Goal: Task Accomplishment & Management: Manage account settings

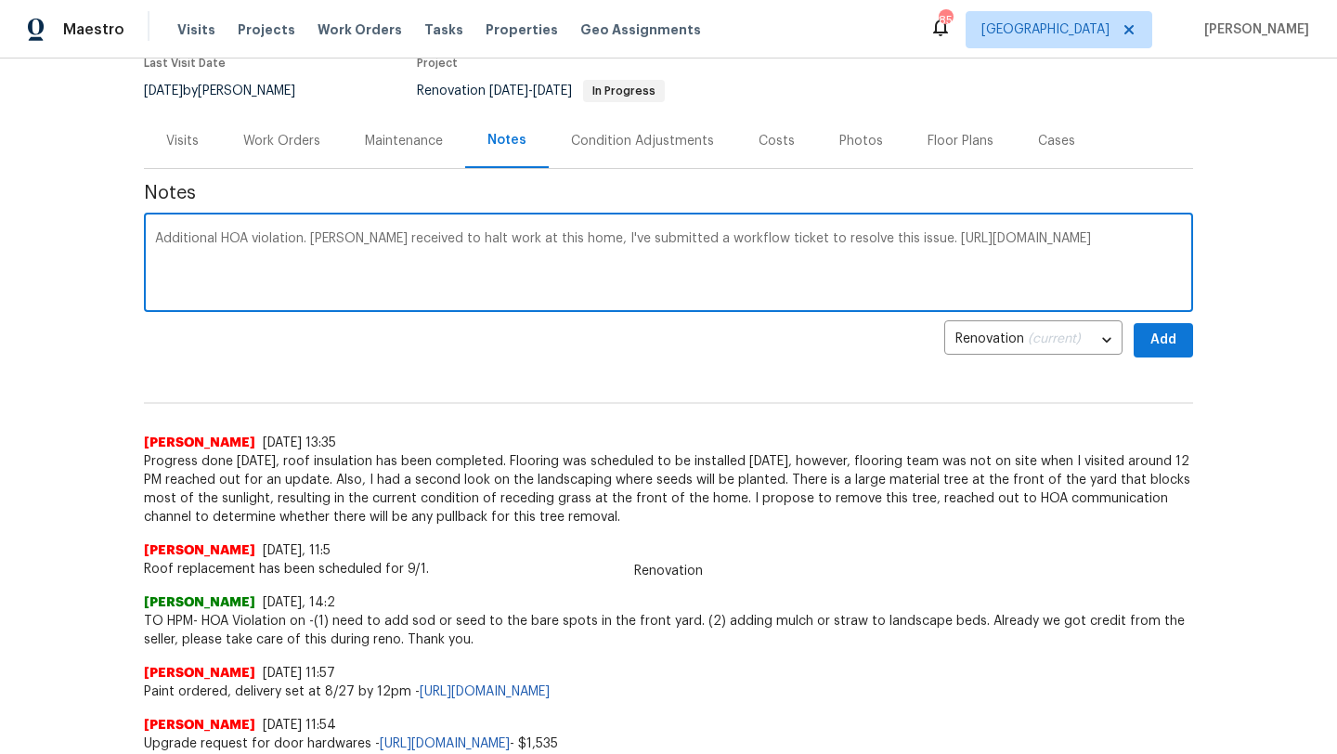
scroll to position [170, 0]
click at [1142, 333] on button "Add" at bounding box center [1163, 338] width 59 height 34
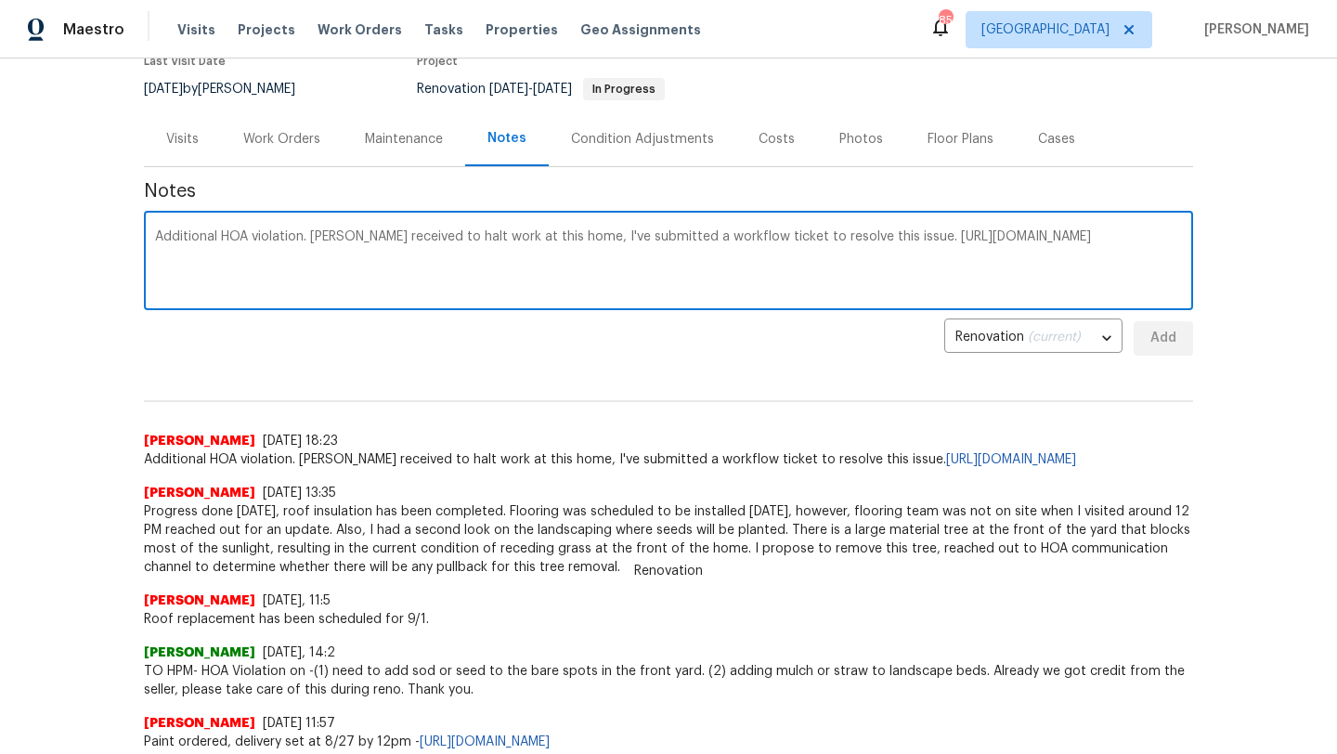
click at [259, 259] on textarea "Additional HOA violation. Notice received to halt work at this home, I've submi…" at bounding box center [668, 262] width 1027 height 65
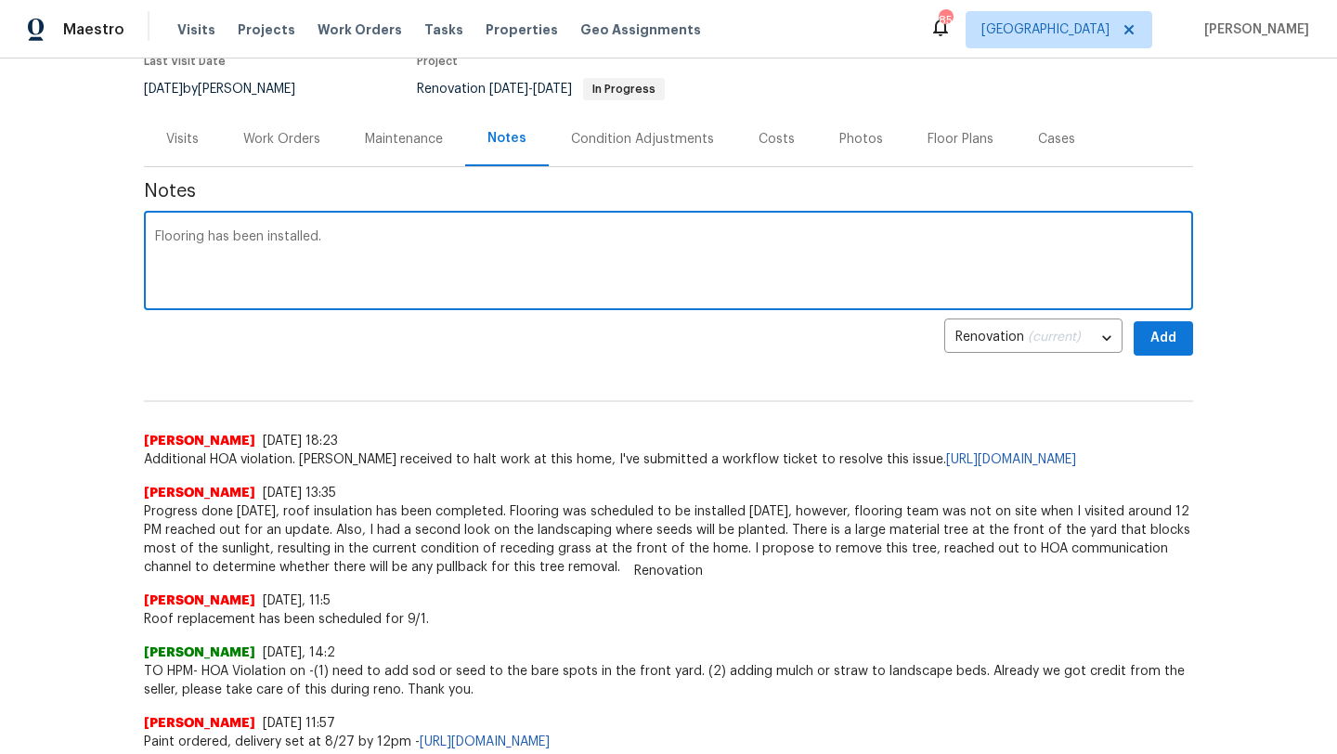
type textarea "Flooring has been installed."
click at [1183, 347] on button "Add" at bounding box center [1163, 338] width 59 height 34
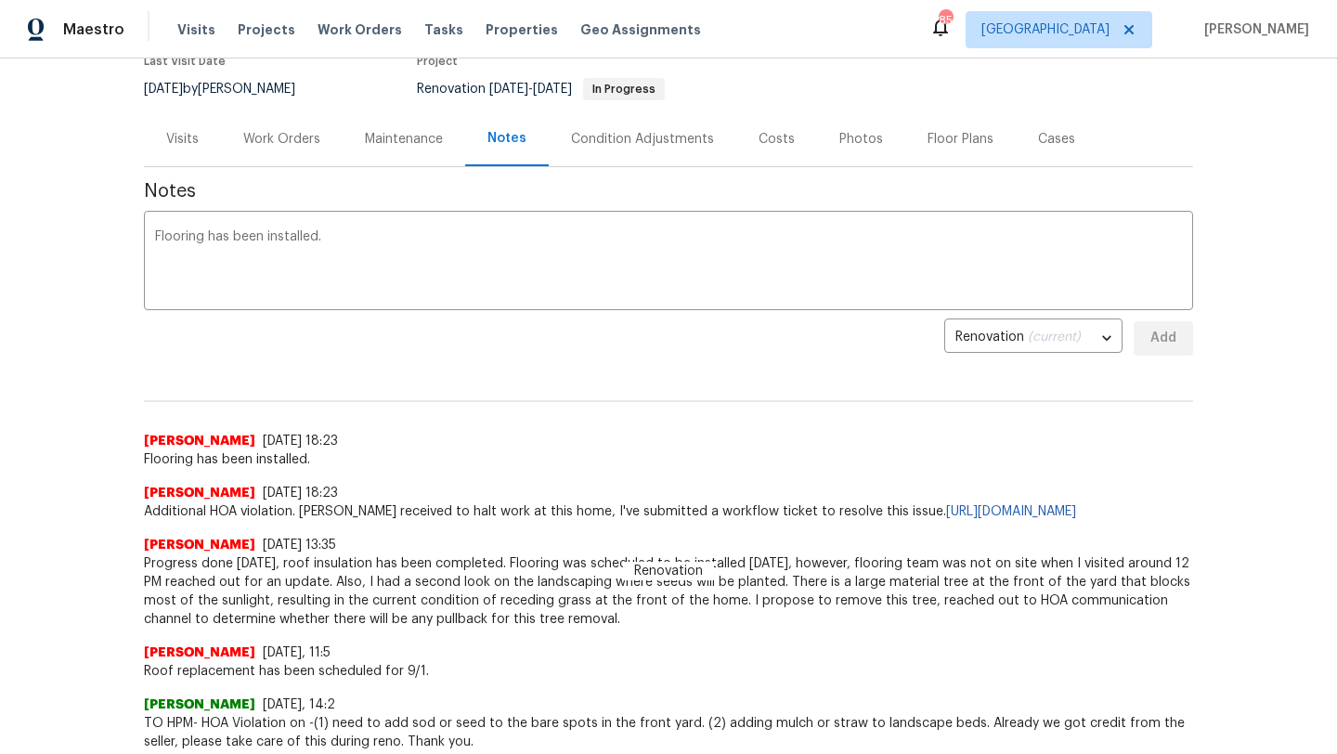
click at [311, 142] on div "Work Orders" at bounding box center [281, 139] width 77 height 19
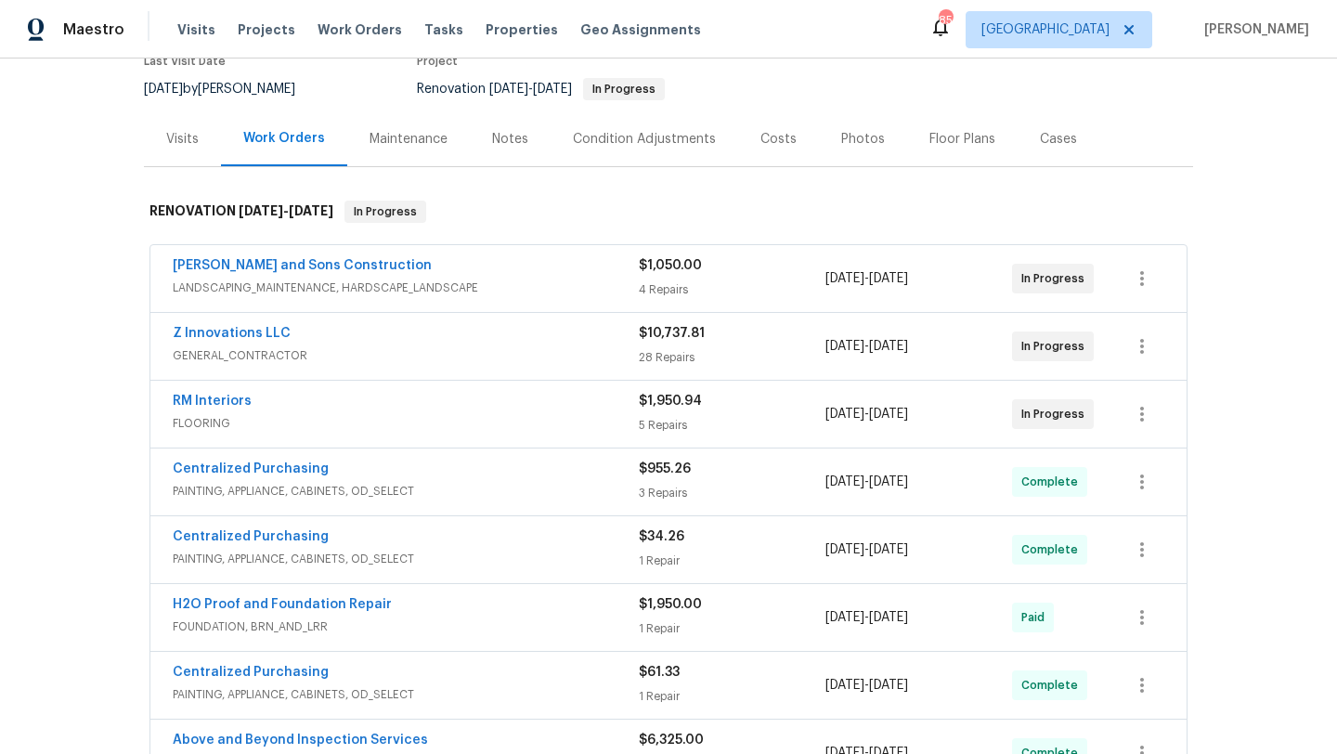
click at [765, 144] on div "Costs" at bounding box center [779, 139] width 36 height 19
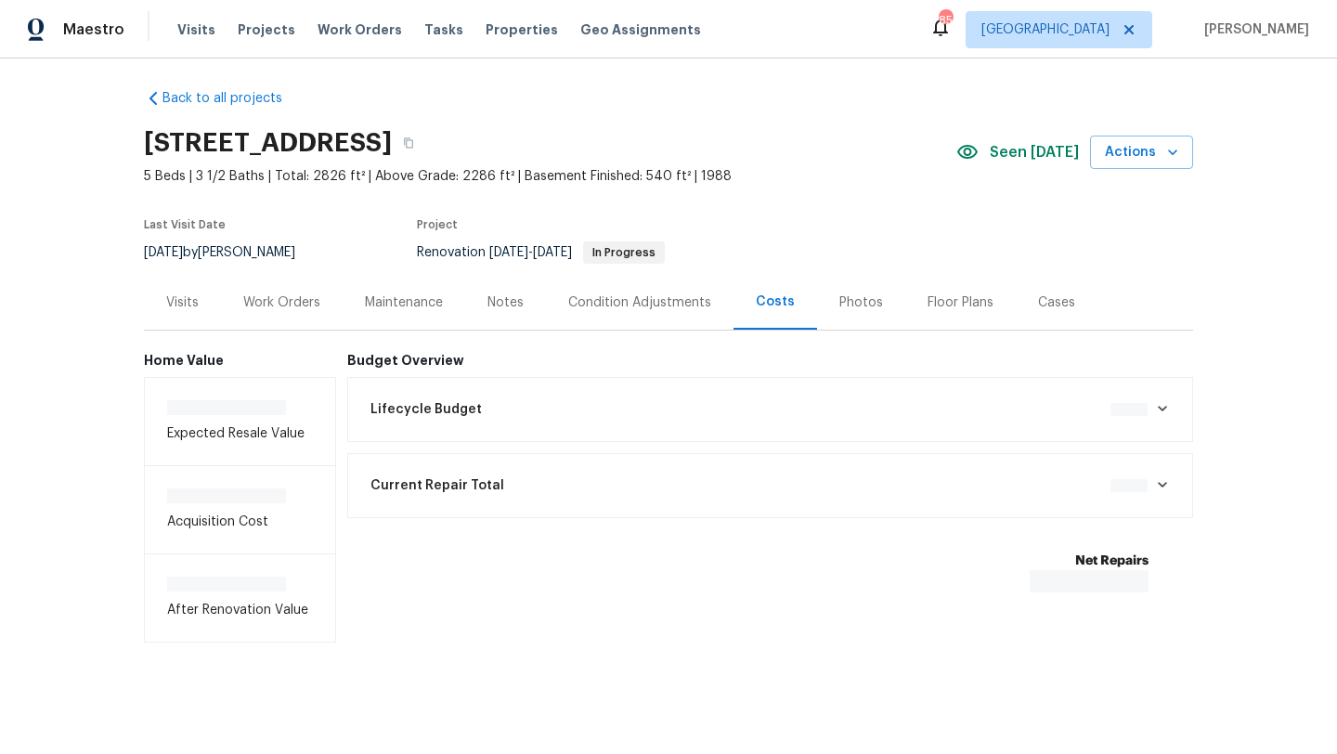
scroll to position [10, 0]
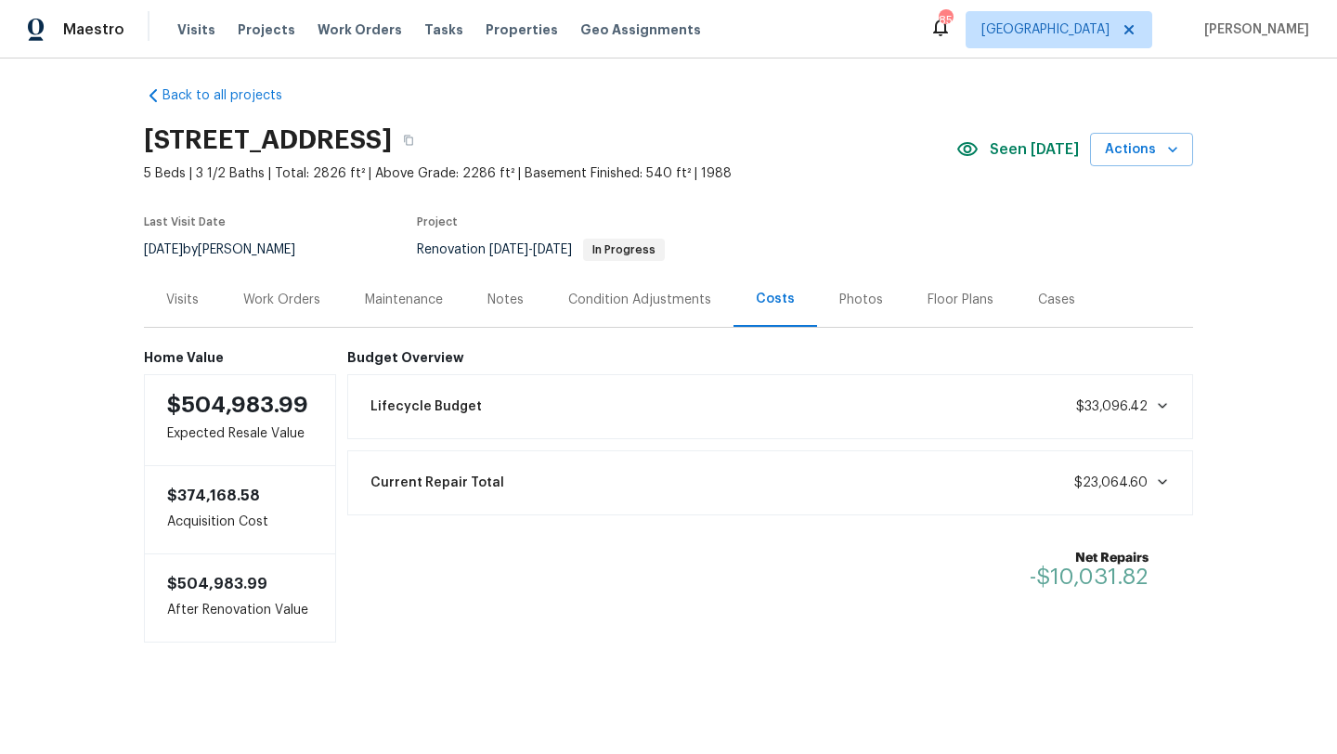
click at [307, 294] on div "Work Orders" at bounding box center [281, 300] width 77 height 19
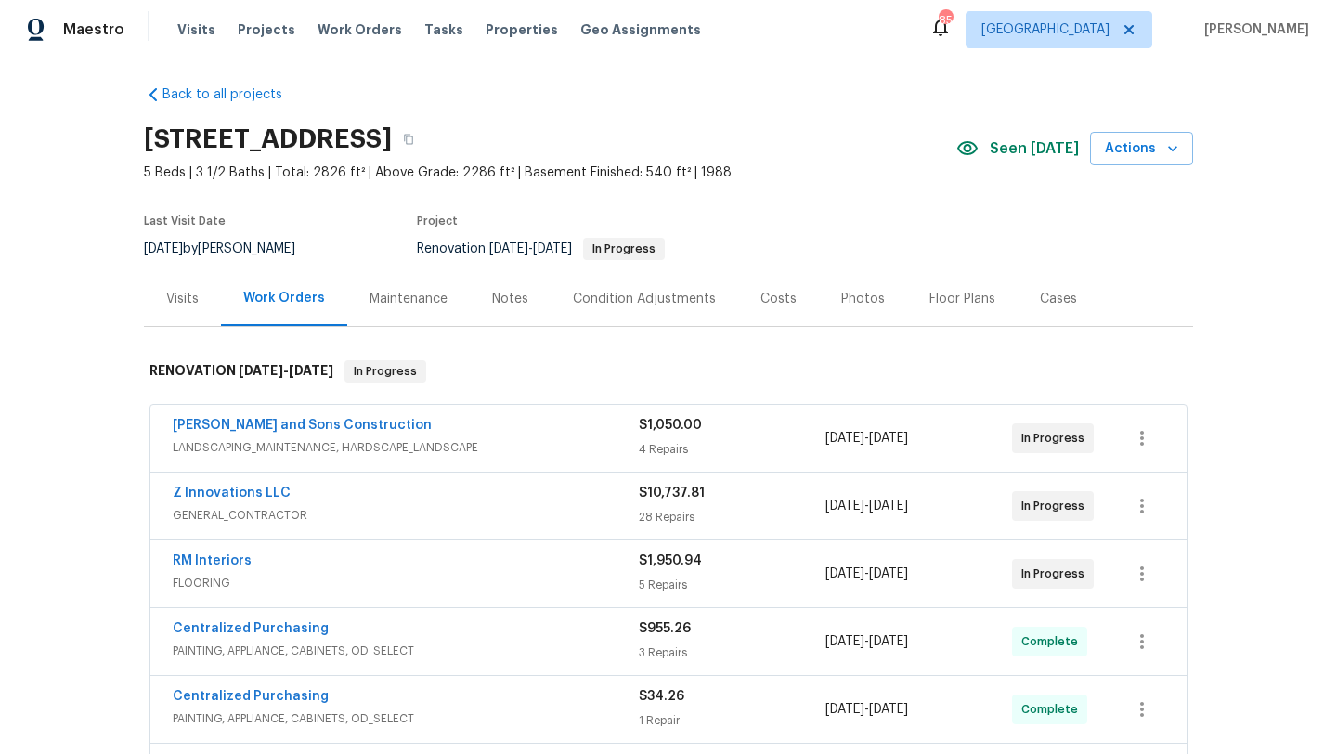
scroll to position [170, 0]
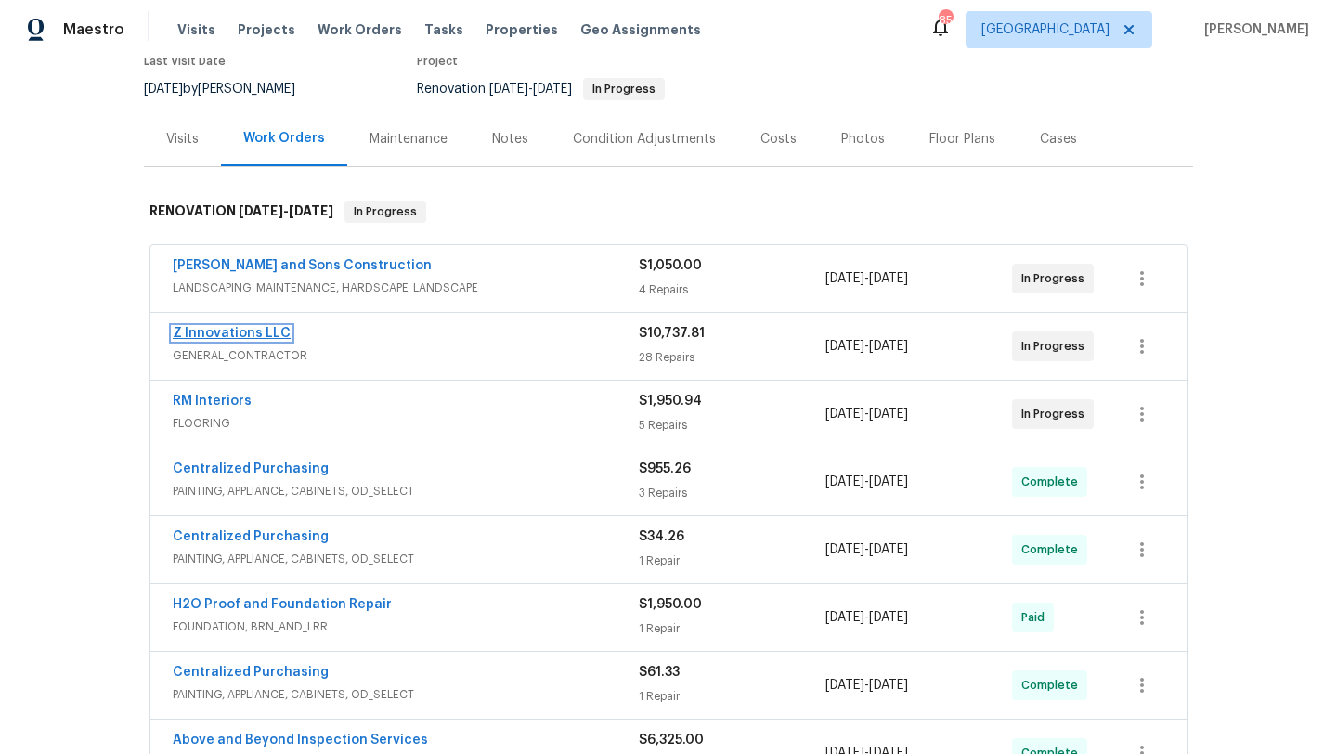
click at [271, 338] on link "Z Innovations LLC" at bounding box center [232, 333] width 118 height 13
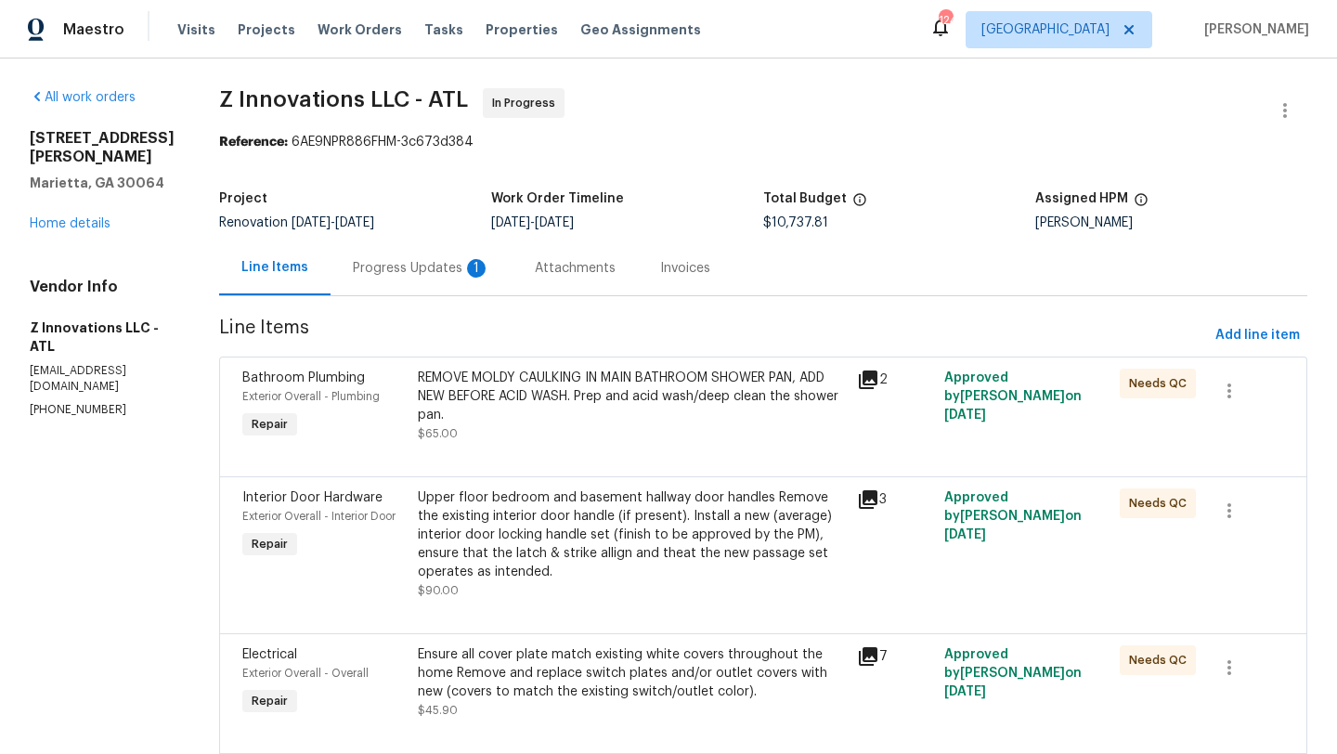
click at [389, 255] on div "Progress Updates 1" at bounding box center [422, 268] width 182 height 55
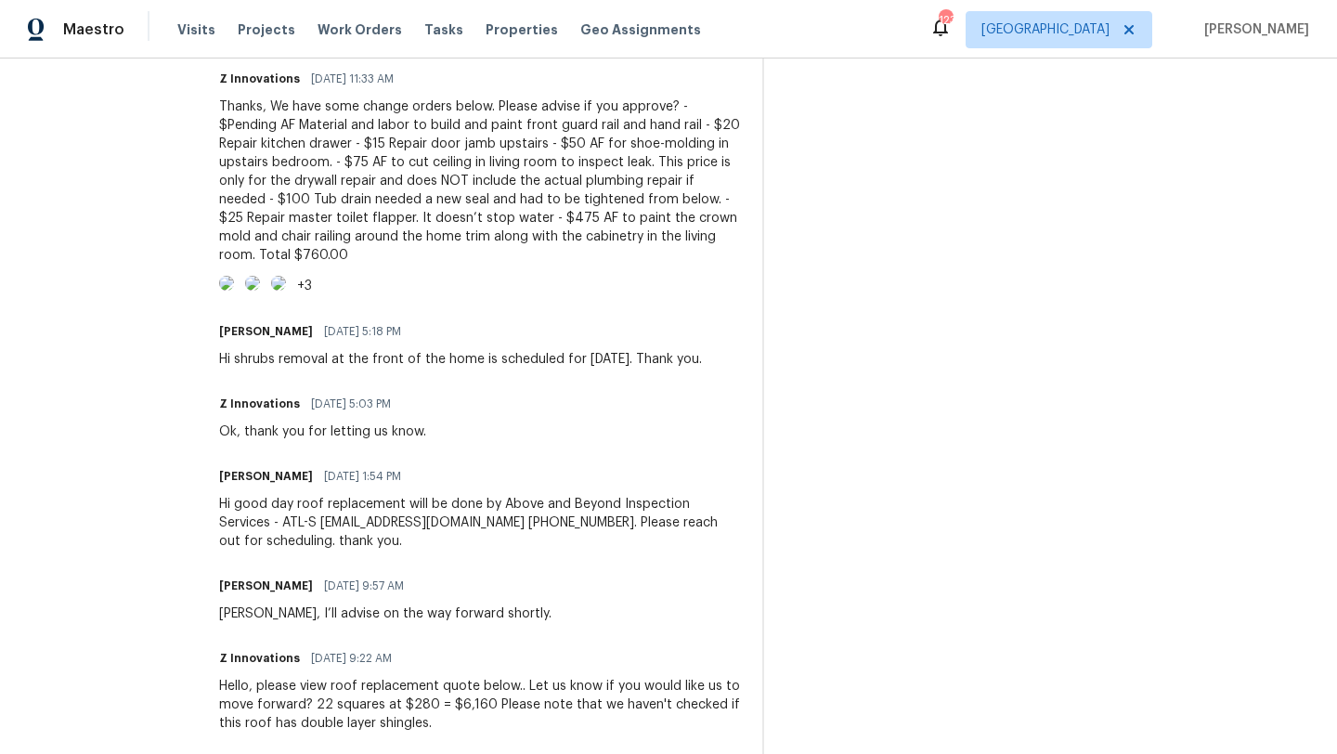
scroll to position [1437, 0]
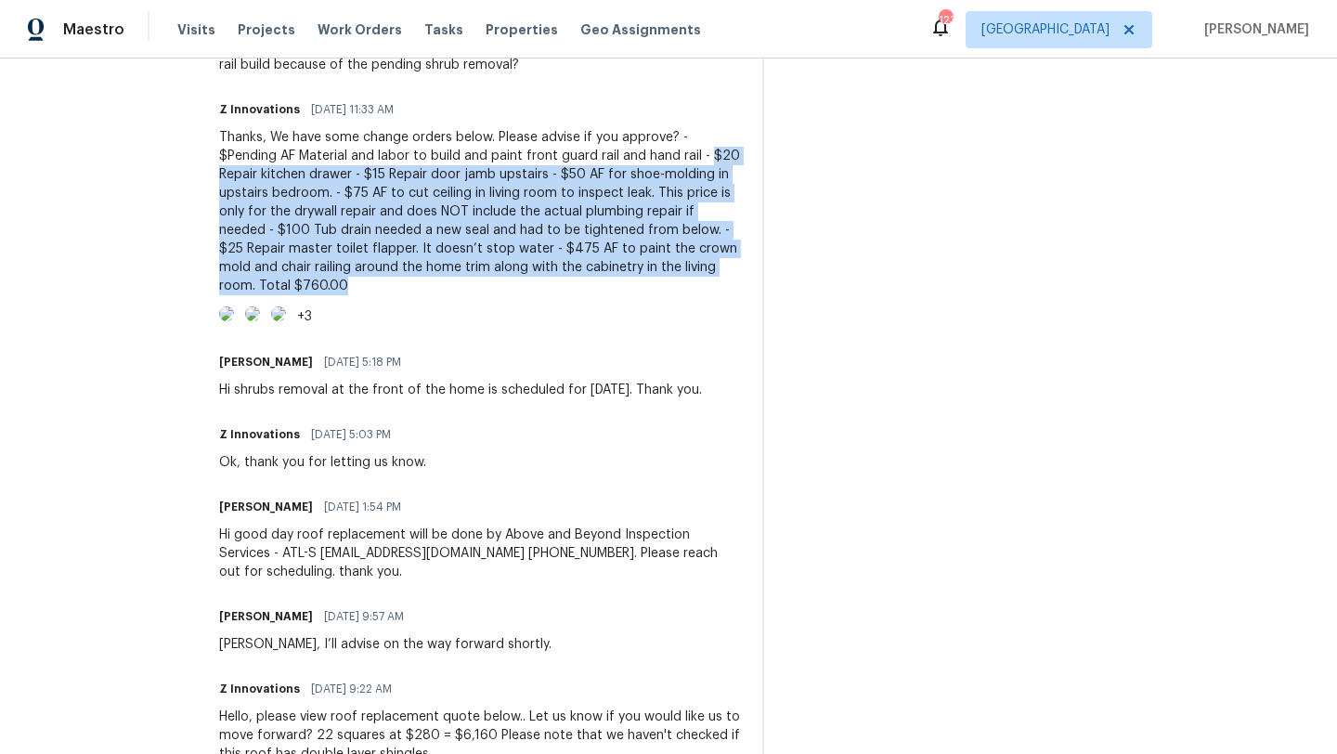
drag, startPoint x: 642, startPoint y: 155, endPoint x: 716, endPoint y: 263, distance: 130.9
click at [716, 263] on div "Thanks, We have some change orders below. Please advise if you approve? - $Pend…" at bounding box center [479, 211] width 521 height 167
copy div "$20 Repair kitchen drawer - $15 Repair door jamb upstairs - $50 AF for shoe-mol…"
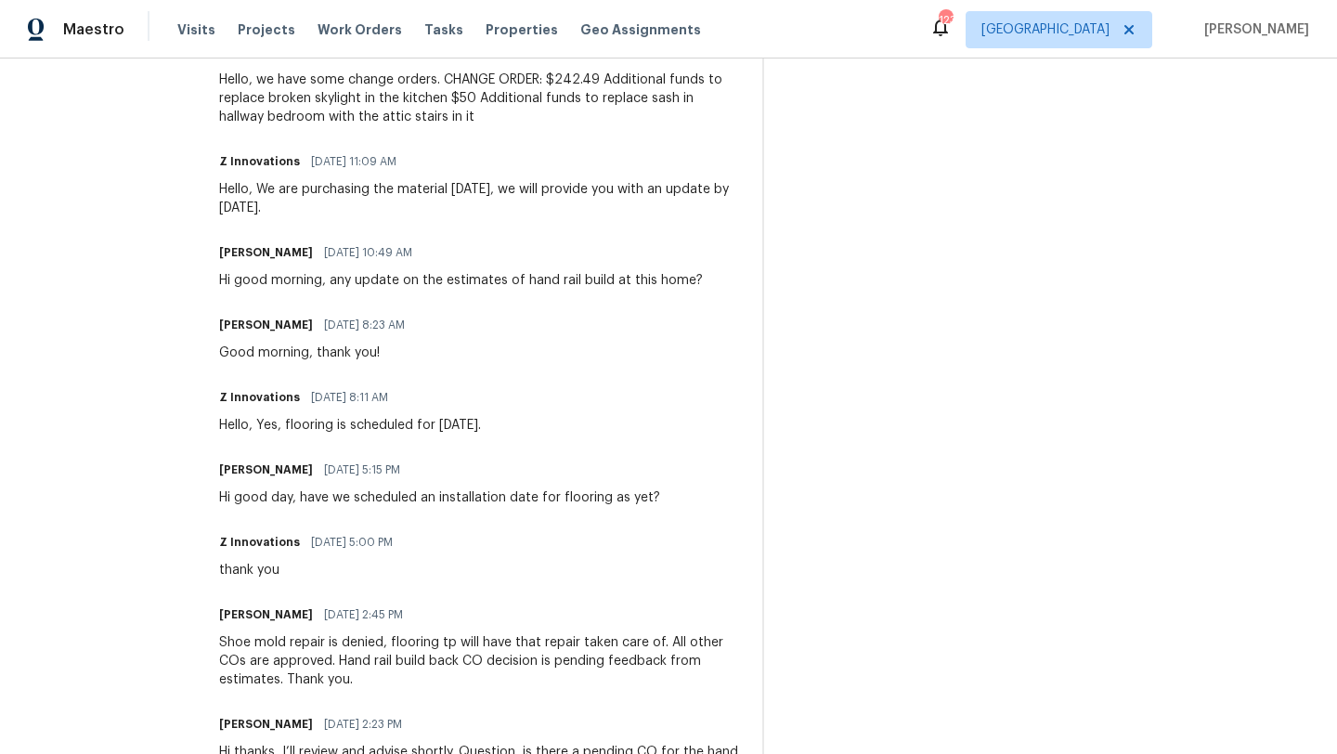
scroll to position [0, 0]
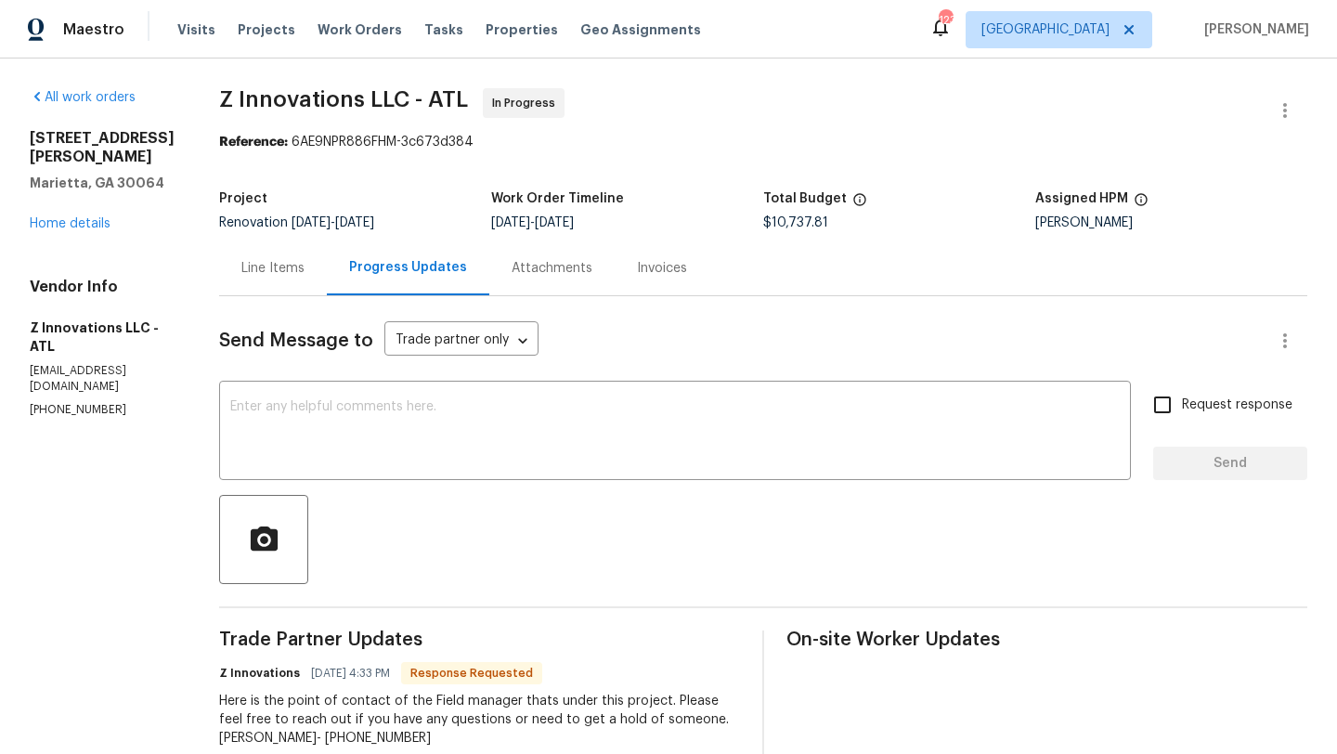
click at [254, 266] on div "Line Items" at bounding box center [272, 268] width 63 height 19
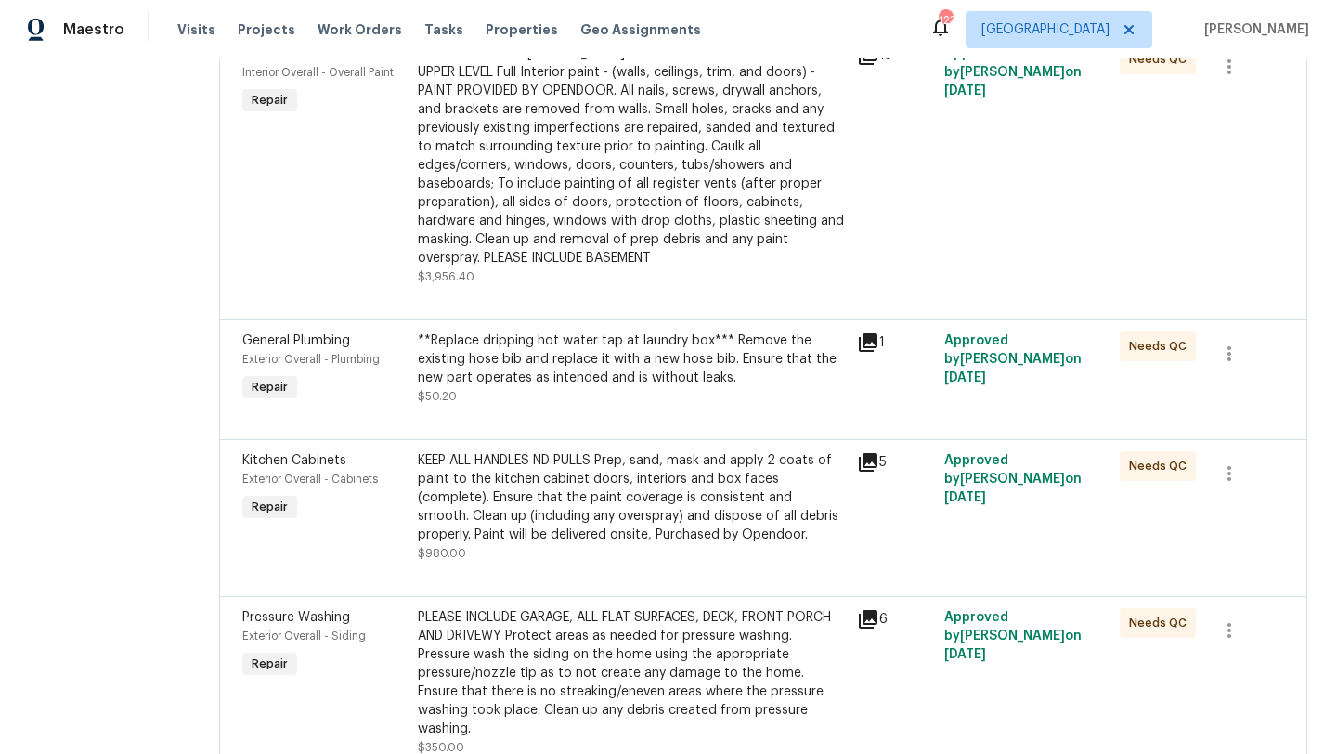
scroll to position [1701, 0]
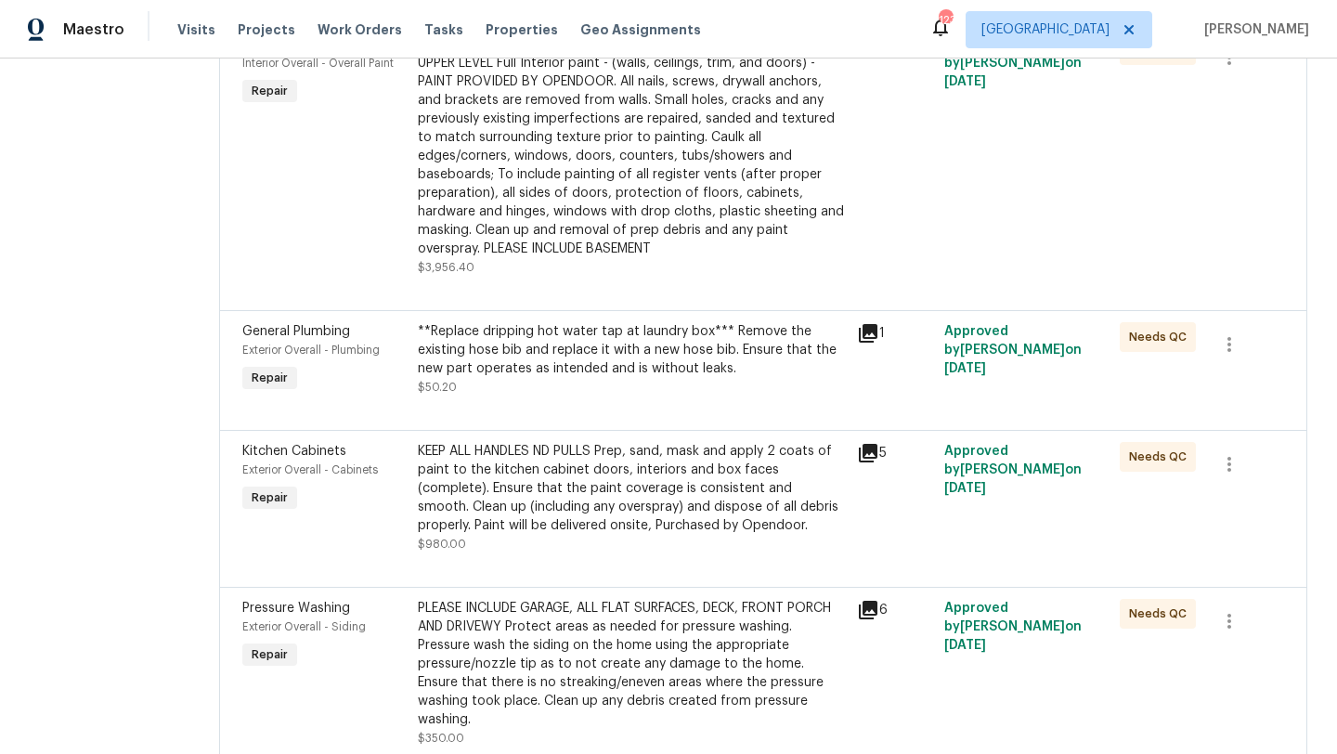
click at [263, 445] on span "Kitchen Cabinets" at bounding box center [294, 451] width 104 height 13
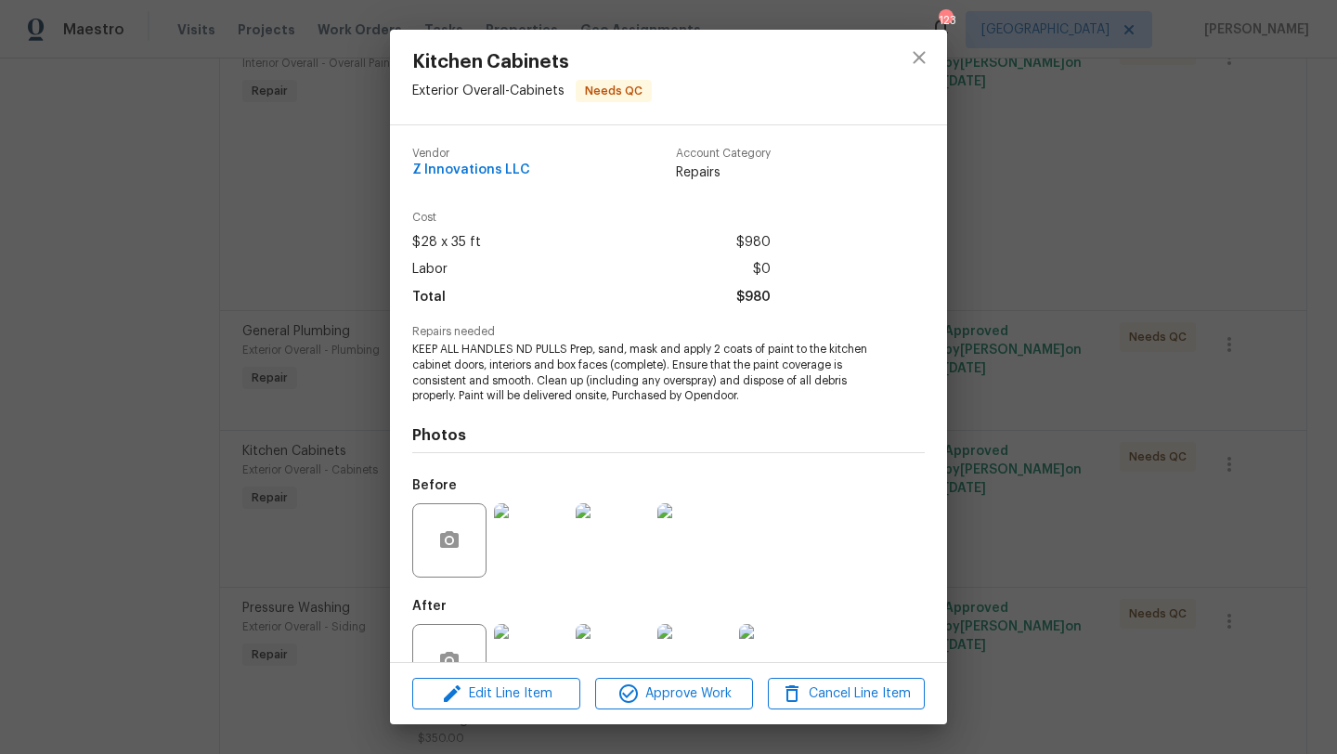
scroll to position [56, 0]
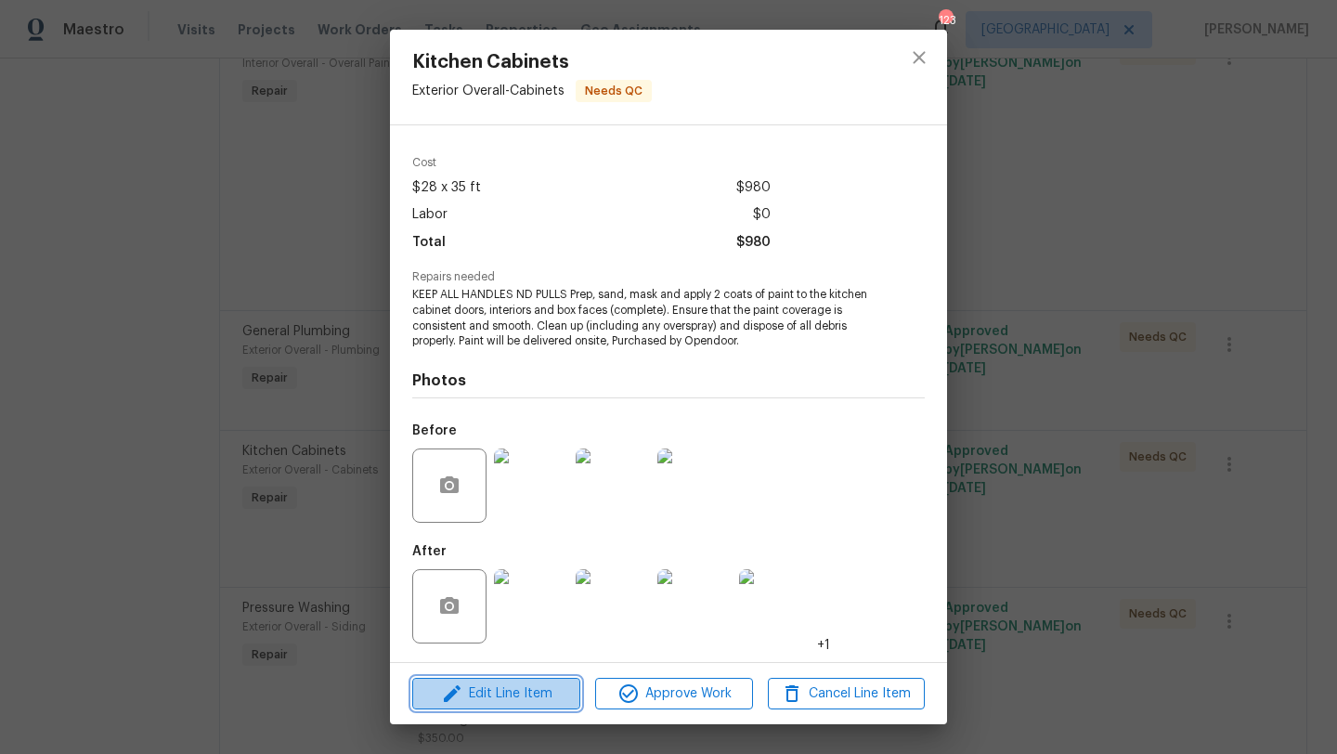
click at [502, 703] on span "Edit Line Item" at bounding box center [496, 694] width 157 height 23
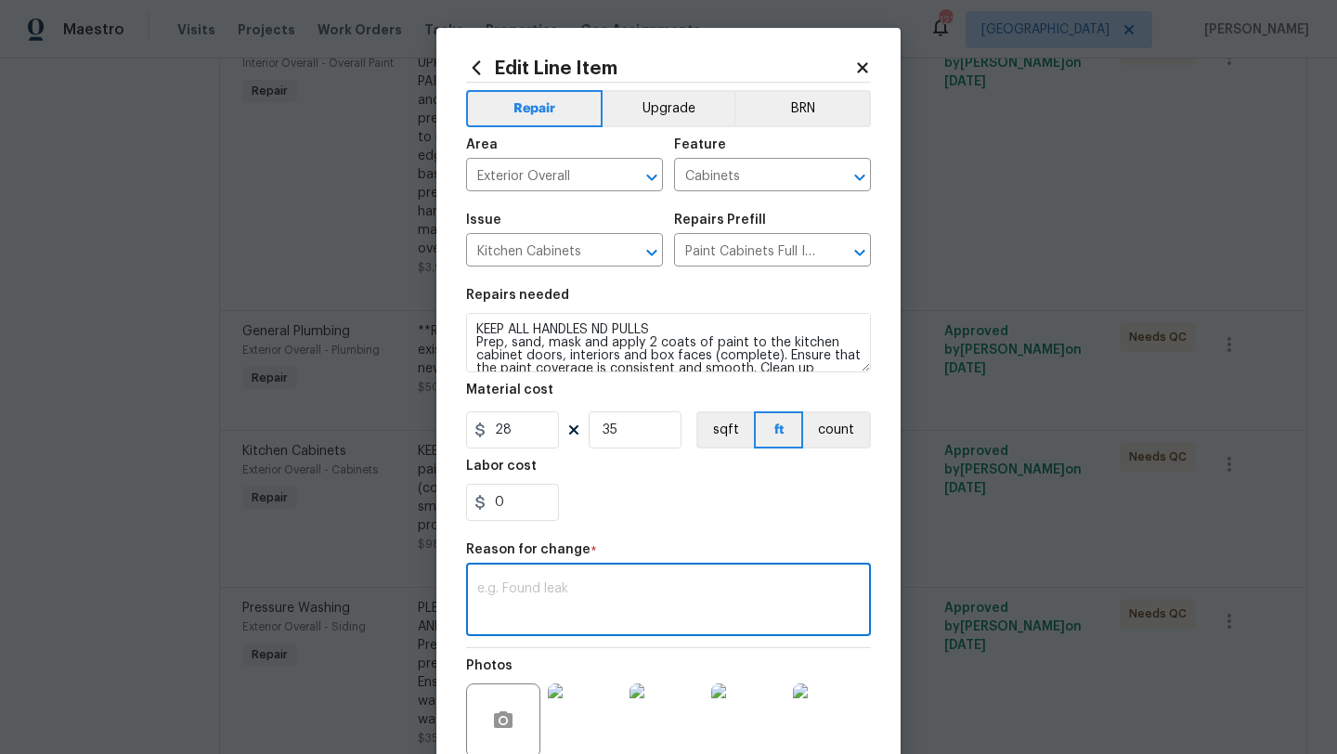
click at [521, 588] on textarea at bounding box center [668, 601] width 383 height 39
paste textarea "$20 Repair kitchen drawer - $15 Repair door jamb upstairs - $50 AF for shoe-mol…"
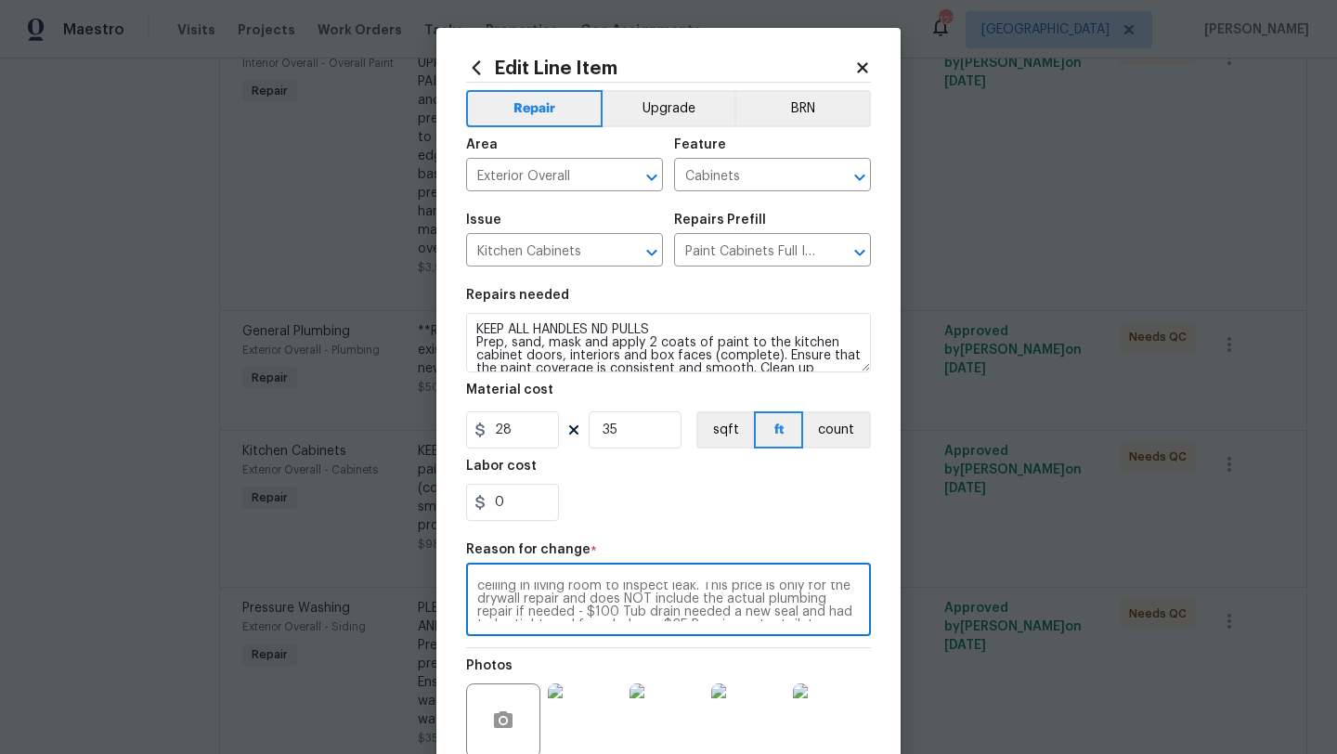
scroll to position [0, 0]
drag, startPoint x: 668, startPoint y: 619, endPoint x: 641, endPoint y: 591, distance: 38.8
click at [641, 591] on textarea "$20 Repair kitchen drawer - $15 Repair door jamb upstairs - $50 AF for shoe-mol…" at bounding box center [668, 601] width 383 height 39
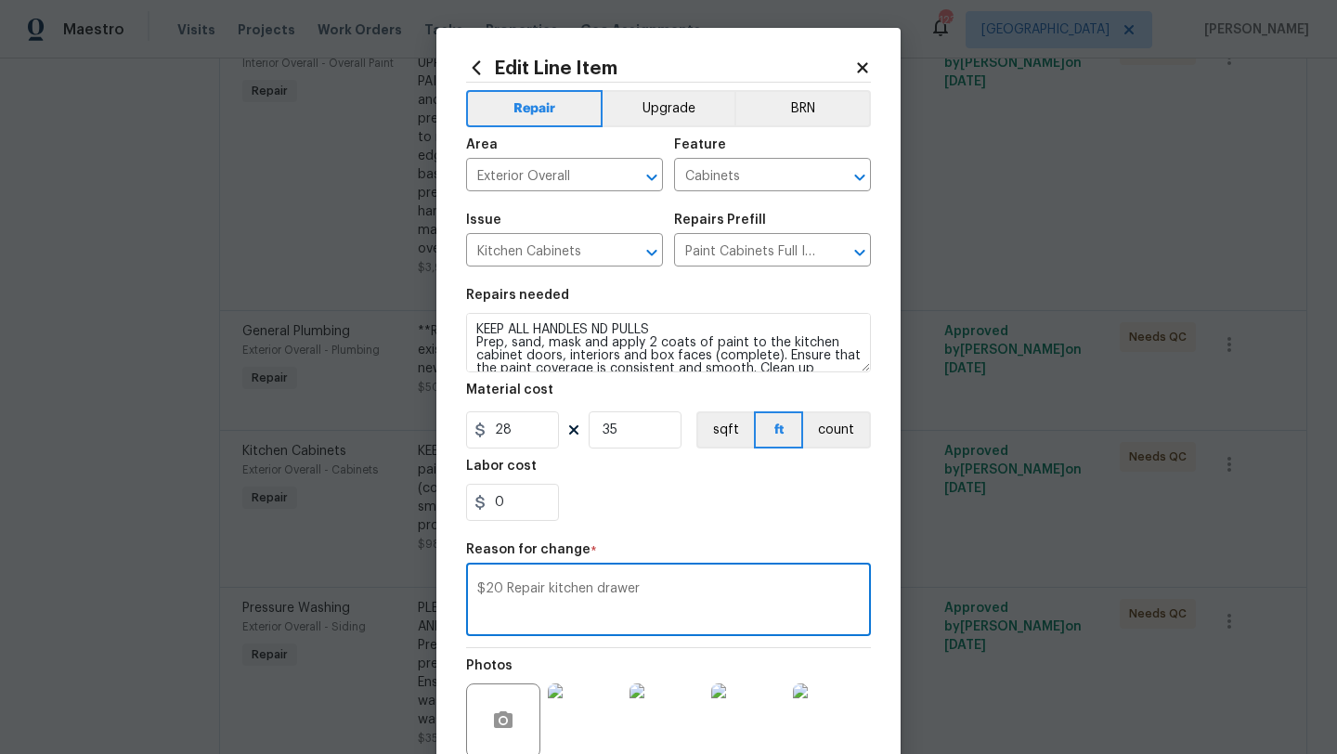
type textarea "$20 Repair kitchen drawer"
click at [531, 496] on input "0" at bounding box center [512, 502] width 93 height 37
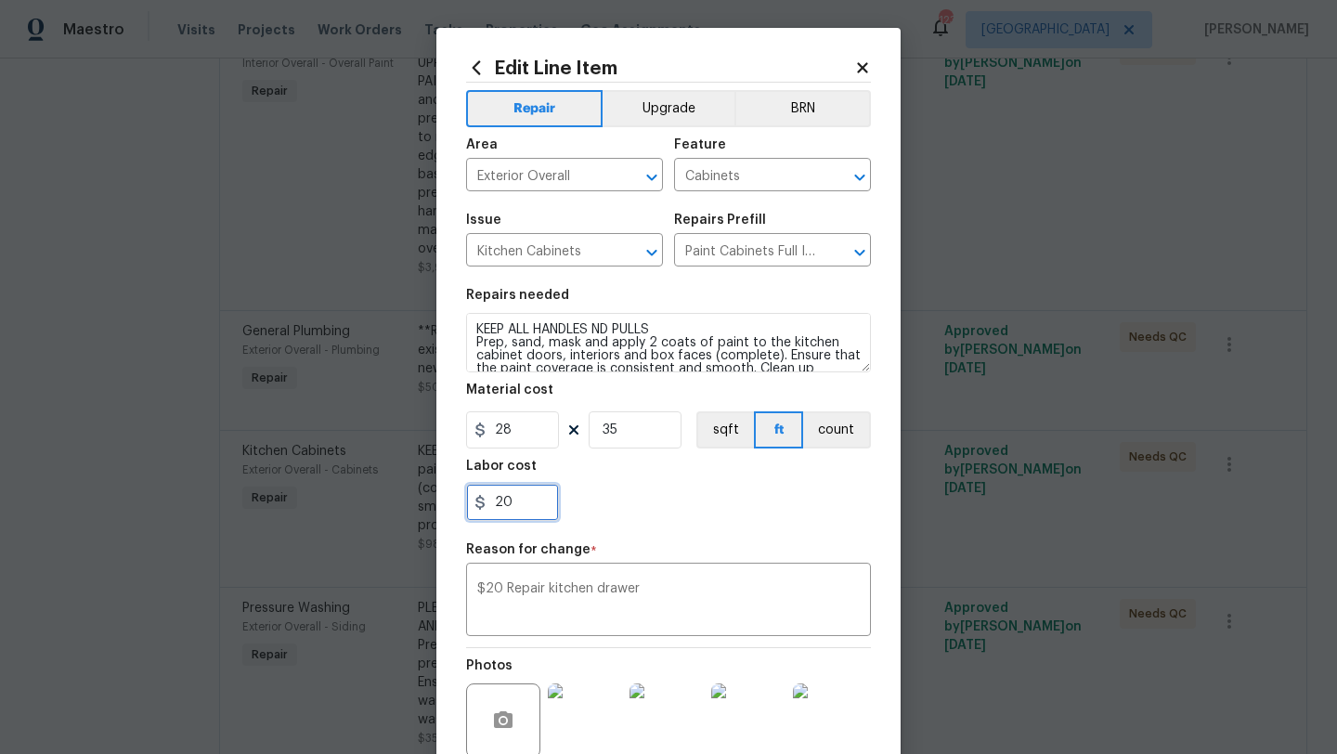
type input "20"
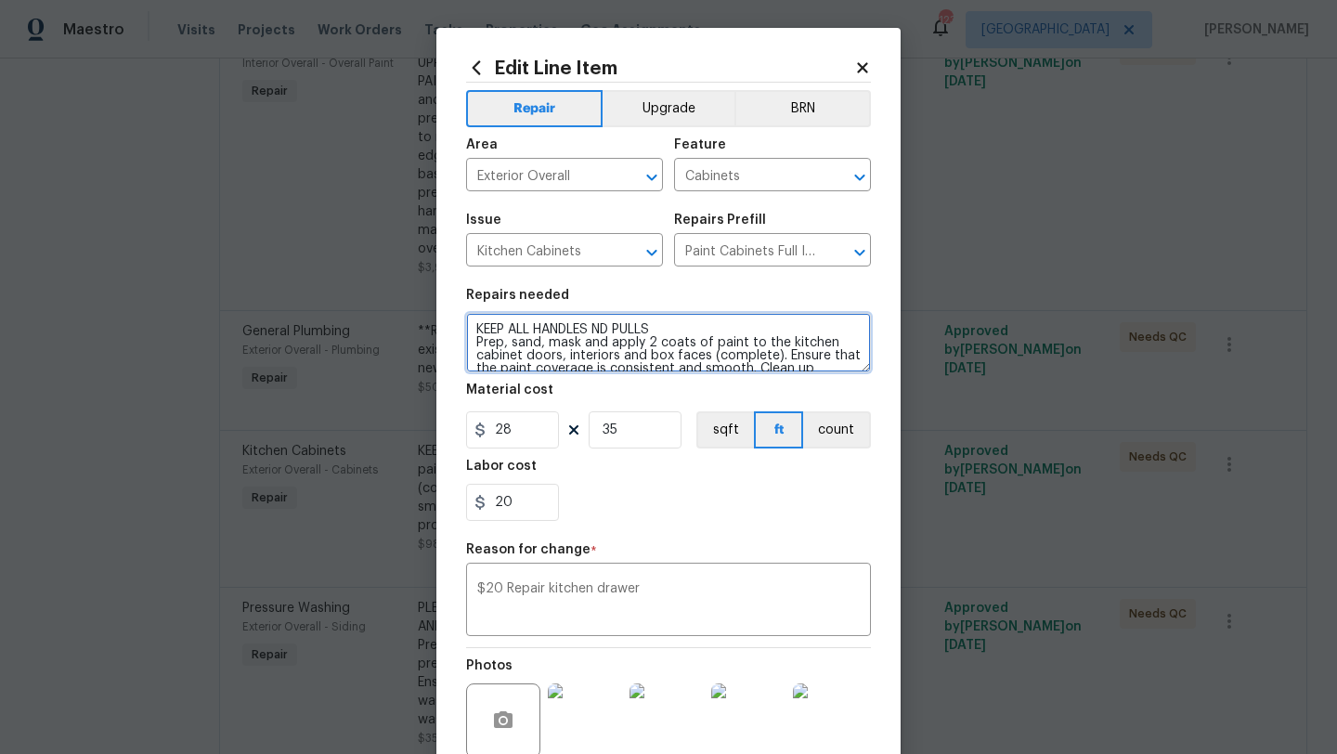
click at [676, 341] on textarea "KEEP ALL HANDLES ND PULLS Prep, sand, mask and apply 2 coats of paint to the ki…" at bounding box center [668, 342] width 405 height 59
click at [671, 335] on textarea "KEEP ALL HANDLES ND PULLS Prep, sand, mask and apply 2 coats of paint to the ki…" at bounding box center [668, 342] width 405 height 59
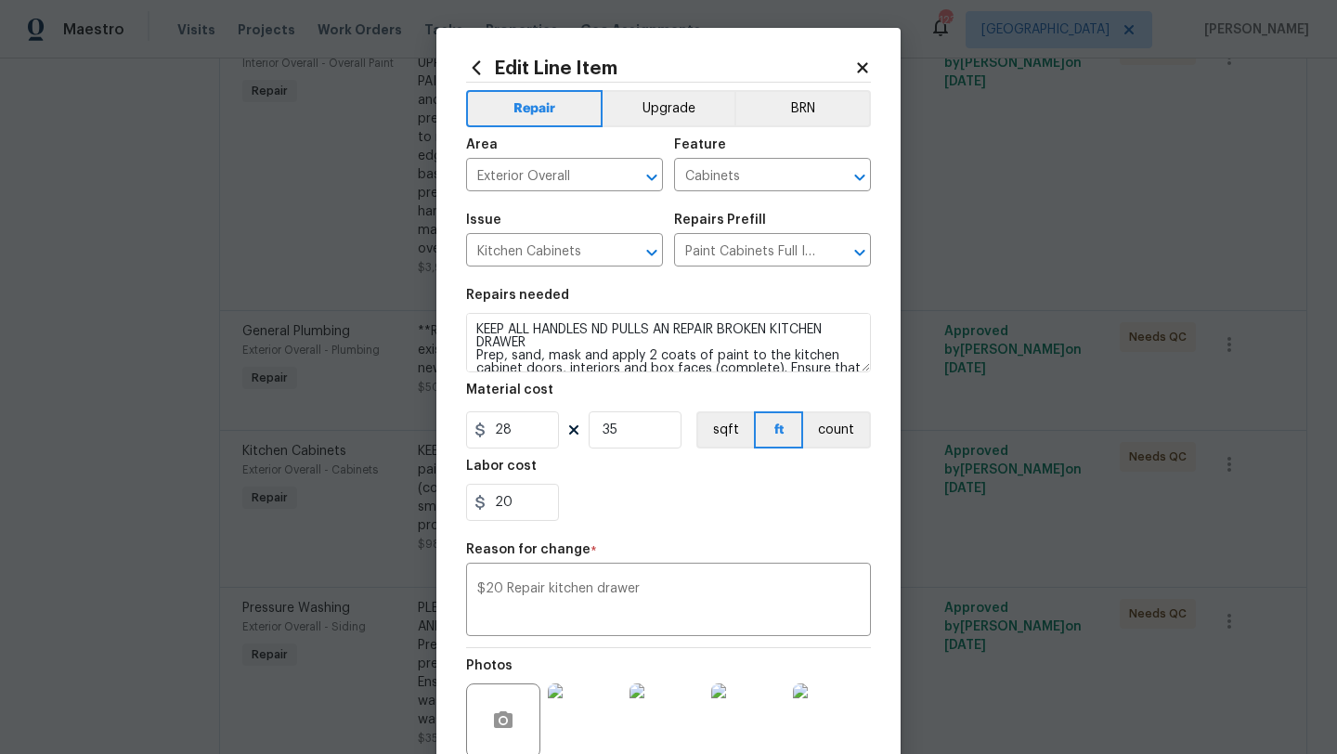
click at [681, 497] on div "20" at bounding box center [668, 502] width 405 height 37
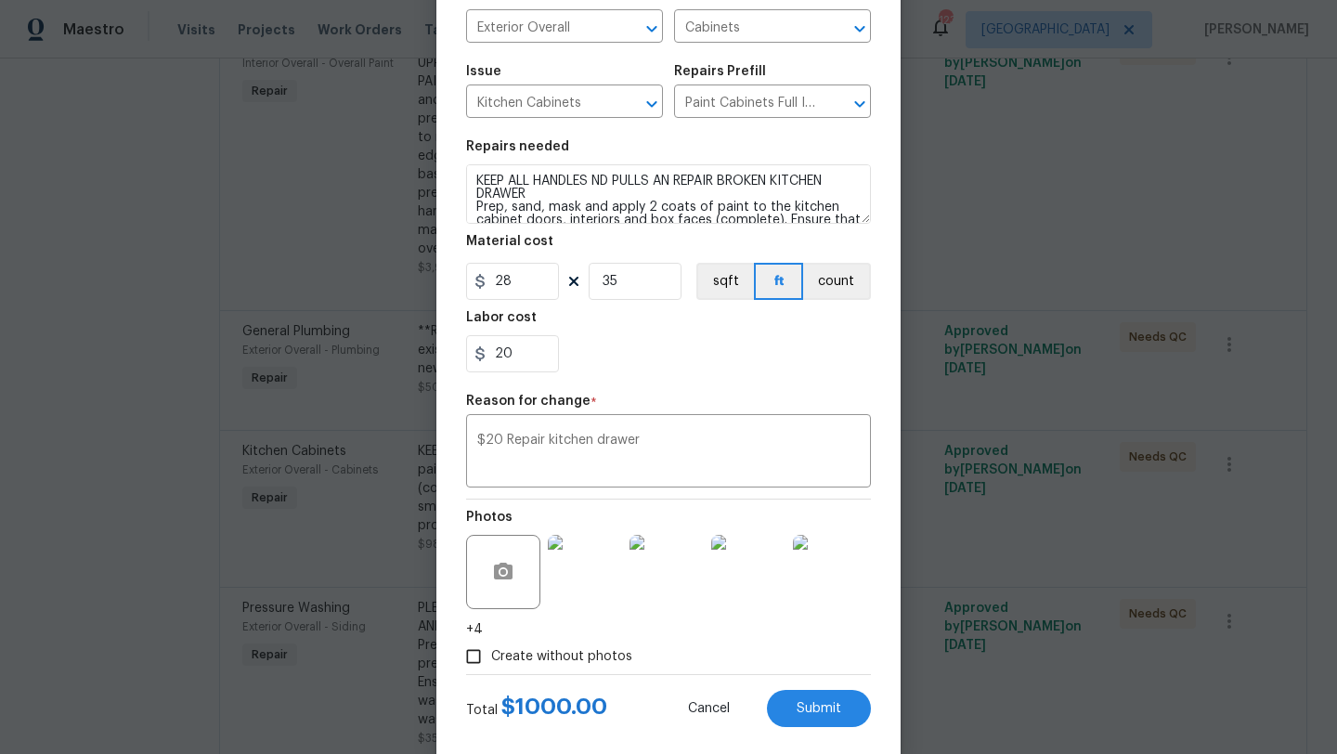
scroll to position [180, 0]
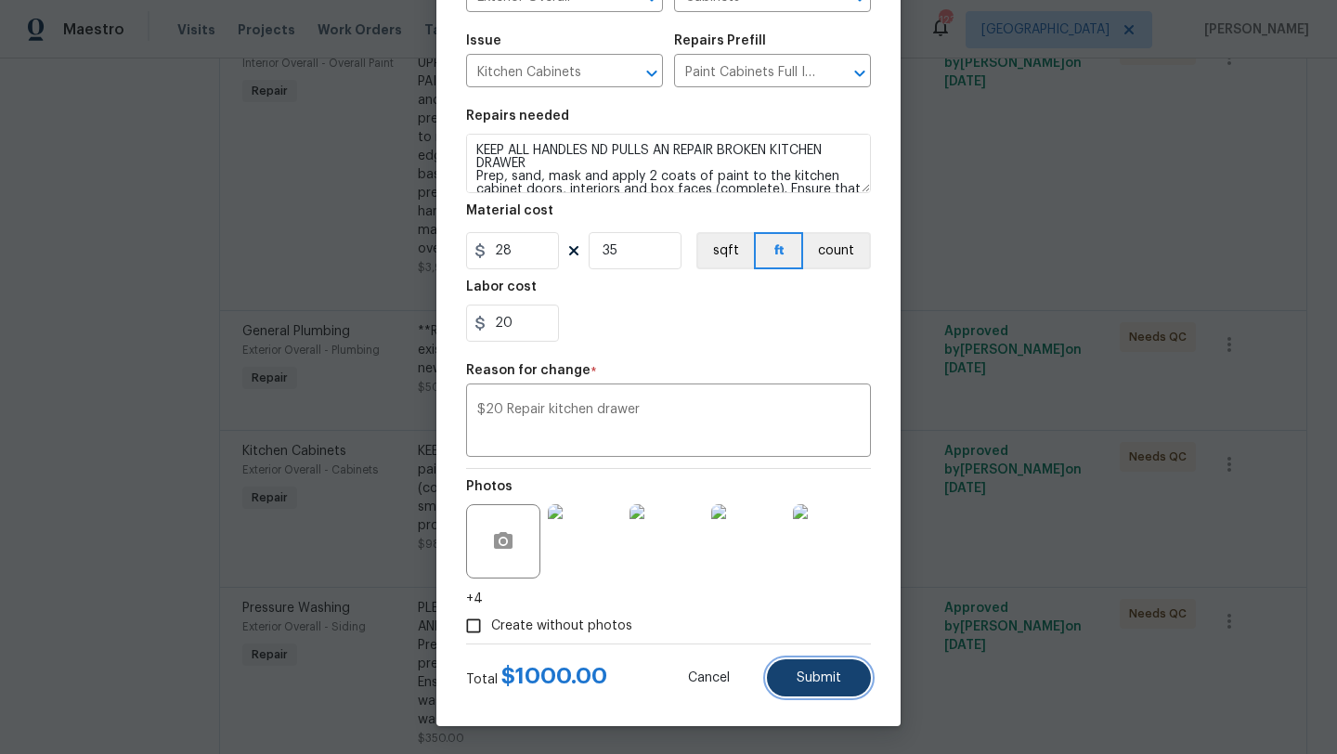
click at [802, 676] on span "Submit" at bounding box center [819, 679] width 45 height 14
type textarea "KEEP ALL HANDLES ND PULLS Prep, sand, mask and apply 2 coats of paint to the ki…"
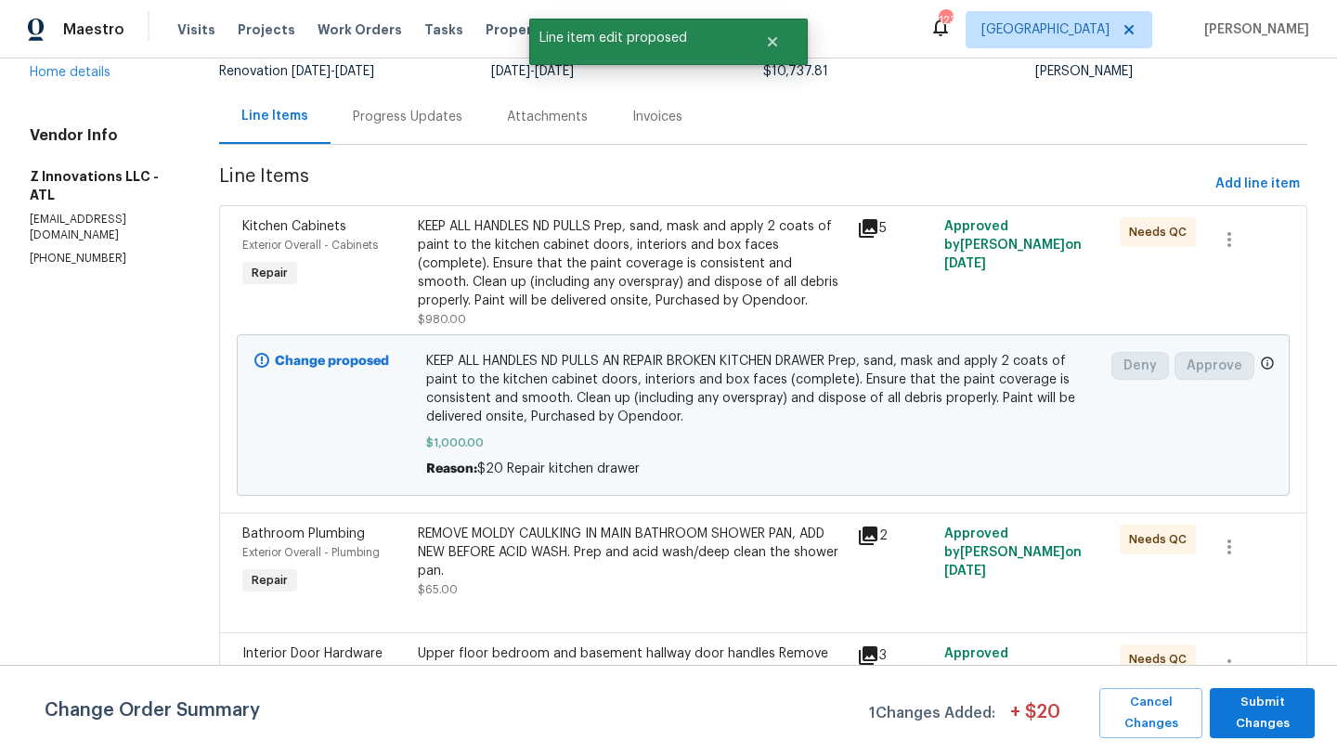
scroll to position [370, 0]
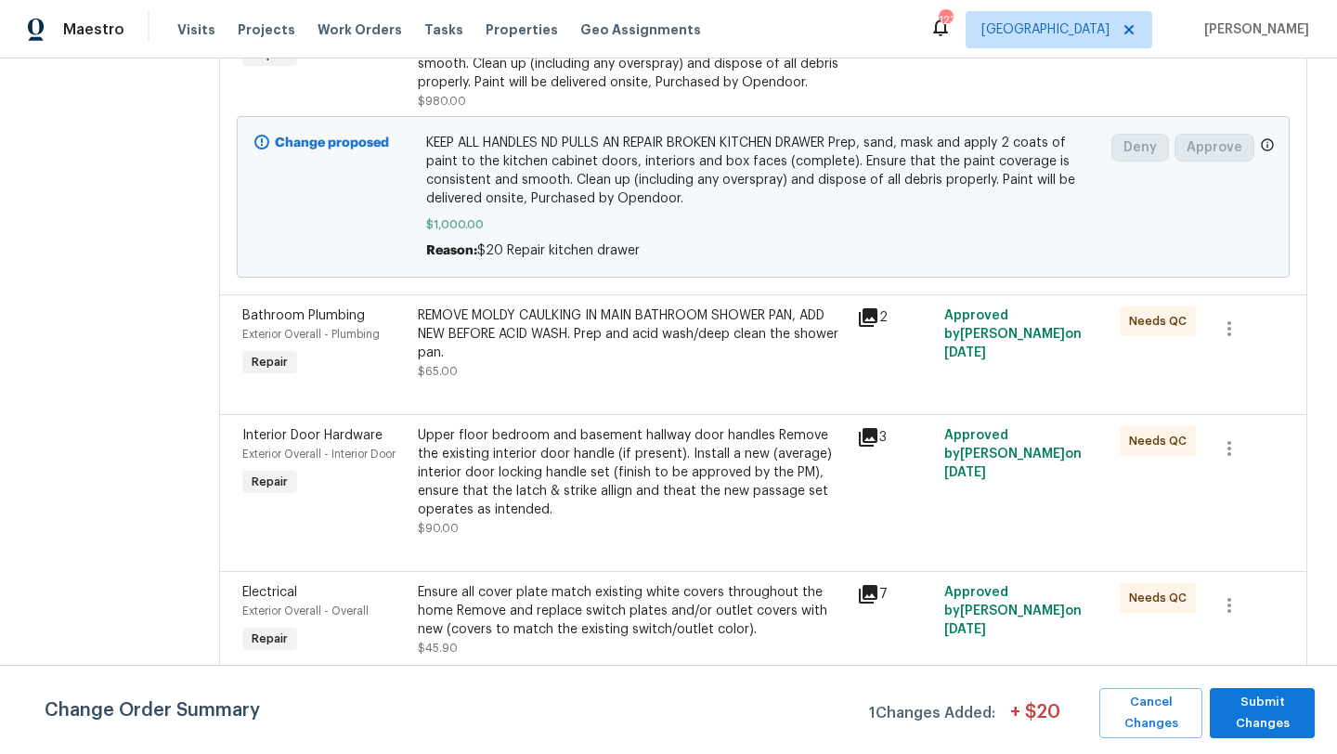
click at [294, 442] on span "Interior Door Hardware" at bounding box center [312, 435] width 140 height 13
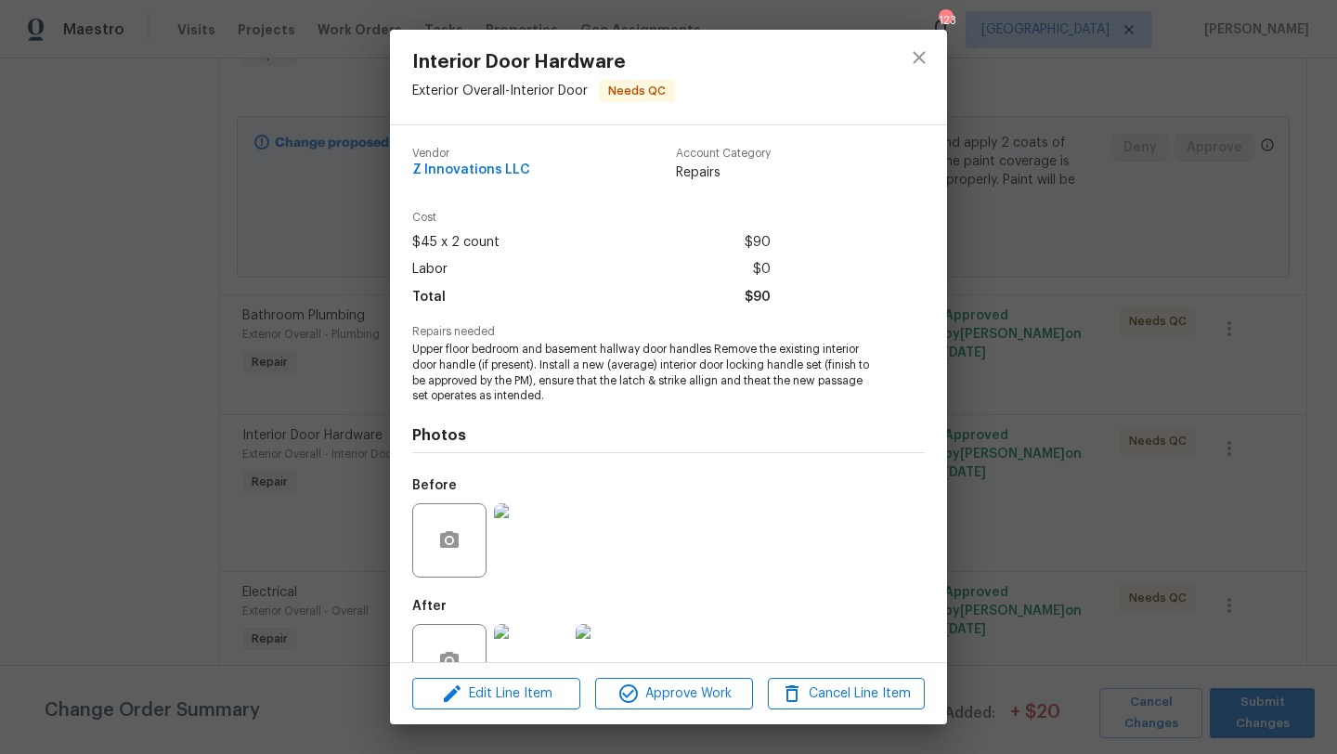
scroll to position [56, 0]
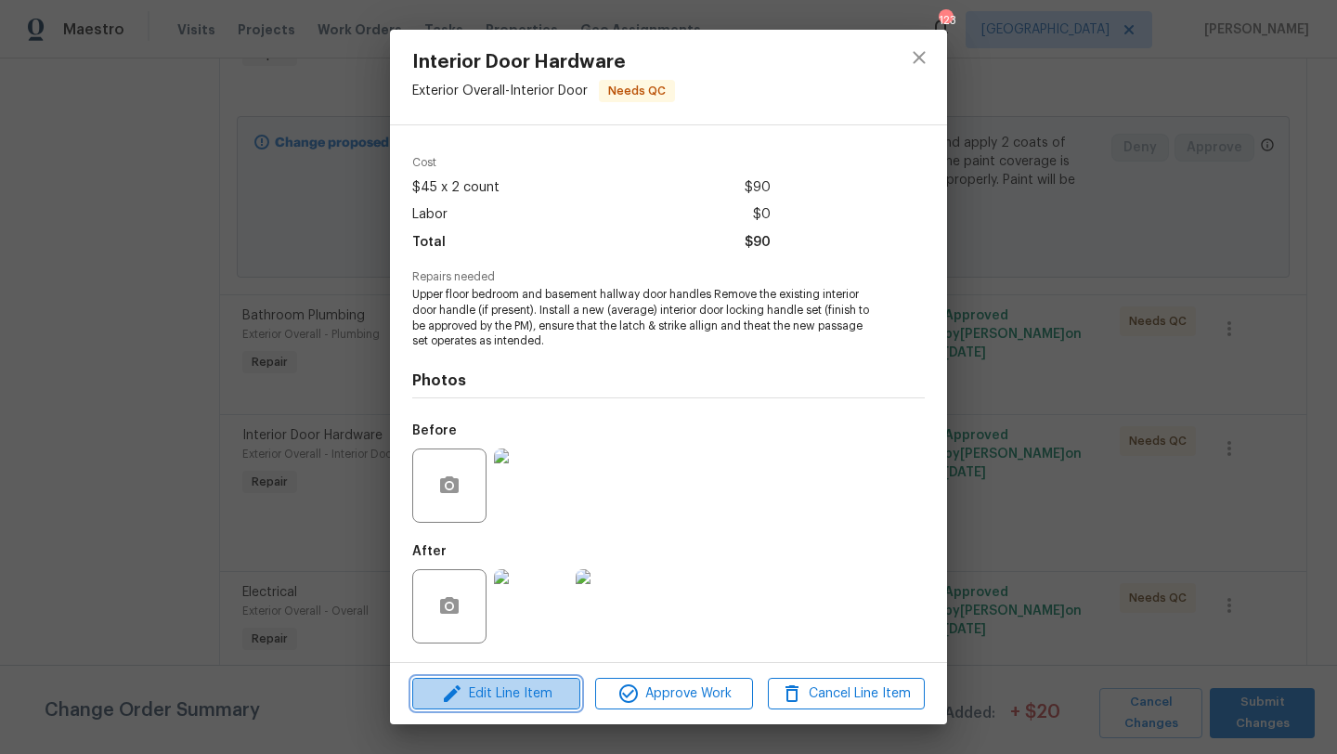
click at [486, 693] on span "Edit Line Item" at bounding box center [496, 694] width 157 height 23
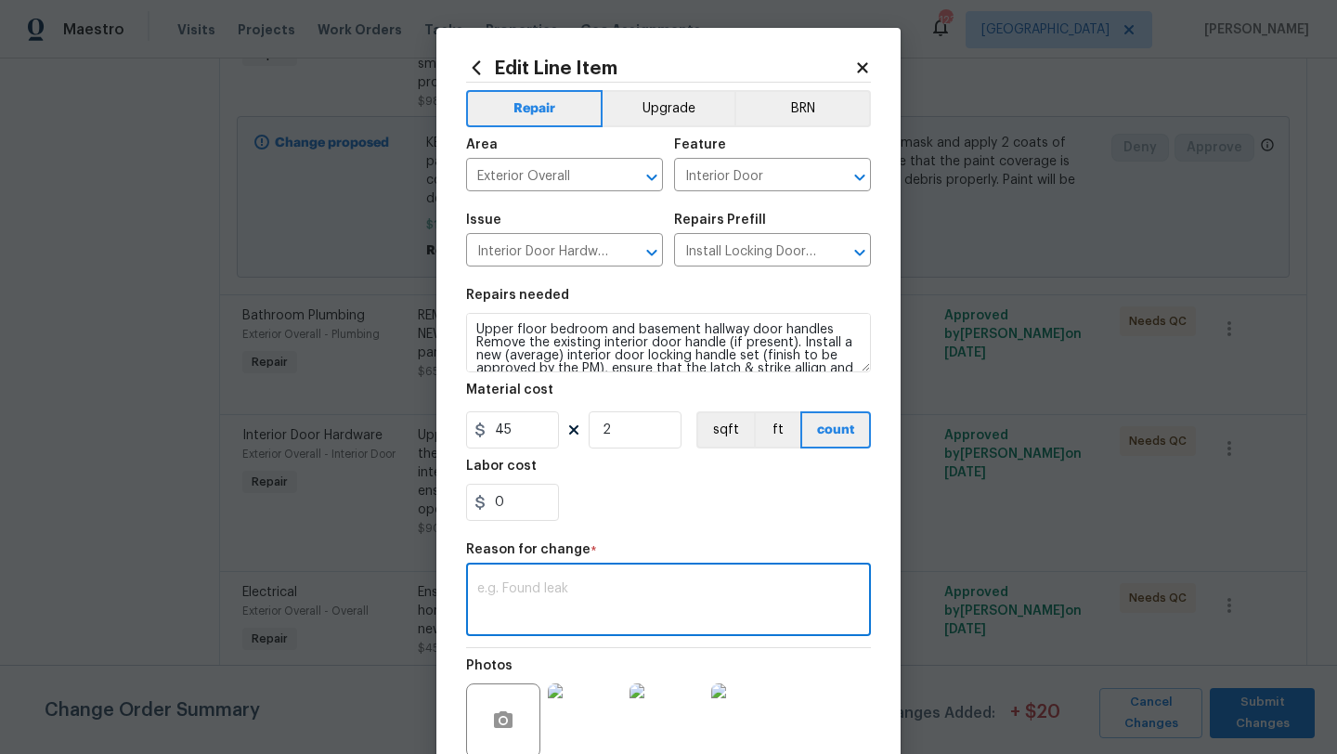
click at [528, 595] on textarea at bounding box center [668, 601] width 383 height 39
paste textarea "$20 Repair kitchen drawer - $15 Repair door jamb upstairs - $50 AF for shoe-mol…"
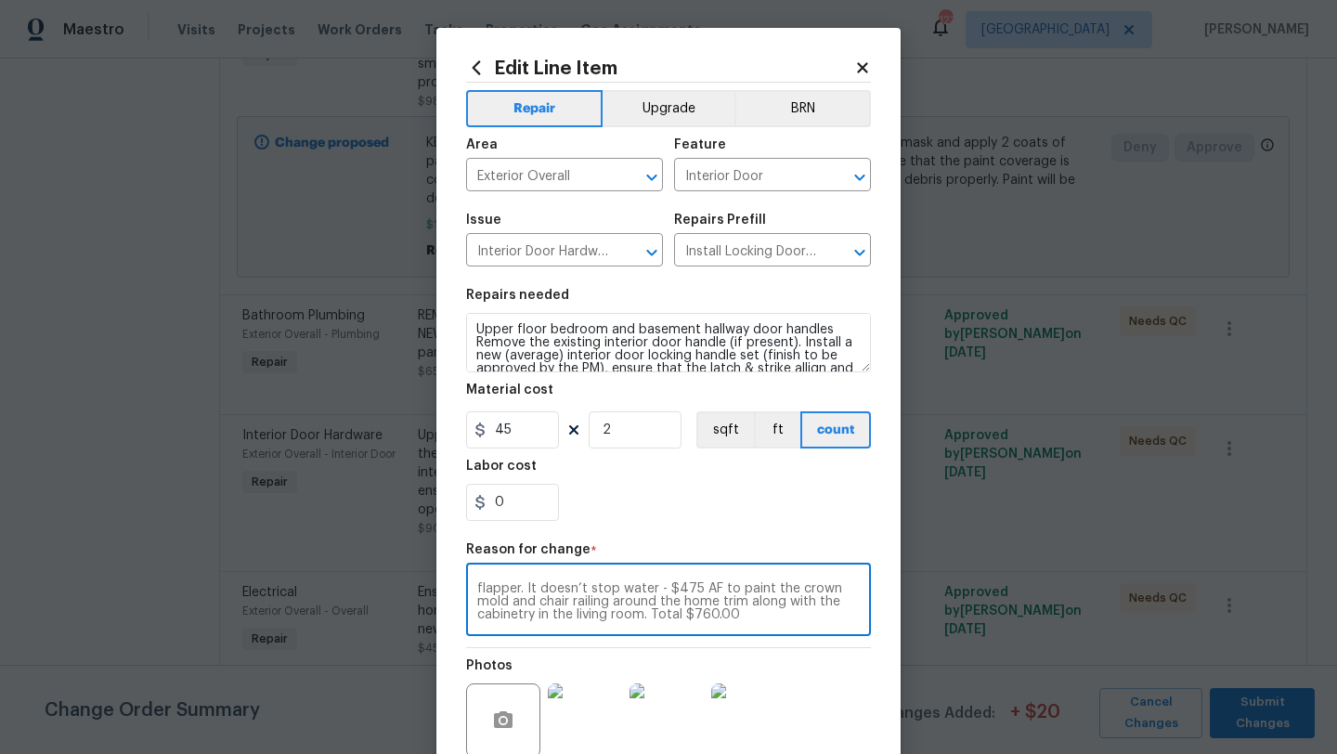
scroll to position [0, 0]
drag, startPoint x: 642, startPoint y: 585, endPoint x: 495, endPoint y: 579, distance: 146.9
click at [495, 579] on div "$20 Repair kitchen drawer - $15 Repair door jamb upstairs - $50 AF for shoe-mol…" at bounding box center [668, 602] width 405 height 69
drag, startPoint x: 663, startPoint y: 594, endPoint x: 723, endPoint y: 645, distance: 78.4
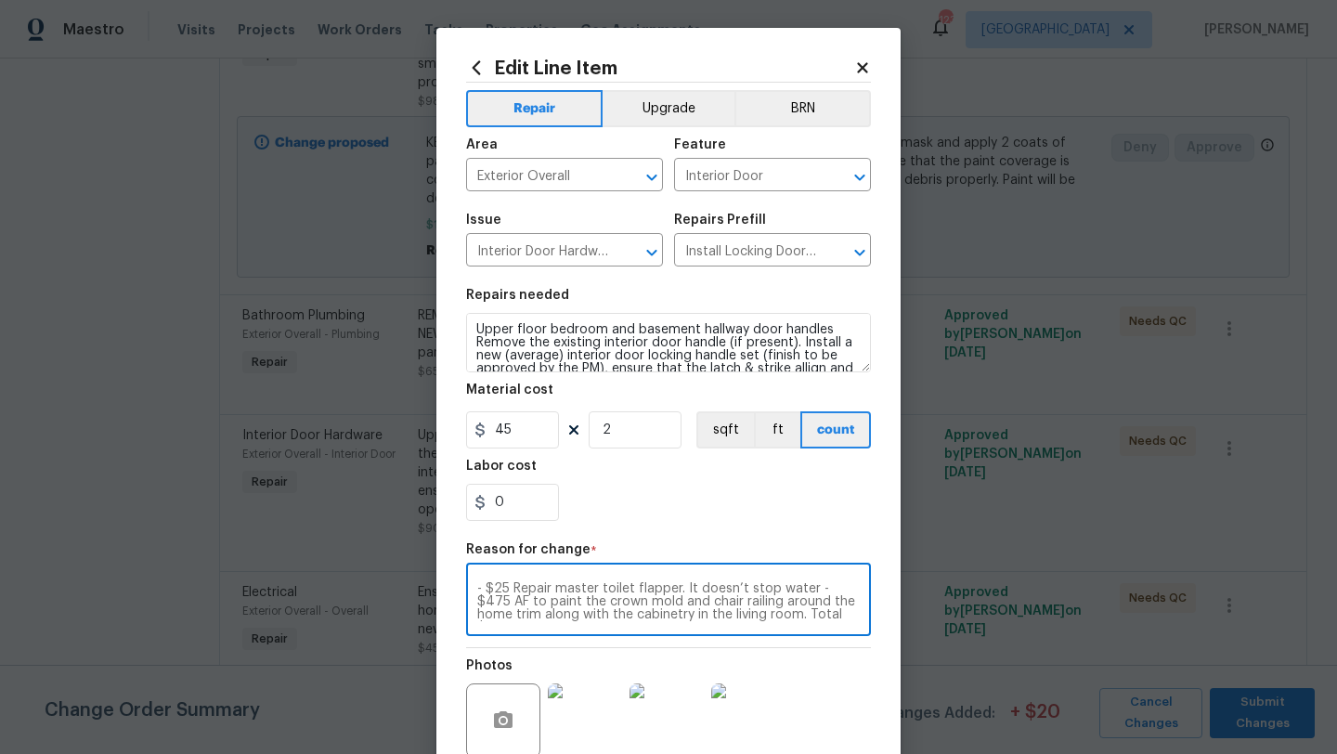
click at [723, 645] on div "Repair Upgrade BRN Area Exterior Overall ​ Feature Interior Door ​ Issue Interi…" at bounding box center [668, 444] width 405 height 722
type textarea "$15 Repair door jamb upstairs"
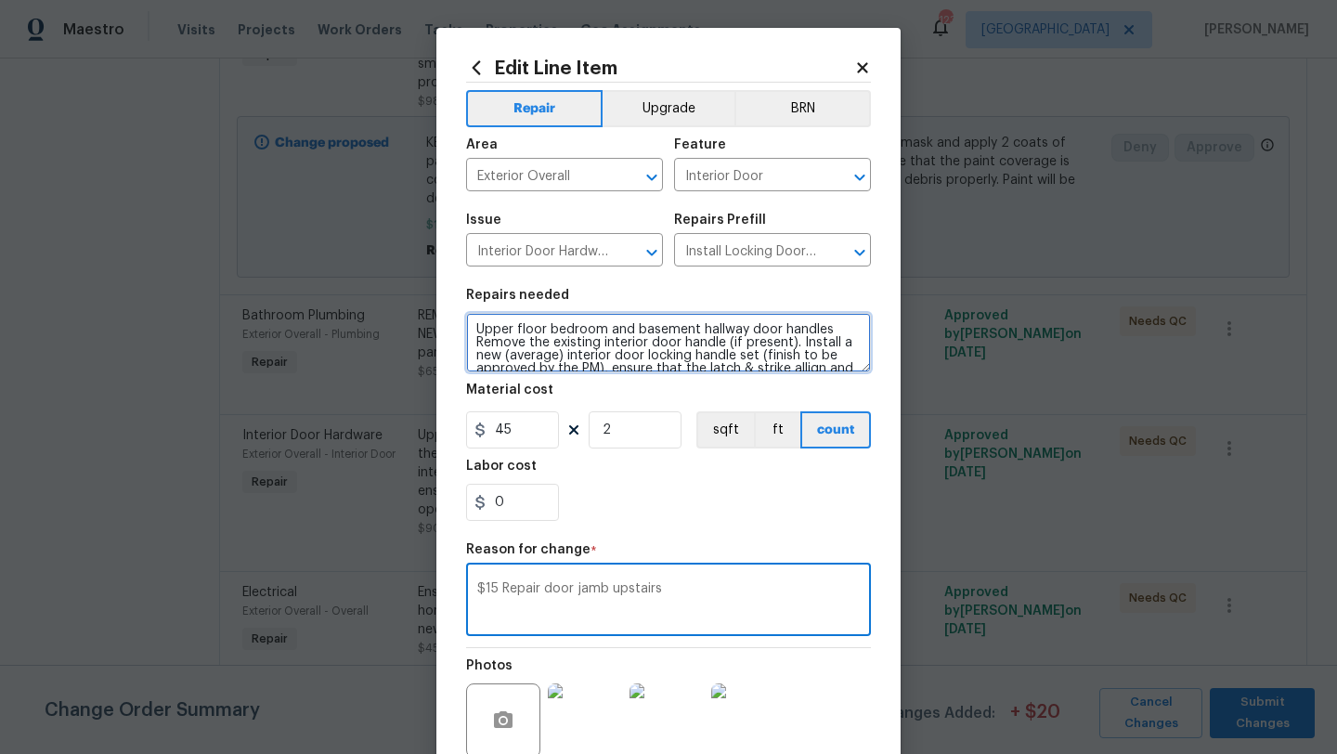
click at [852, 370] on textarea "Upper floor bedroom and basement hallway door handles Remove the existing inter…" at bounding box center [668, 342] width 405 height 59
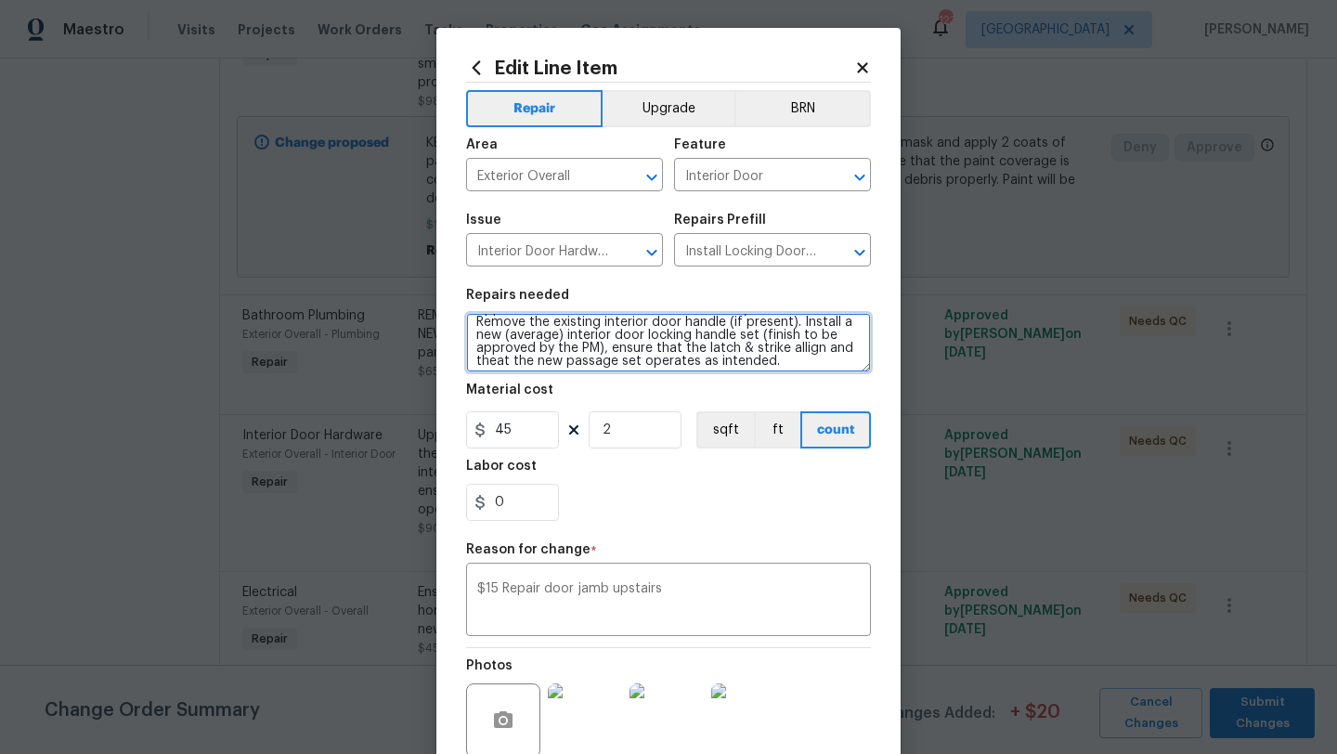
scroll to position [26, 0]
click at [798, 355] on textarea "Upper floor bedroom and basement hallway door handles Remove the existing inter…" at bounding box center [668, 342] width 405 height 59
type textarea "Upper floor bedroom and basement hallway door handles Remove the existing inter…"
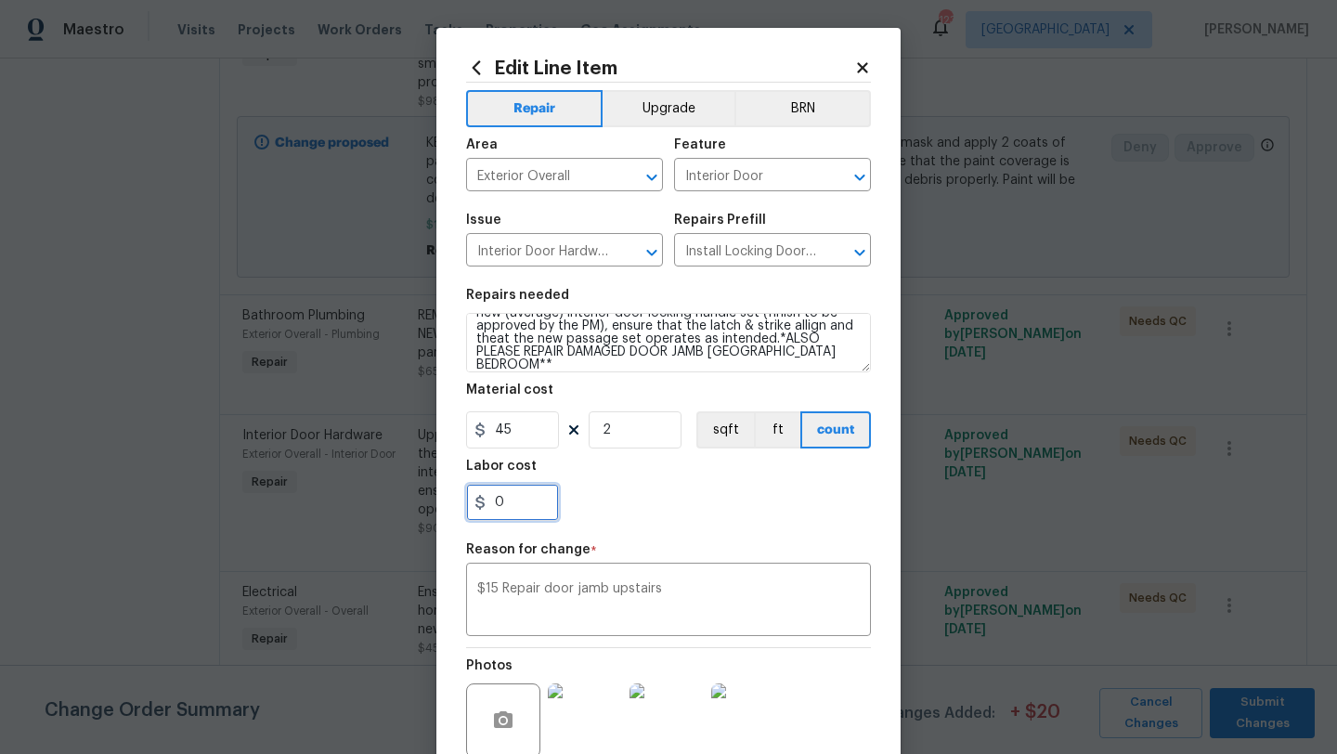
click at [525, 509] on input "0" at bounding box center [512, 502] width 93 height 37
type input "15"
click at [693, 517] on div "15" at bounding box center [668, 502] width 405 height 37
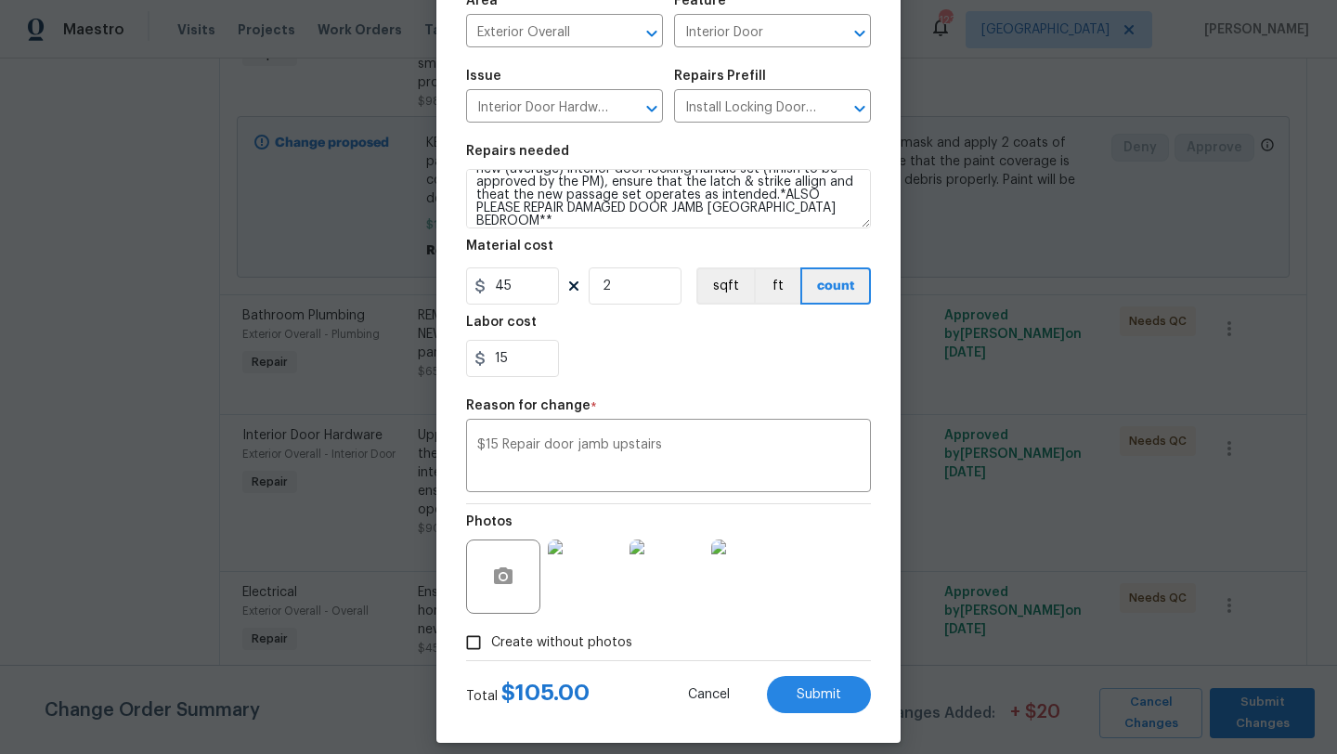
scroll to position [162, 0]
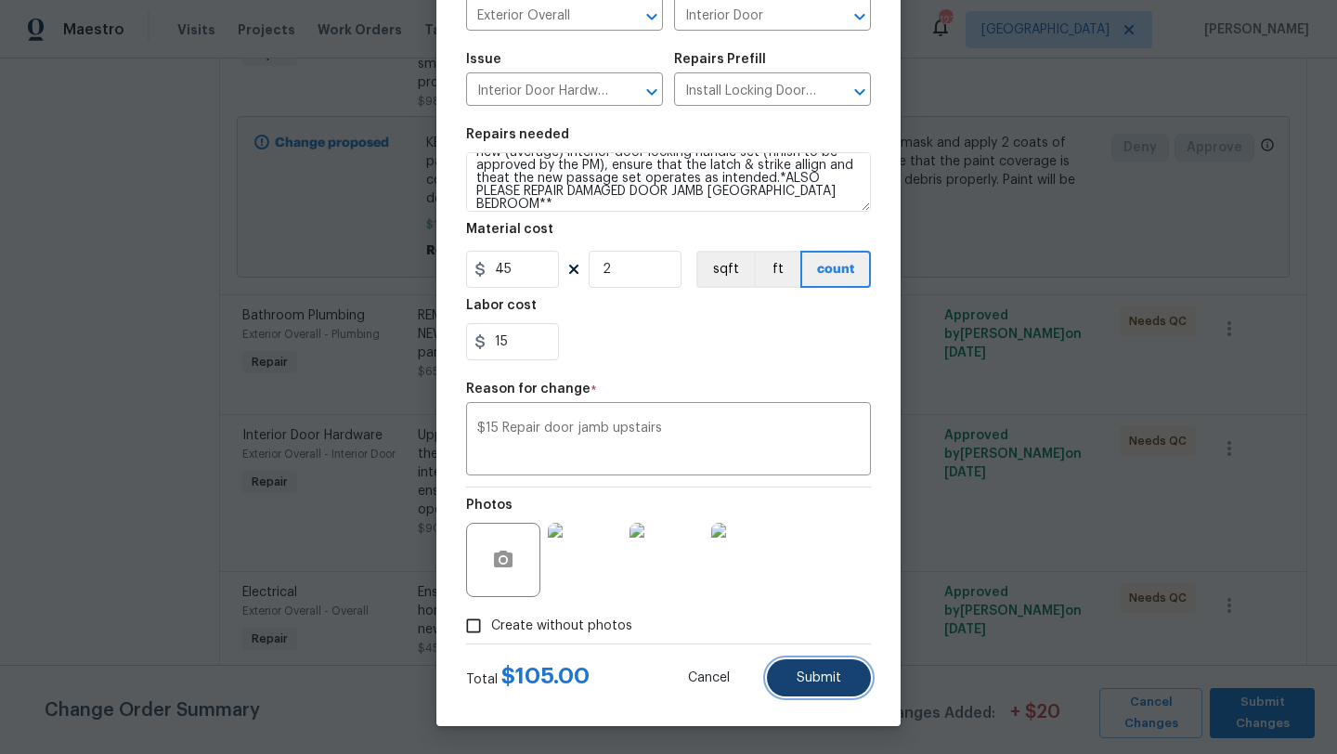
click at [800, 672] on span "Submit" at bounding box center [819, 679] width 45 height 14
type textarea "Upper floor bedroom and basement hallway door handles Remove the existing inter…"
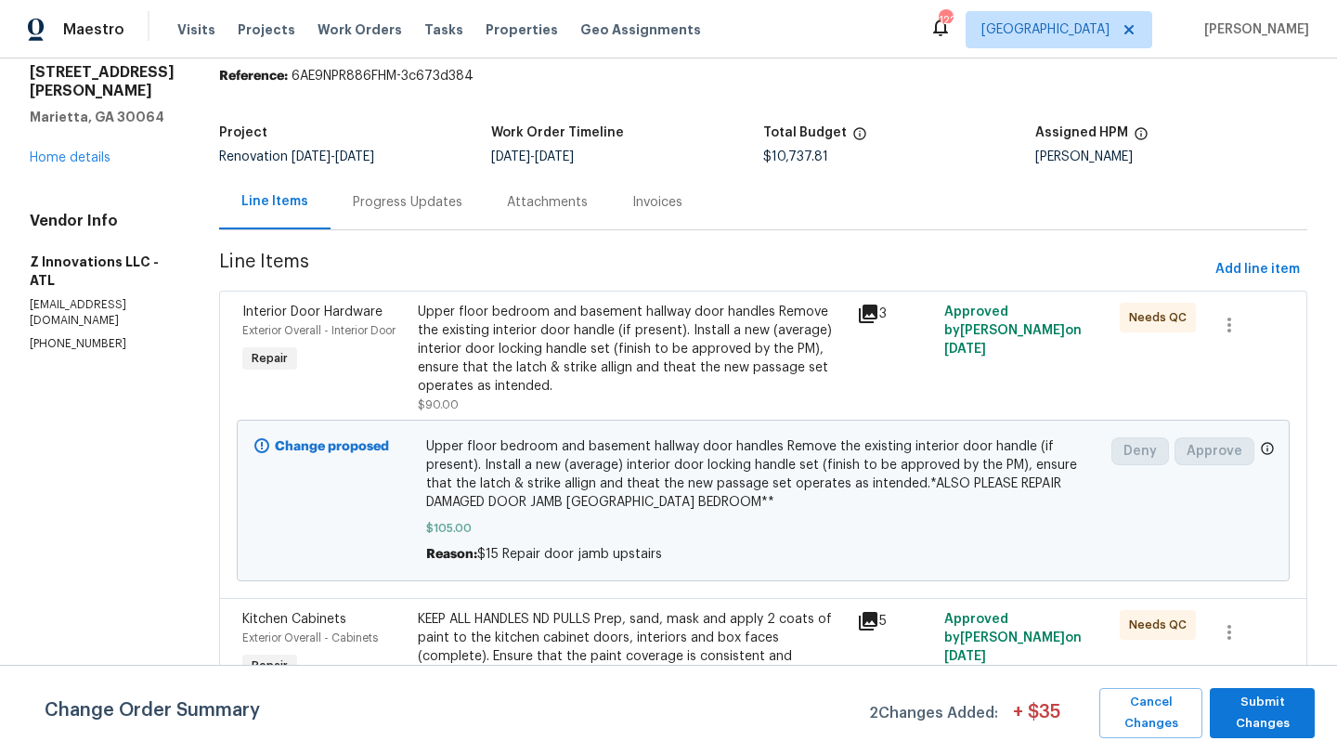
scroll to position [71, 0]
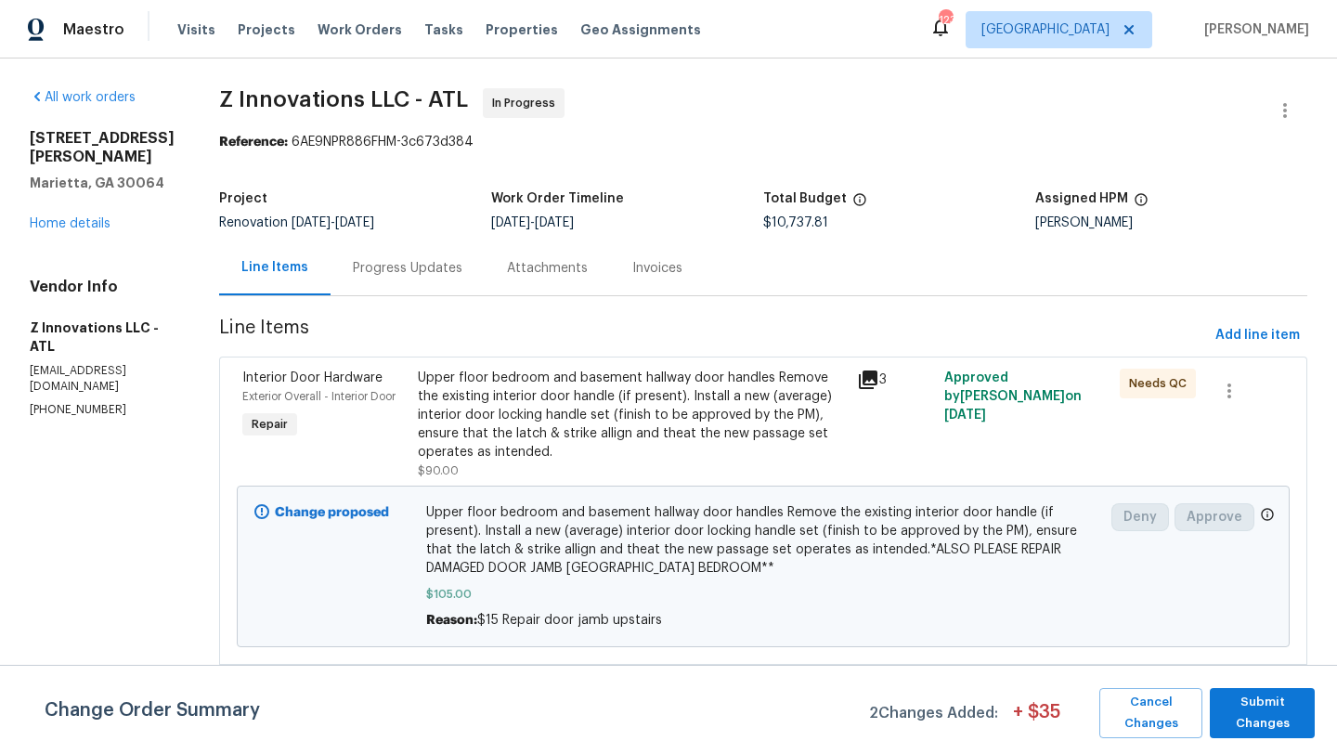
click at [411, 272] on div "Progress Updates" at bounding box center [408, 268] width 110 height 19
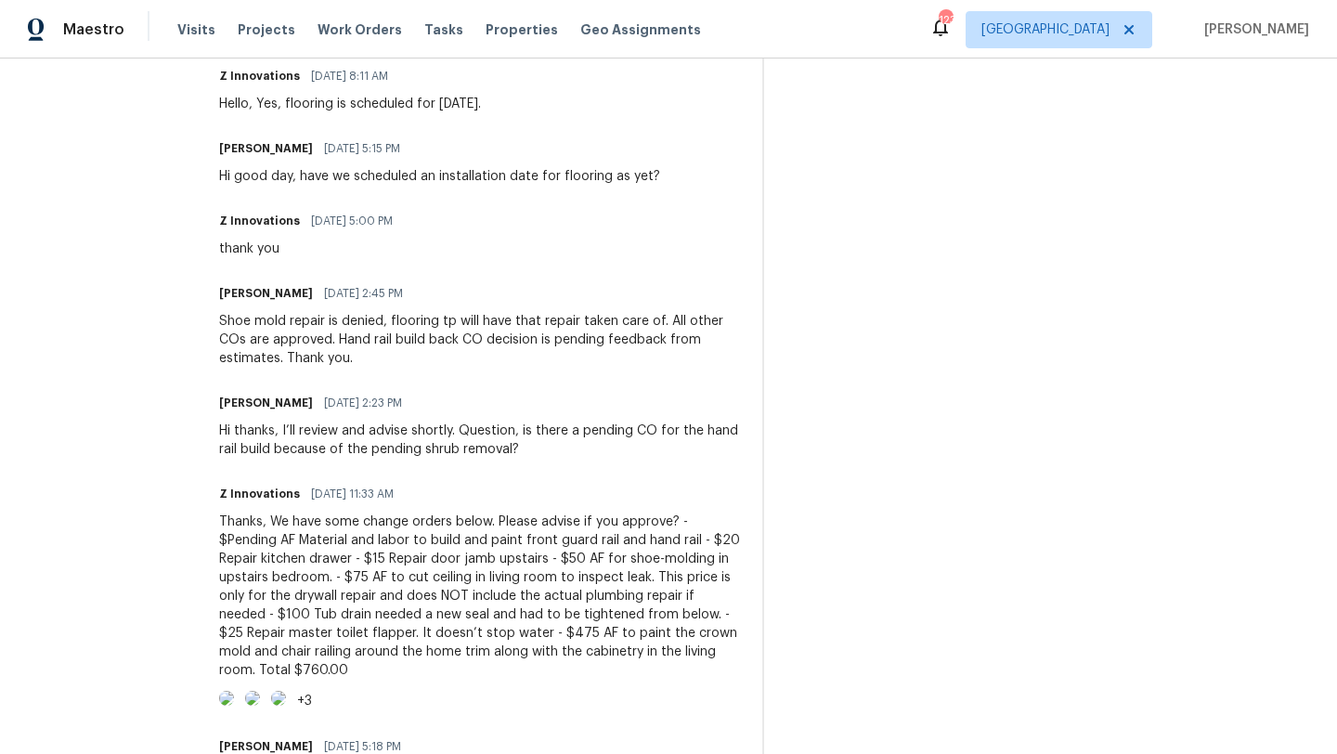
scroll to position [1054, 0]
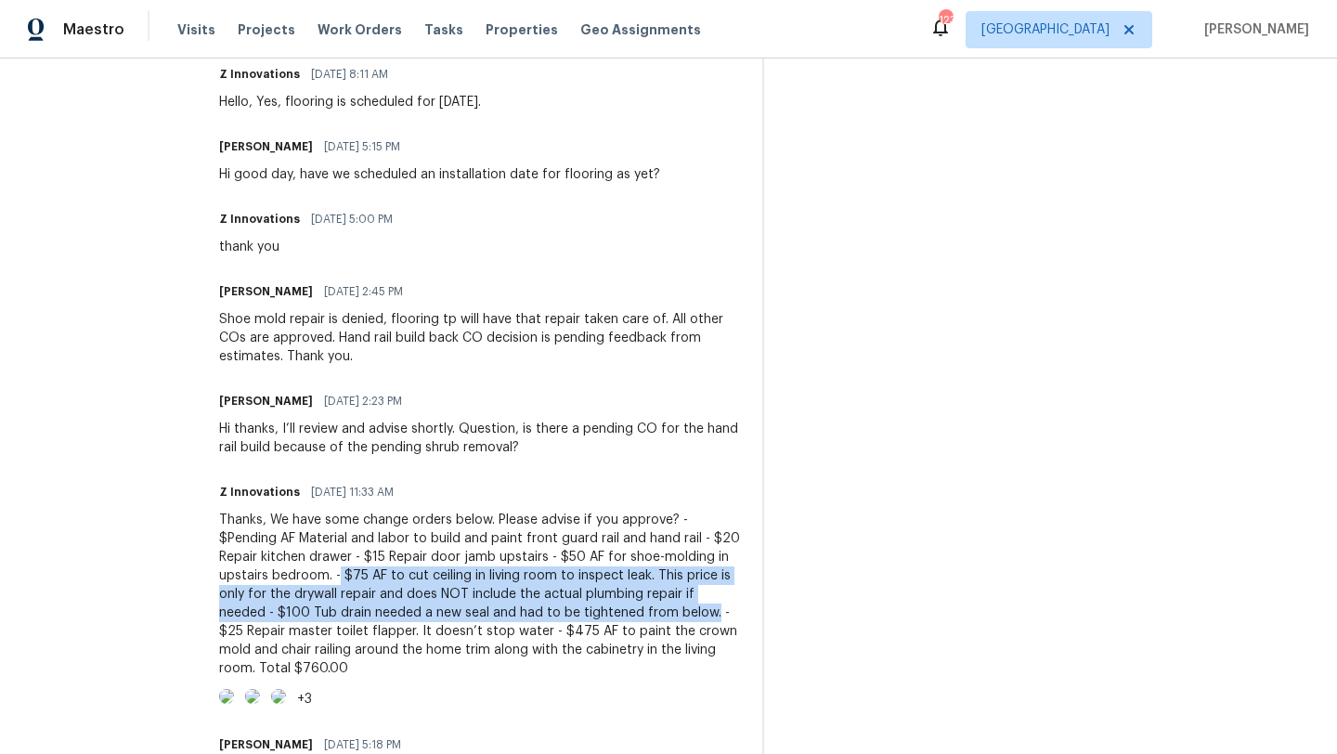
drag, startPoint x: 281, startPoint y: 574, endPoint x: 610, endPoint y: 612, distance: 331.9
click at [610, 612] on div "Thanks, We have some change orders below. Please advise if you approve? - $Pend…" at bounding box center [479, 594] width 521 height 167
copy div "$75 AF to cut ceiling in living room to inspect leak. This price is only for th…"
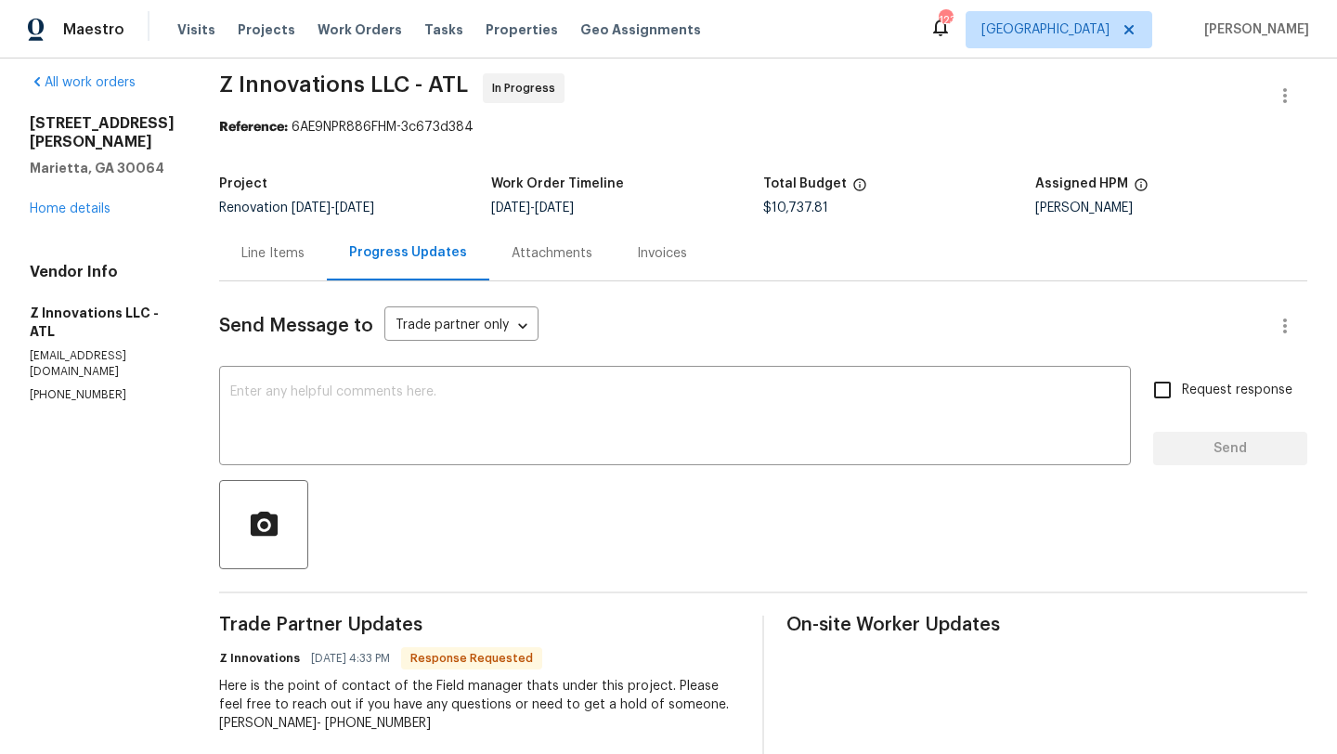
scroll to position [0, 0]
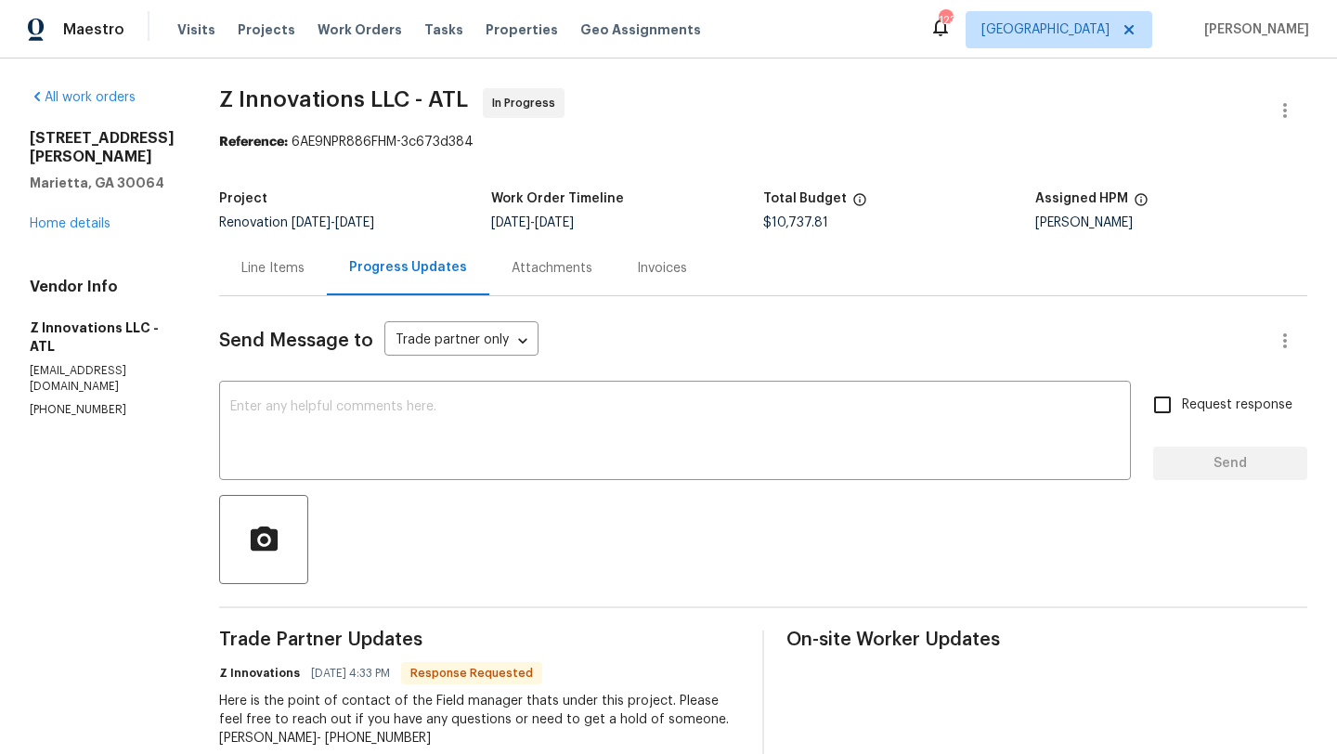
click at [256, 264] on div "Line Items" at bounding box center [272, 268] width 63 height 19
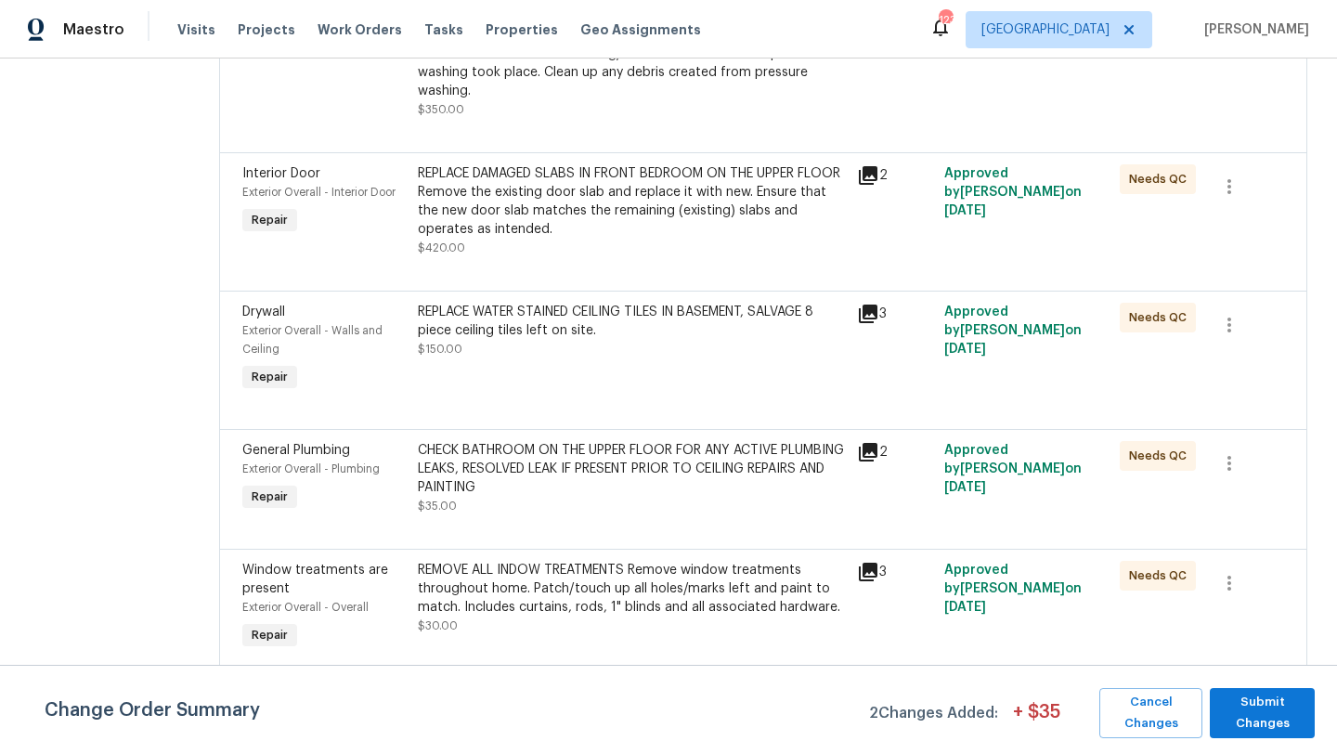
scroll to position [2631, 0]
click at [281, 443] on span "General Plumbing" at bounding box center [296, 449] width 108 height 13
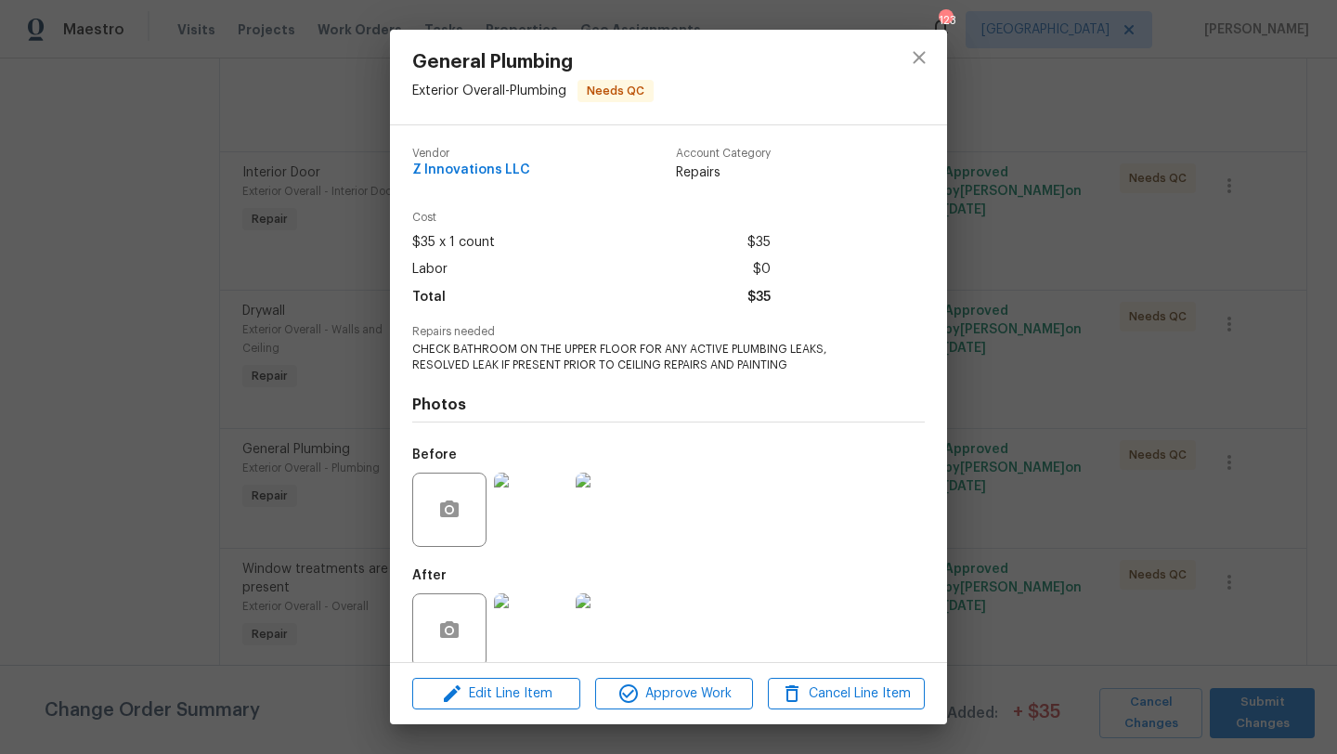
scroll to position [24, 0]
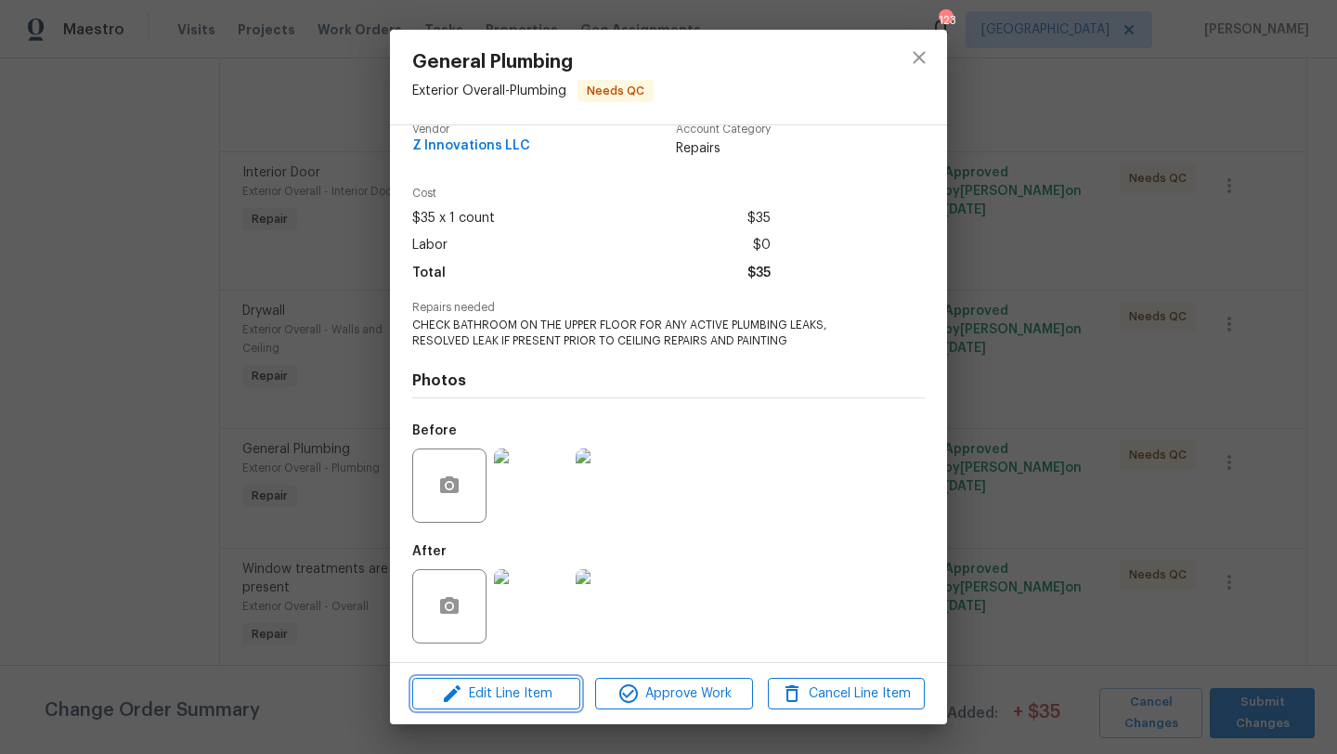
click at [492, 692] on span "Edit Line Item" at bounding box center [496, 694] width 157 height 23
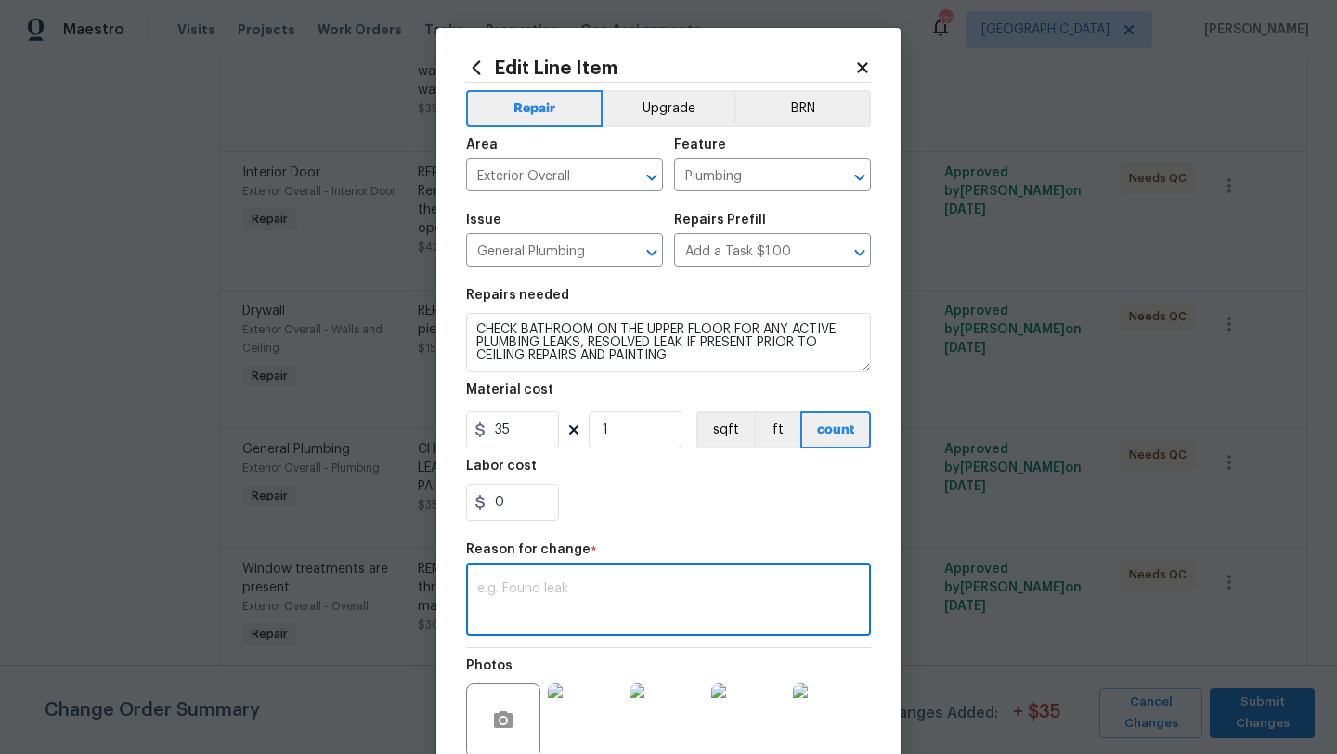
click at [560, 585] on textarea at bounding box center [668, 601] width 383 height 39
paste textarea "$75 AF to cut ceiling in living room to inspect leak. This price is only for th…"
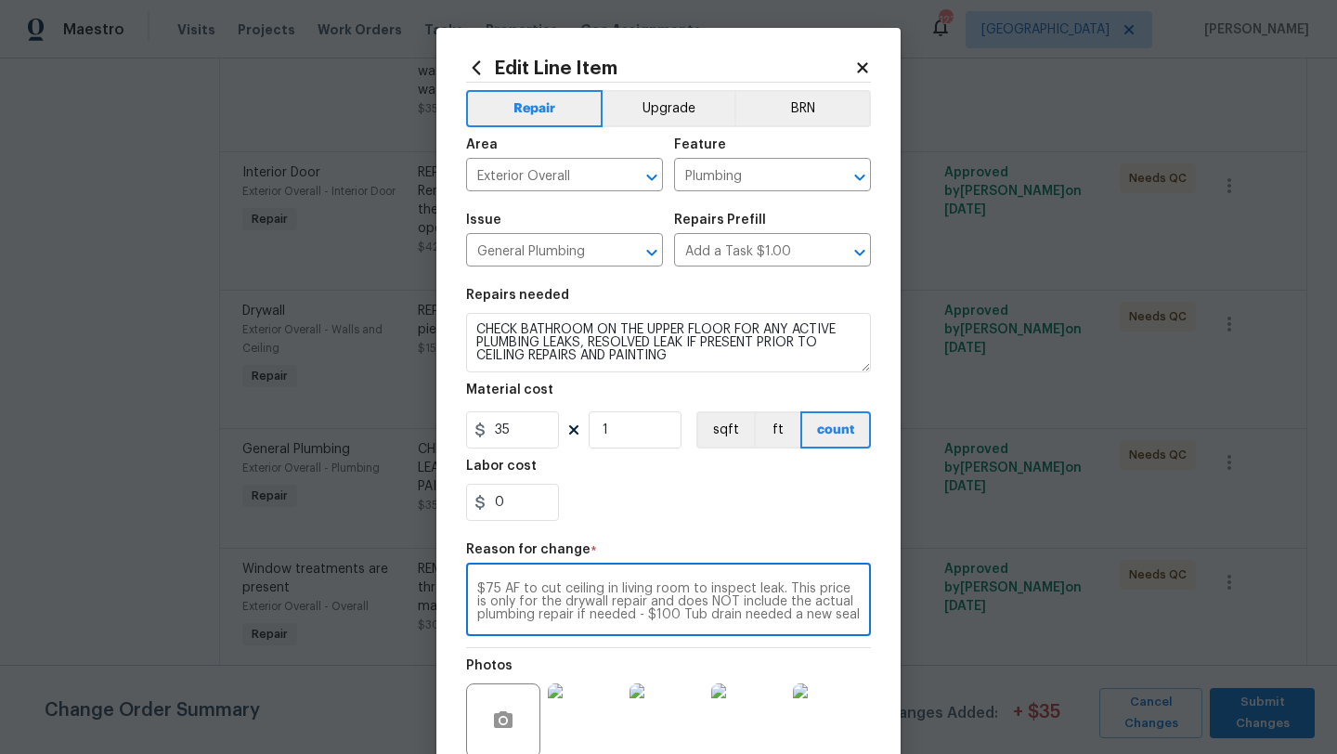
scroll to position [13, 0]
type textarea "$75 AF to cut ceiling in living room to inspect leak. This price is only for th…"
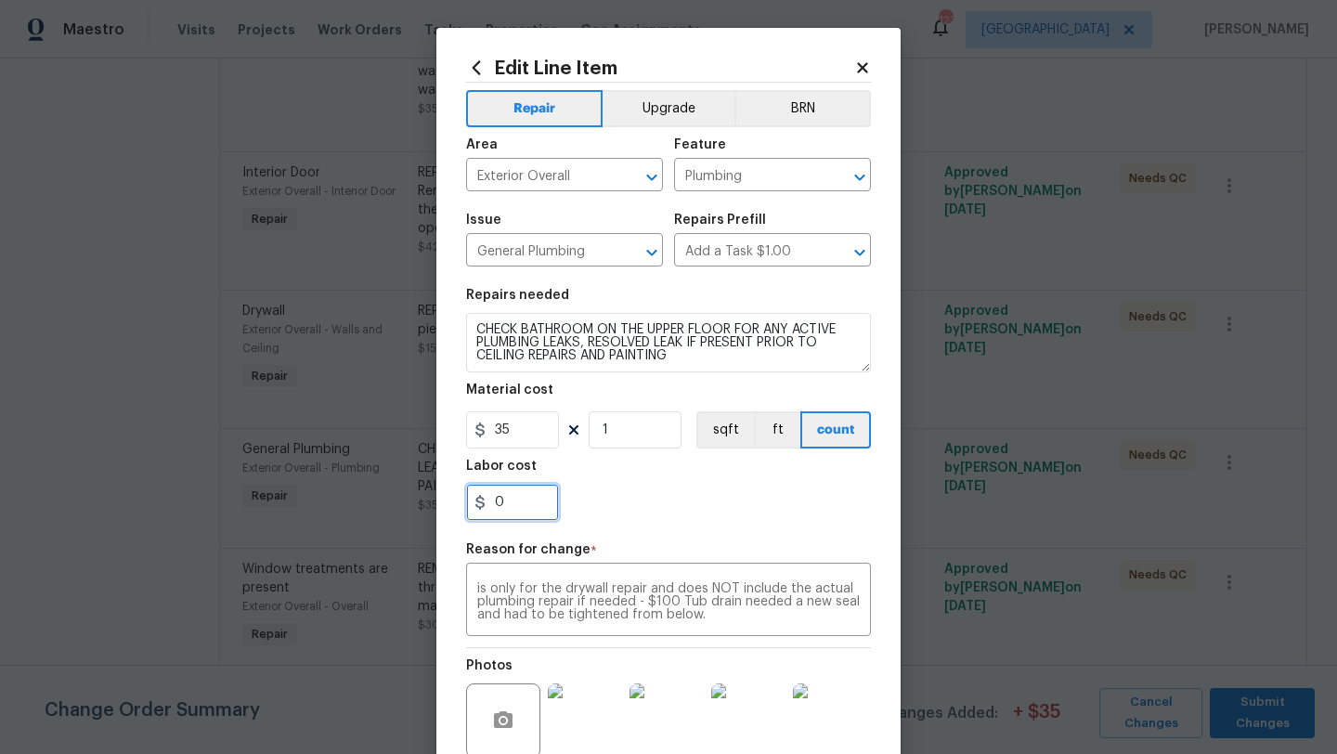
click at [521, 496] on input "0" at bounding box center [512, 502] width 93 height 37
type input "175"
click at [696, 538] on div "Repair Upgrade BRN Area Exterior Overall ​ Feature Plumbing ​ Issue General Plu…" at bounding box center [668, 444] width 405 height 722
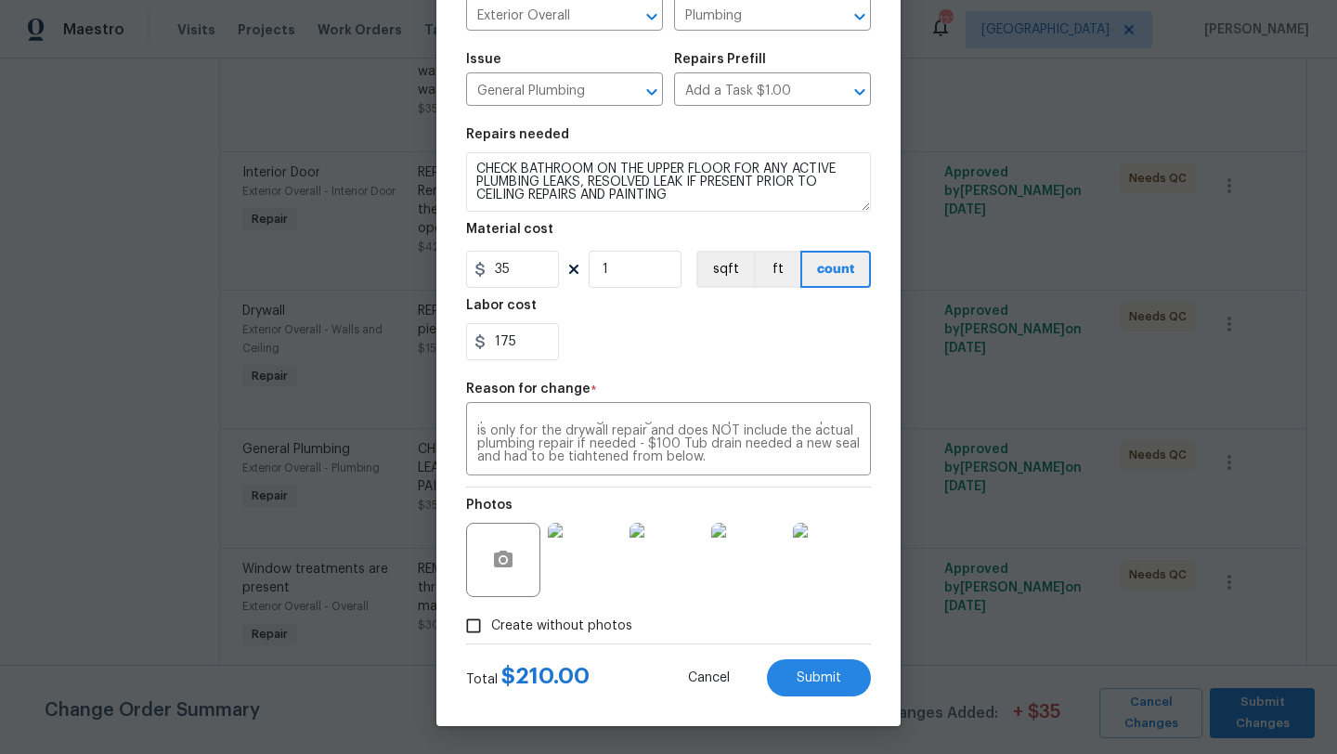
scroll to position [162, 0]
click at [832, 673] on span "Submit" at bounding box center [819, 679] width 45 height 14
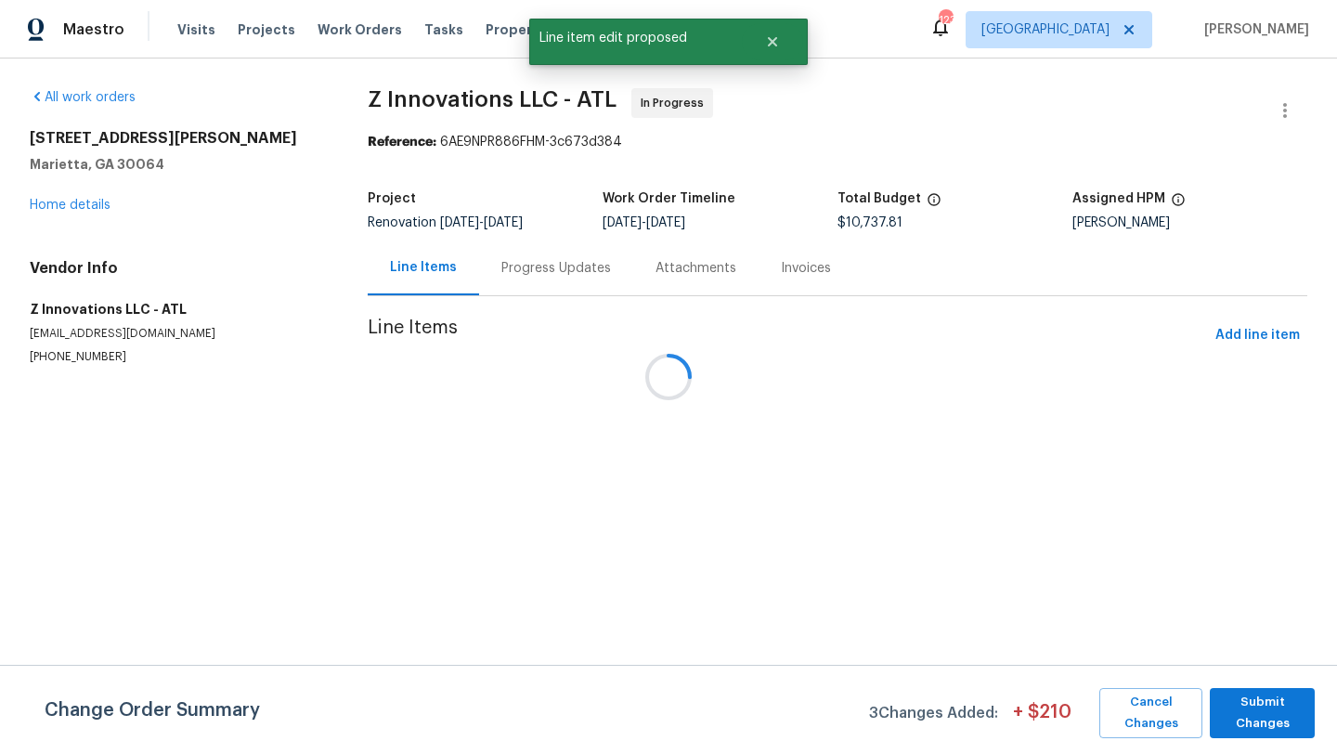
scroll to position [0, 0]
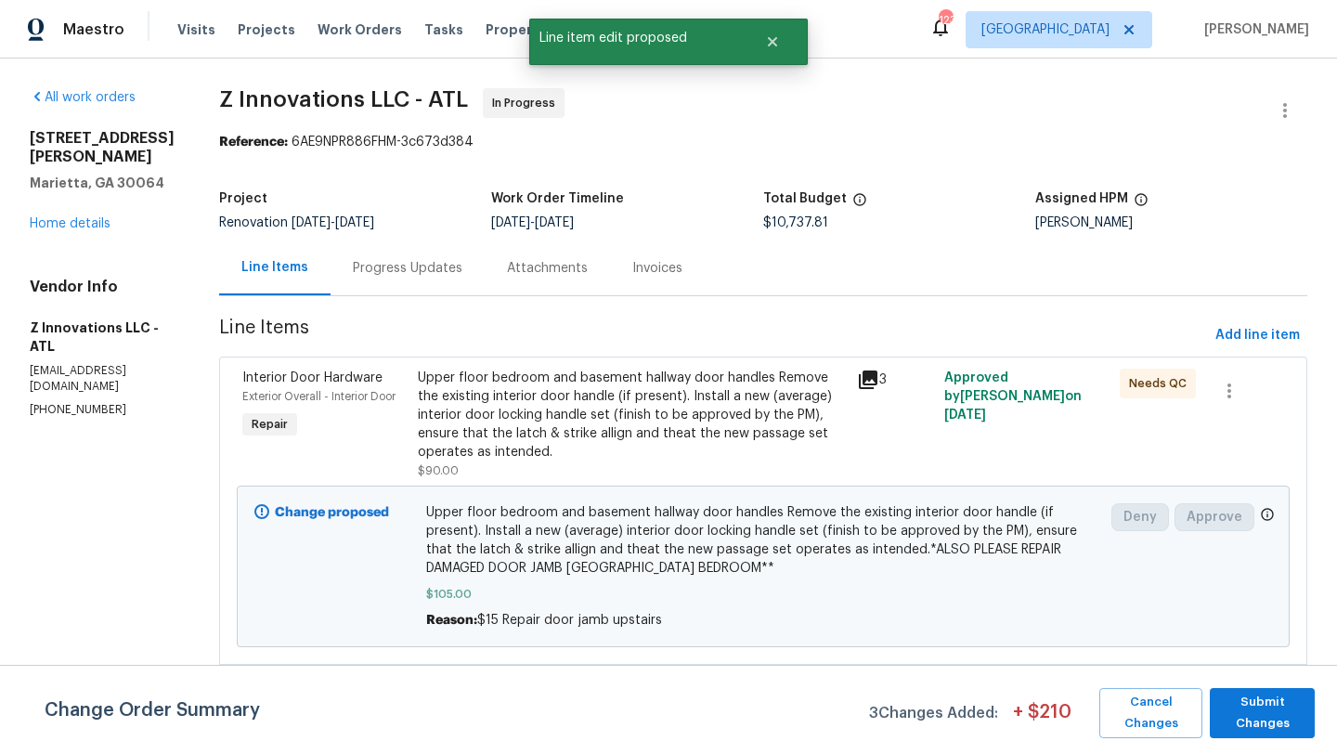
click at [415, 269] on div "Progress Updates" at bounding box center [408, 268] width 110 height 19
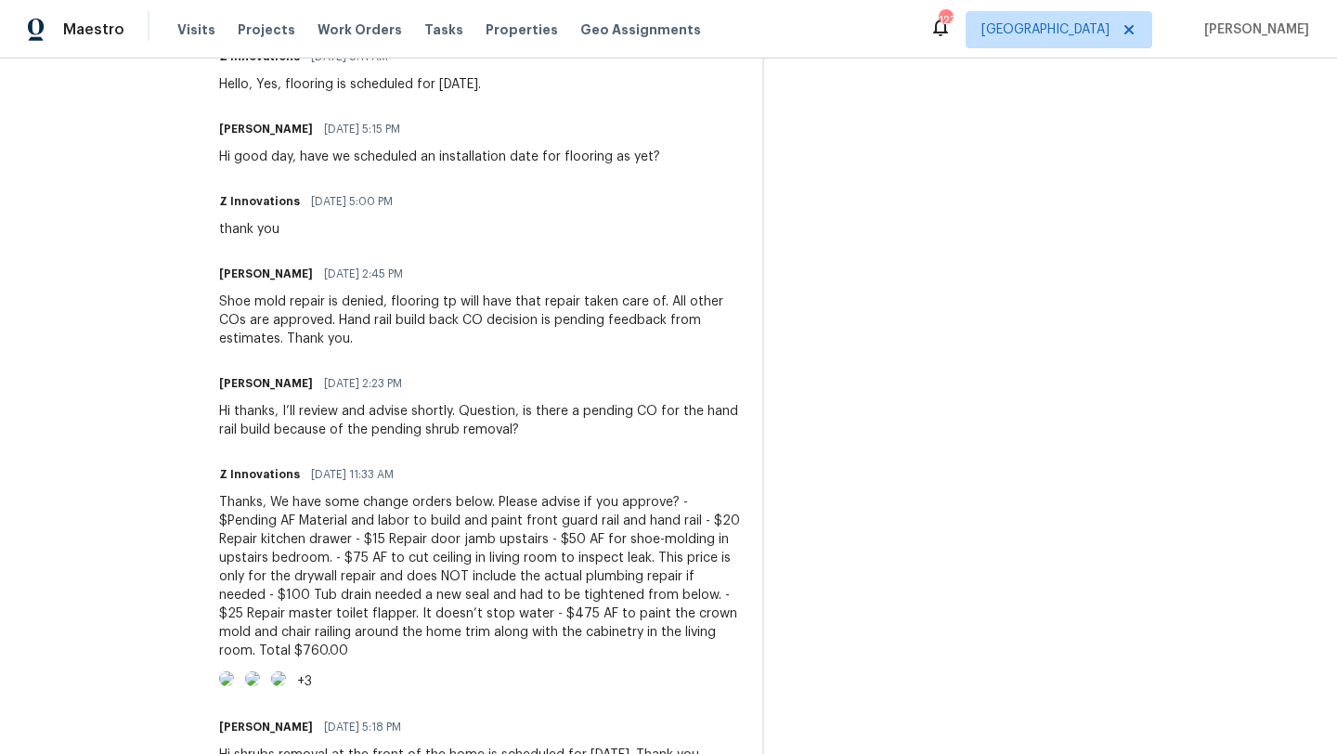
scroll to position [1076, 0]
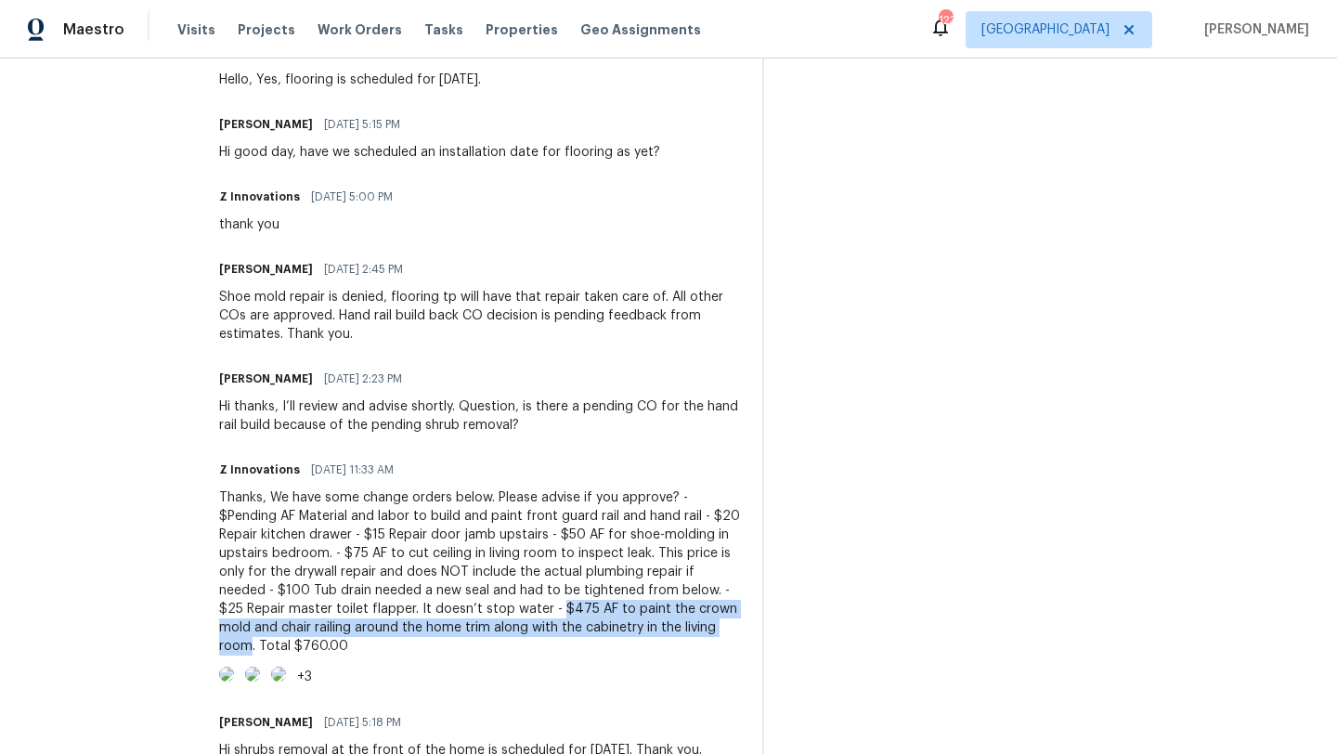
drag, startPoint x: 435, startPoint y: 608, endPoint x: 606, endPoint y: 632, distance: 172.5
click at [606, 632] on div "Thanks, We have some change orders below. Please advise if you approve? - $Pend…" at bounding box center [479, 572] width 521 height 167
copy div "$475 AF to paint the crown mold and chair railing around the home trim along wi…"
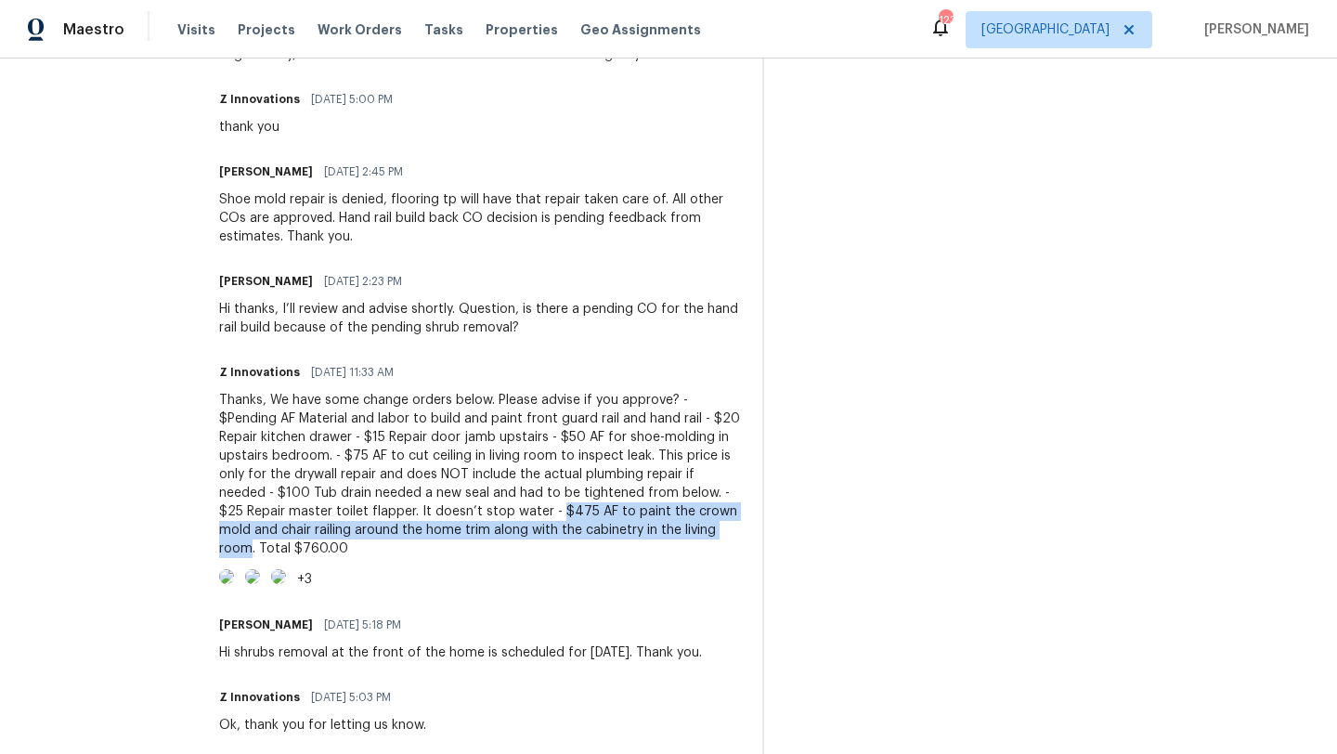
scroll to position [1211, 0]
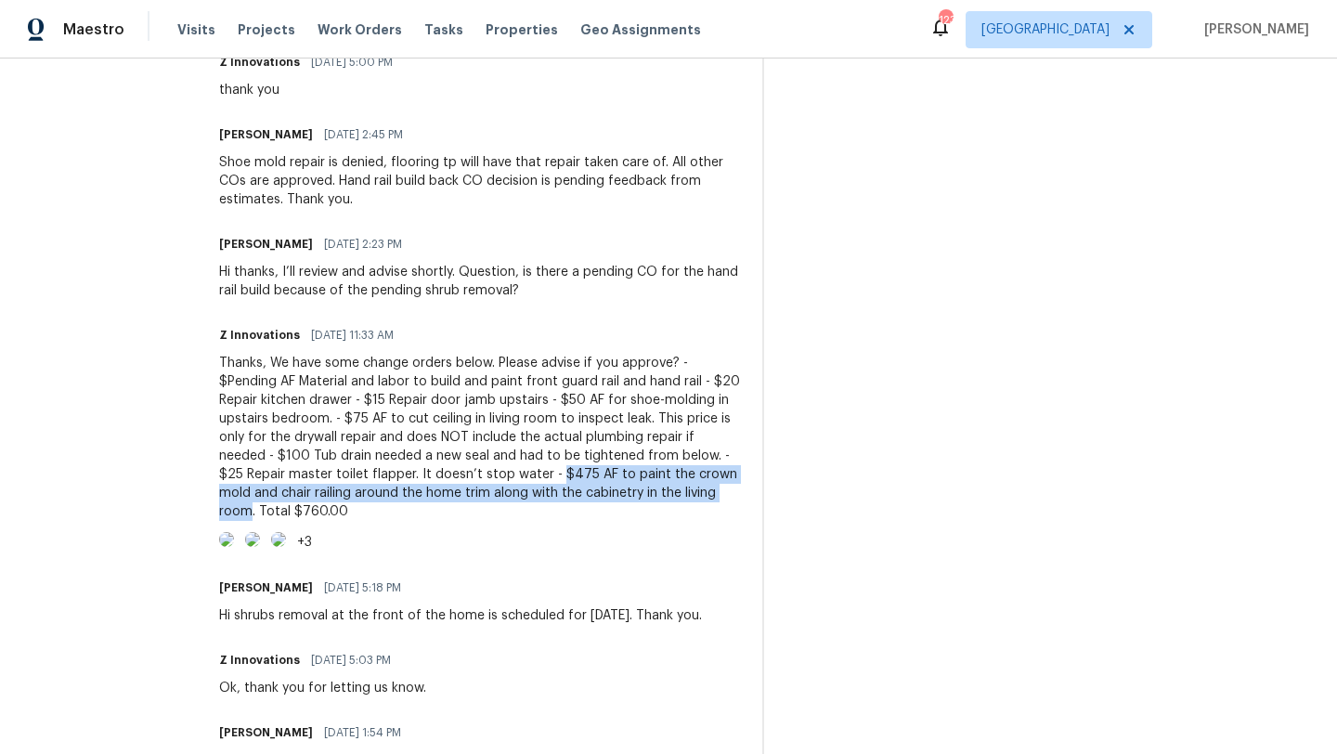
click at [234, 547] on img at bounding box center [226, 539] width 15 height 15
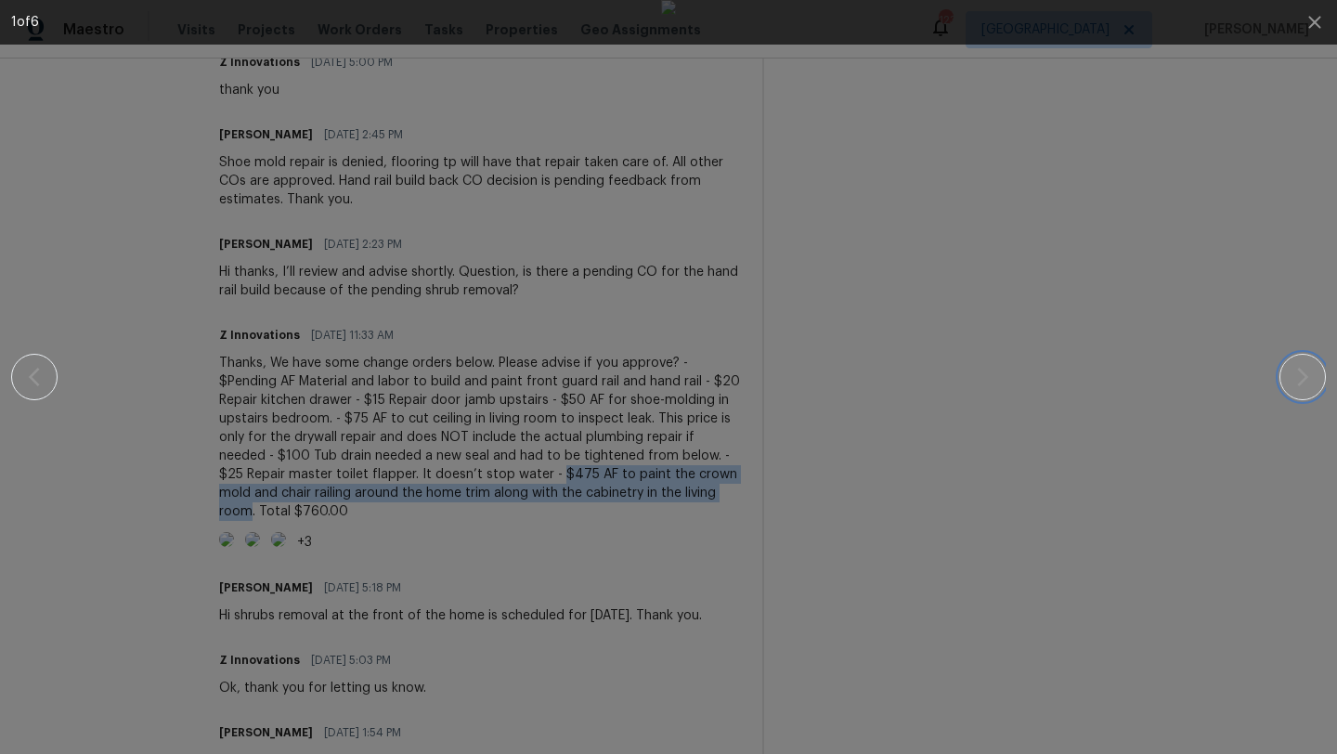
click at [1286, 381] on button "button" at bounding box center [1303, 377] width 46 height 46
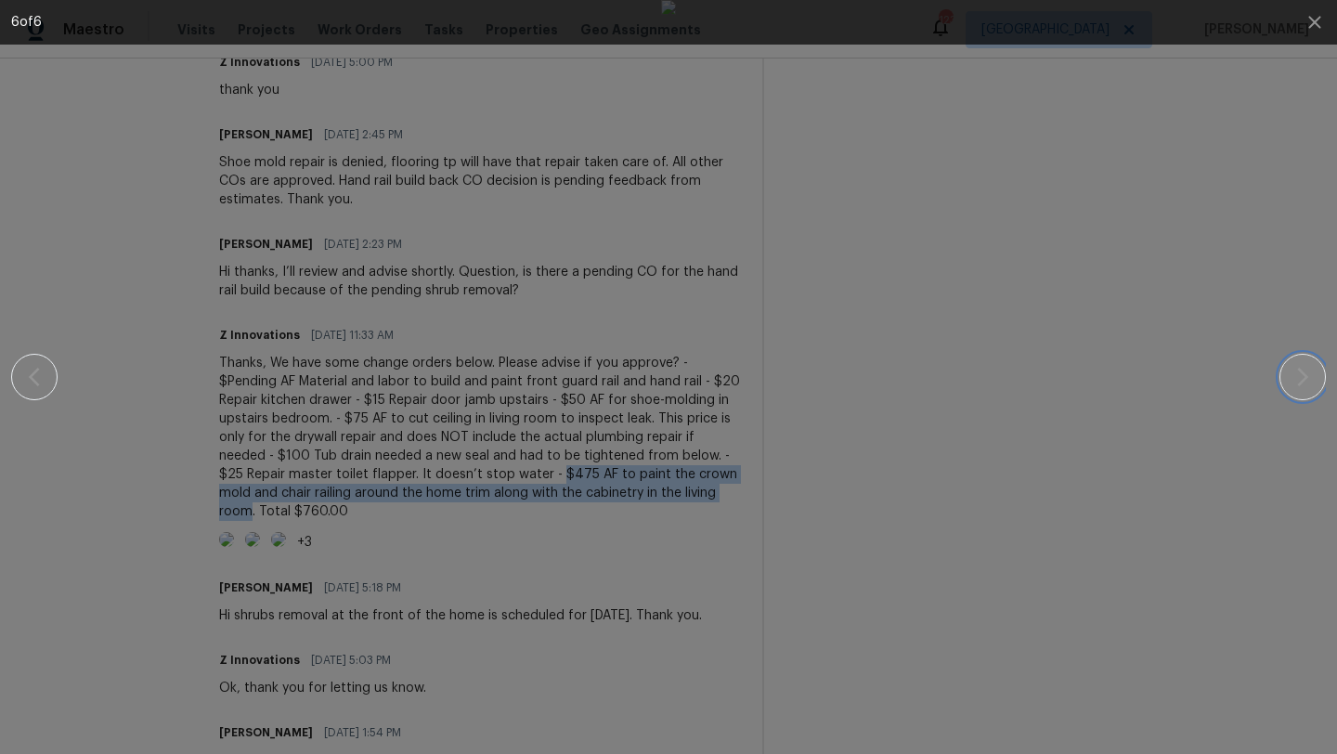
click at [1286, 381] on button "button" at bounding box center [1303, 377] width 46 height 46
click at [1320, 20] on icon "button" at bounding box center [1315, 22] width 22 height 22
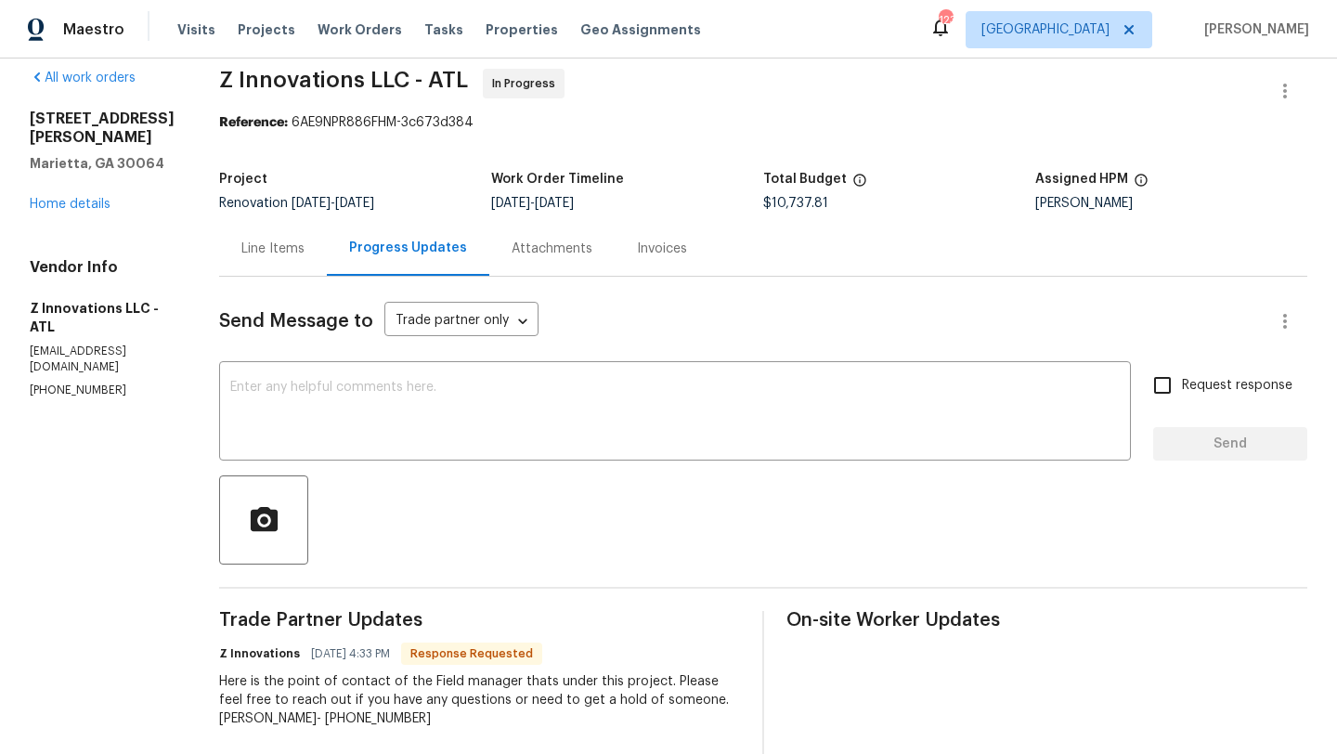
scroll to position [0, 0]
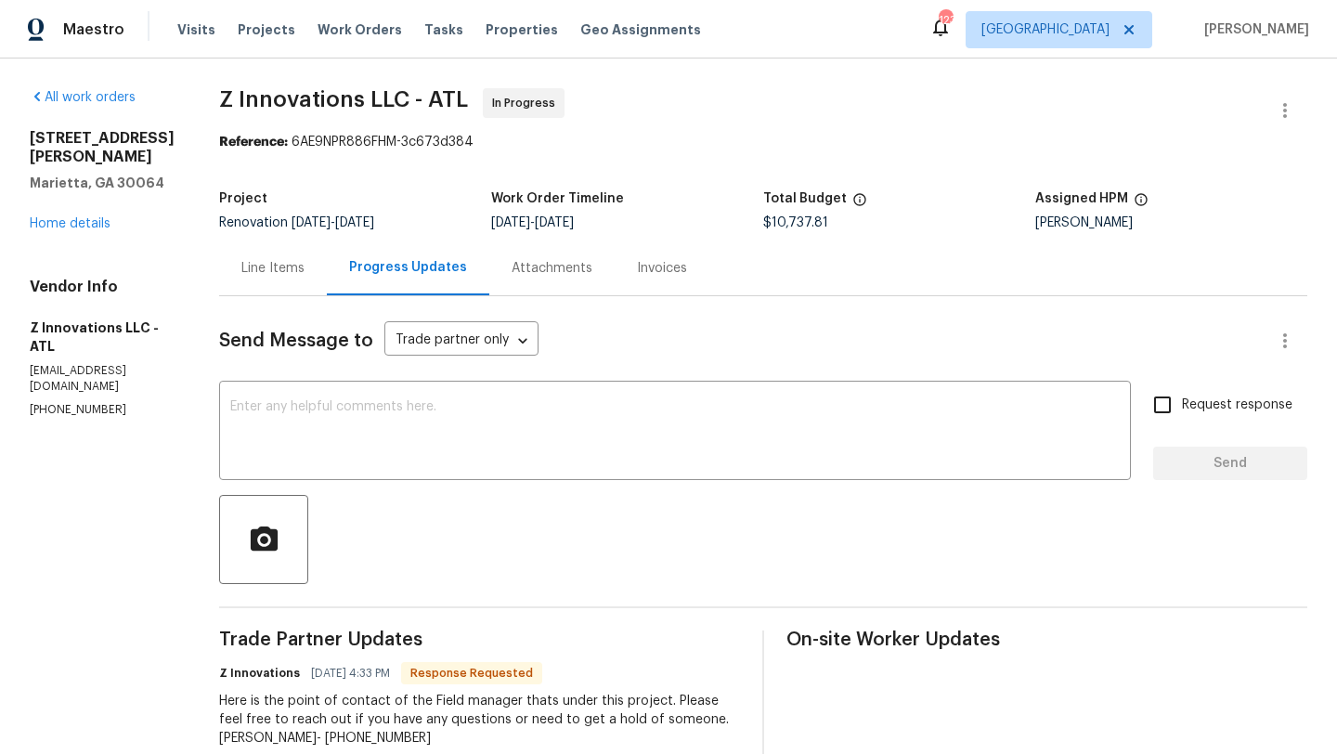
click at [294, 281] on div "Line Items" at bounding box center [273, 268] width 108 height 55
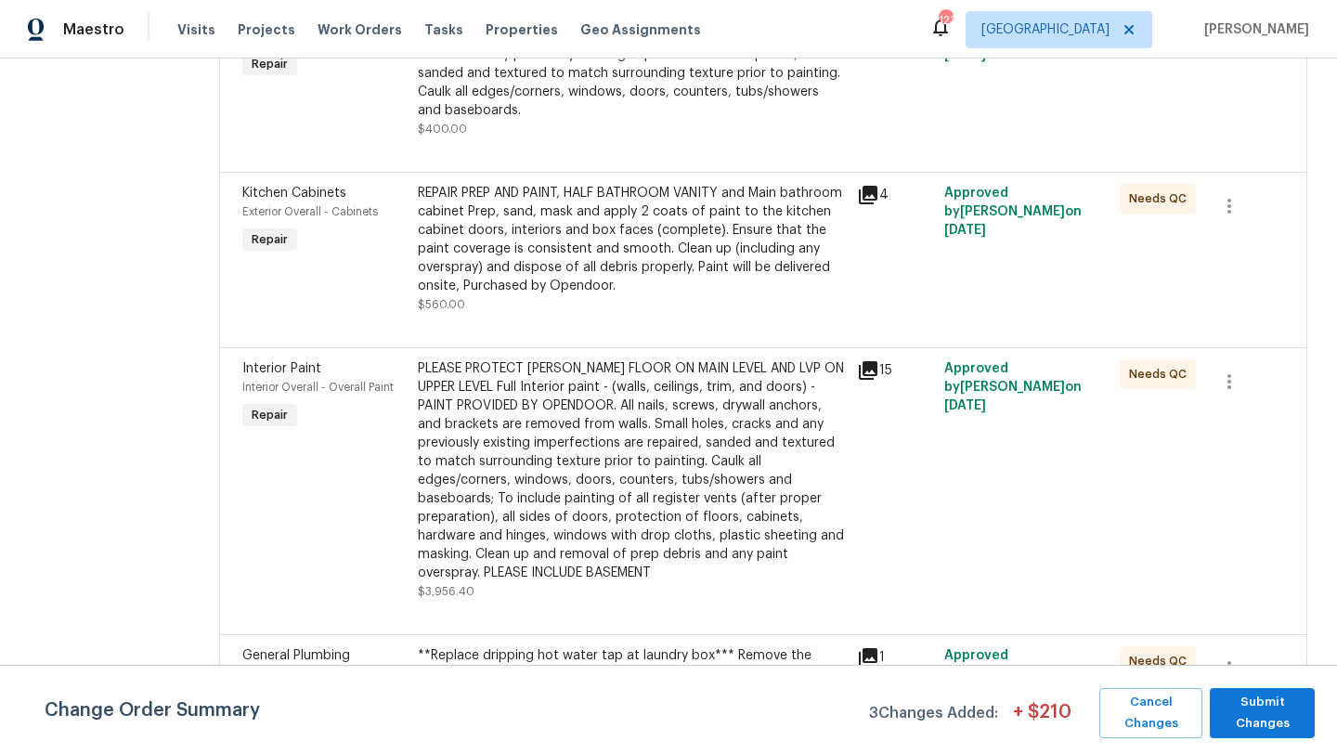
scroll to position [2112, 0]
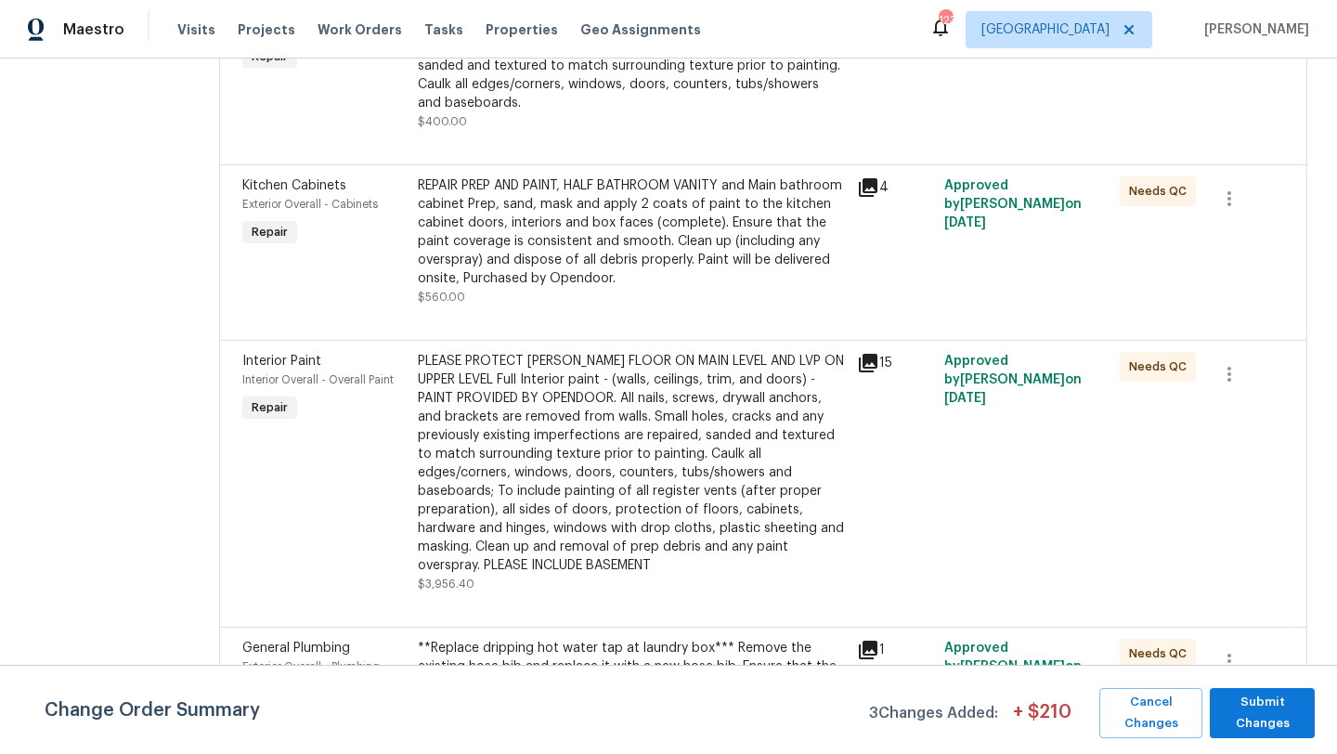
click at [285, 366] on span "Interior Paint" at bounding box center [281, 361] width 79 height 13
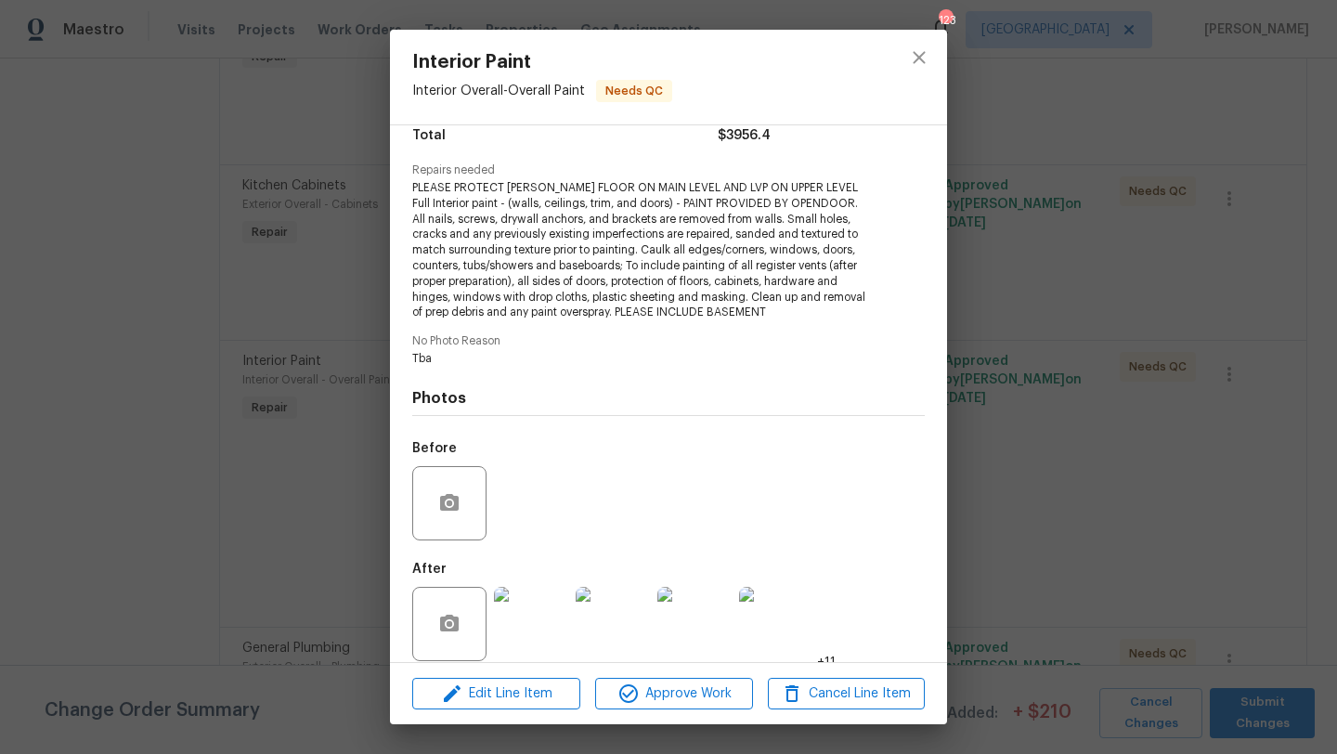
scroll to position [179, 0]
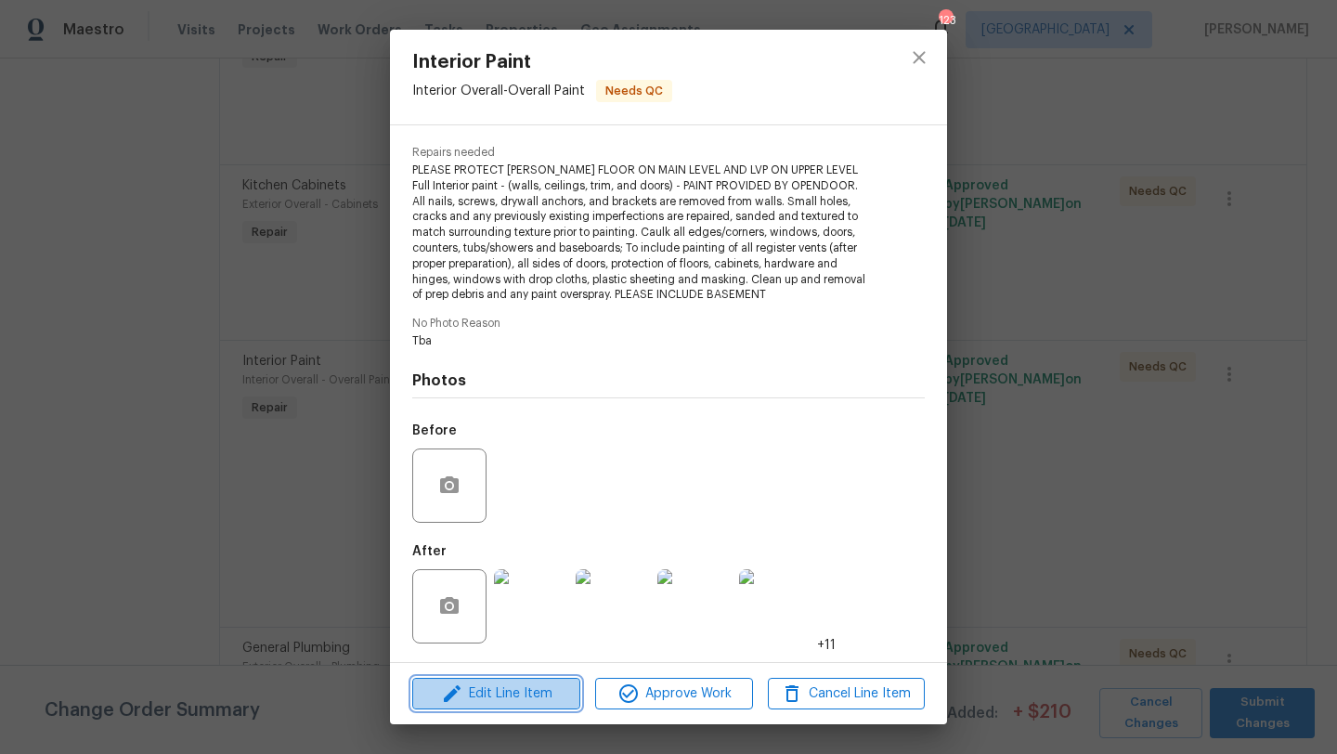
click at [488, 689] on span "Edit Line Item" at bounding box center [496, 694] width 157 height 23
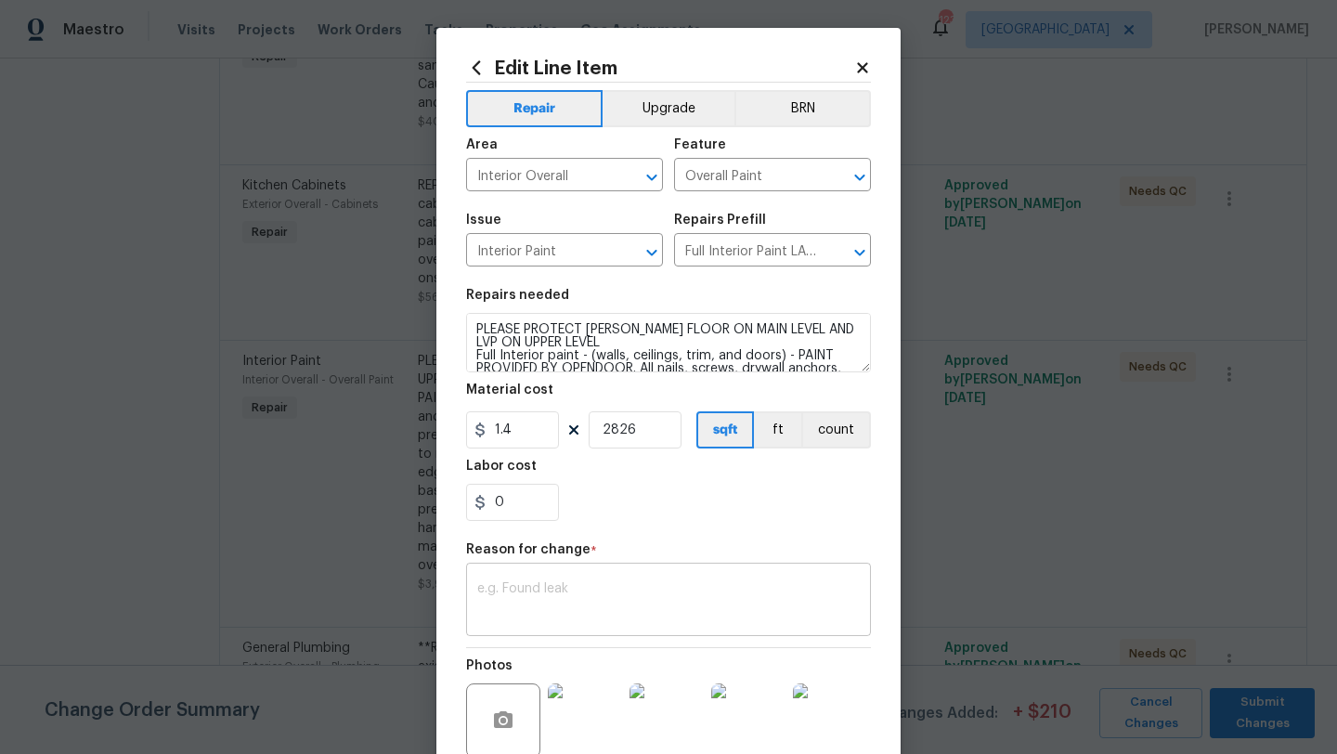
click at [530, 581] on div "x ​" at bounding box center [668, 602] width 405 height 69
click at [858, 73] on icon at bounding box center [863, 67] width 17 height 17
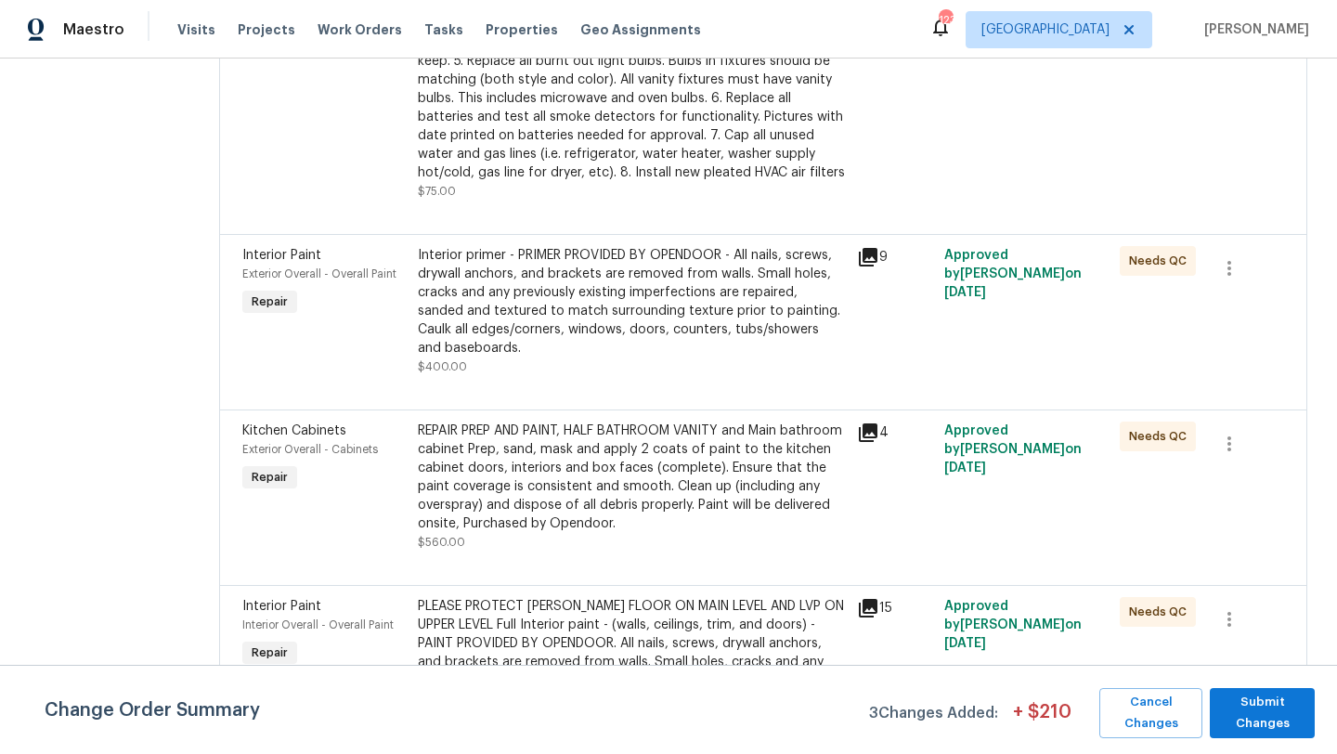
scroll to position [1864, 0]
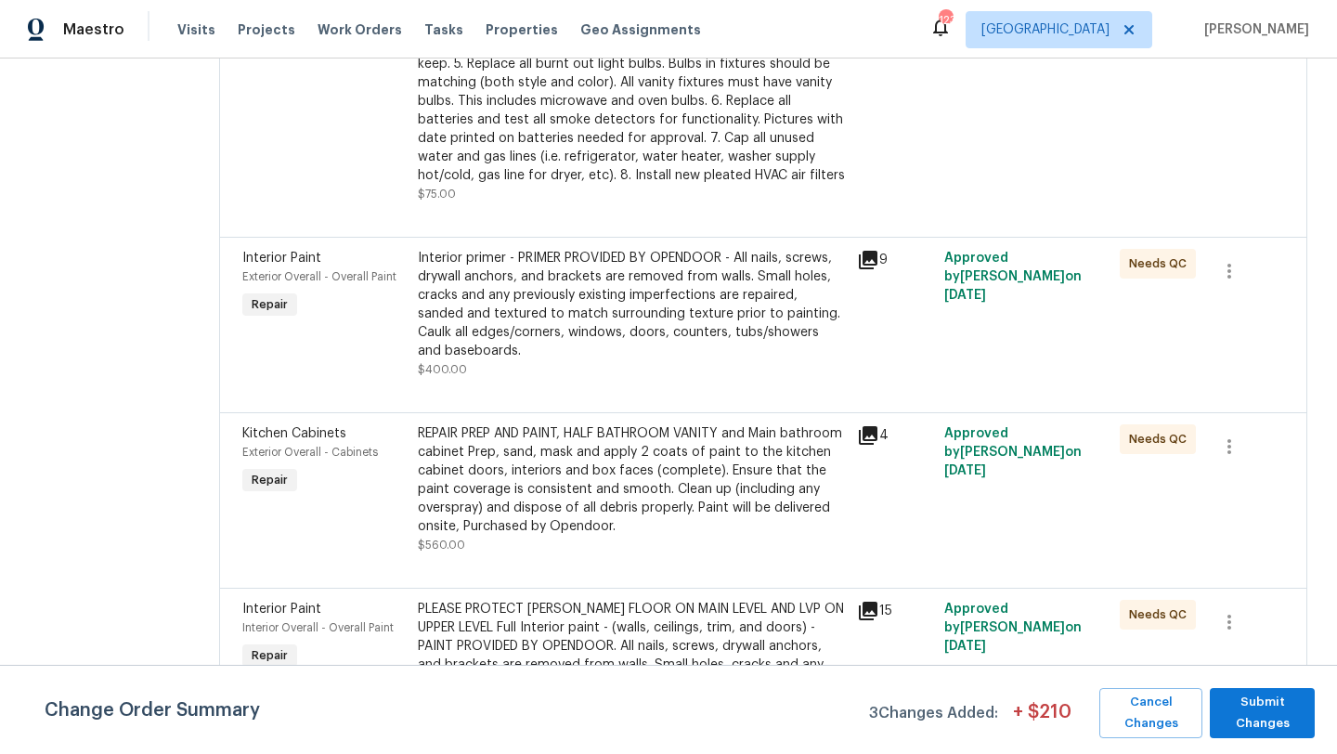
click at [300, 276] on div "Exterior Overall - Overall Paint" at bounding box center [324, 276] width 164 height 19
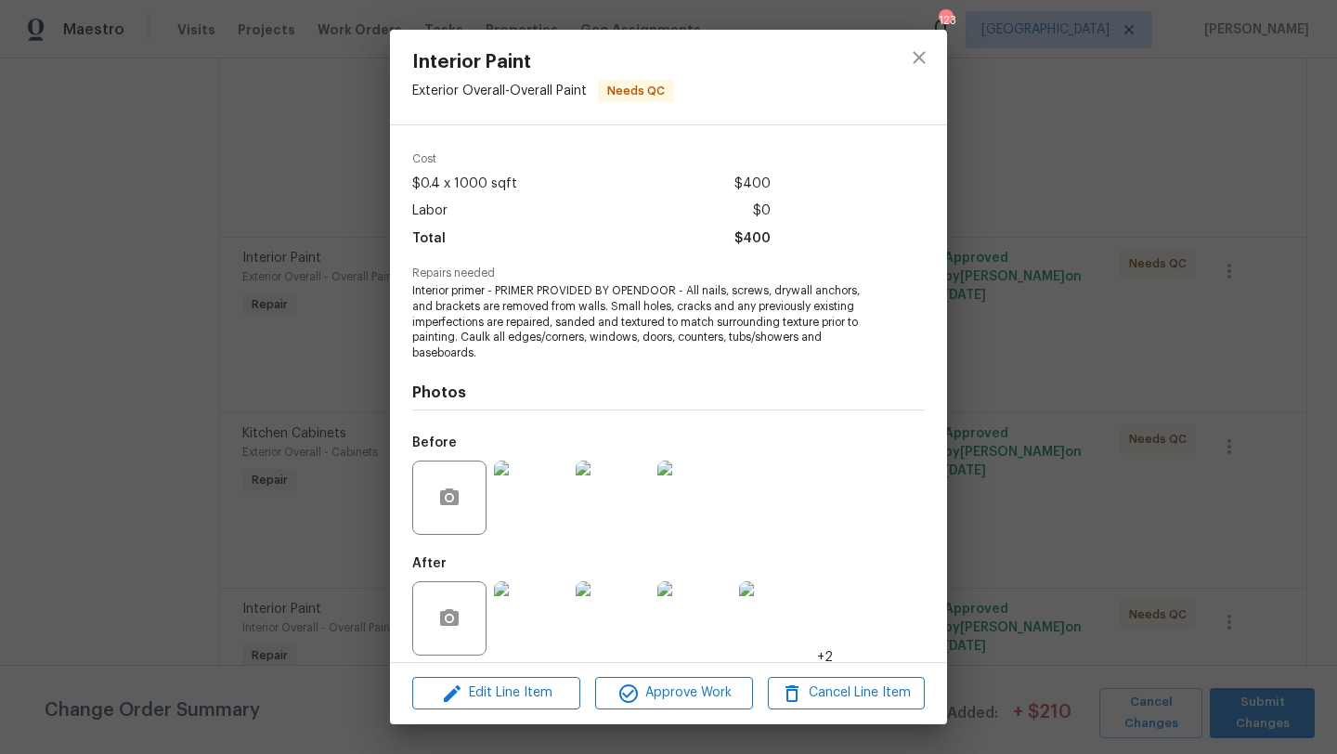
scroll to position [71, 0]
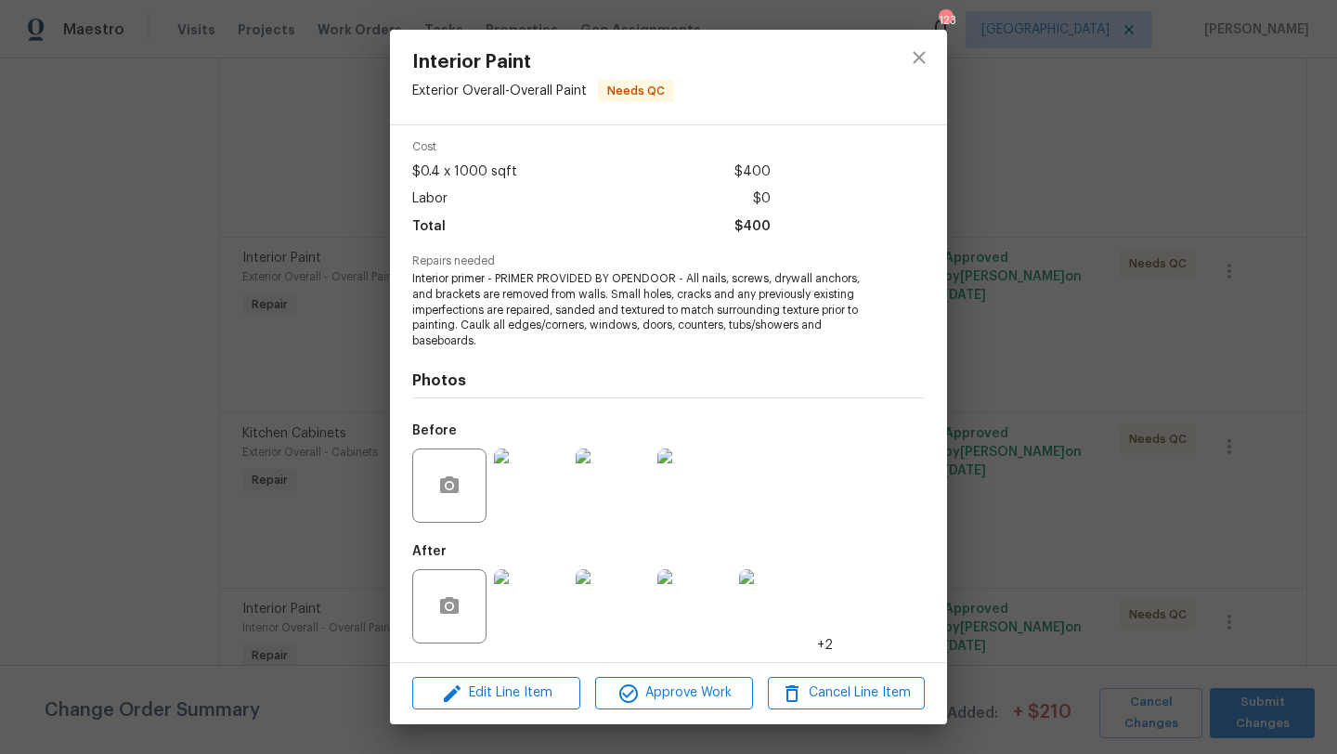
click at [556, 583] on img at bounding box center [531, 606] width 74 height 74
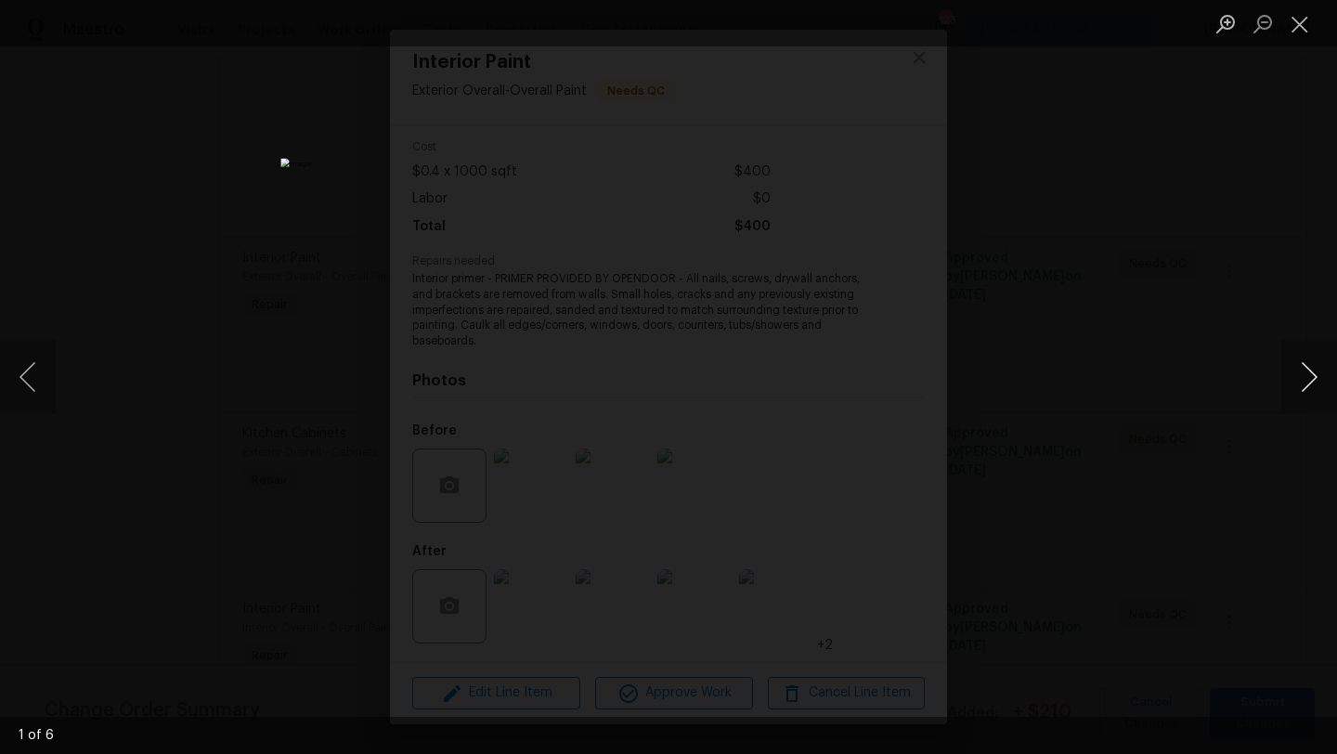
click at [1312, 365] on button "Next image" at bounding box center [1310, 377] width 56 height 74
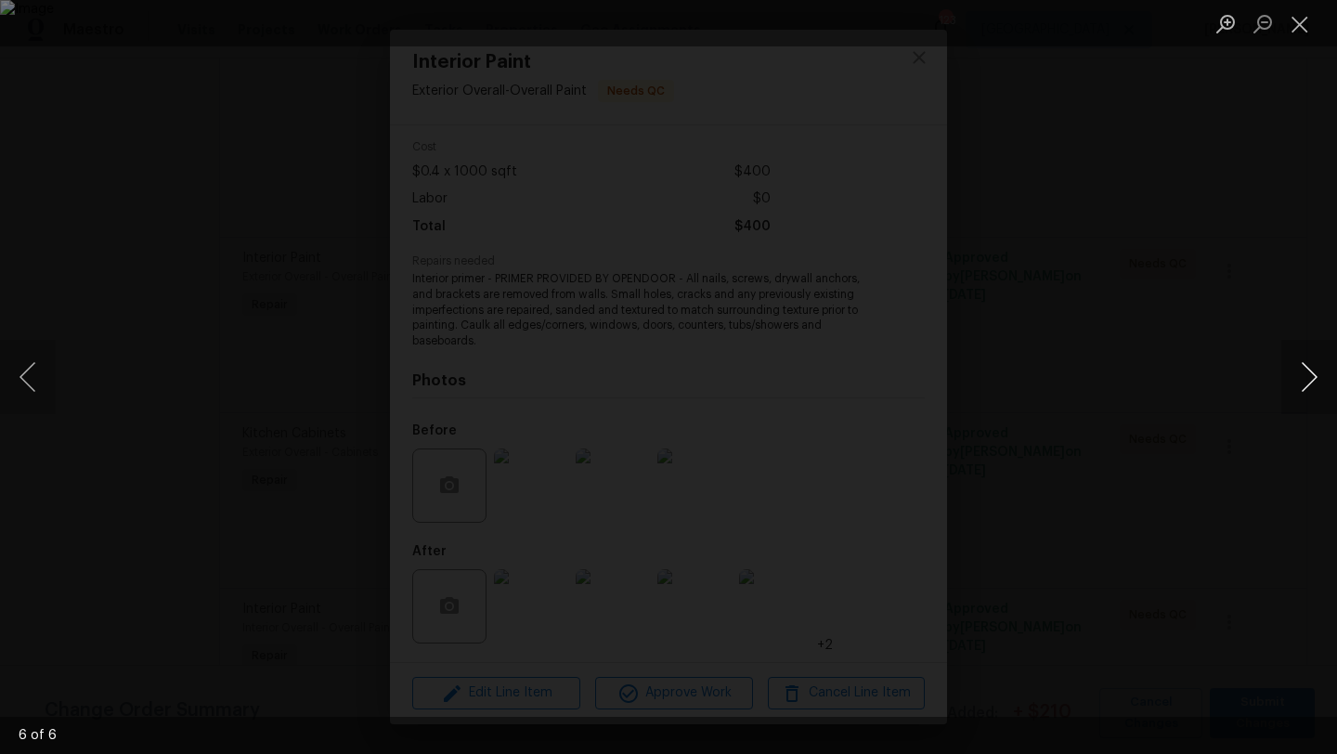
click at [1312, 365] on button "Next image" at bounding box center [1310, 377] width 56 height 74
click at [1274, 209] on div "Lightbox" at bounding box center [668, 377] width 1337 height 754
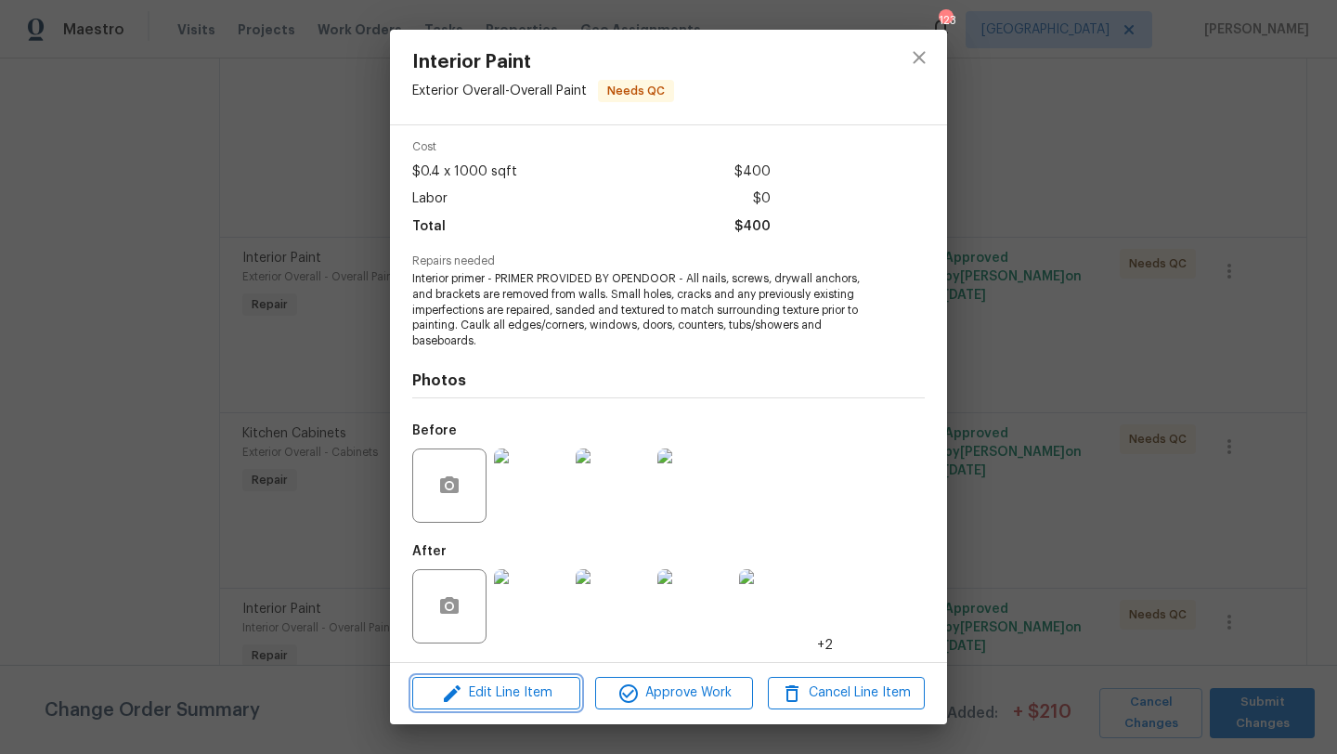
click at [496, 689] on span "Edit Line Item" at bounding box center [496, 693] width 157 height 23
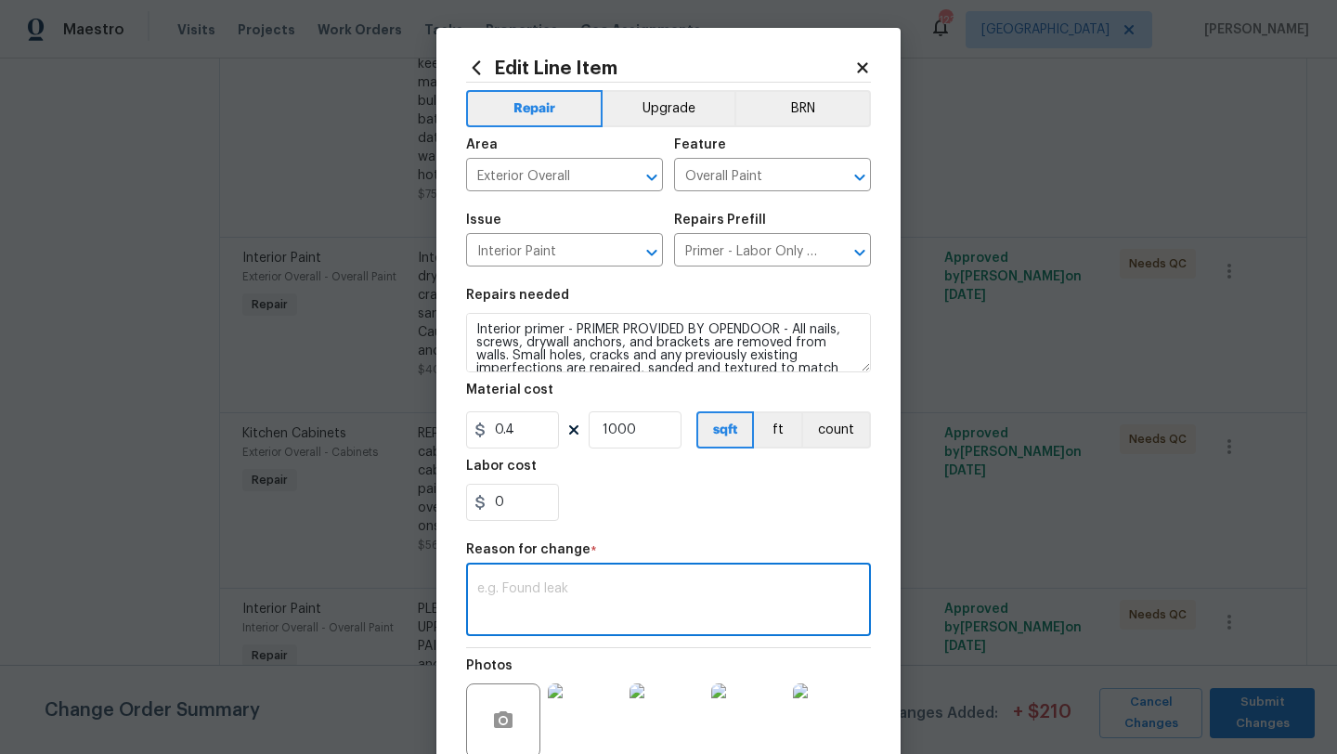
click at [535, 617] on textarea at bounding box center [668, 601] width 383 height 39
paste textarea "$475 AF to paint the crown mold and chair railing around the home trim along wi…"
type textarea "$475 AF to paint the crown mold and chair railing around the home trim along wi…"
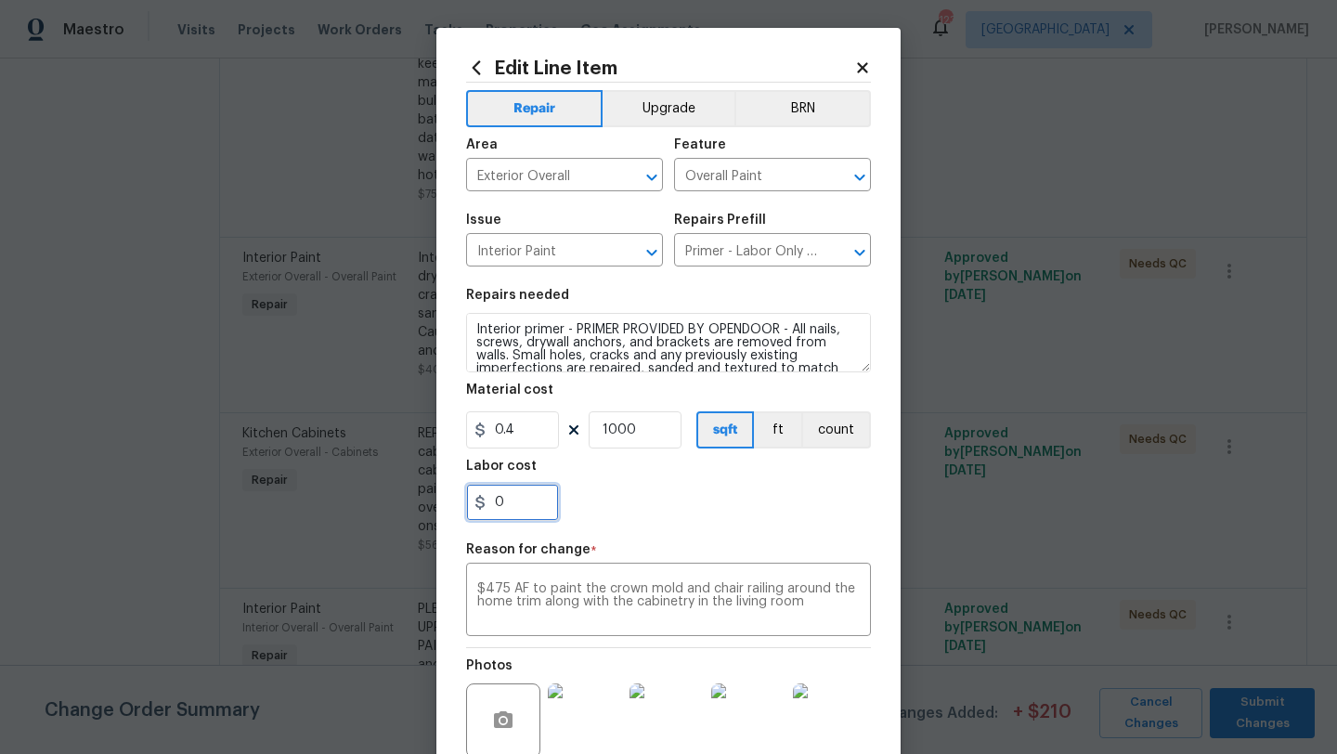
click at [529, 515] on input "0" at bounding box center [512, 502] width 93 height 37
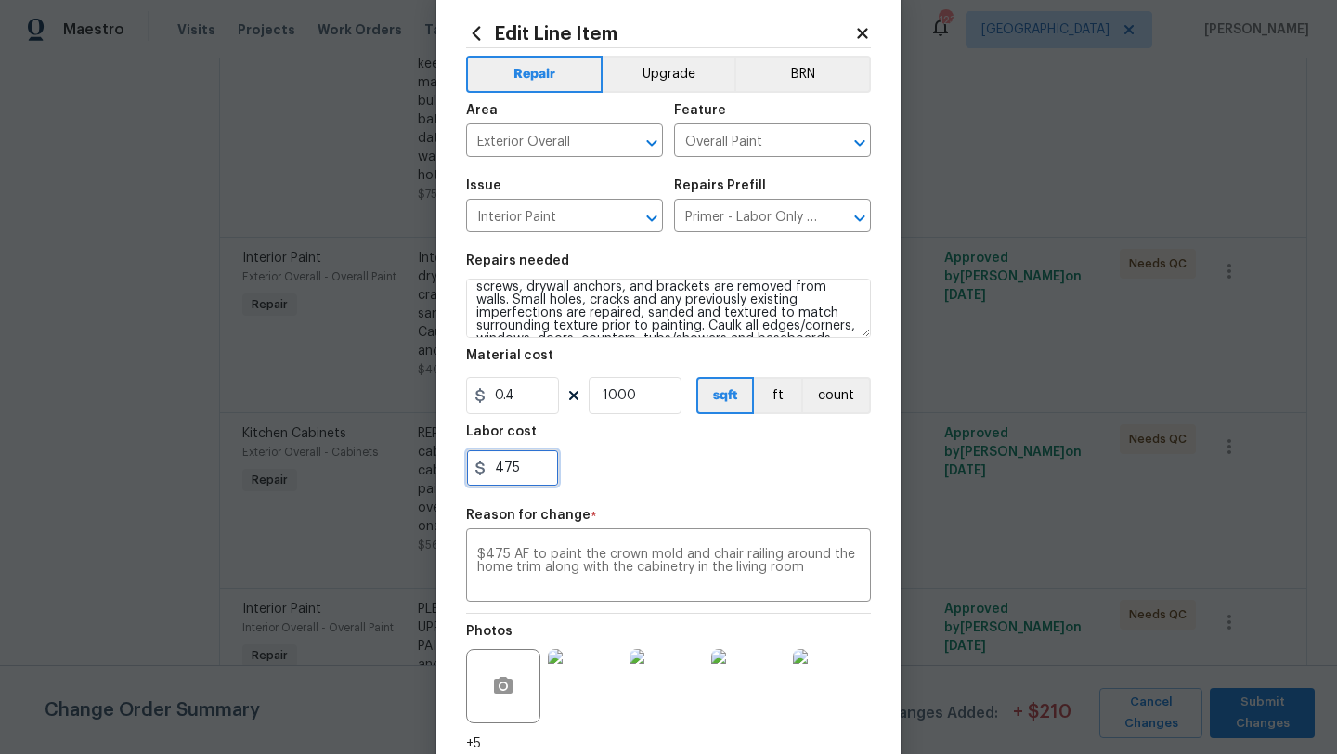
scroll to position [39, 0]
type input "475"
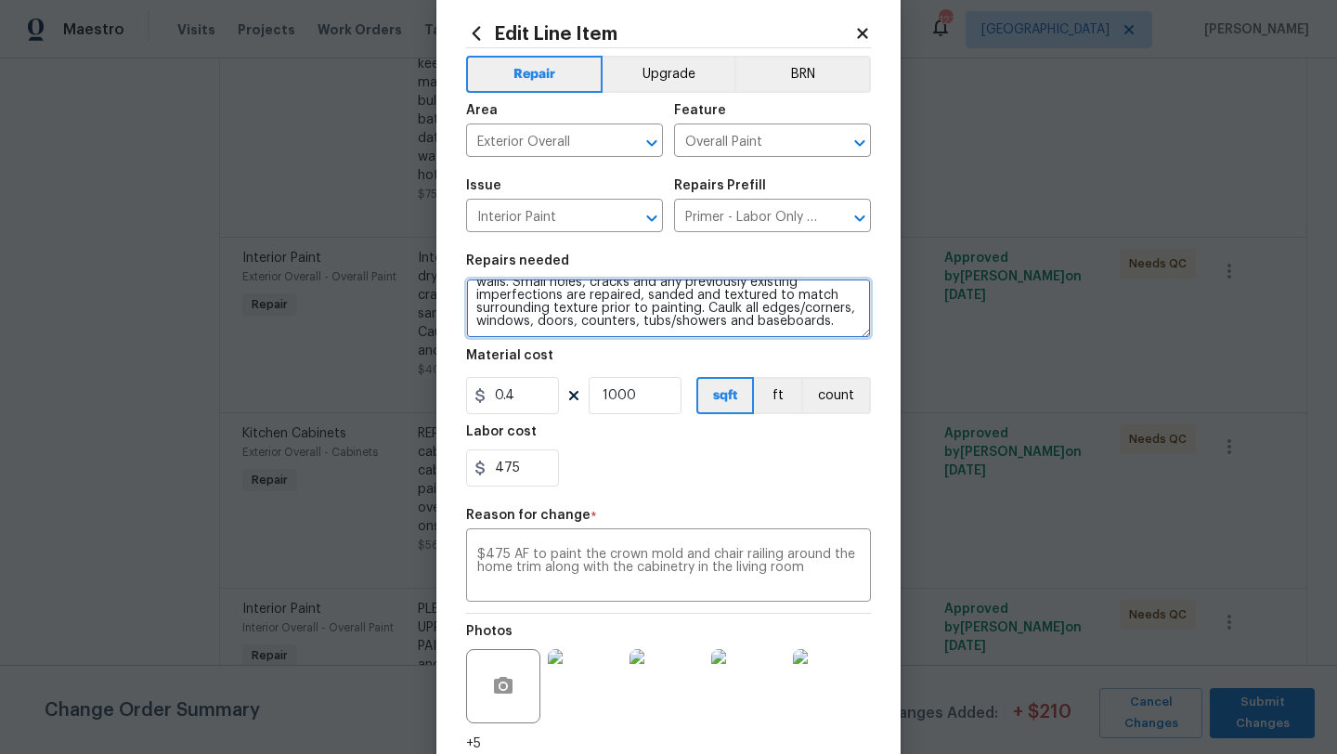
click at [763, 323] on textarea "Interior primer - PRIMER PROVIDED BY OPENDOOR - All nails, screws, drywall anch…" at bounding box center [668, 308] width 405 height 59
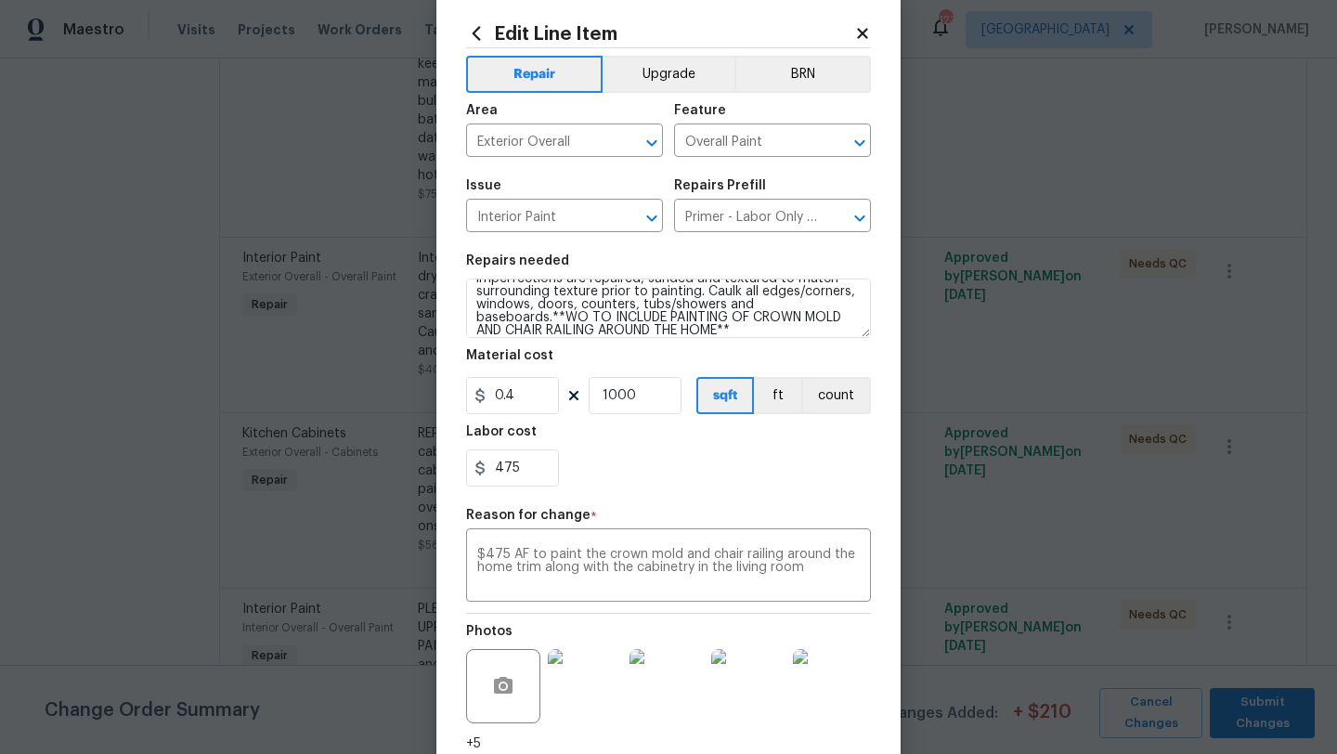
click at [777, 476] on div "475" at bounding box center [668, 468] width 405 height 37
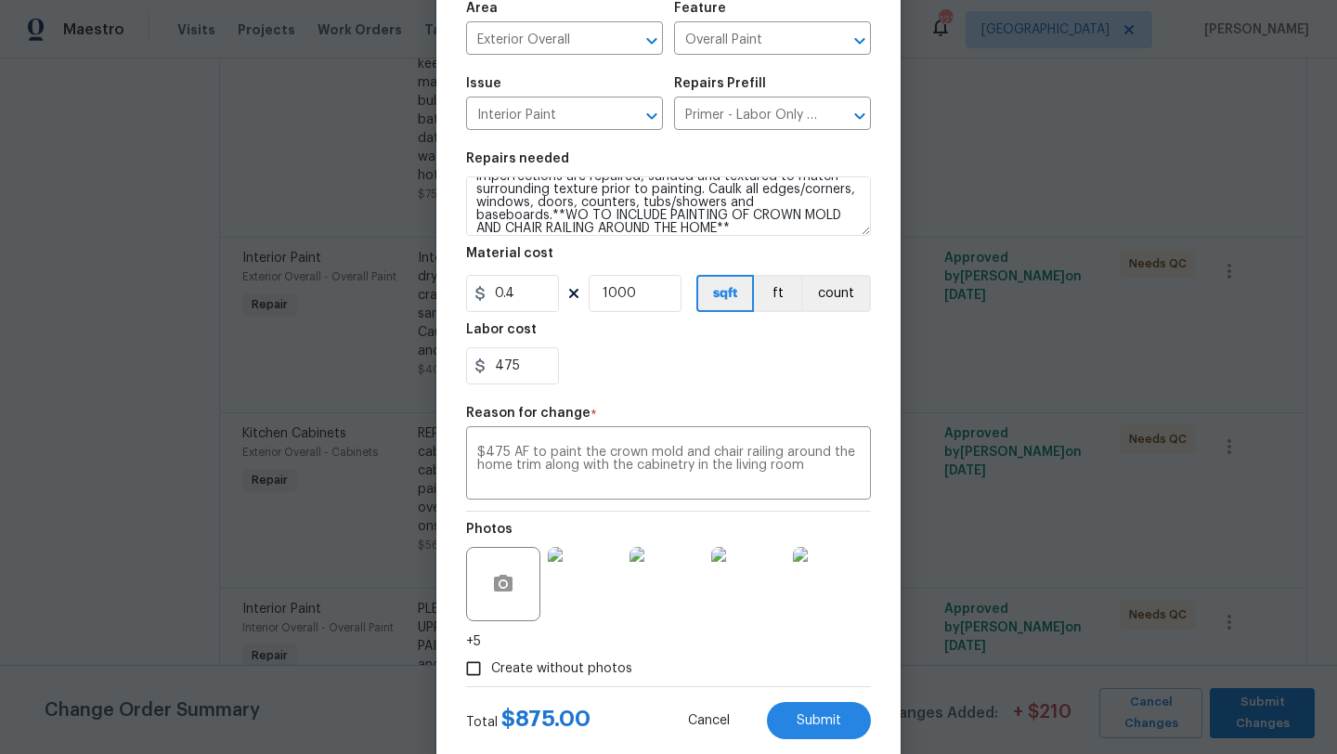
scroll to position [180, 0]
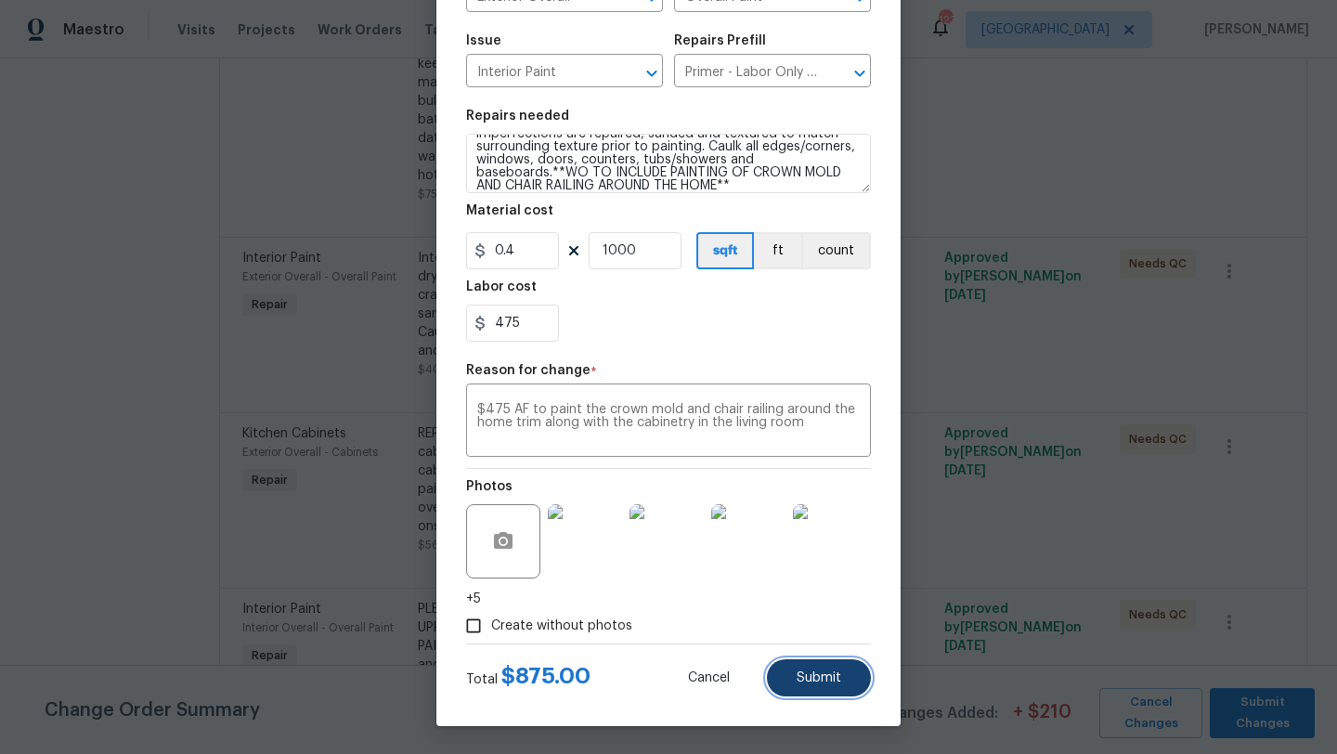
click at [799, 662] on button "Submit" at bounding box center [819, 677] width 104 height 37
type textarea "Interior primer - PRIMER PROVIDED BY OPENDOOR - All nails, screws, drywall anch…"
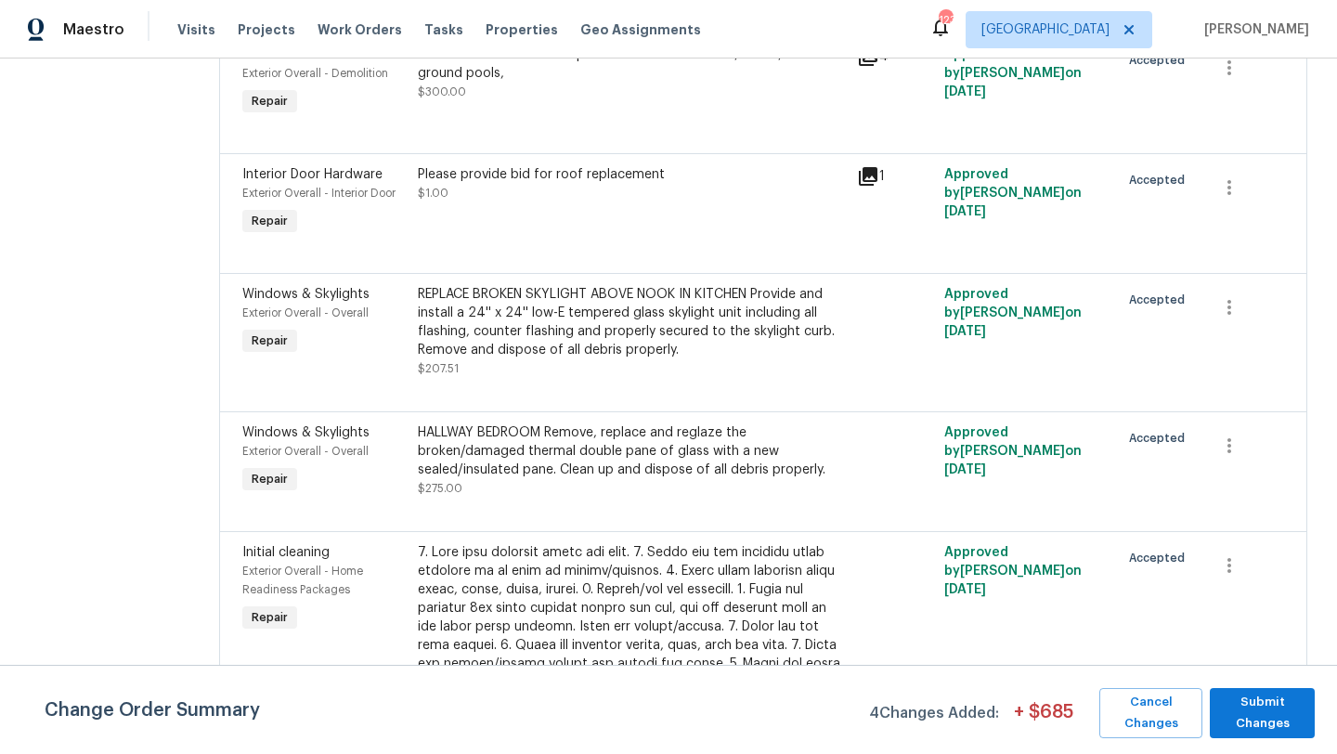
scroll to position [4394, 0]
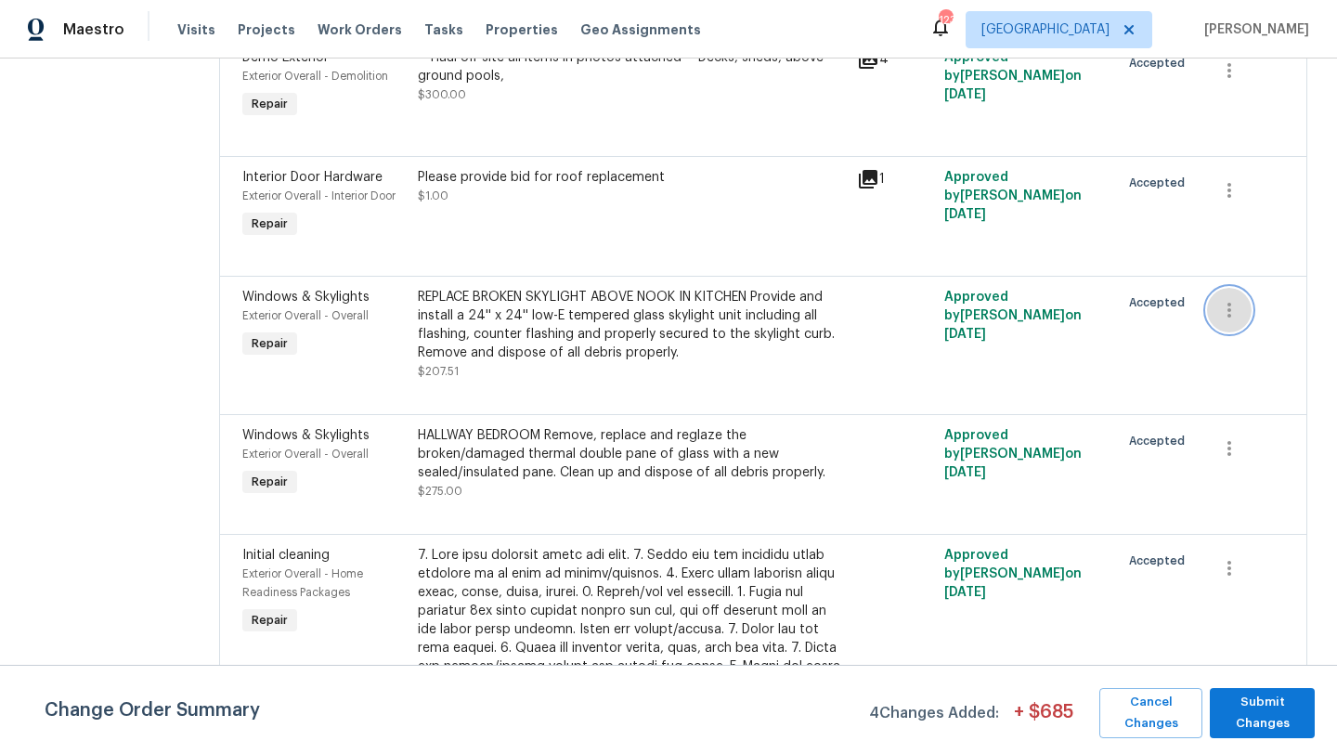
click at [1233, 299] on icon "button" at bounding box center [1230, 310] width 22 height 22
click at [313, 272] on div at bounding box center [668, 377] width 1337 height 754
click at [306, 291] on span "Windows & Skylights" at bounding box center [305, 297] width 127 height 13
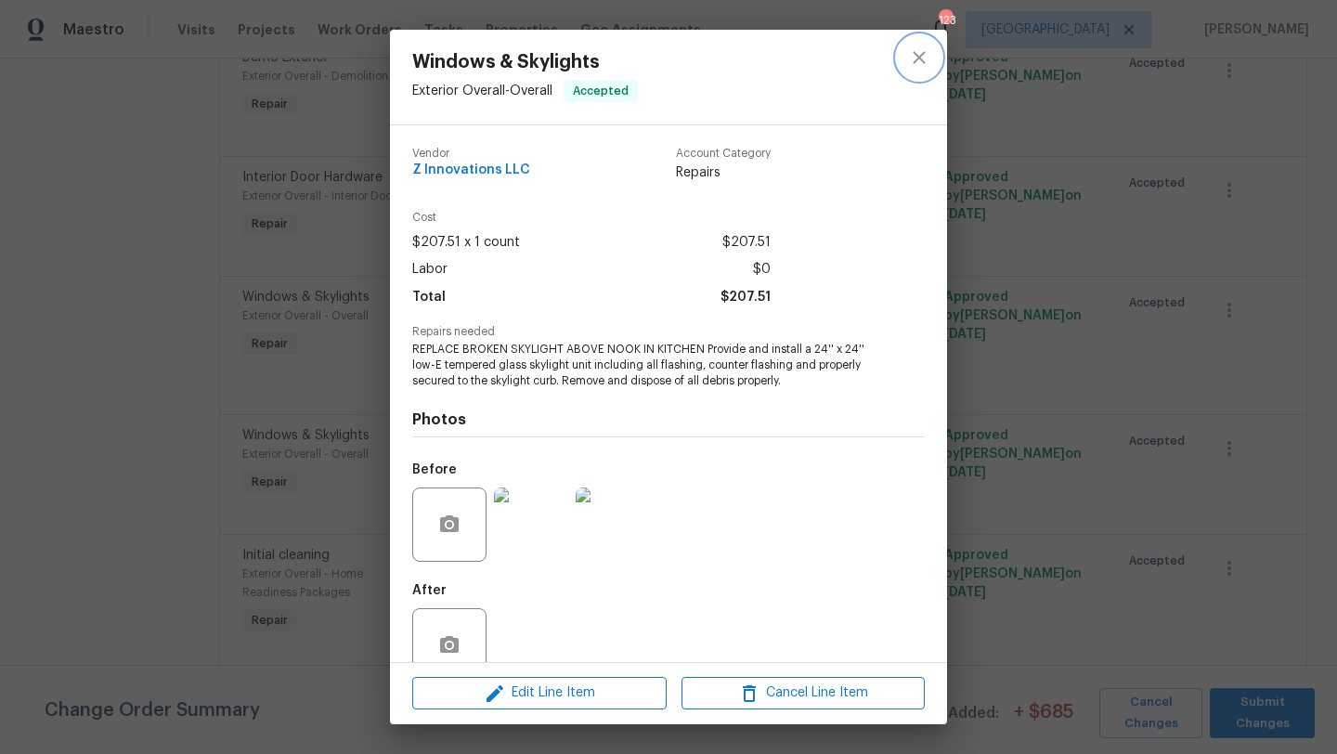
click at [906, 60] on button "close" at bounding box center [919, 57] width 45 height 45
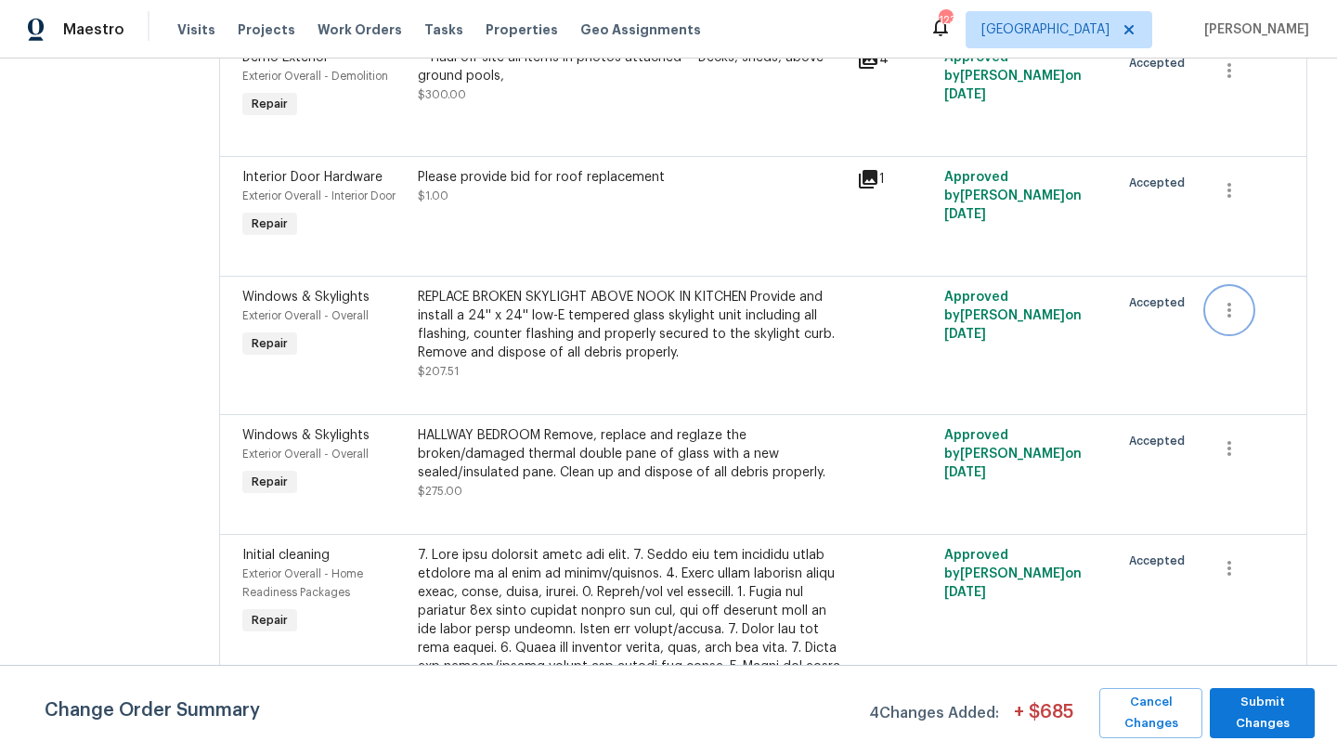
click at [1239, 299] on icon "button" at bounding box center [1230, 310] width 22 height 22
click at [1227, 297] on li "Cancel" at bounding box center [1243, 287] width 72 height 31
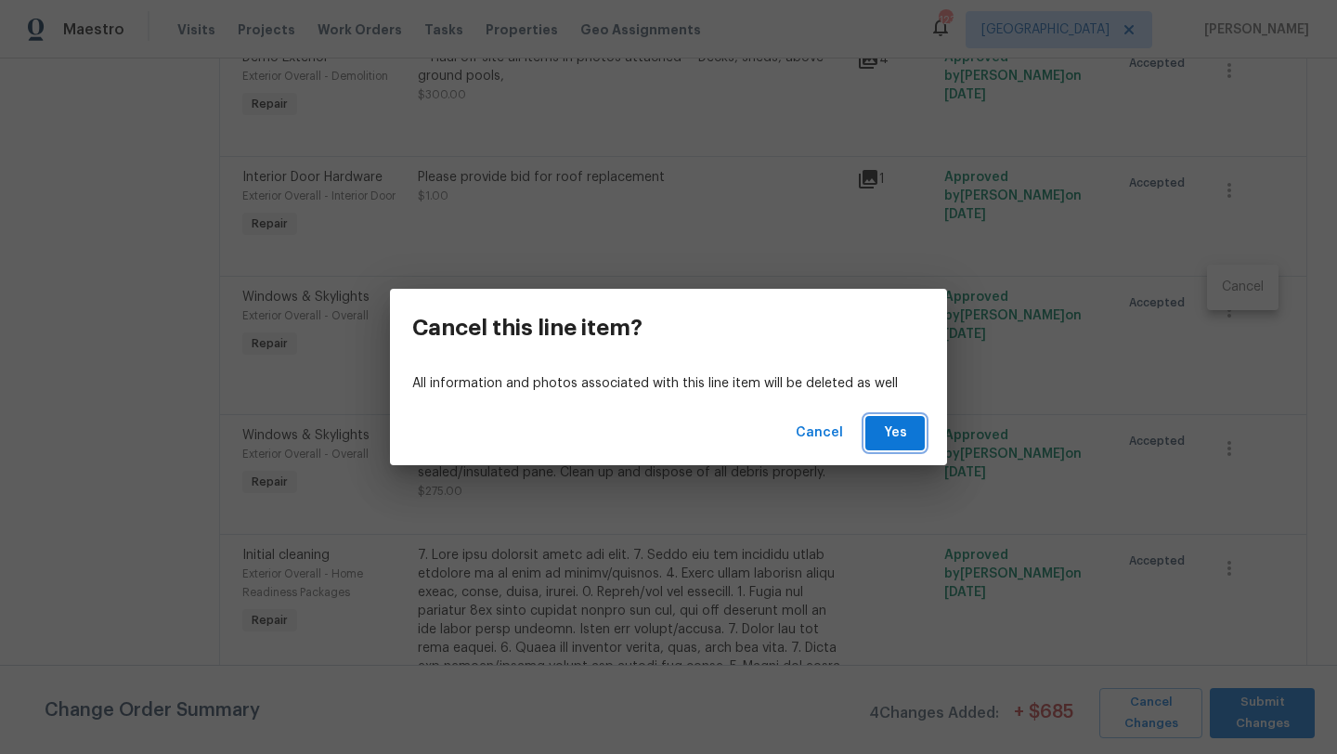
click at [886, 439] on span "Yes" at bounding box center [896, 433] width 30 height 23
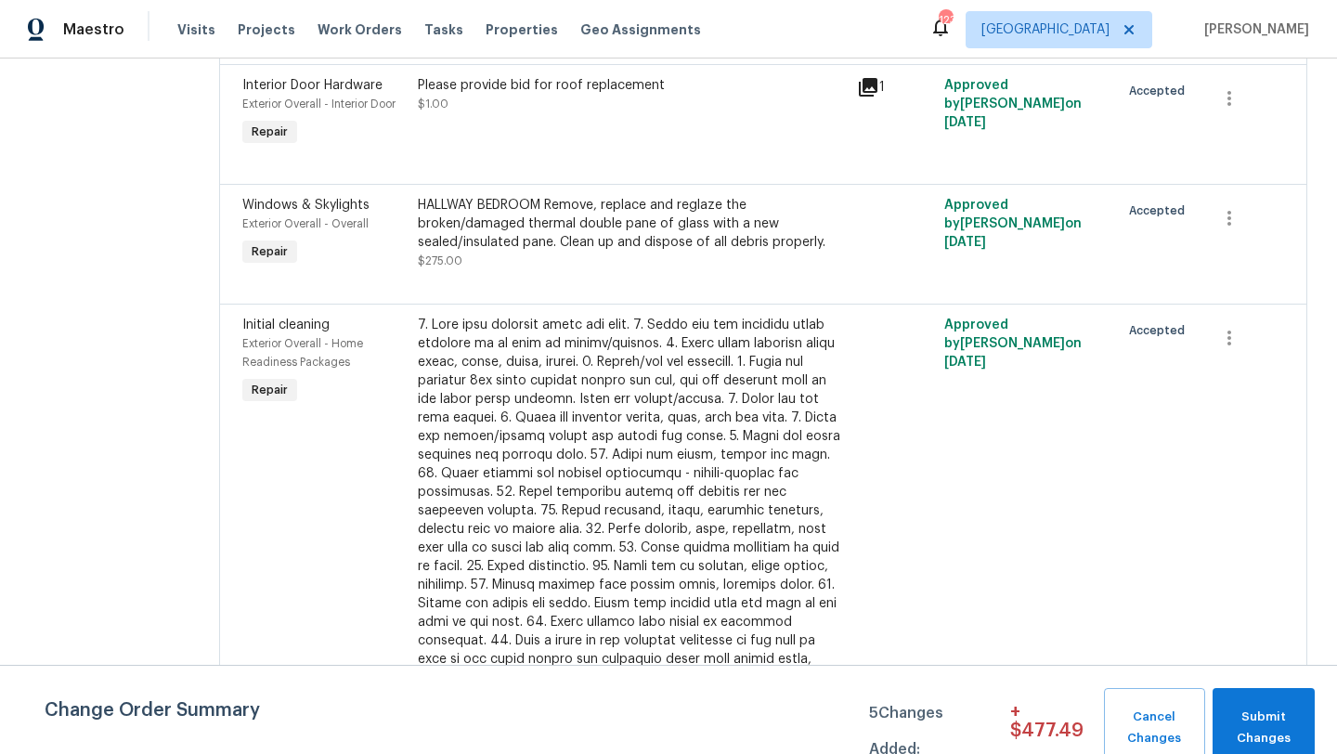
scroll to position [4459, 0]
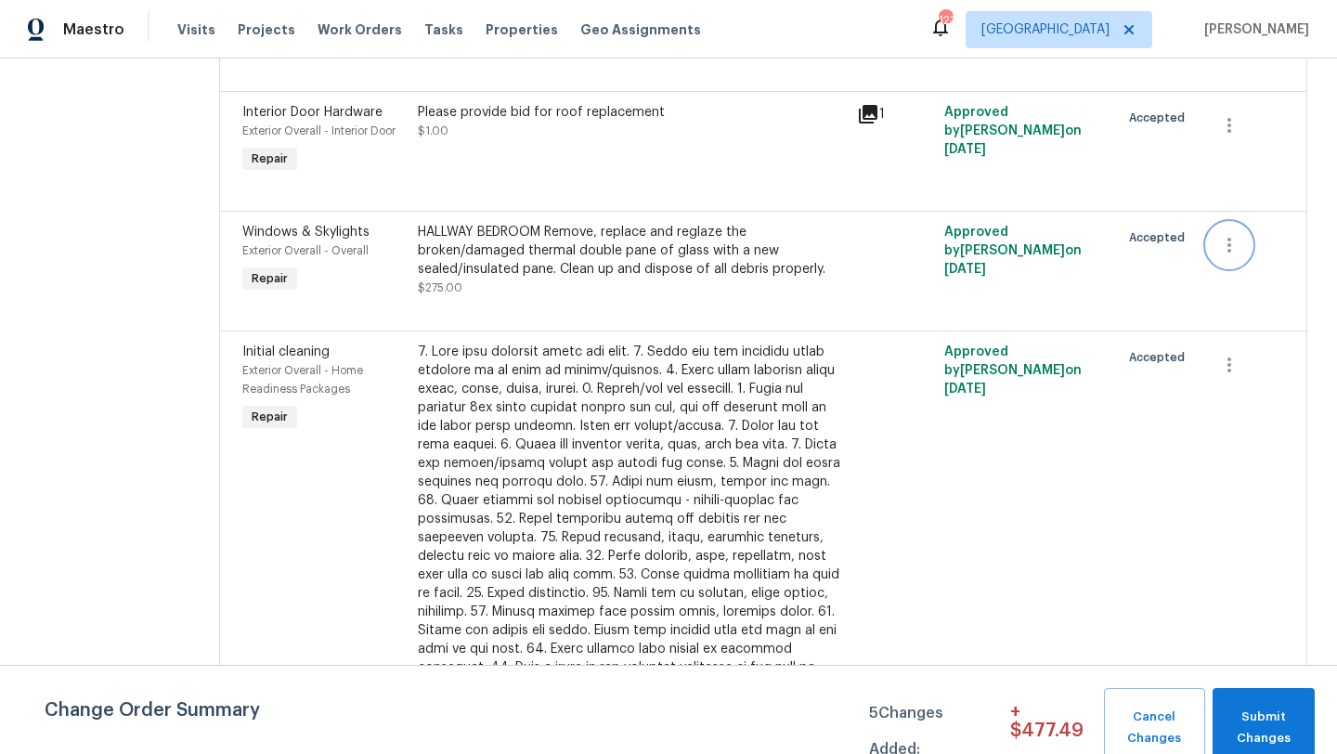
click at [1224, 234] on icon "button" at bounding box center [1230, 245] width 22 height 22
click at [1246, 232] on li "Cancel" at bounding box center [1243, 222] width 72 height 31
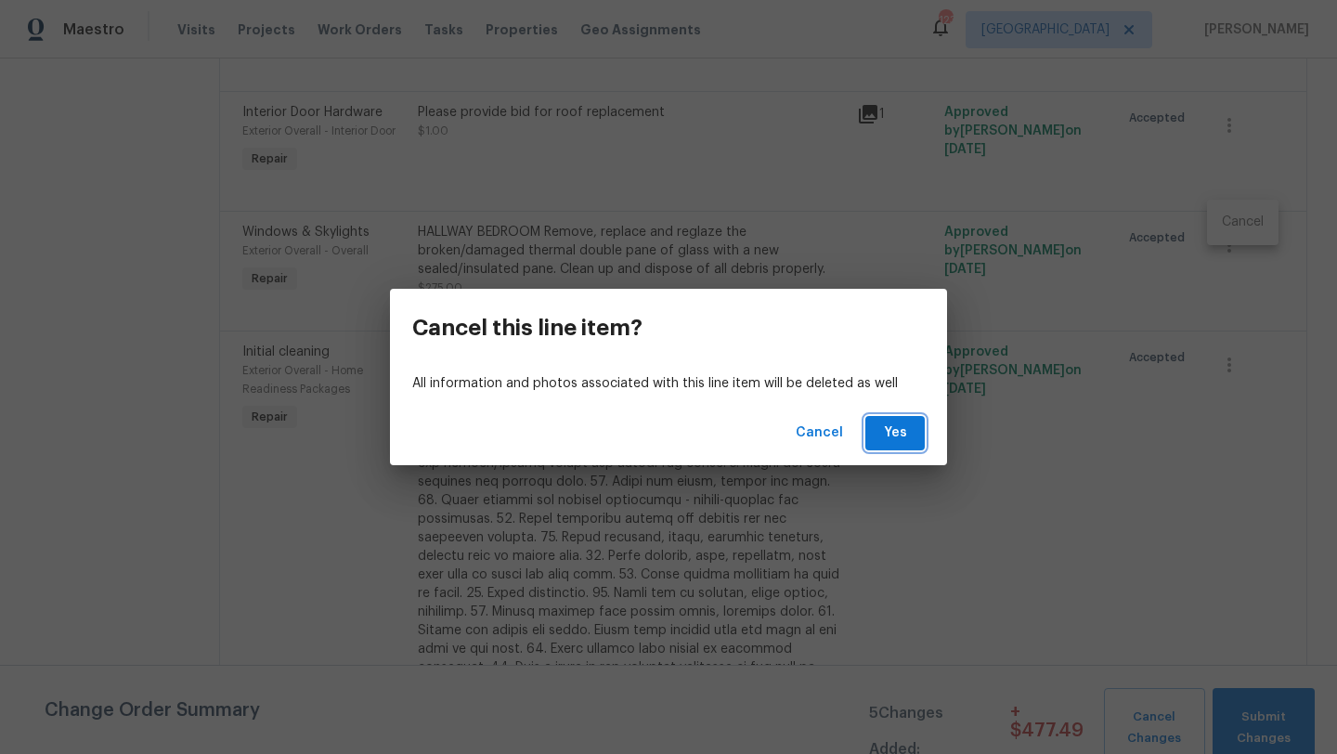
click at [907, 437] on span "Yes" at bounding box center [896, 433] width 30 height 23
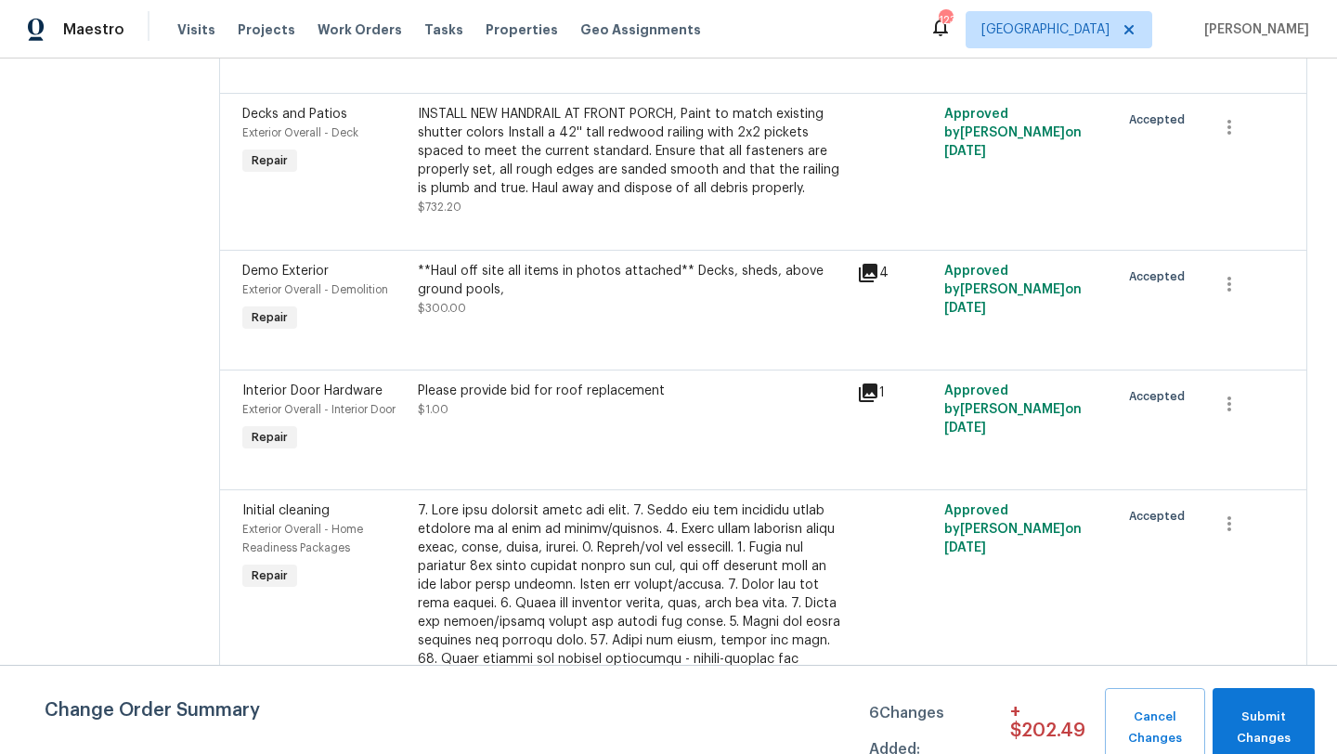
scroll to position [4179, 0]
click at [1238, 395] on icon "button" at bounding box center [1230, 406] width 22 height 22
click at [1239, 390] on li "Cancel" at bounding box center [1243, 382] width 72 height 31
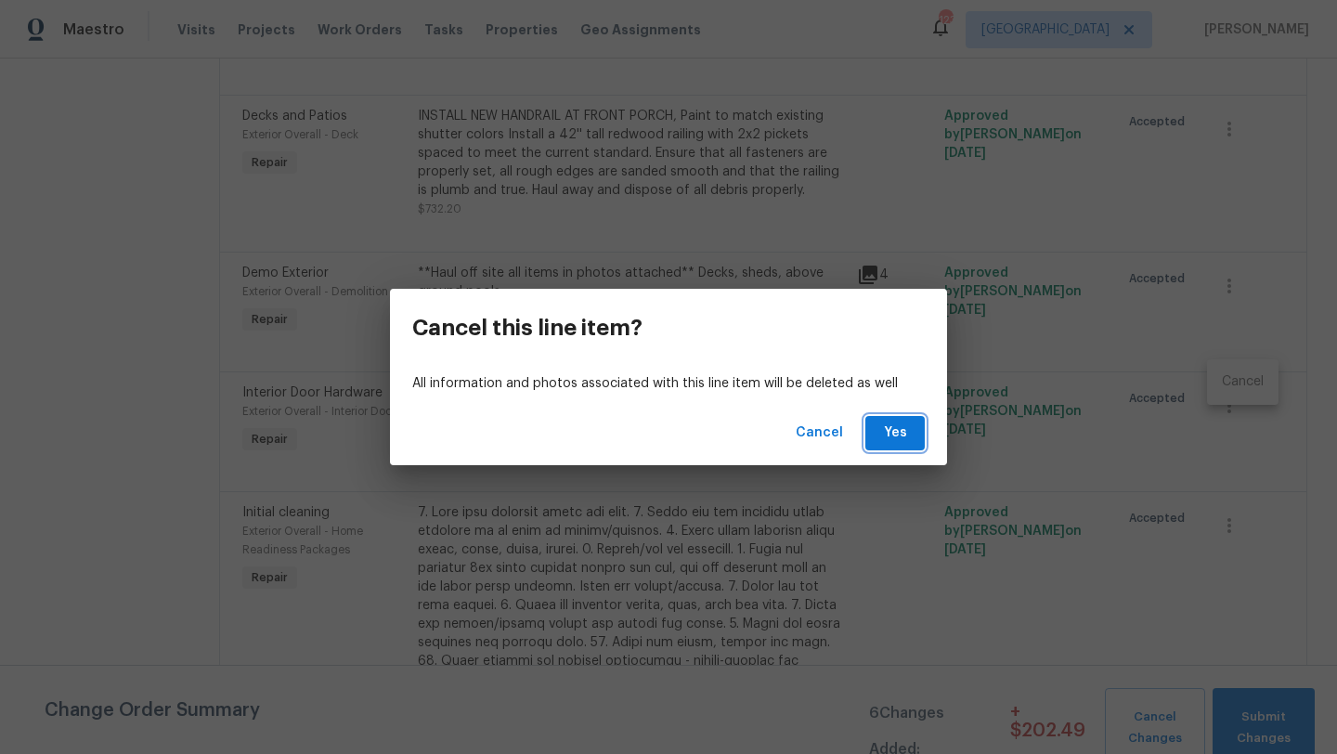
click at [885, 426] on span "Yes" at bounding box center [896, 433] width 30 height 23
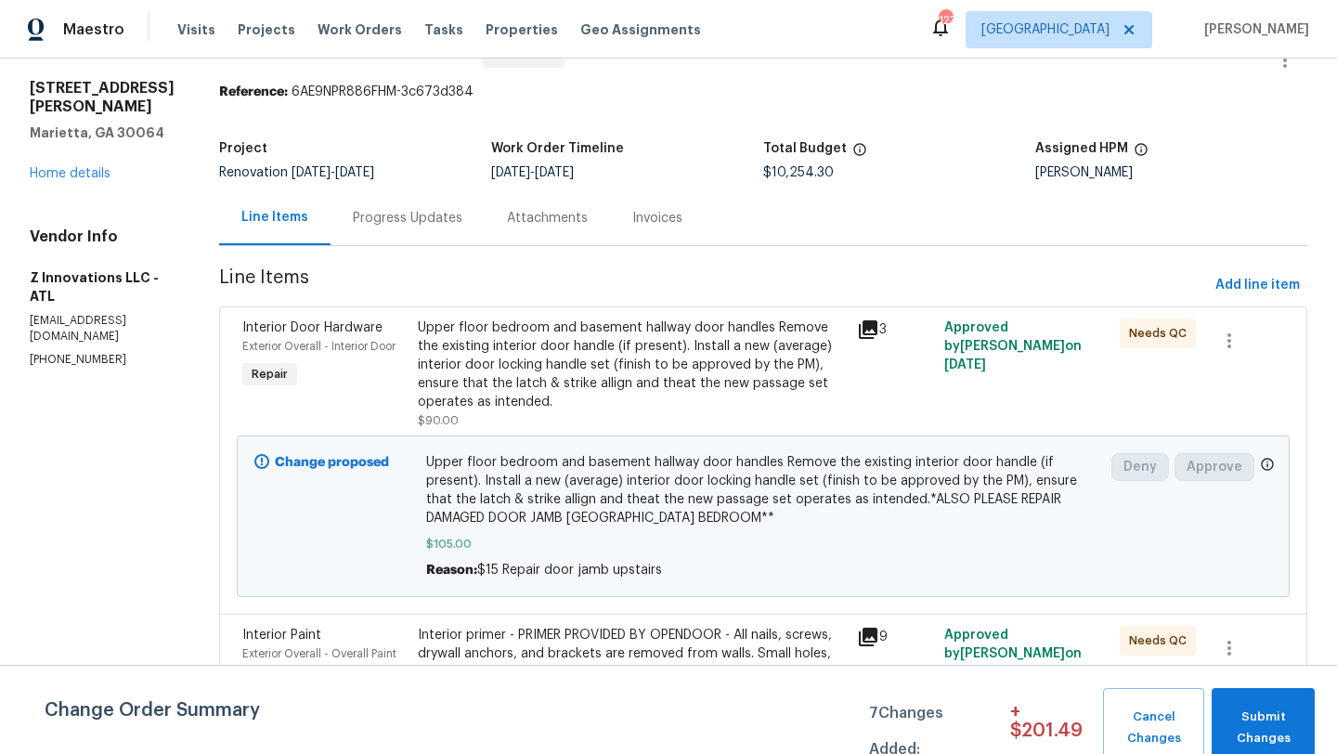
scroll to position [0, 0]
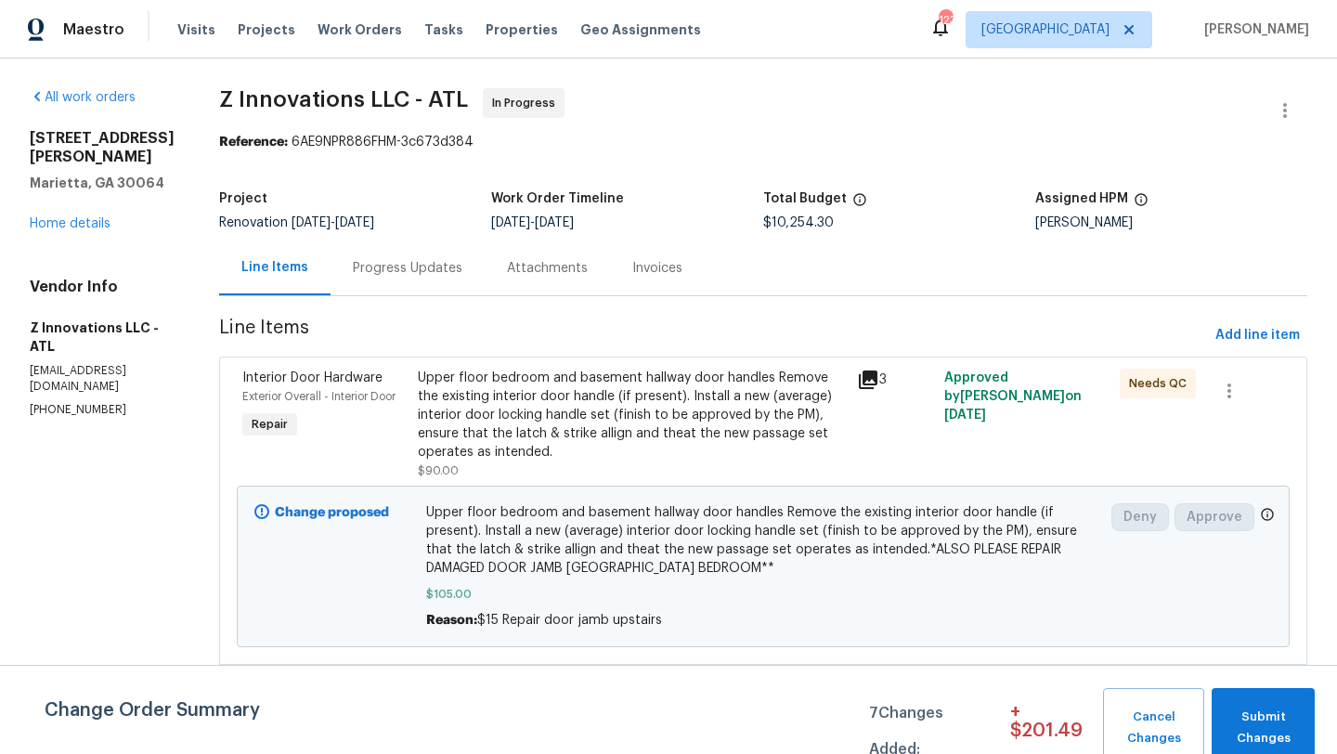
click at [91, 216] on div "3526 W Hampton Dr NW Marietta, GA 30064 Home details" at bounding box center [102, 181] width 145 height 104
click at [91, 228] on link "Home details" at bounding box center [70, 223] width 81 height 13
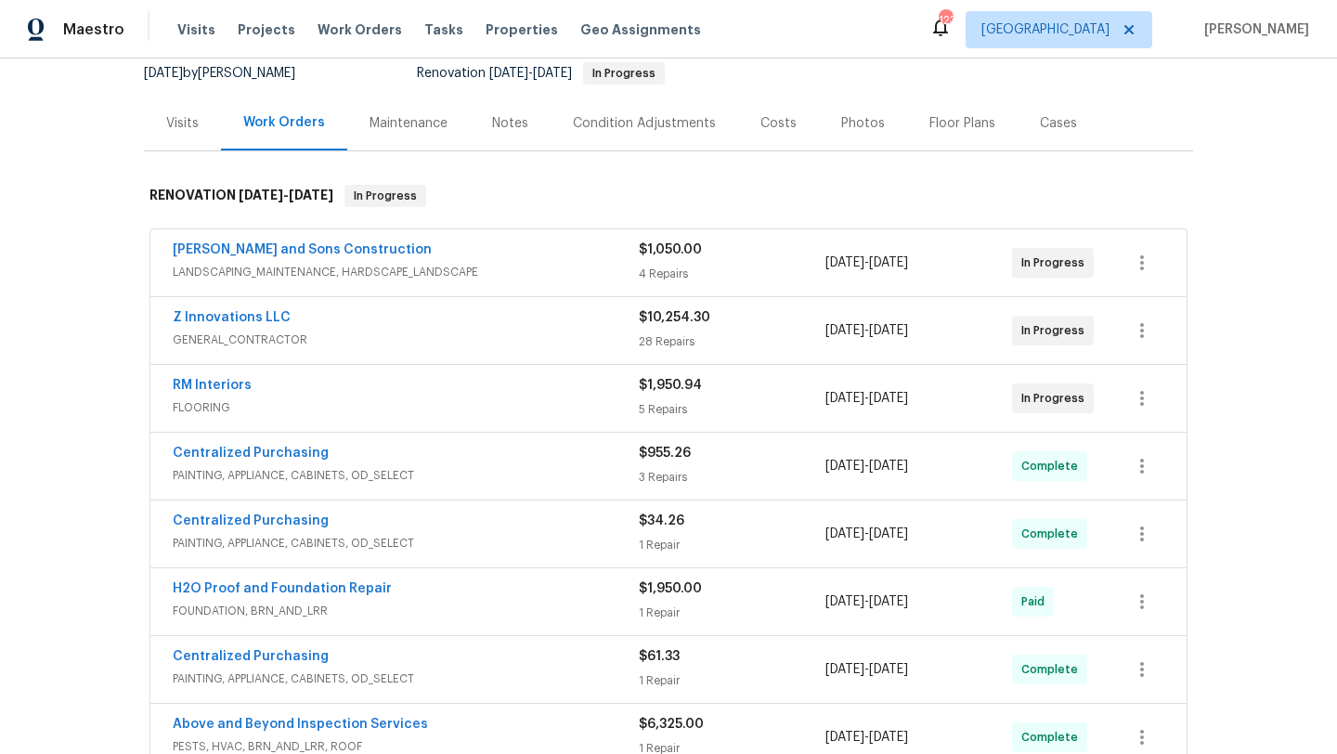
scroll to position [200, 0]
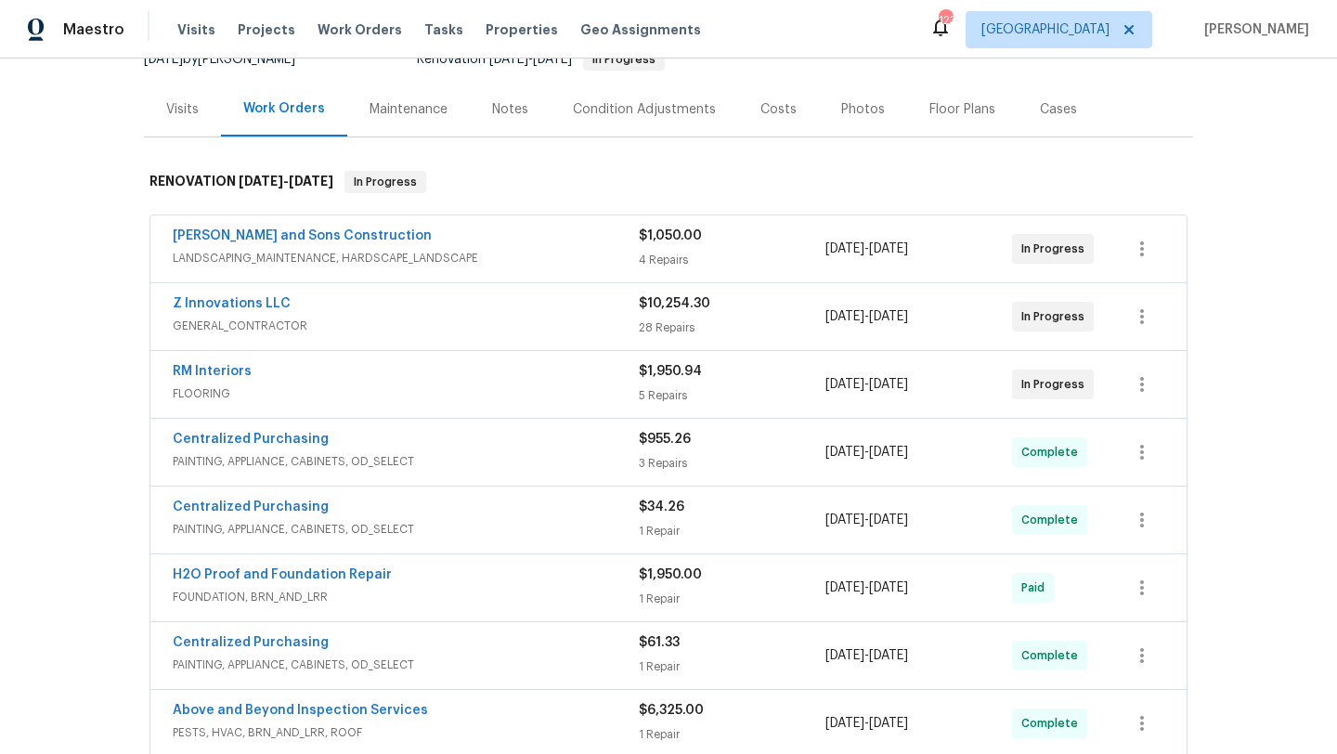
click at [515, 124] on div "Notes" at bounding box center [510, 109] width 81 height 55
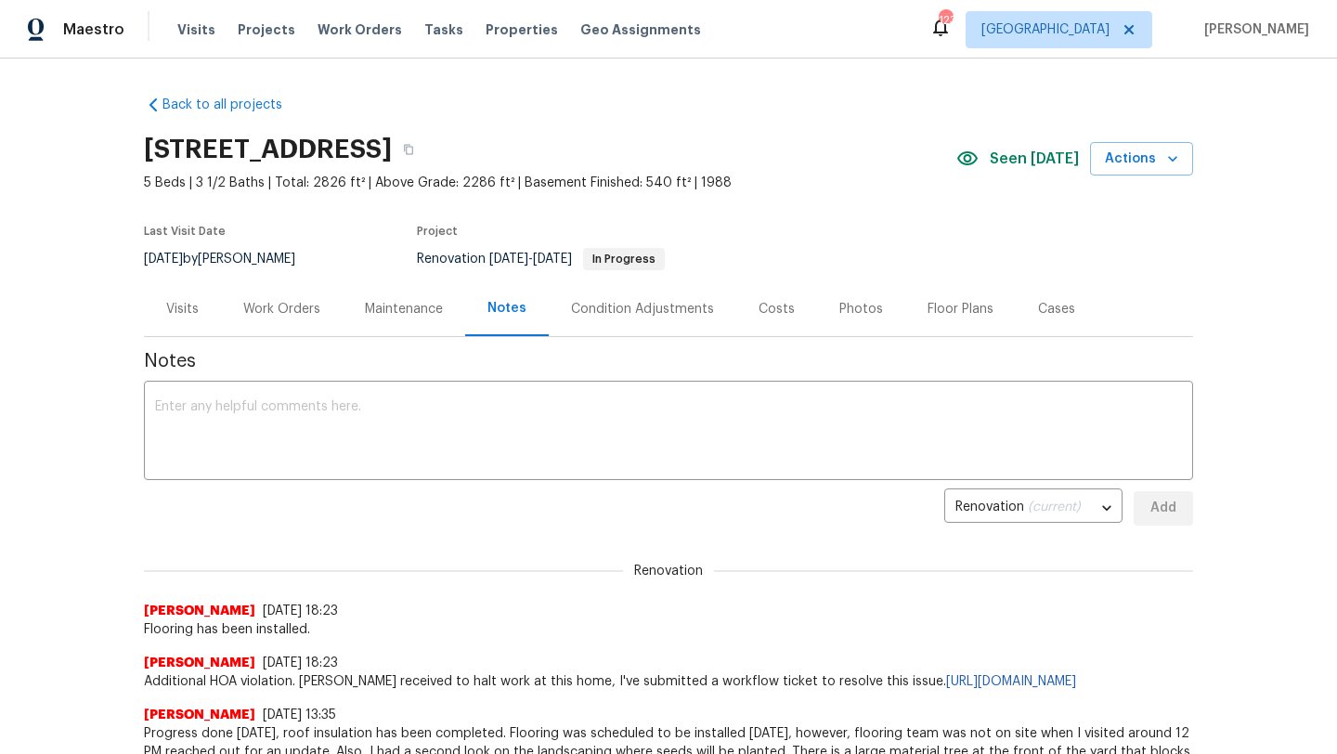
click at [181, 313] on div "Visits" at bounding box center [182, 309] width 33 height 19
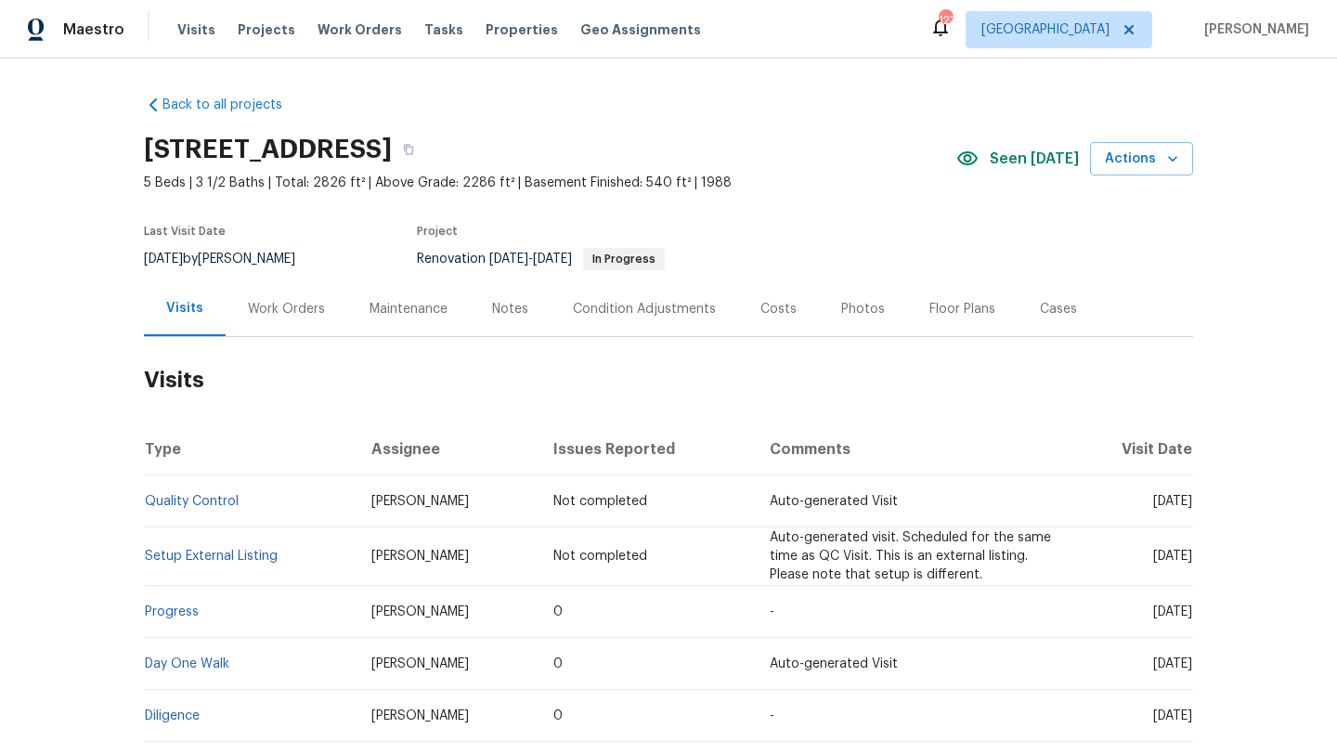
click at [307, 315] on div "Work Orders" at bounding box center [286, 309] width 77 height 19
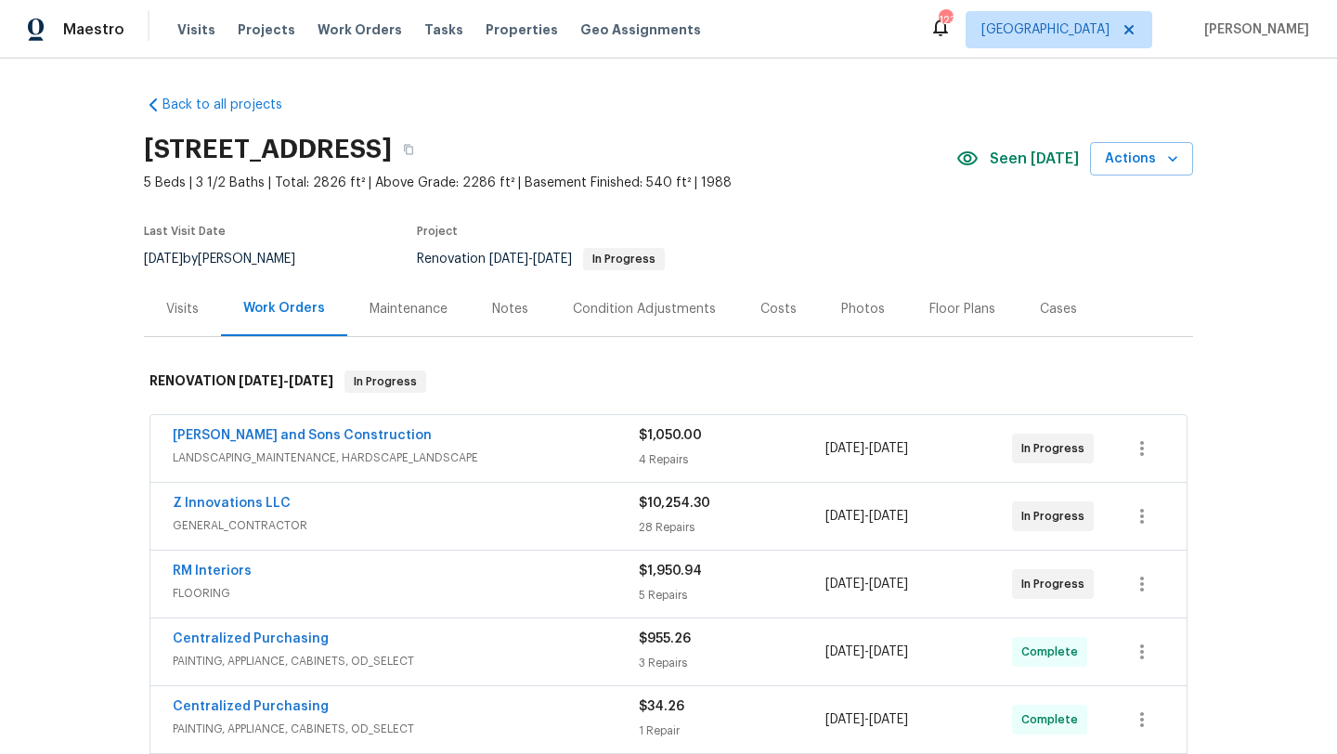
click at [358, 504] on div "Z Innovations LLC" at bounding box center [406, 505] width 466 height 22
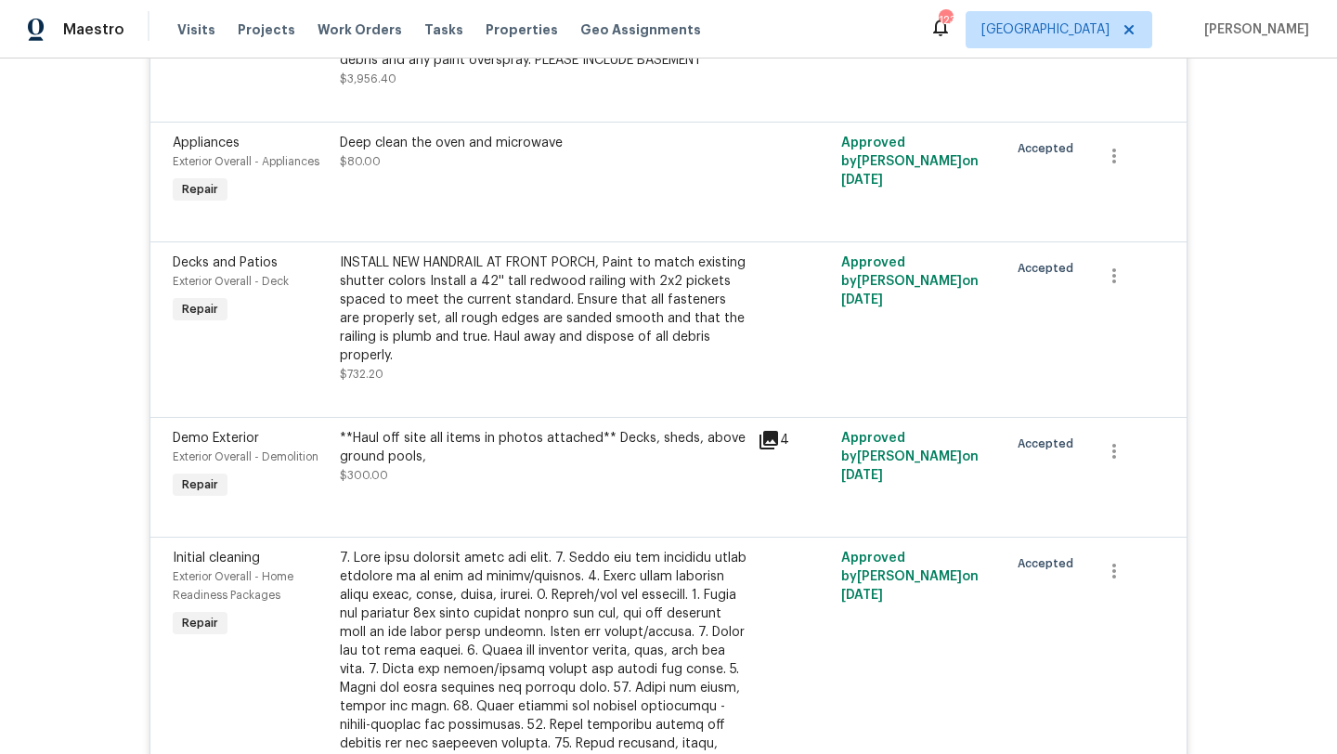
scroll to position [4215, 0]
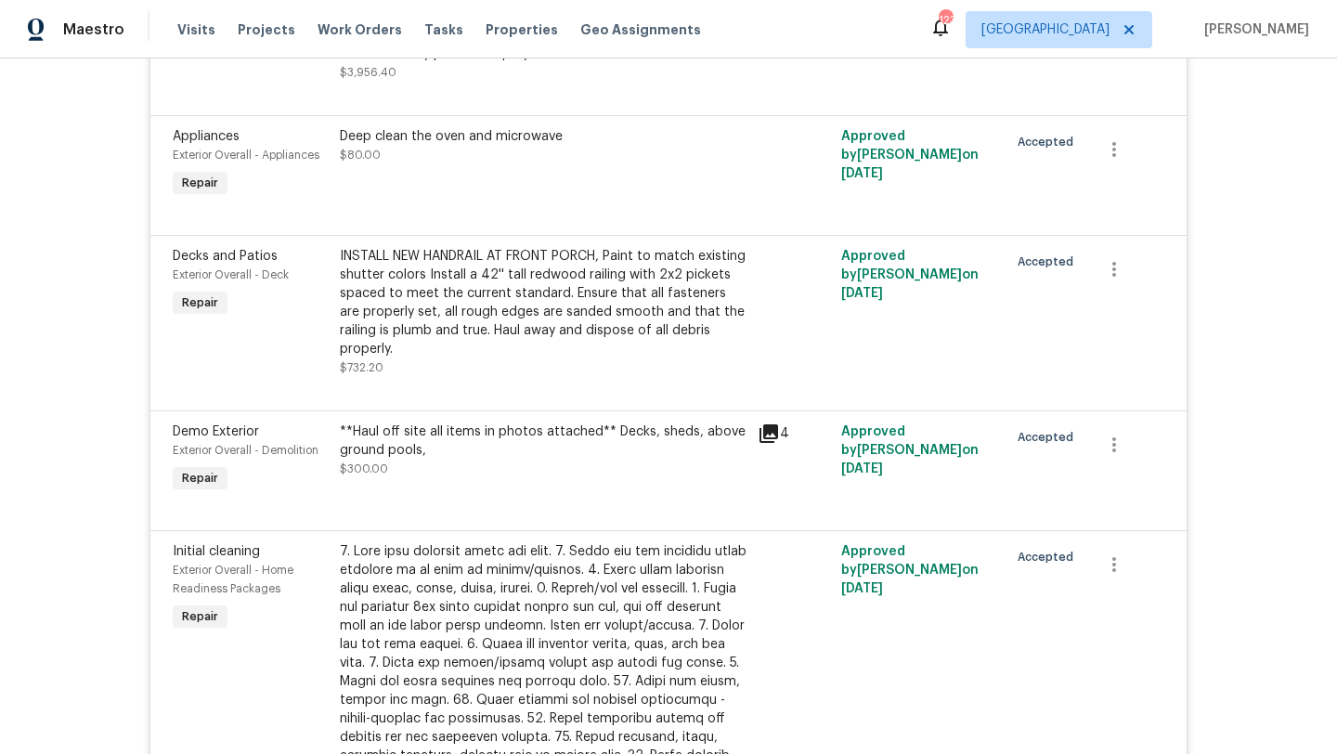
click at [224, 263] on span "Decks and Patios" at bounding box center [225, 256] width 105 height 13
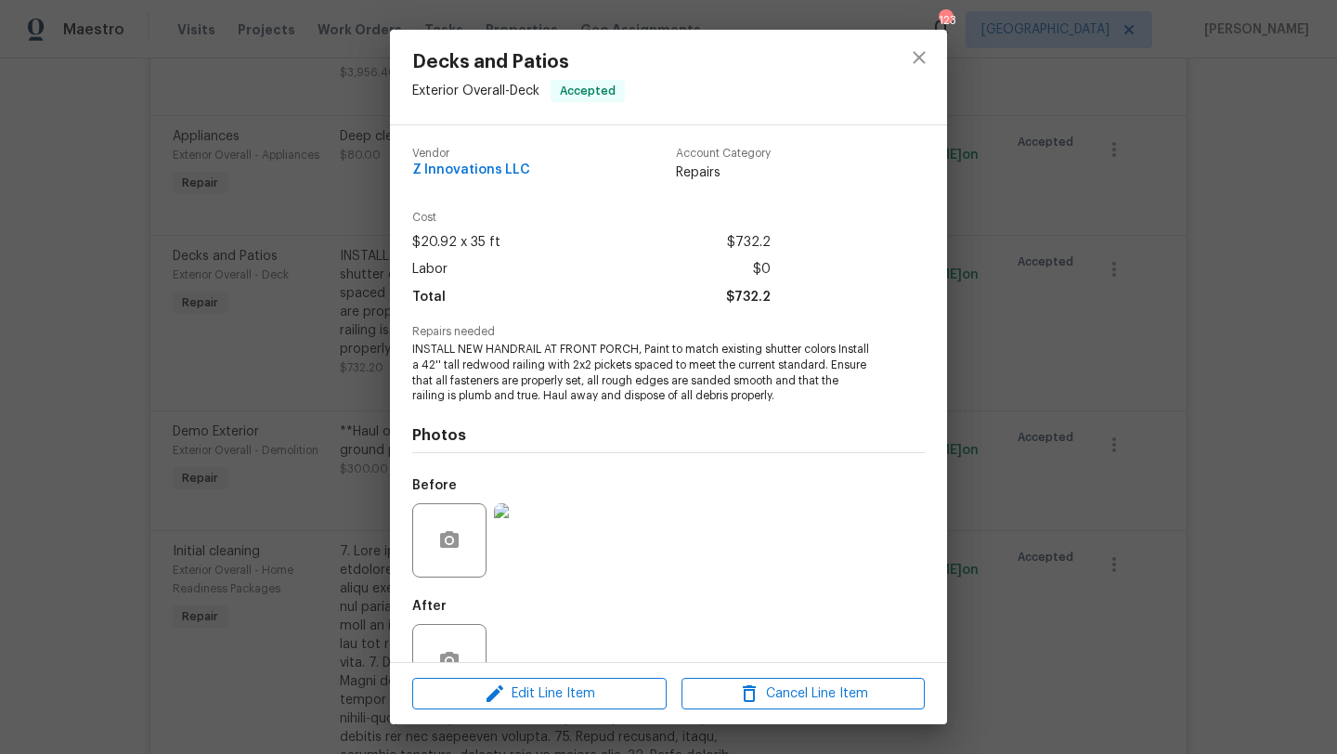
scroll to position [56, 0]
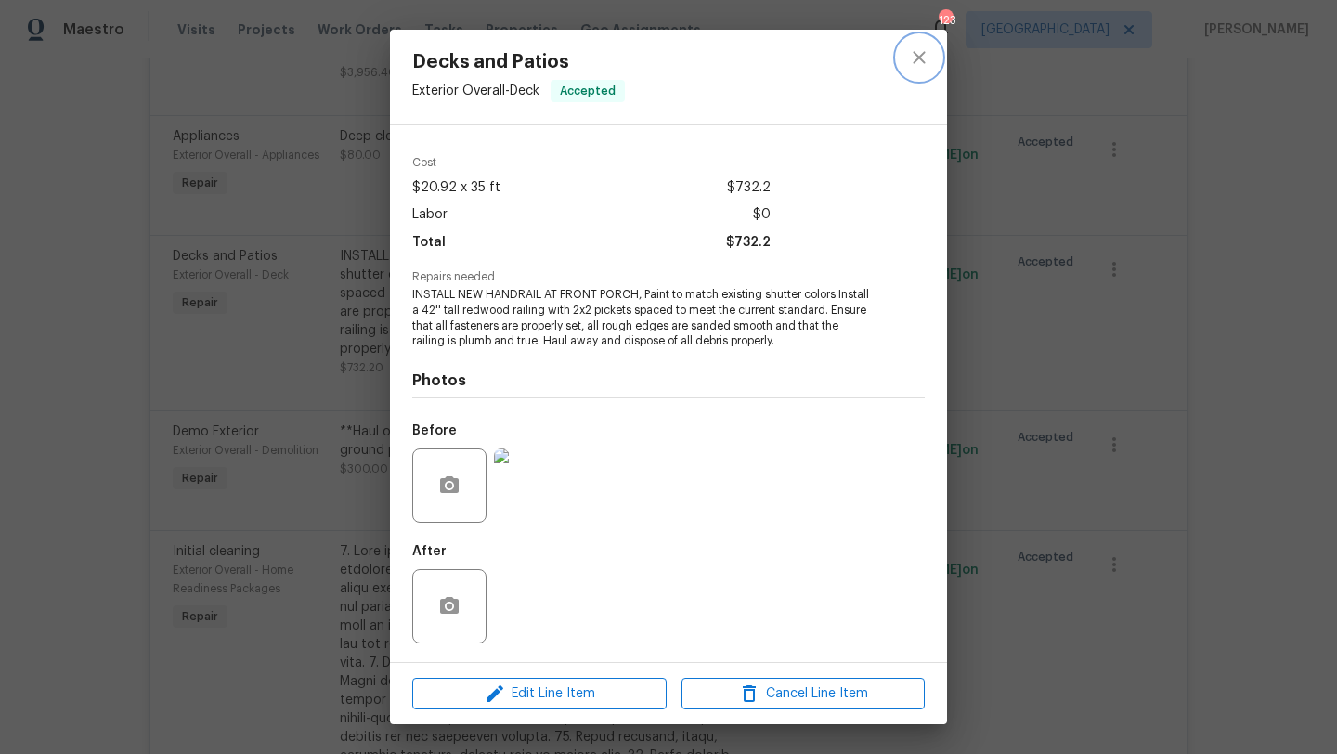
click at [915, 58] on icon "close" at bounding box center [919, 57] width 22 height 22
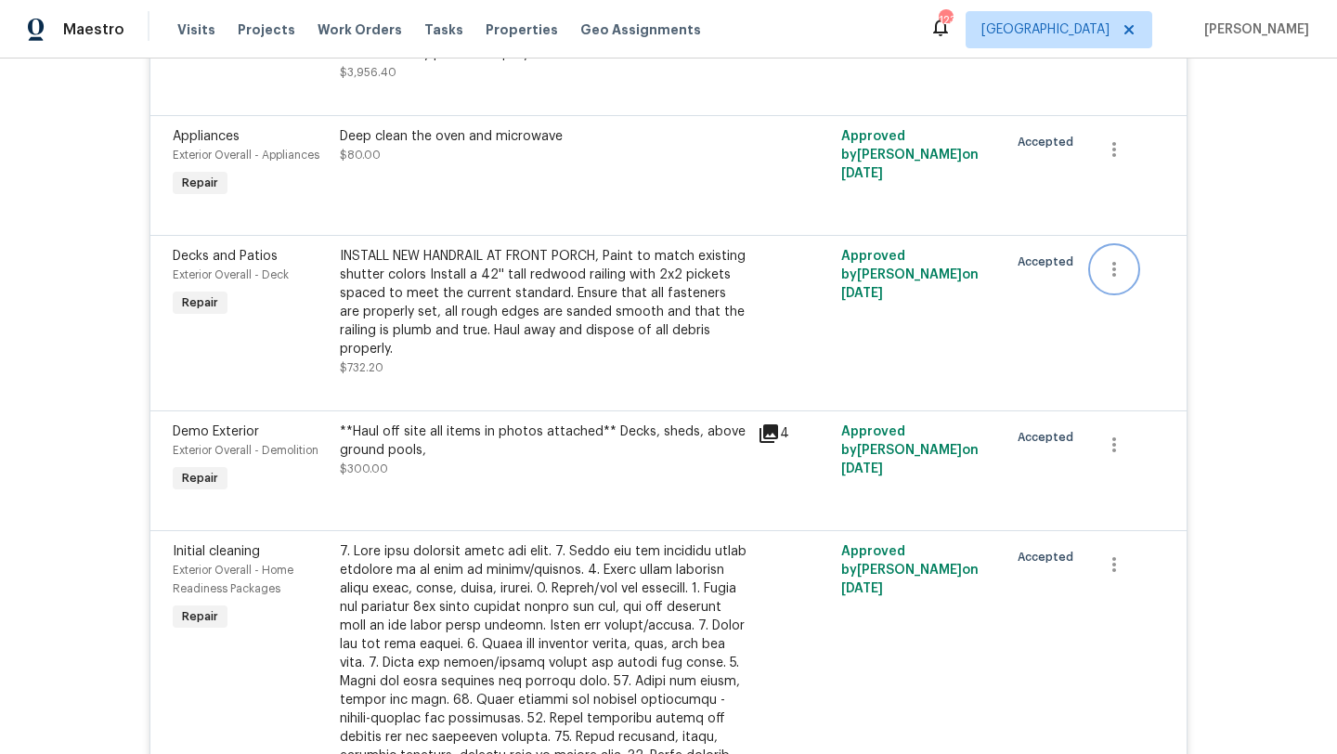
click at [1112, 281] on icon "button" at bounding box center [1114, 269] width 22 height 22
click at [1112, 281] on li "Cancel" at bounding box center [1128, 282] width 72 height 31
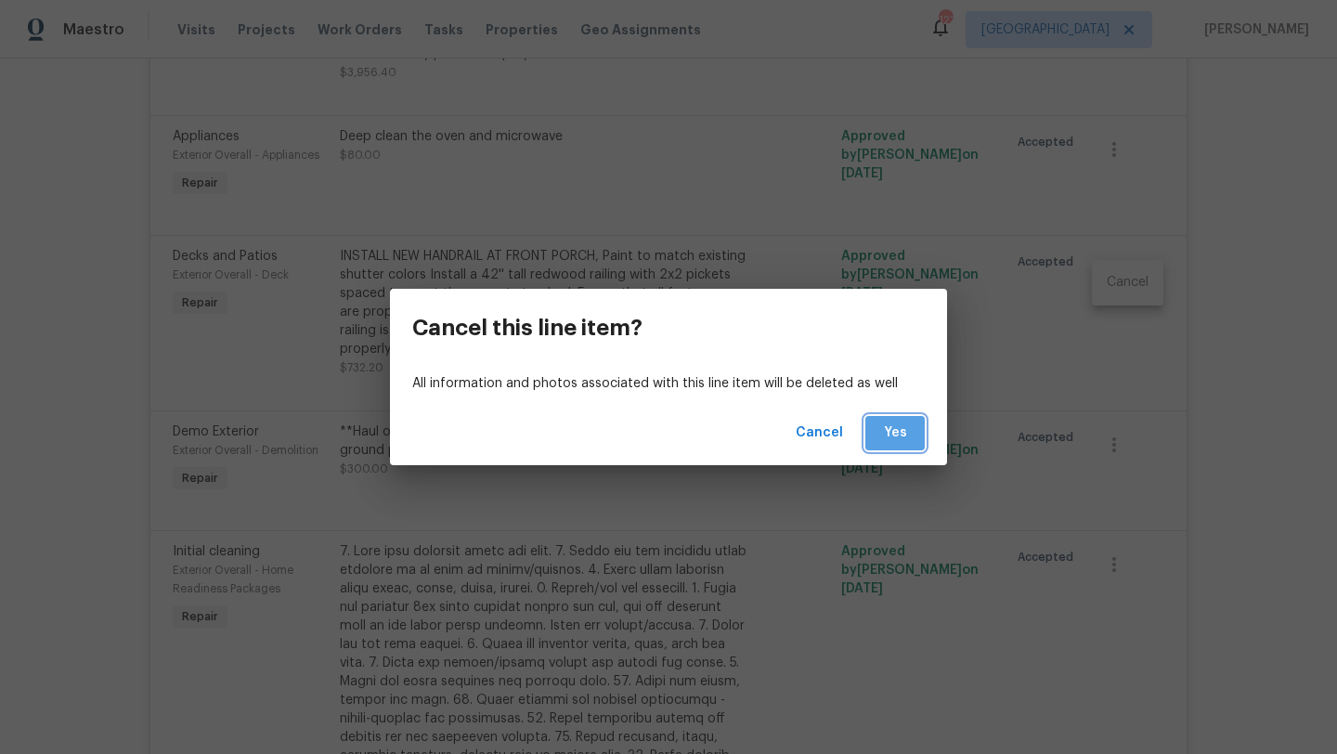
click at [909, 423] on span "Yes" at bounding box center [896, 433] width 30 height 23
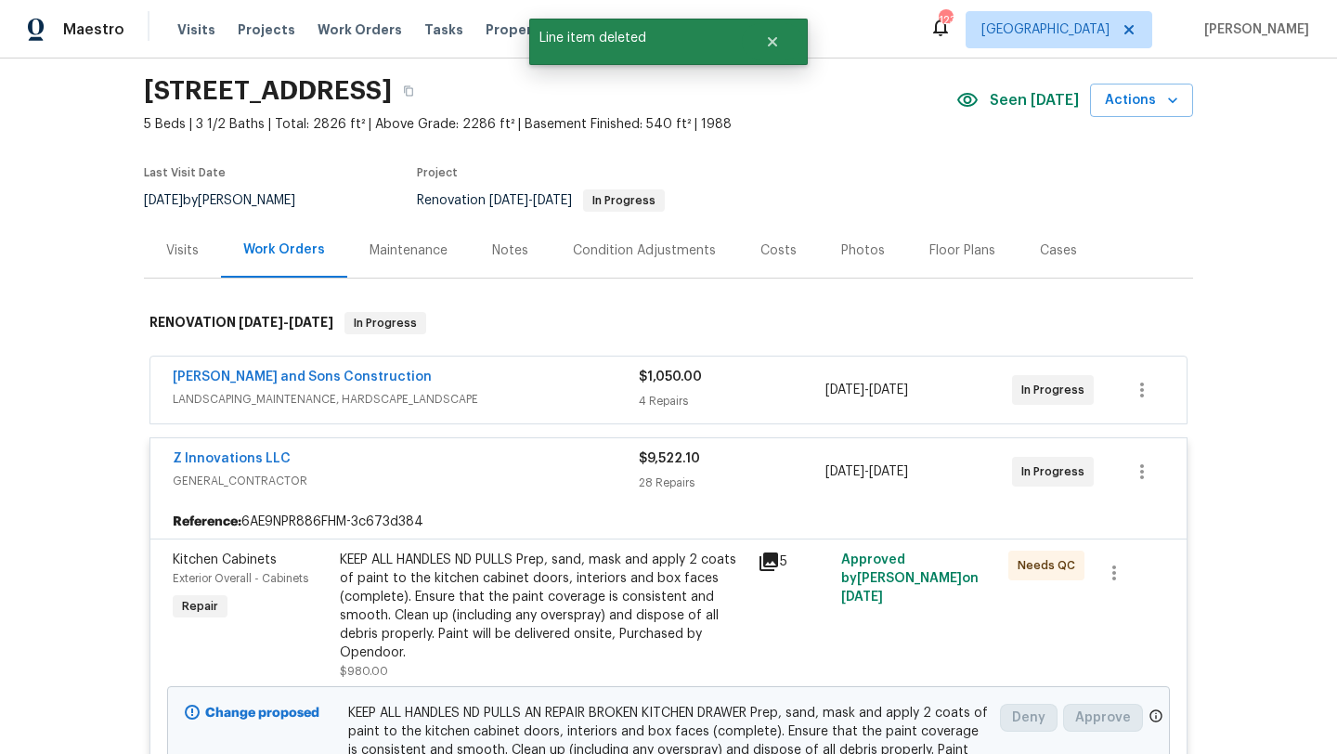
scroll to position [0, 0]
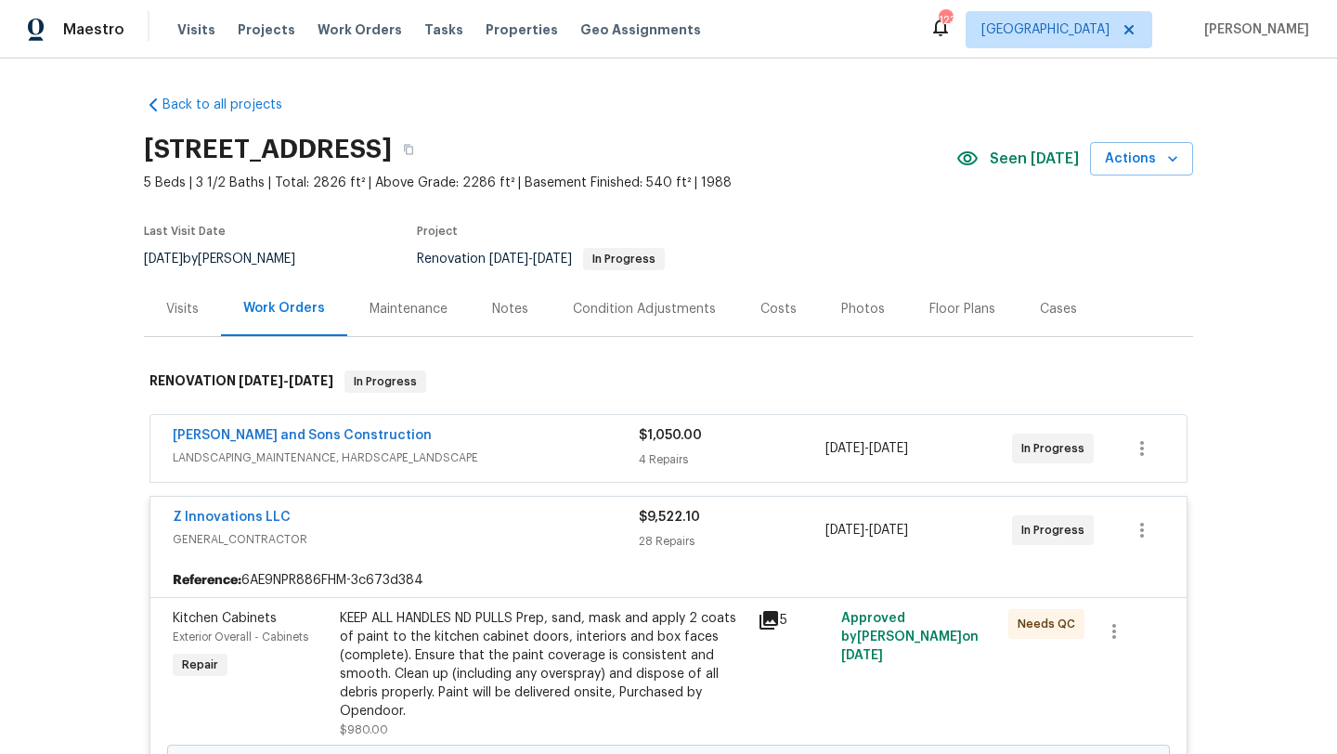
click at [167, 311] on div "Visits" at bounding box center [182, 309] width 33 height 19
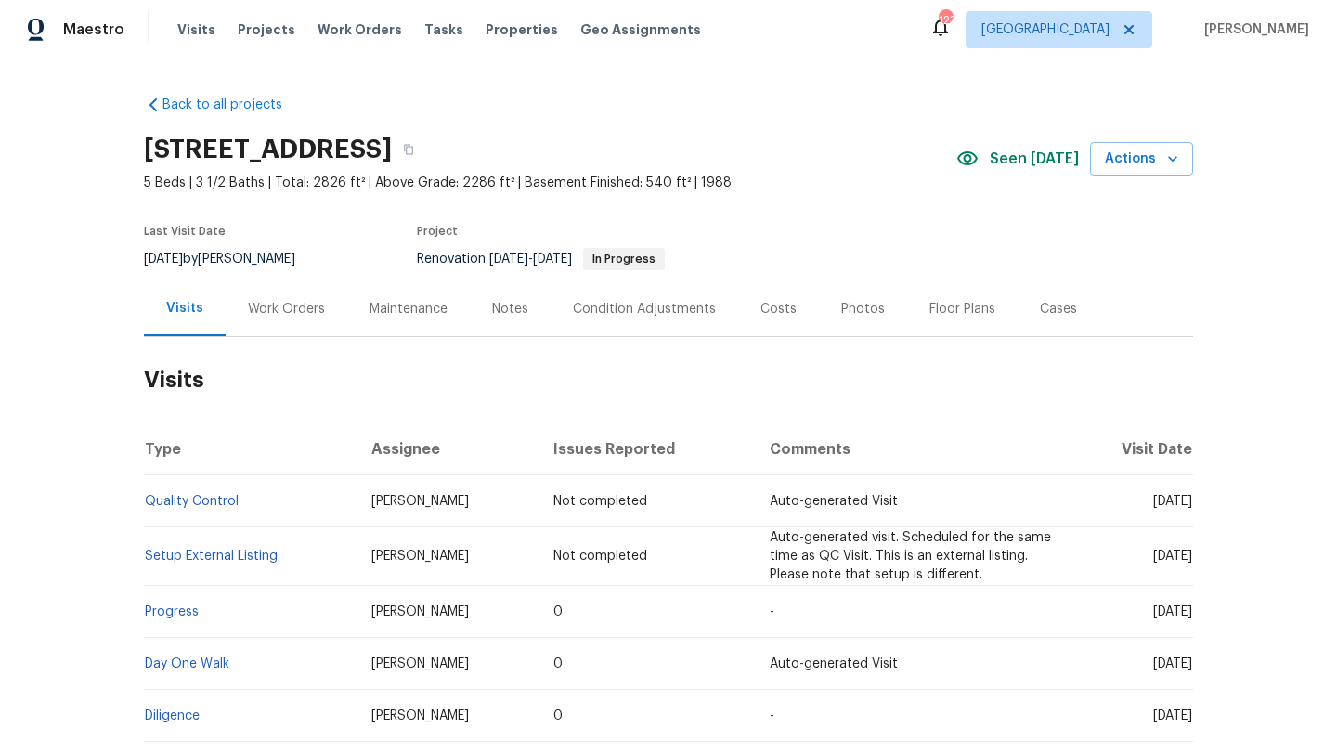
click at [293, 317] on div "Work Orders" at bounding box center [286, 309] width 77 height 19
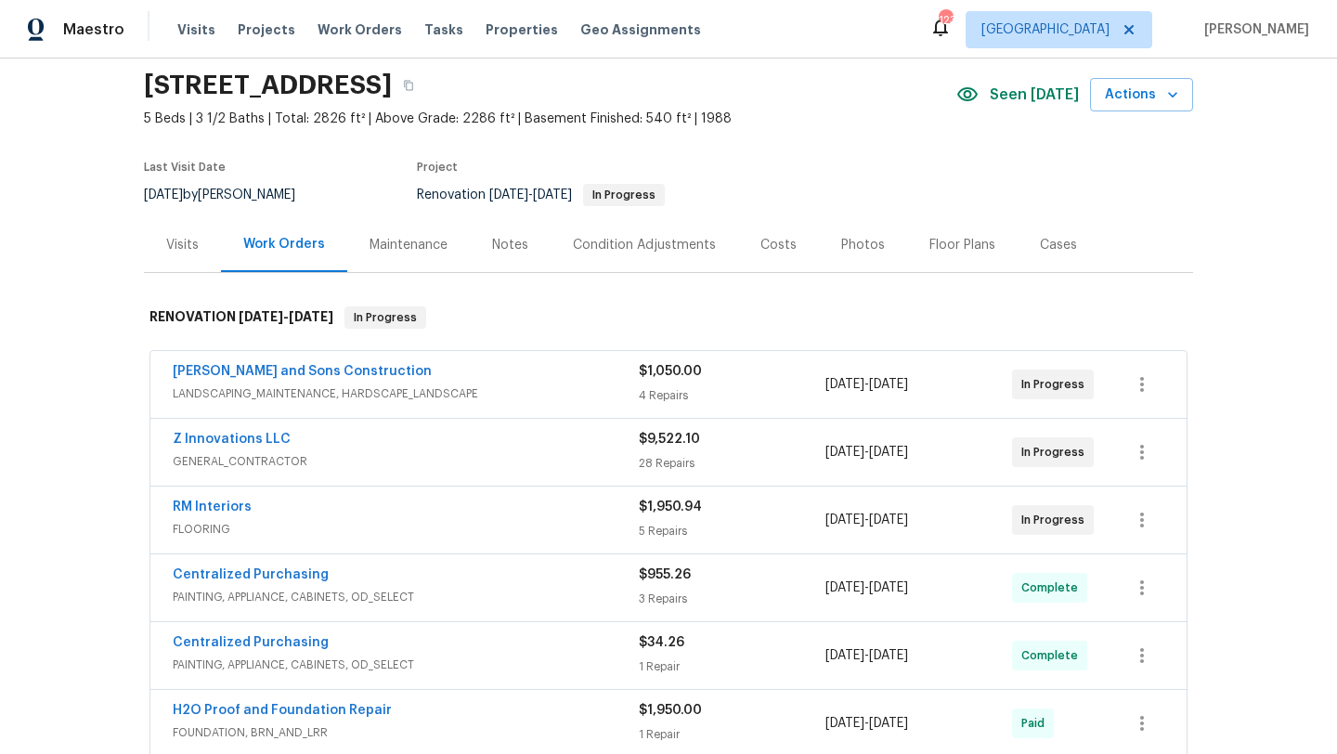
scroll to position [54, 0]
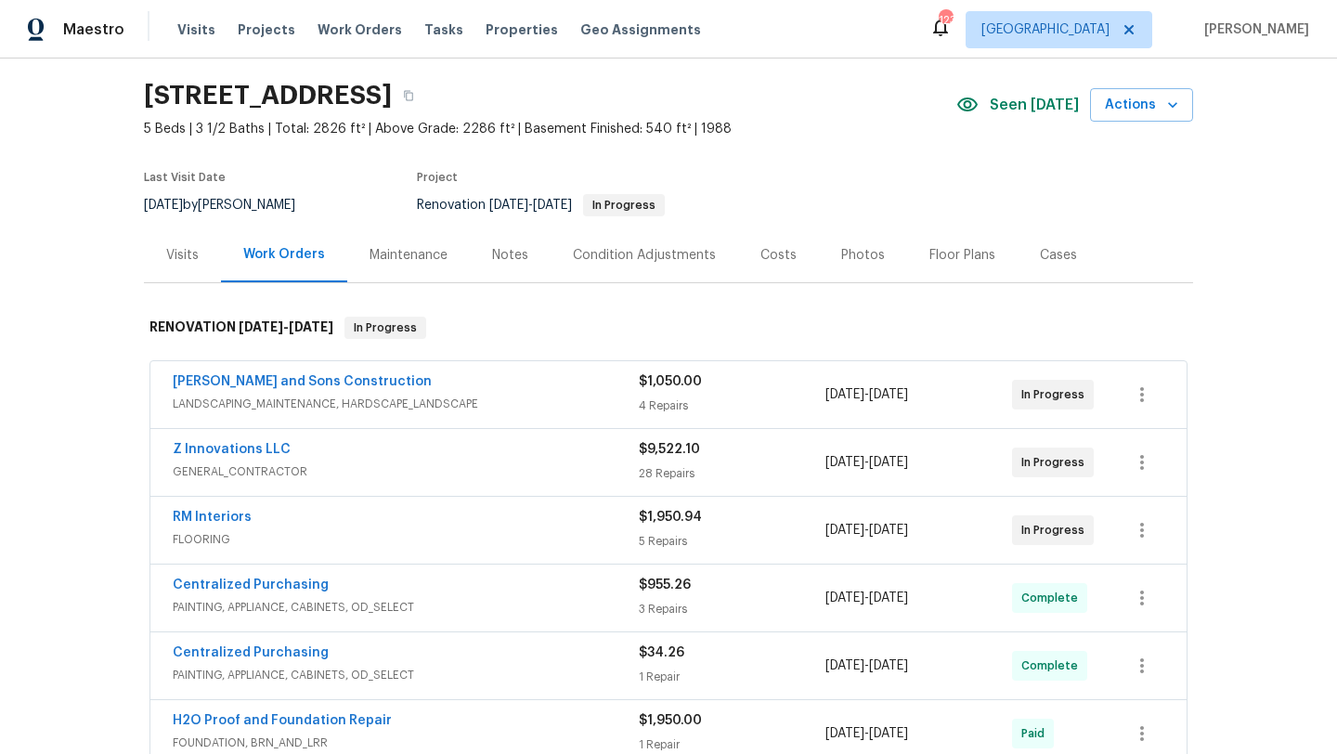
click at [761, 253] on div "Costs" at bounding box center [779, 255] width 36 height 19
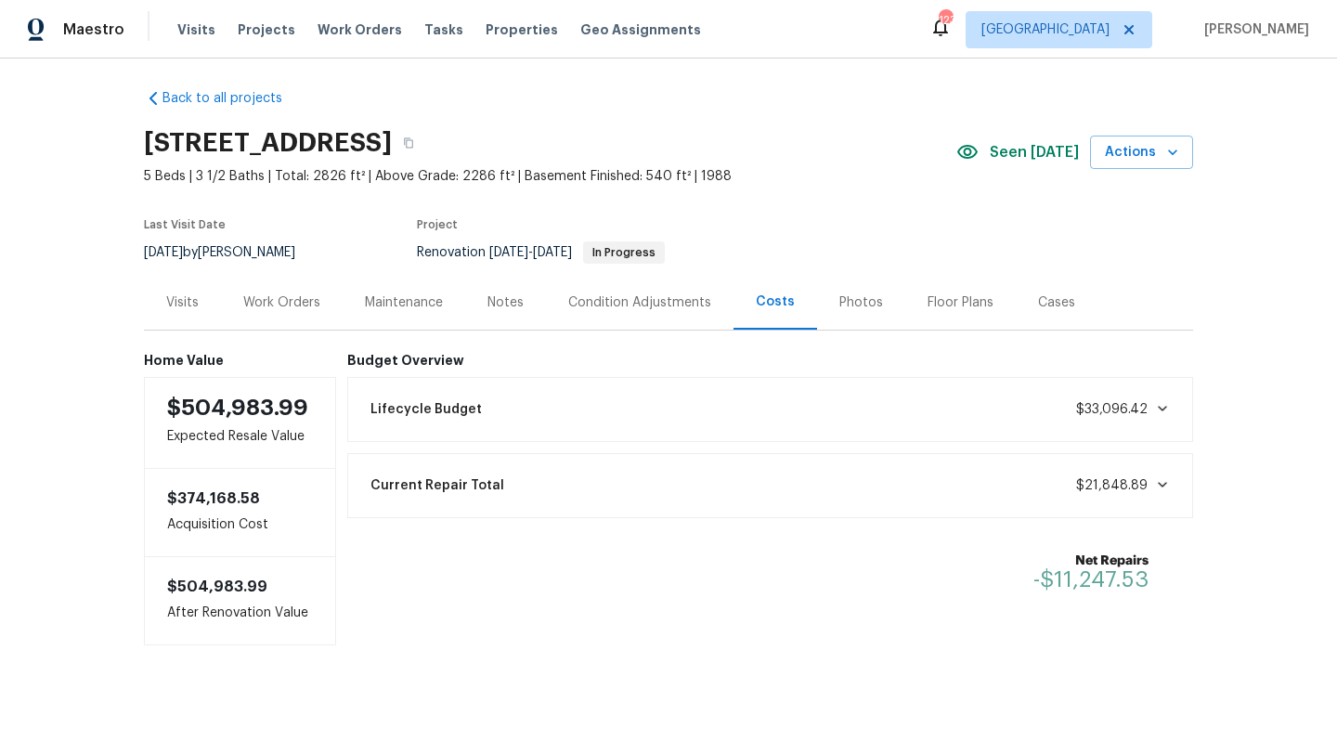
scroll to position [10, 0]
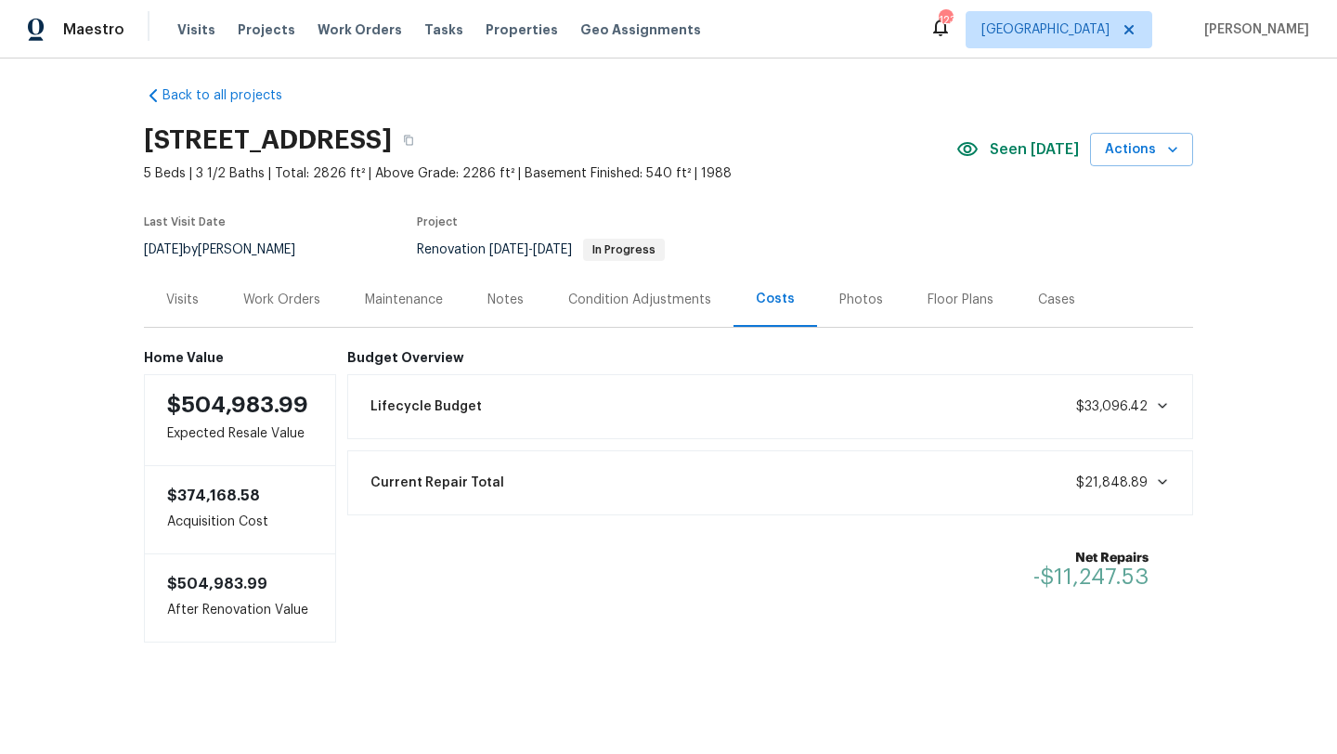
click at [504, 314] on div "Notes" at bounding box center [505, 299] width 81 height 55
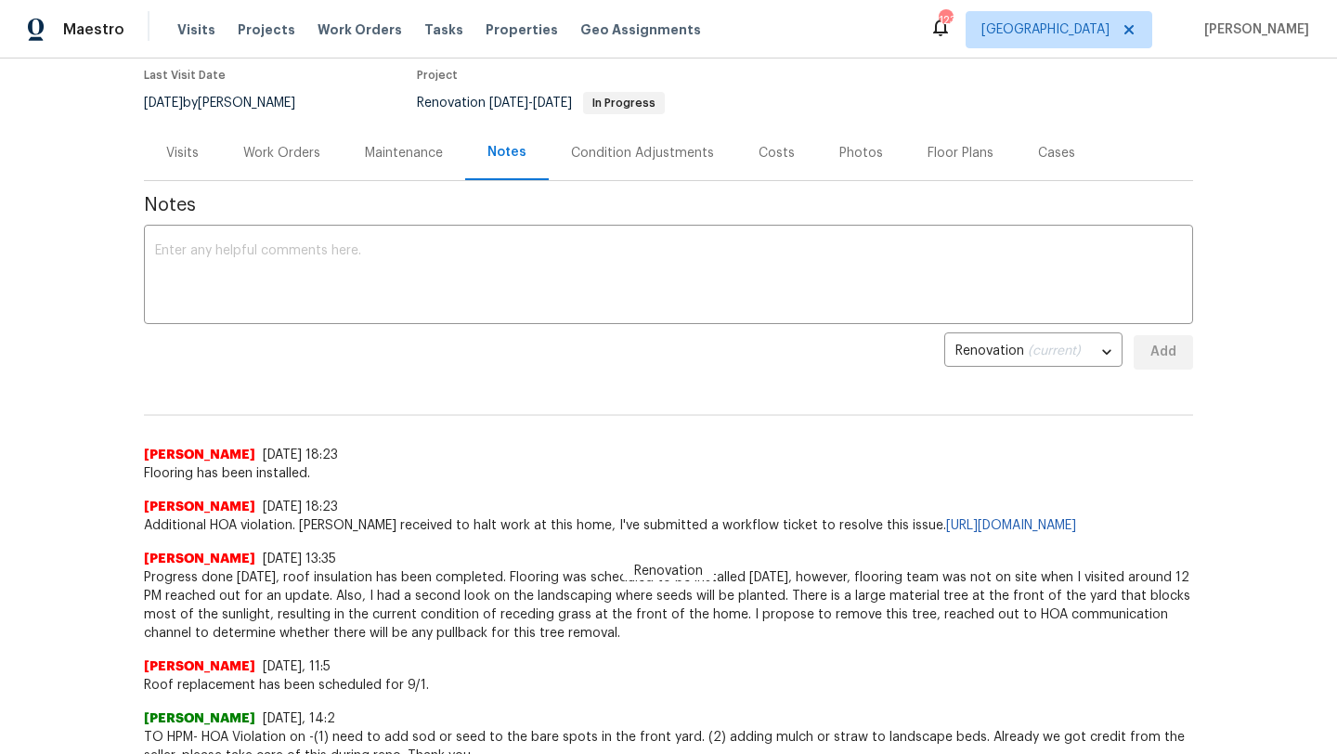
scroll to position [160, 0]
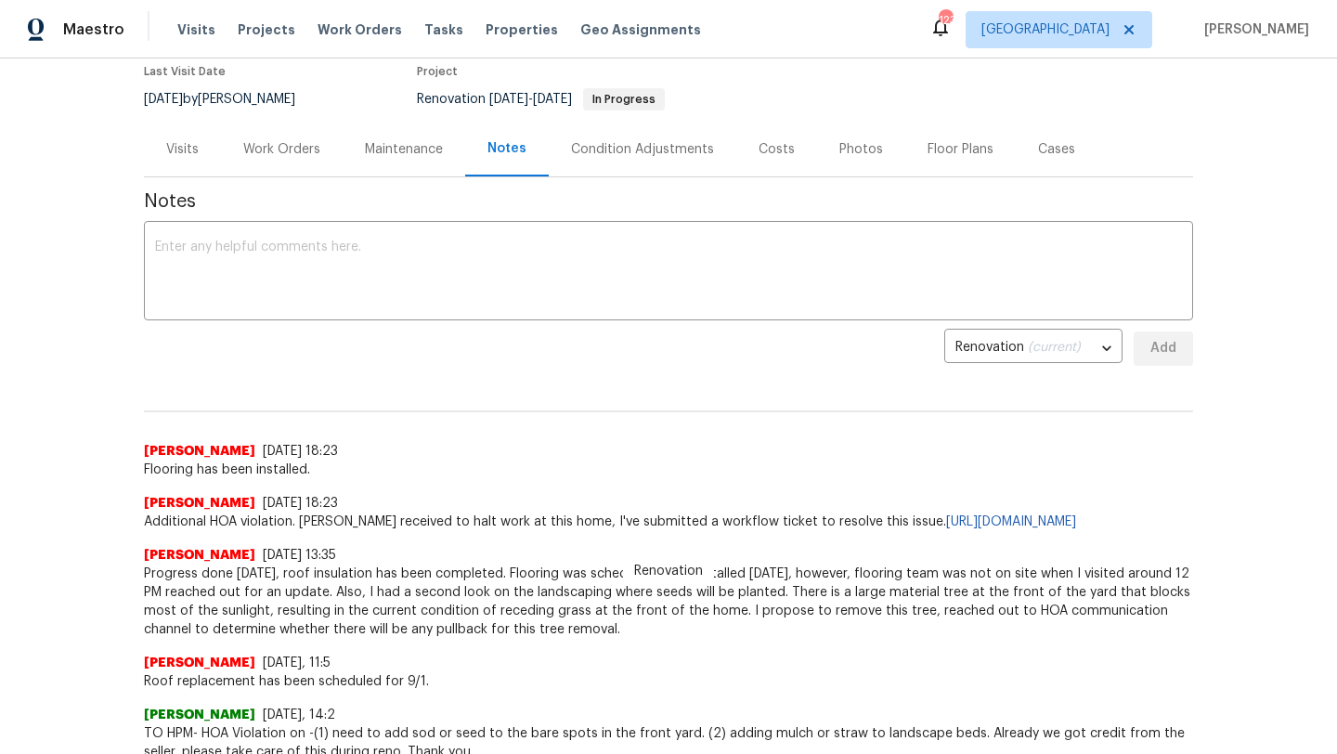
click at [202, 150] on div "Visits" at bounding box center [182, 149] width 77 height 55
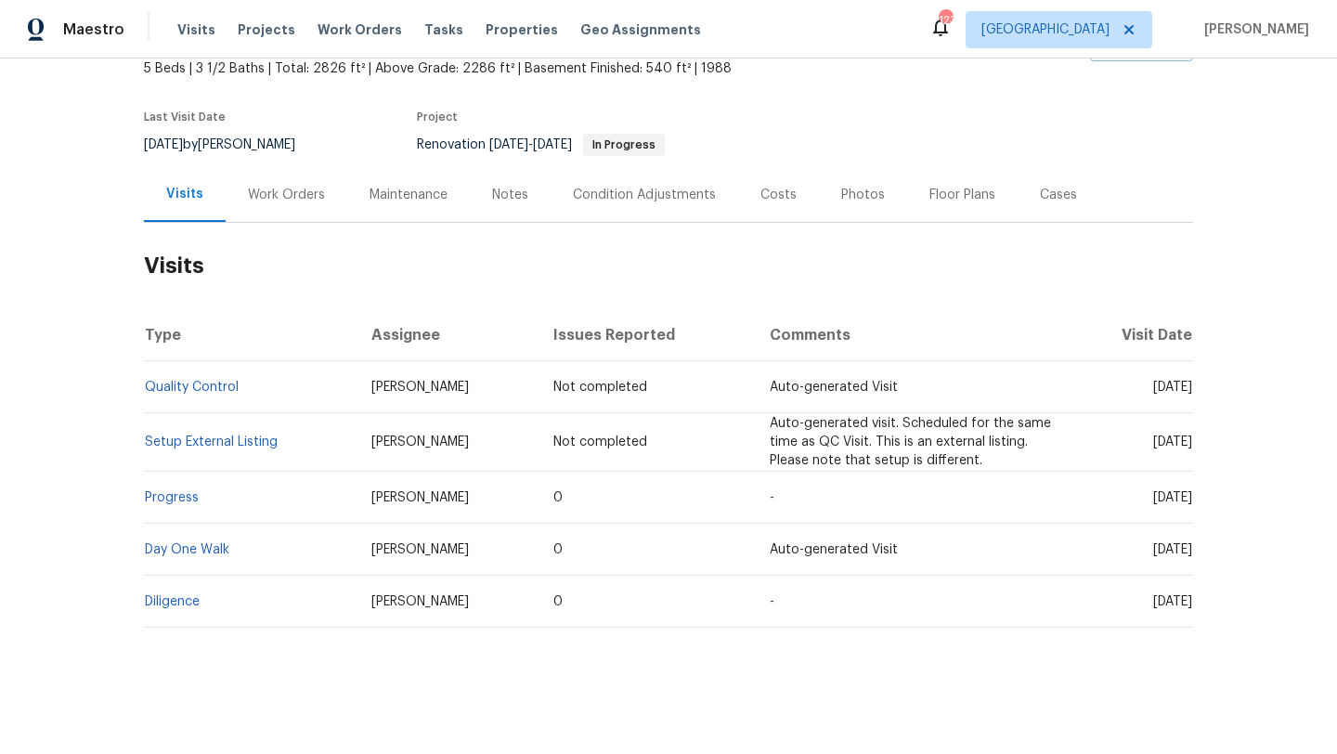
scroll to position [114, 0]
click at [304, 186] on div "Work Orders" at bounding box center [286, 195] width 77 height 19
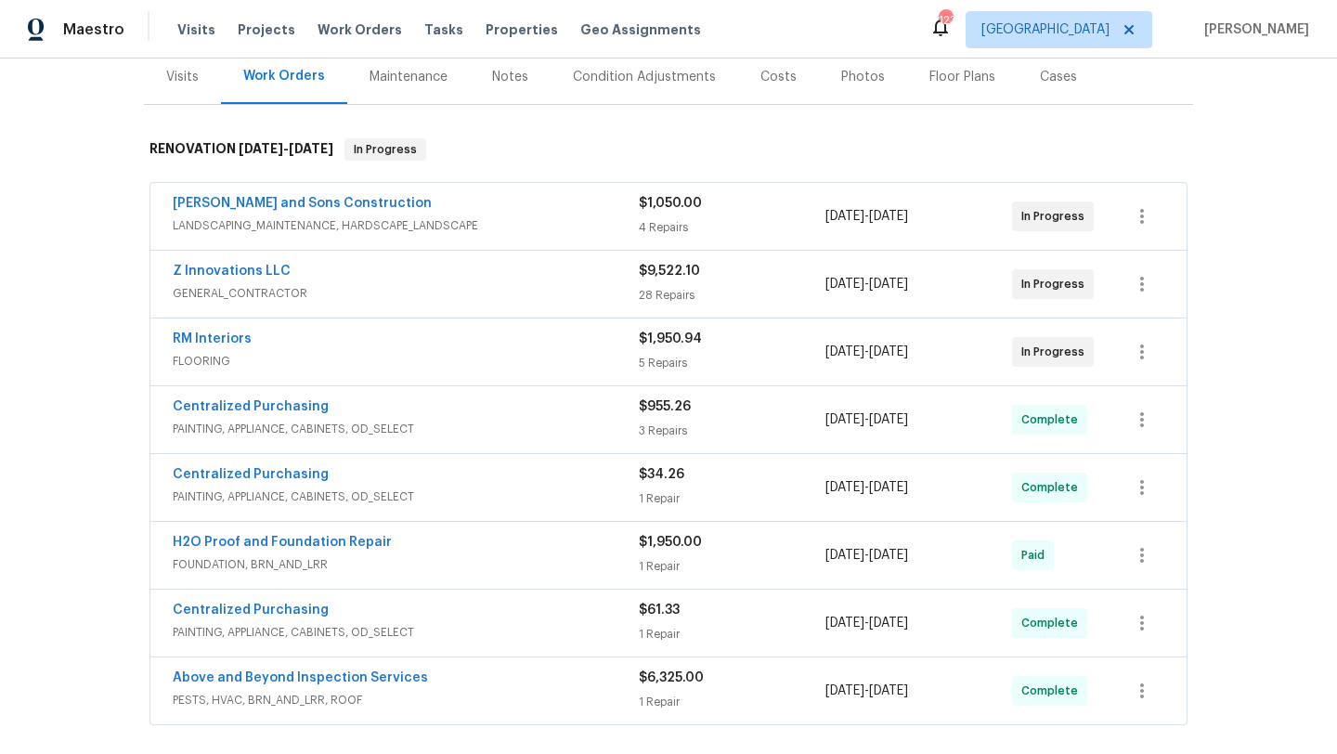
scroll to position [225, 0]
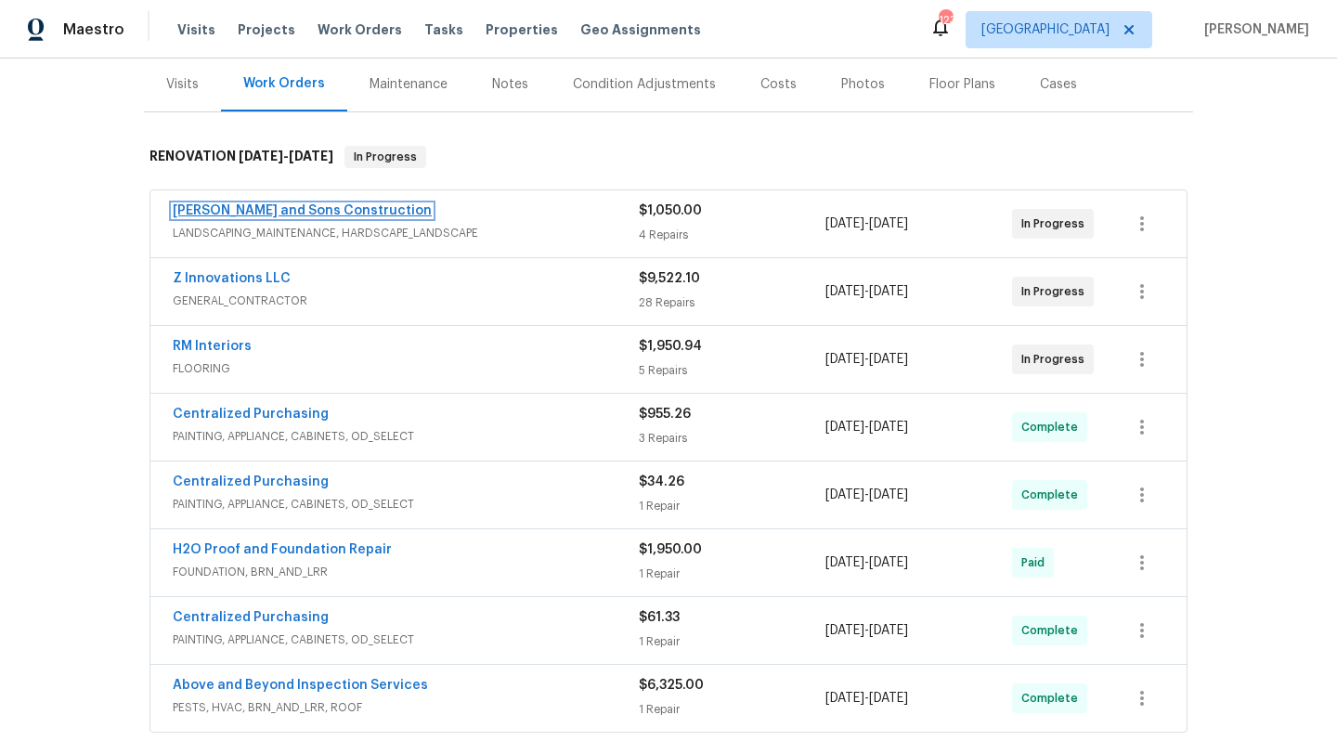
click at [307, 214] on link "[PERSON_NAME] and Sons Construction" at bounding box center [302, 210] width 259 height 13
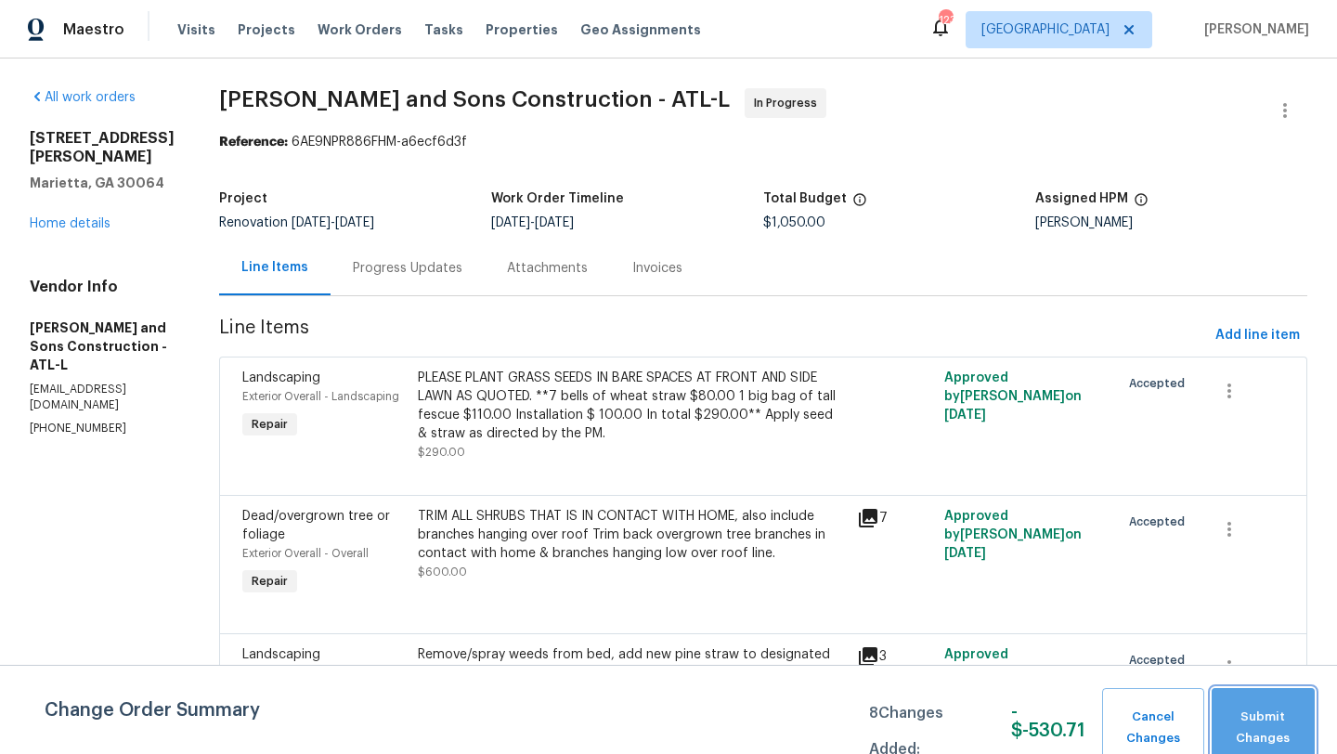
click at [1235, 702] on button "Submit Changes" at bounding box center [1263, 728] width 103 height 80
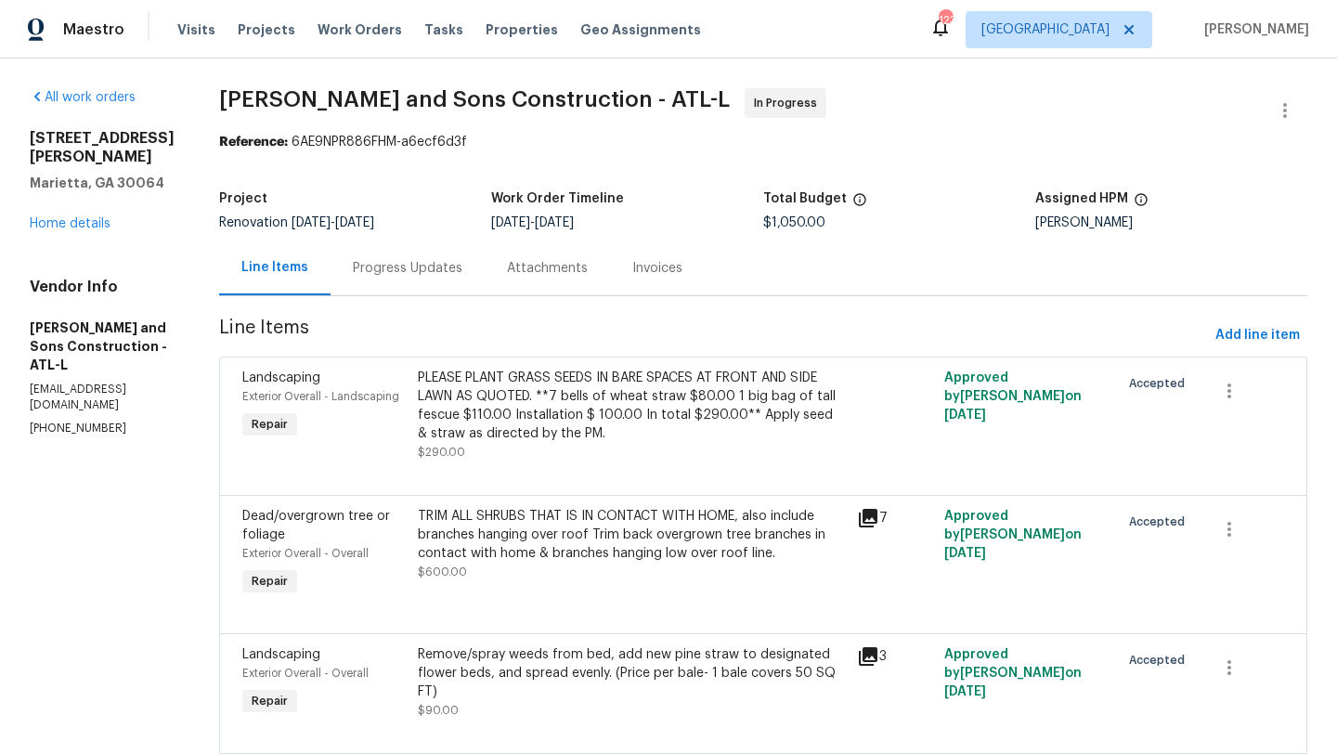
click at [105, 233] on div "3526 W Hampton Dr NW Marietta, GA 30064 Home details" at bounding box center [102, 181] width 145 height 104
click at [85, 230] on link "Home details" at bounding box center [70, 223] width 81 height 13
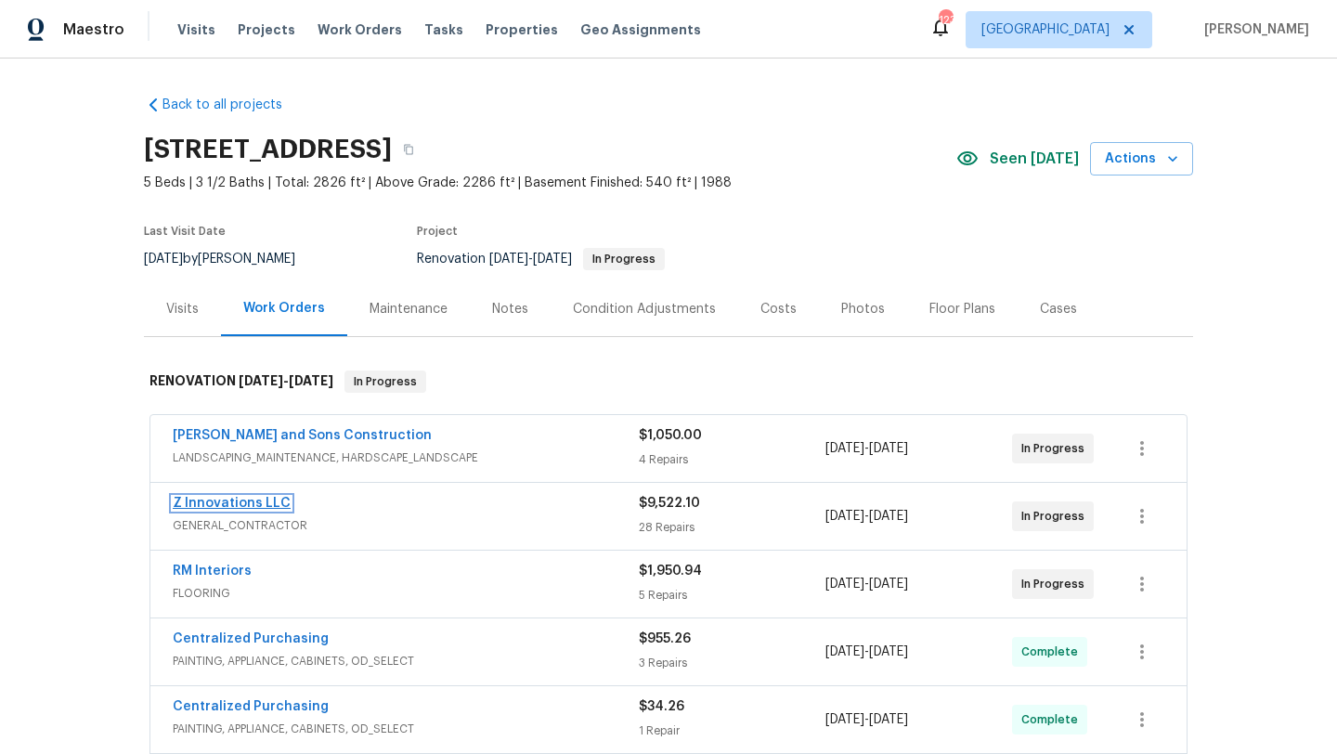
click at [239, 508] on link "Z Innovations LLC" at bounding box center [232, 503] width 118 height 13
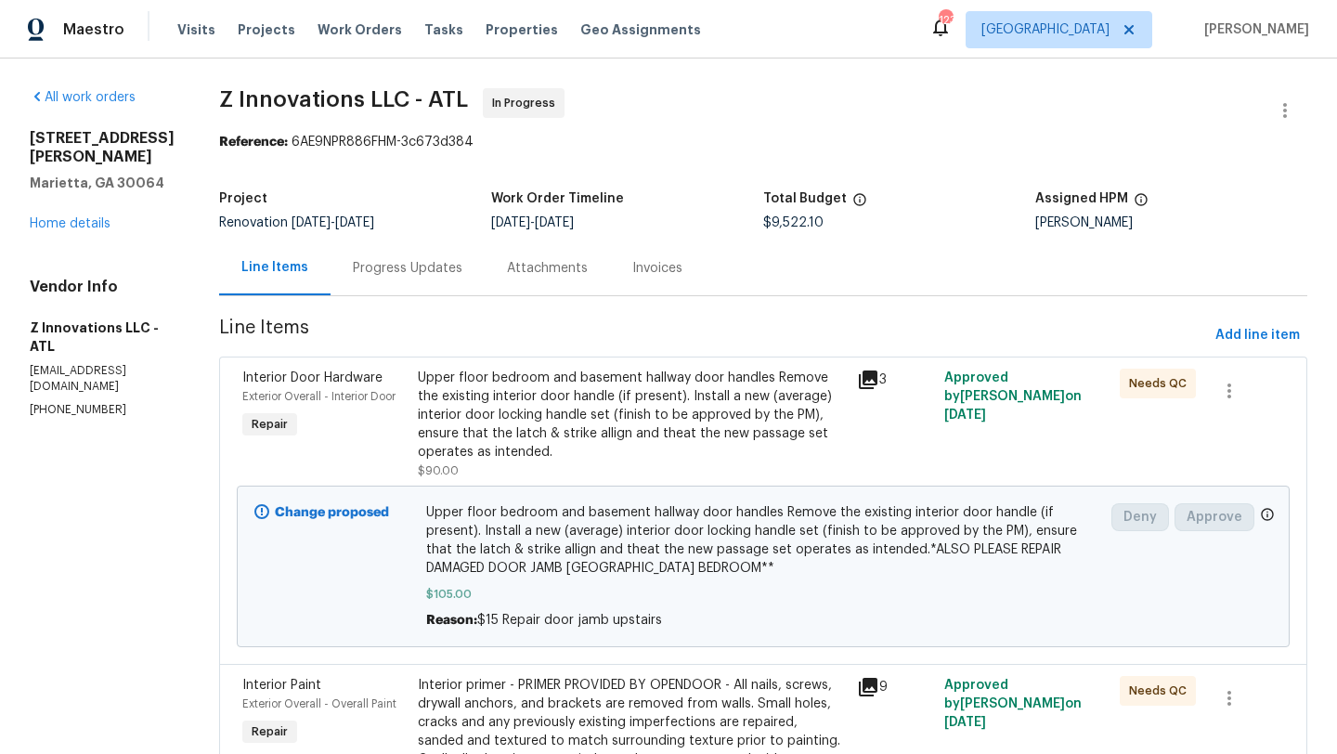
click at [388, 272] on div "Progress Updates" at bounding box center [408, 268] width 110 height 19
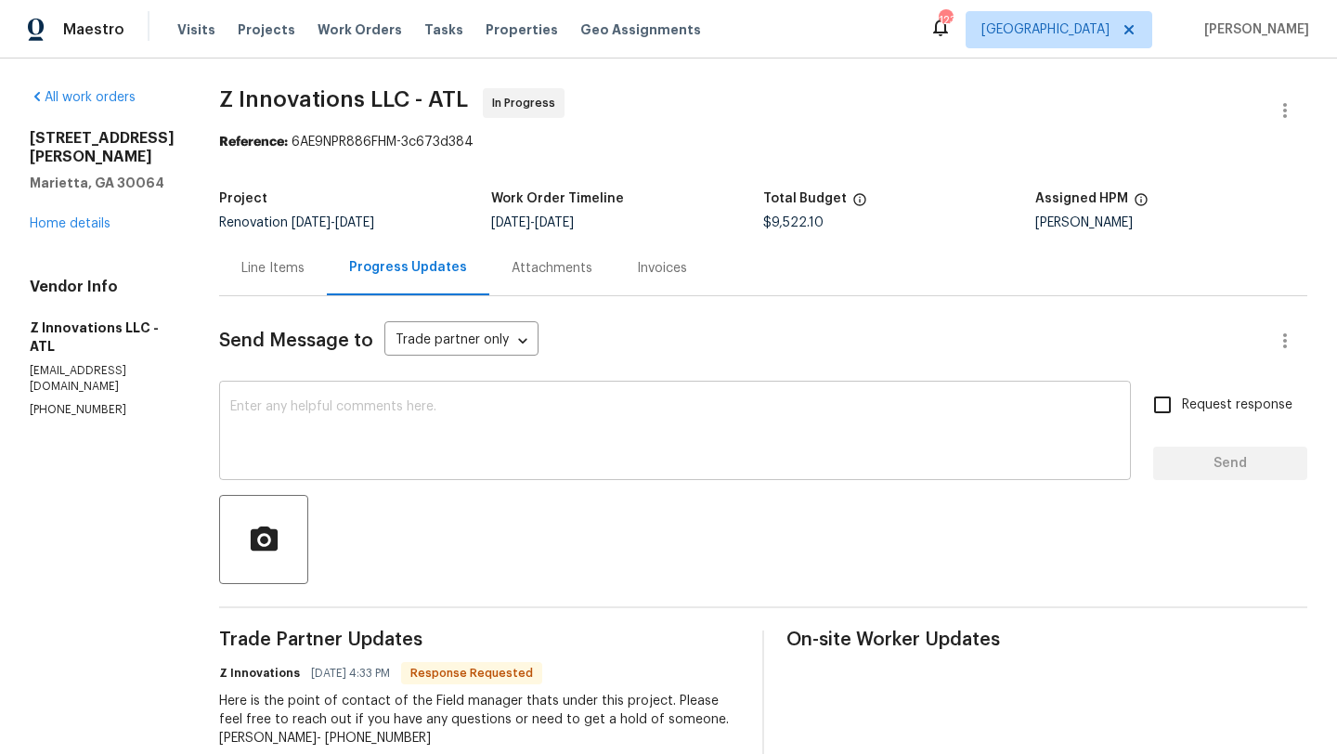
click at [421, 417] on textarea at bounding box center [675, 432] width 890 height 65
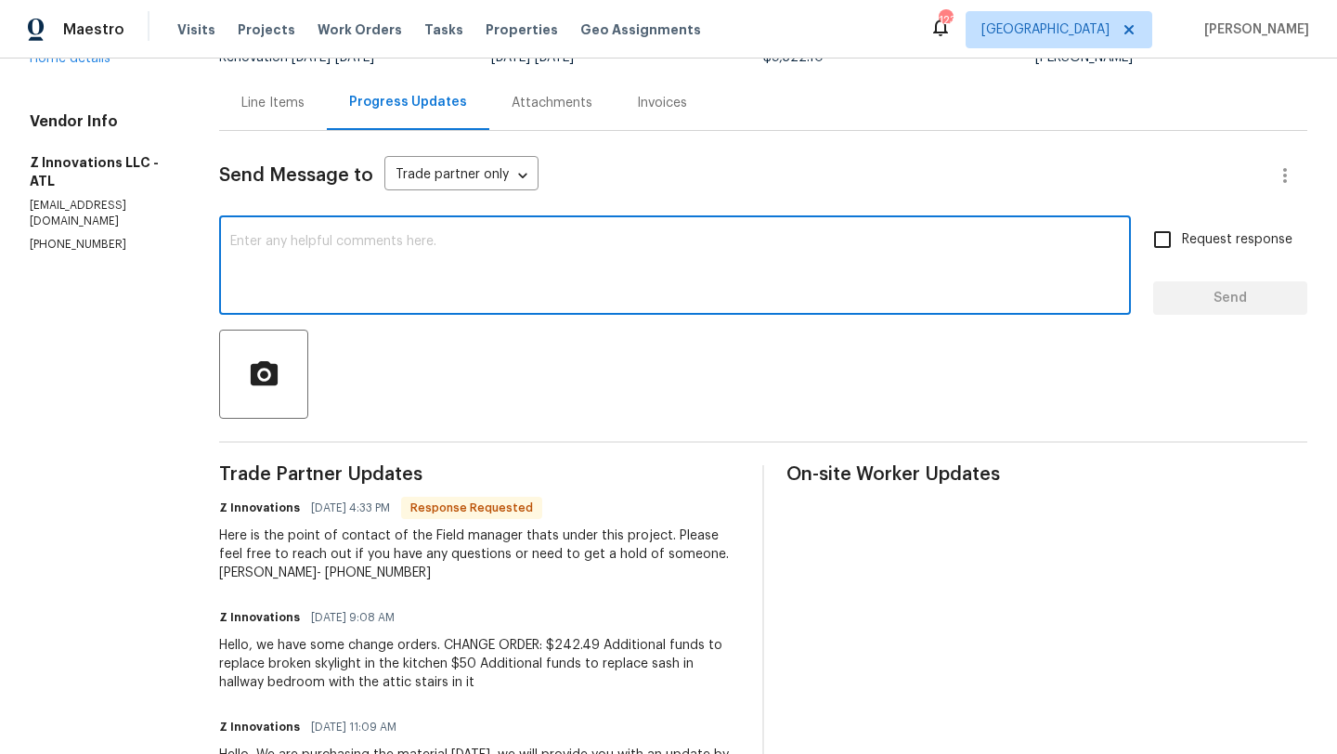
scroll to position [168, 0]
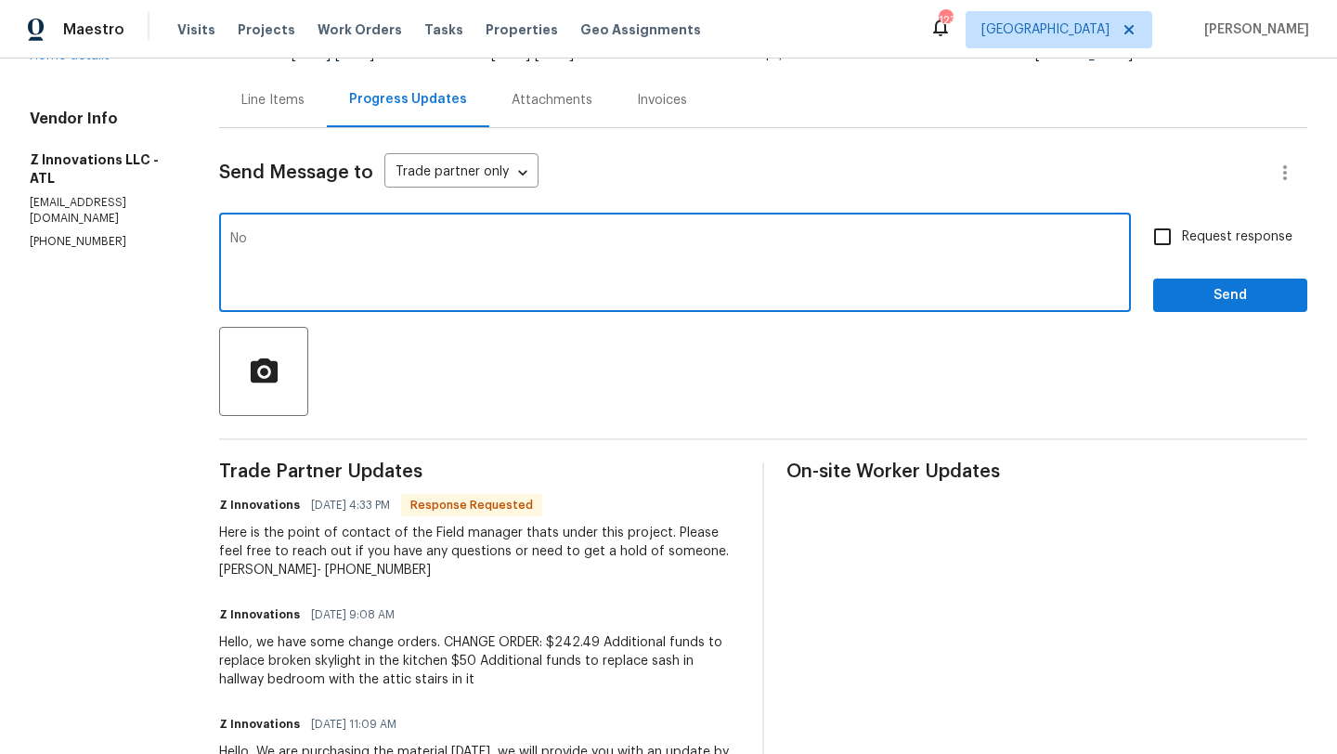
type textarea "N"
click at [287, 240] on textarea "GN noted thank you" at bounding box center [675, 264] width 890 height 65
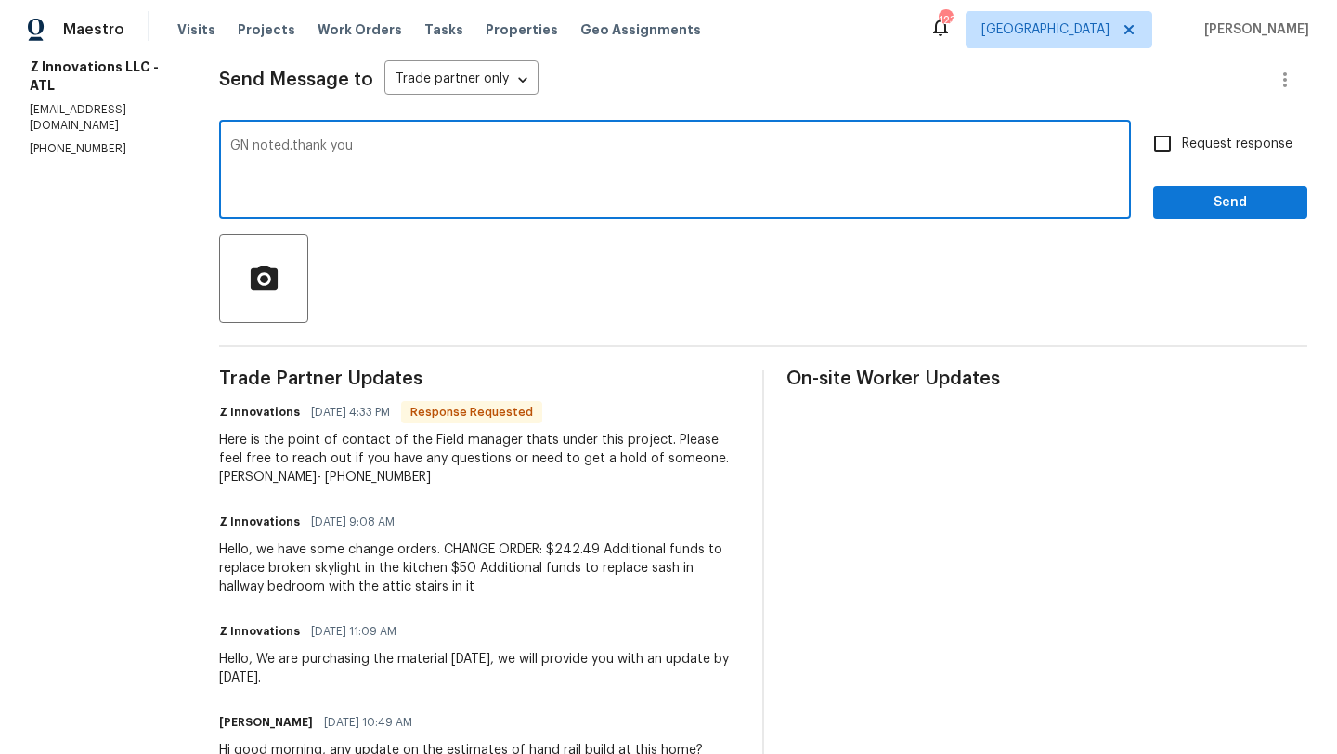
scroll to position [266, 0]
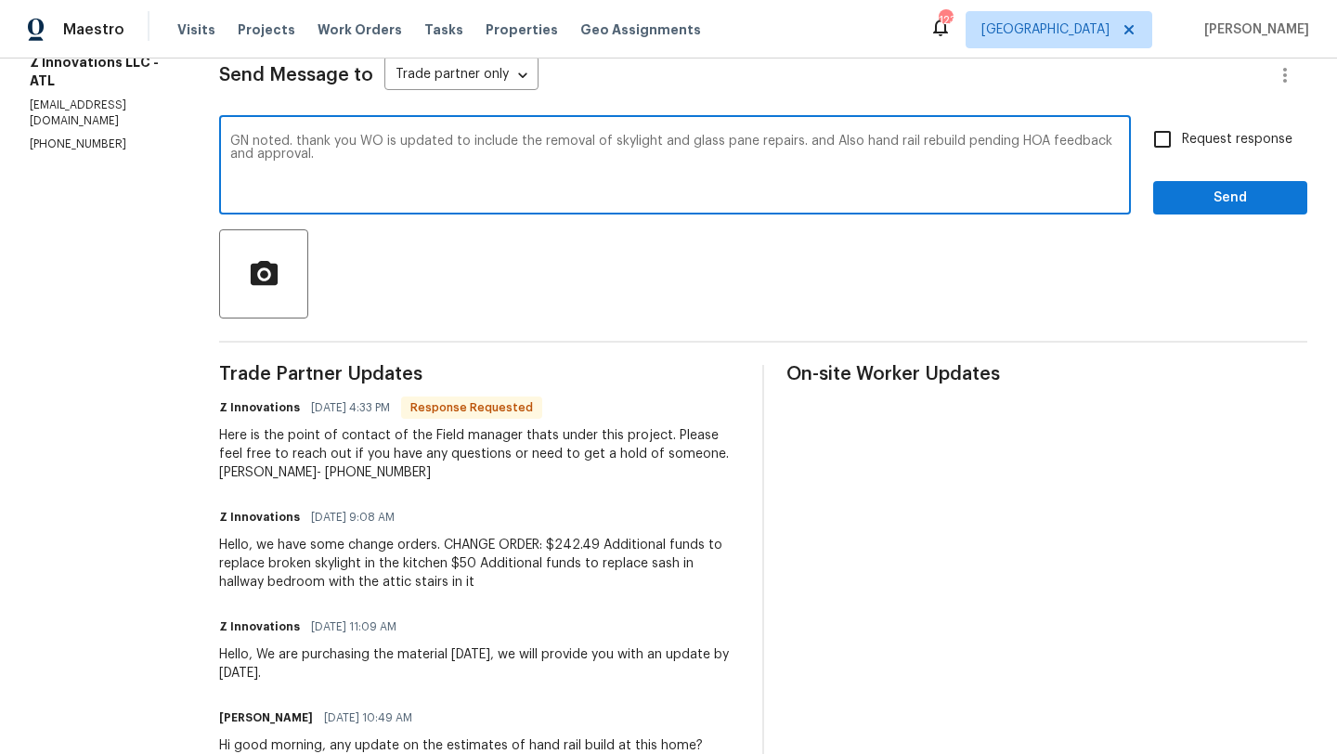
click at [820, 143] on textarea "GN noted. thank you WO is updated to include the removal of skylight and glass …" at bounding box center [675, 167] width 890 height 65
click at [365, 155] on textarea "GN noted. thank you WO is updated to include the removal of skylight and glass …" at bounding box center [675, 167] width 890 height 65
click at [355, 137] on textarea "GN noted. thank you WO is updated to include the removal of skylight and glass …" at bounding box center [675, 167] width 890 height 65
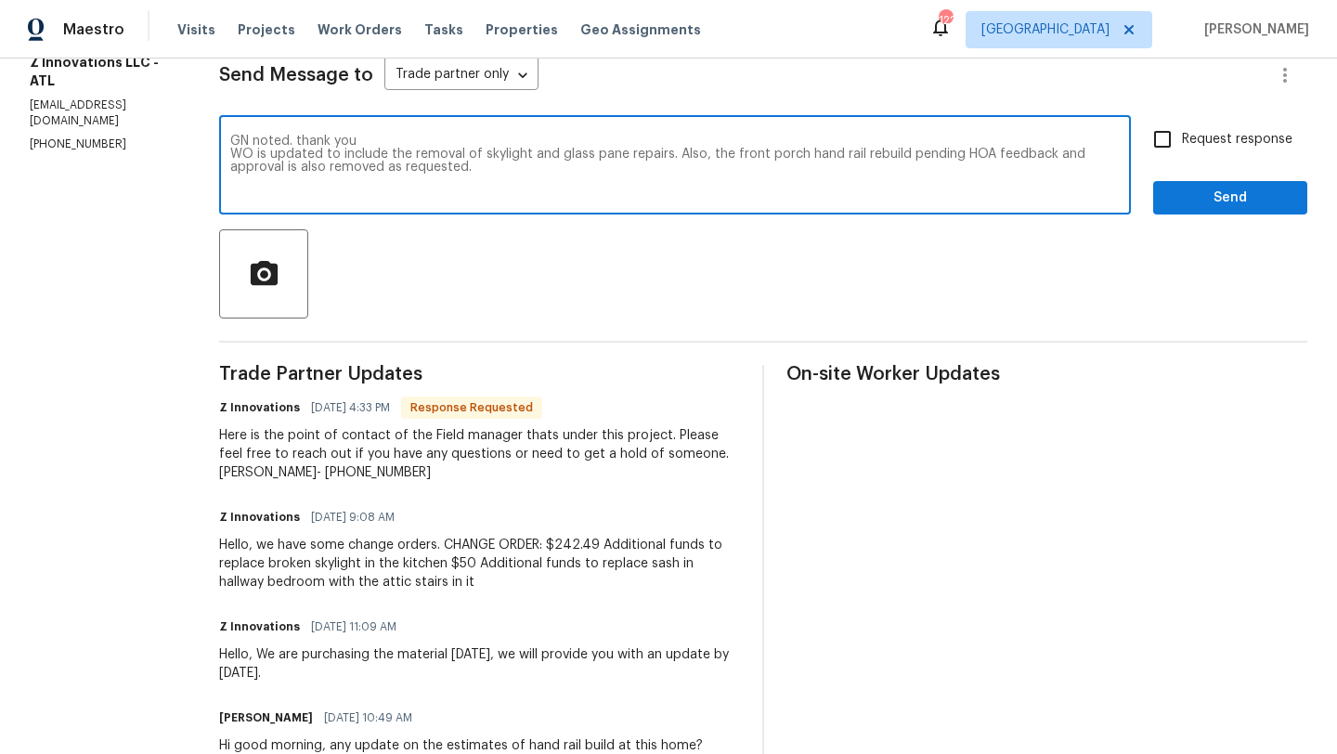
click at [291, 141] on textarea "GN noted. thank you WO is updated to include the removal of skylight and glass …" at bounding box center [675, 167] width 890 height 65
click at [383, 139] on textarea "Good evening, thank you WO is updated to include the removal of skylight and gl…" at bounding box center [675, 167] width 890 height 65
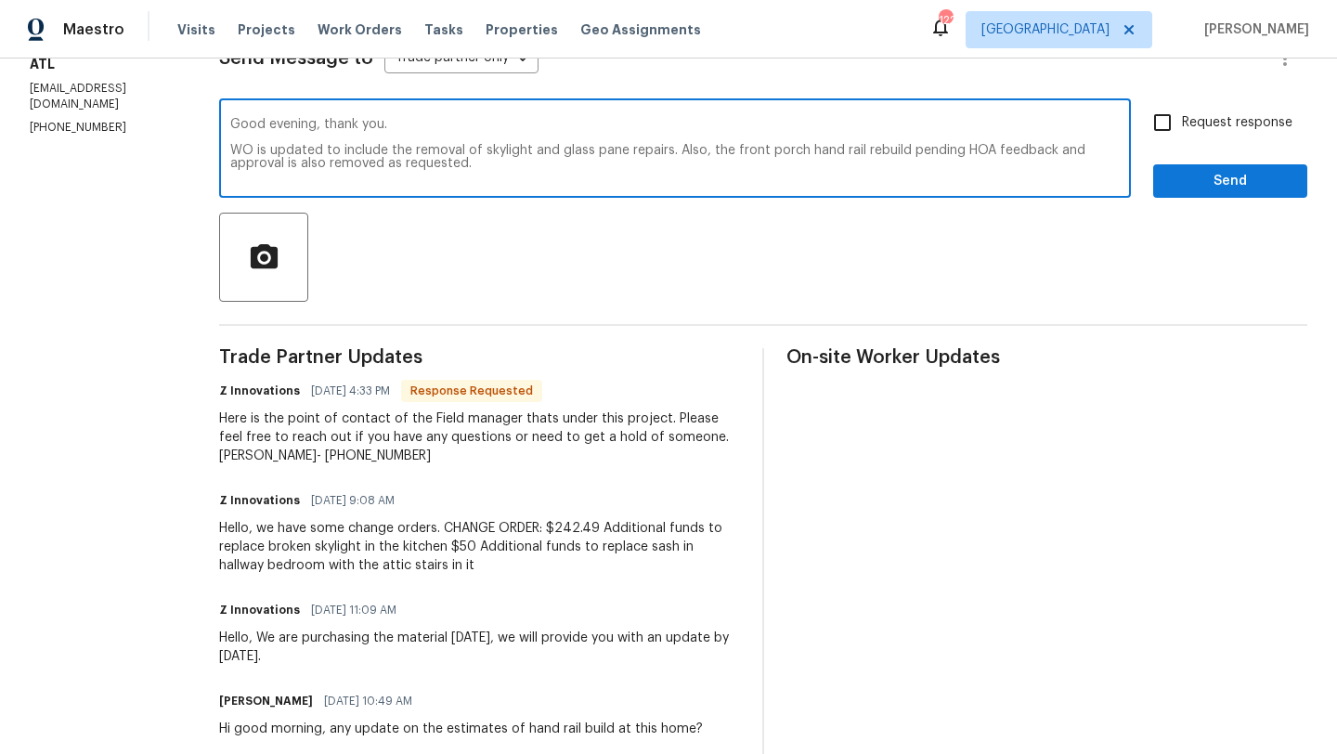
scroll to position [274, 0]
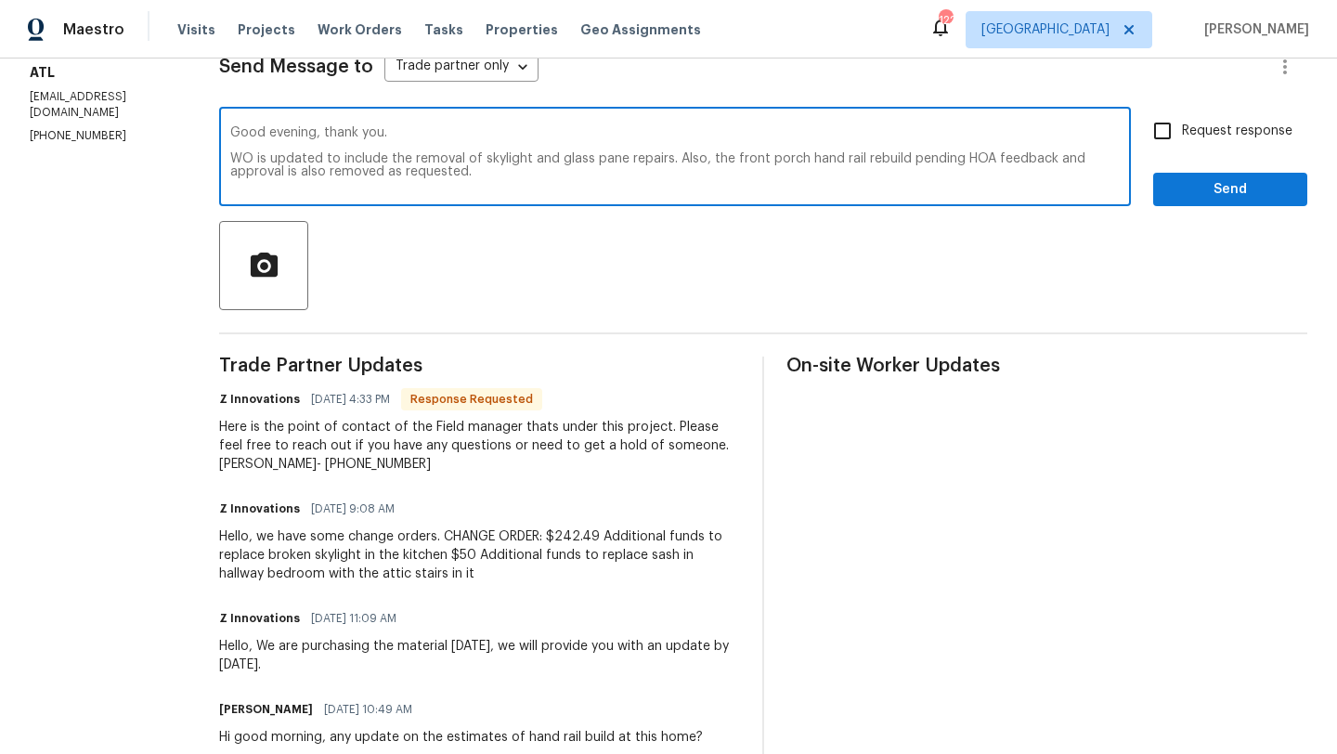
click at [488, 171] on textarea "Good evening, thank you. WO is updated to include the removal of skylight and g…" at bounding box center [675, 158] width 890 height 65
type textarea "Good evening, thank you. WO is updated to include the removal of skylight and g…"
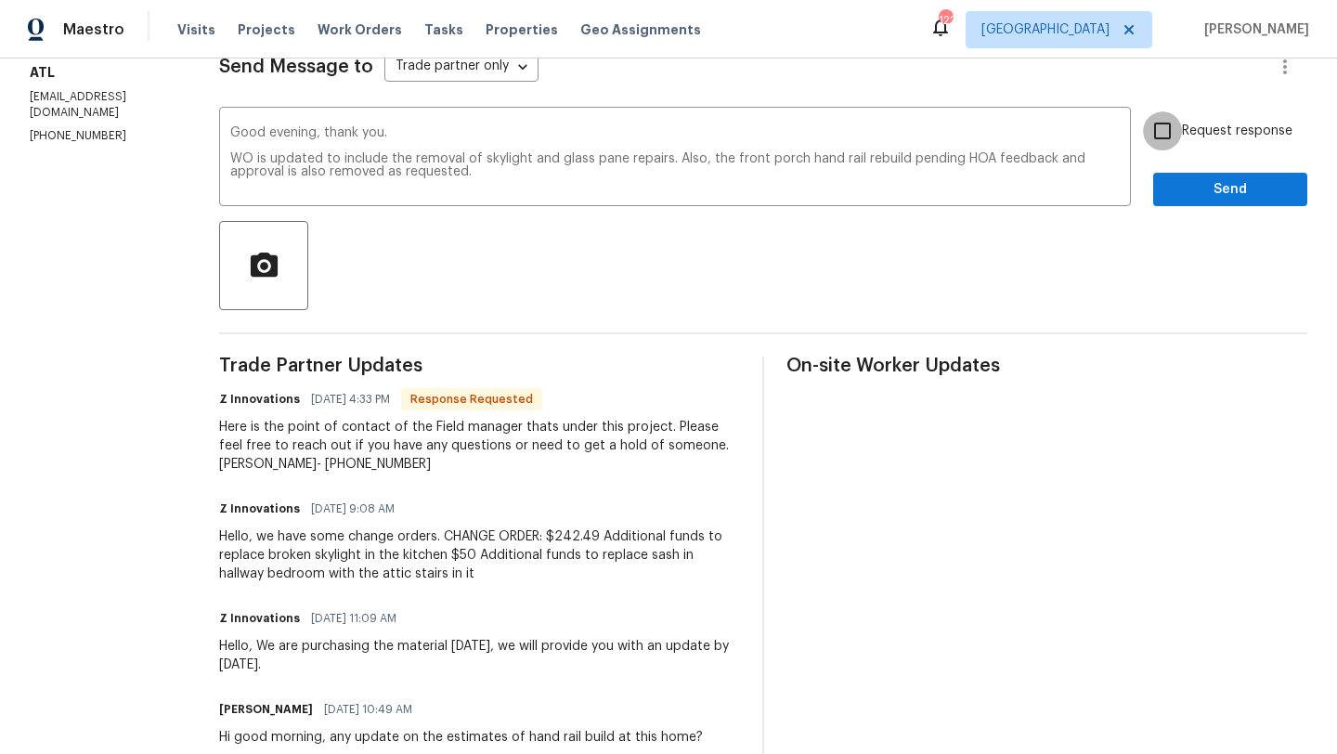
click at [1167, 138] on input "Request response" at bounding box center [1162, 130] width 39 height 39
checkbox input "true"
click at [1188, 196] on span "Send" at bounding box center [1230, 189] width 124 height 23
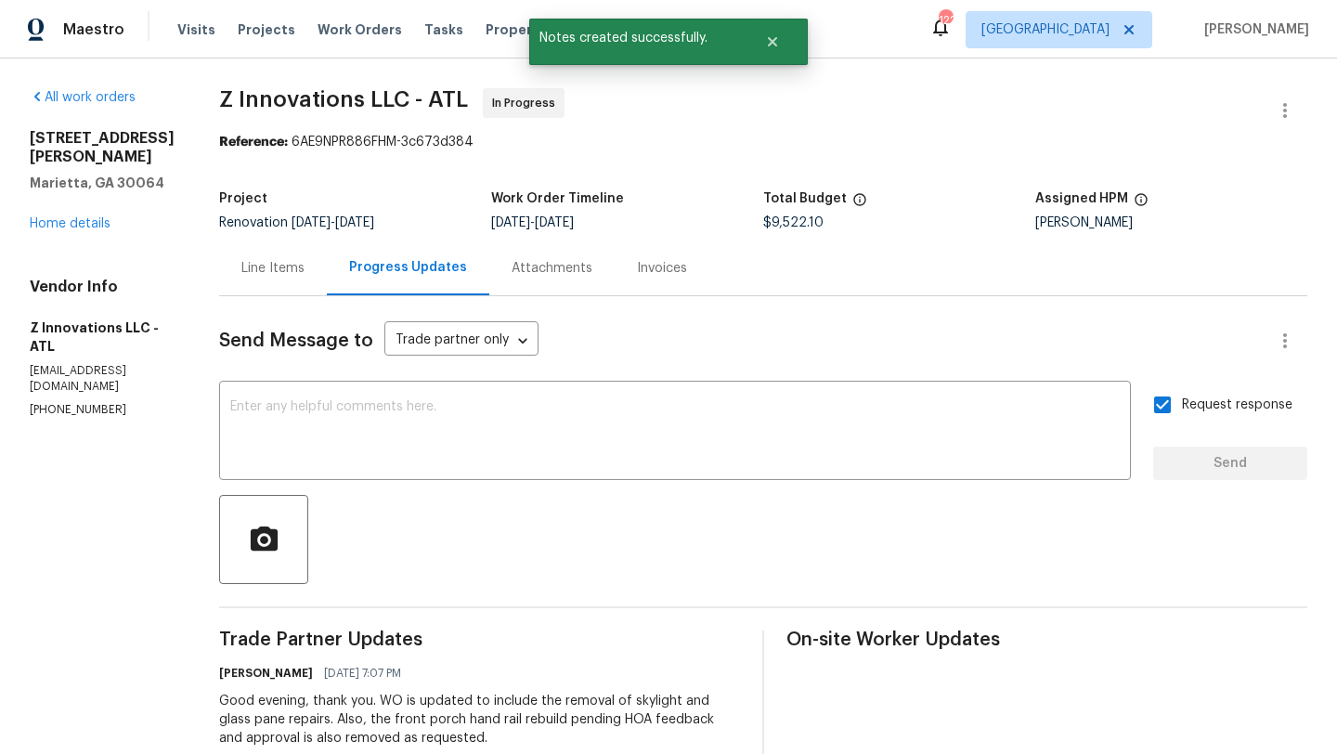
click at [255, 273] on div "Line Items" at bounding box center [272, 268] width 63 height 19
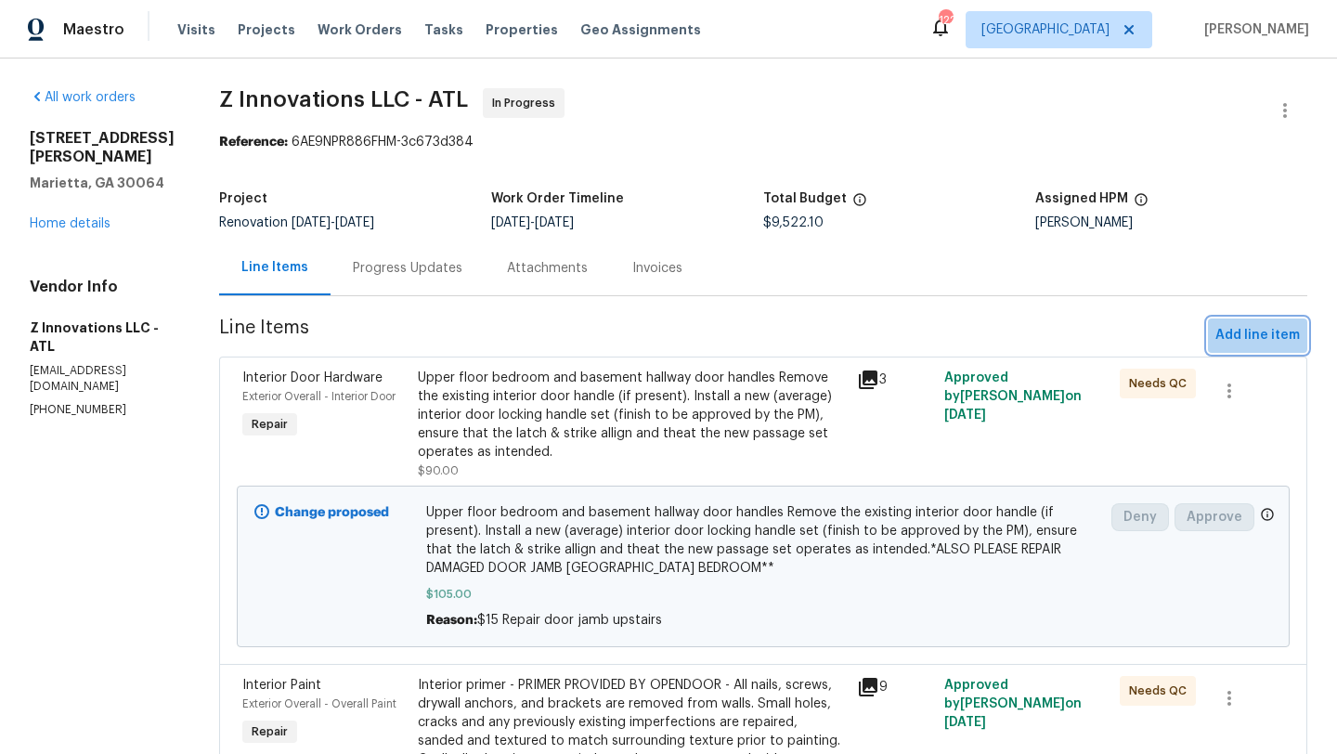
click at [1264, 334] on span "Add line item" at bounding box center [1258, 335] width 85 height 23
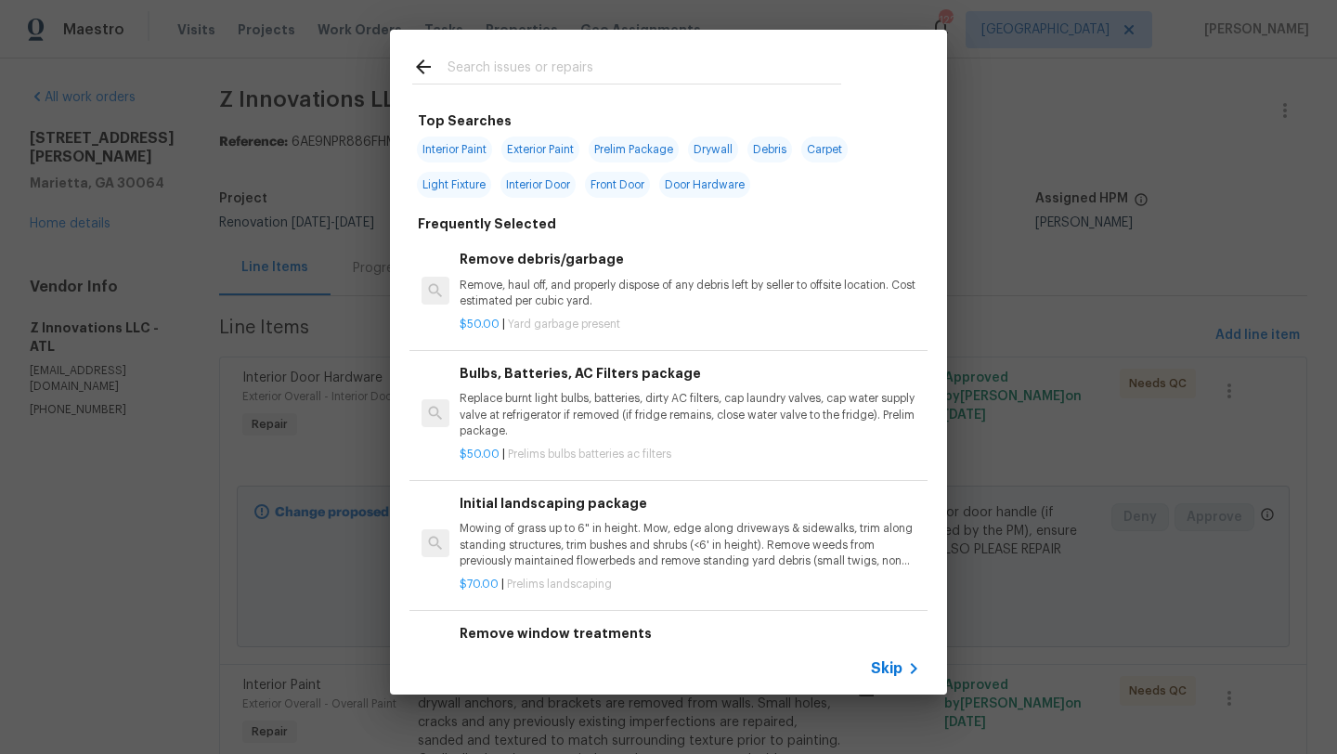
click at [551, 66] on input "text" at bounding box center [645, 70] width 394 height 28
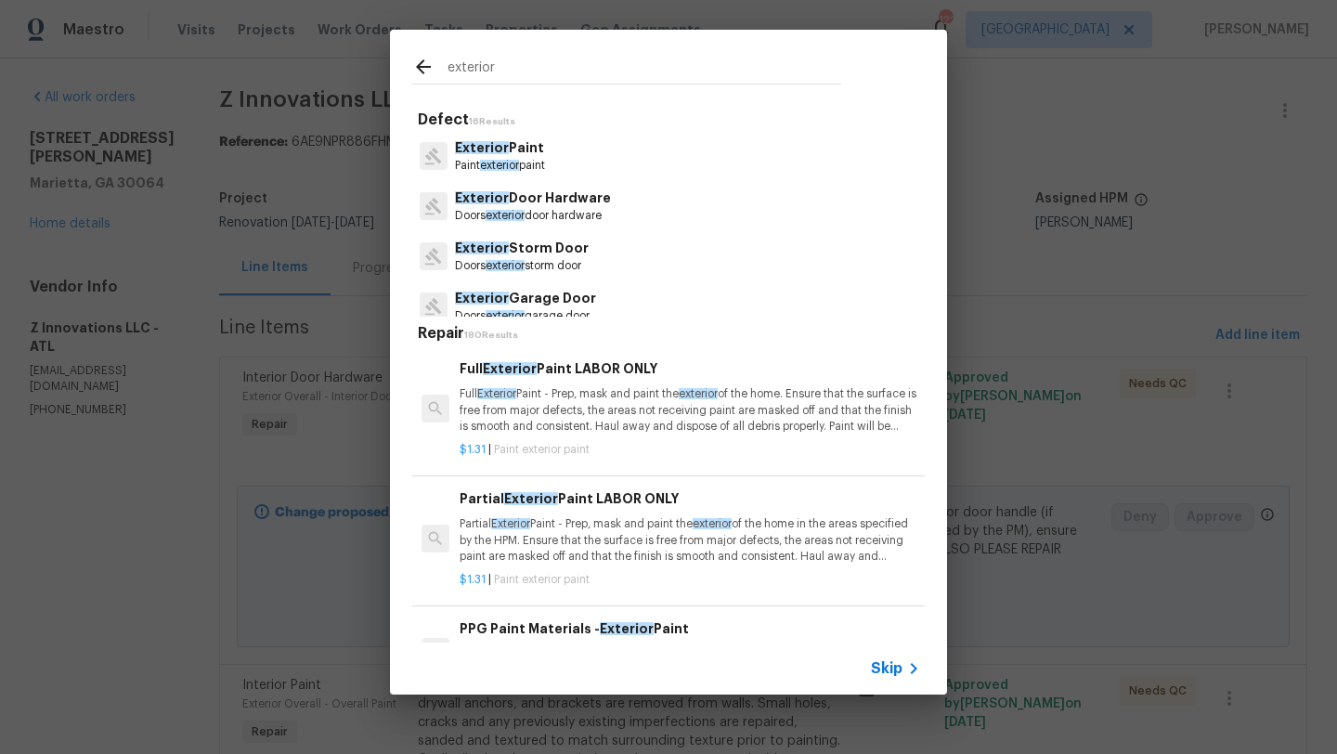
type input "exterior"
click at [518, 154] on p "Exterior Paint" at bounding box center [500, 148] width 90 height 20
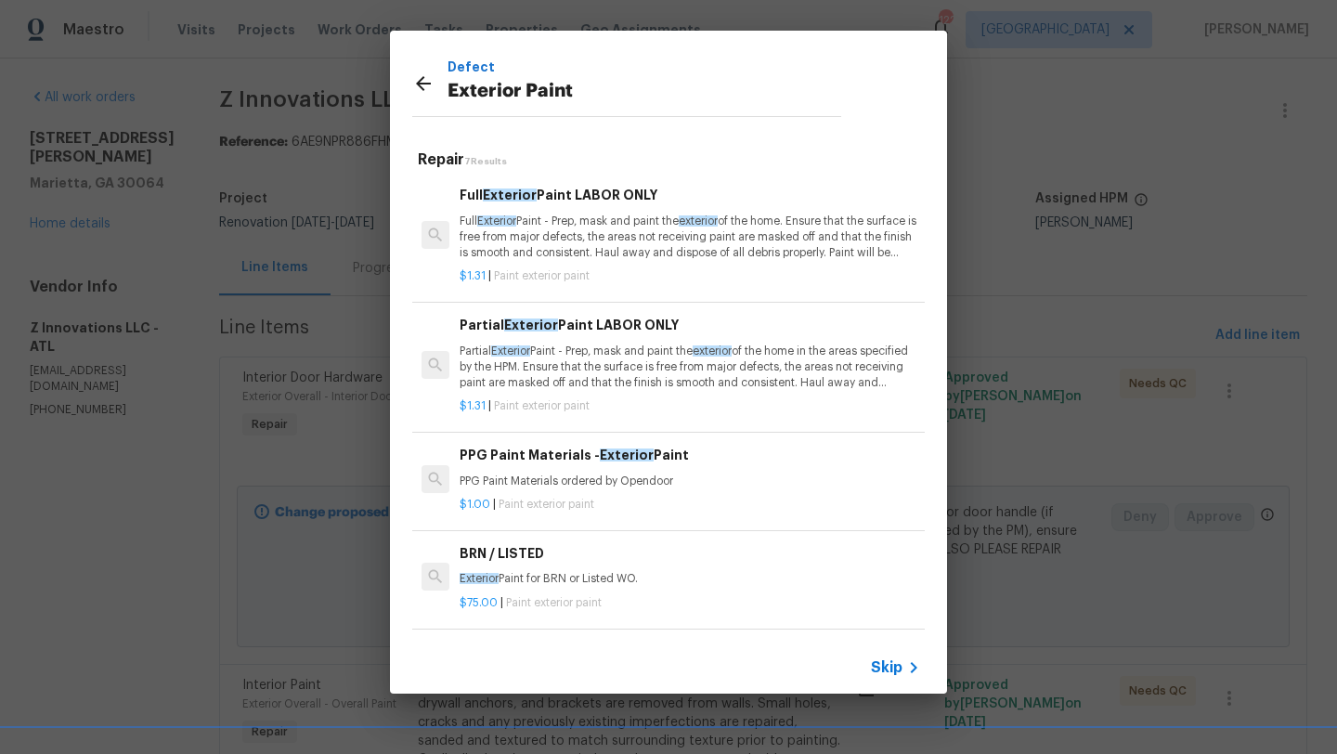
click at [593, 232] on p "Full Exterior Paint - Prep, mask and paint the exterior of the home. Ensure tha…" at bounding box center [690, 237] width 461 height 47
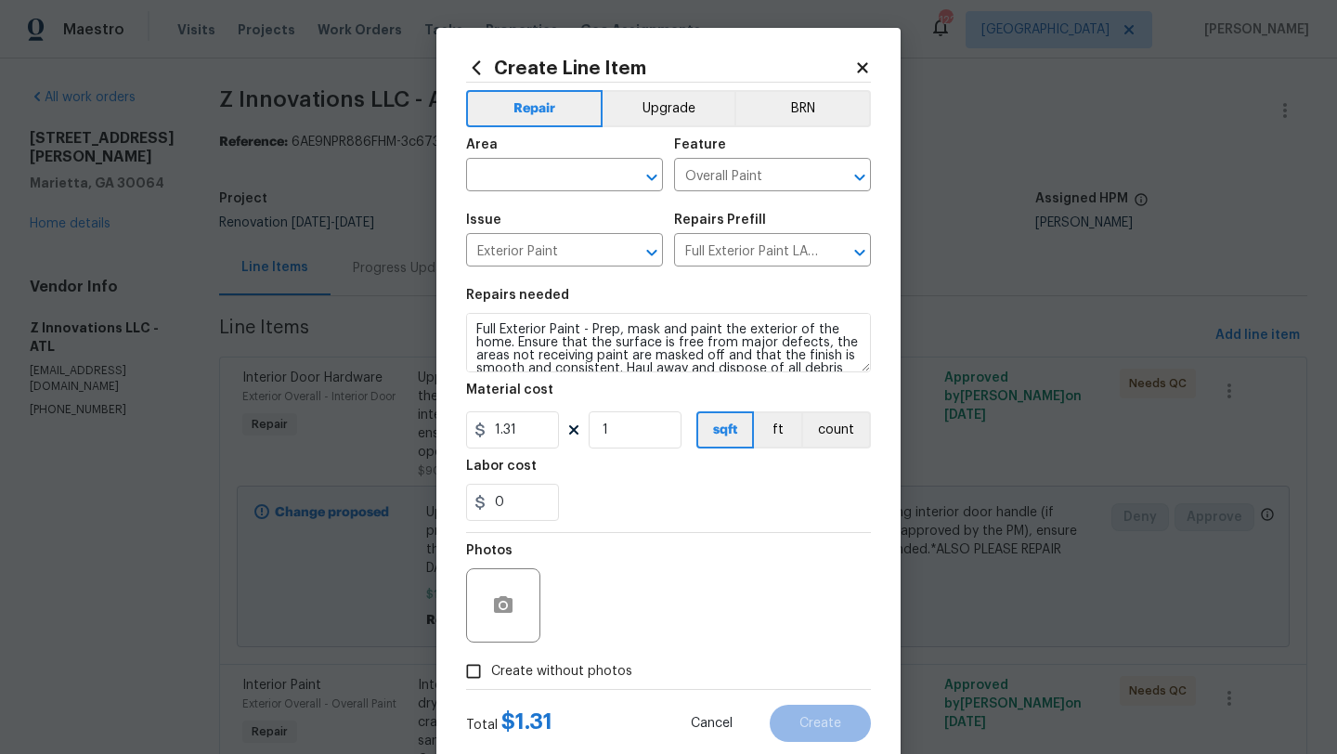
click at [750, 269] on div "Issue Exterior Paint ​ Repairs Prefill Full Exterior Paint LABOR ONLY $1.31 ​" at bounding box center [668, 239] width 405 height 75
click at [759, 247] on input "Full Exterior Paint LABOR ONLY $1.31" at bounding box center [746, 252] width 145 height 29
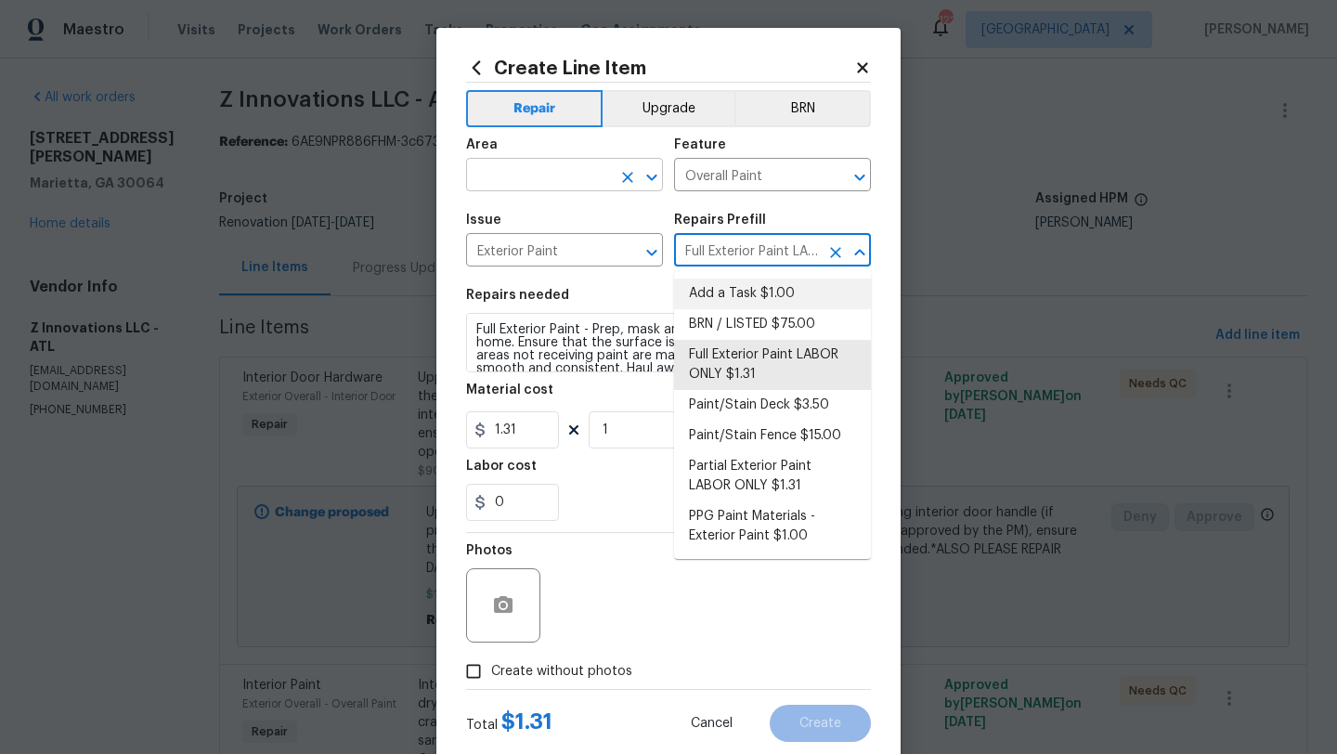
click at [582, 173] on input "text" at bounding box center [538, 177] width 145 height 29
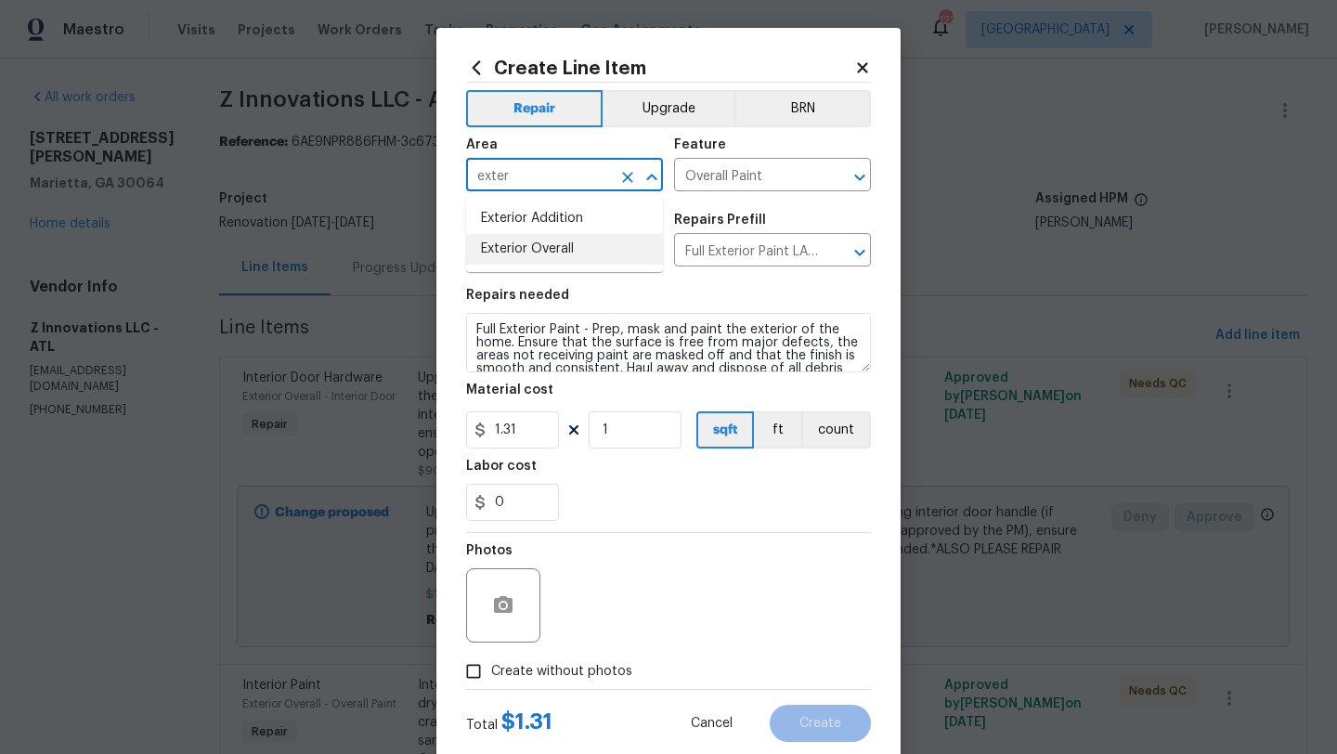
click at [568, 254] on li "Exterior Overall" at bounding box center [564, 249] width 197 height 31
type input "Exterior Overall"
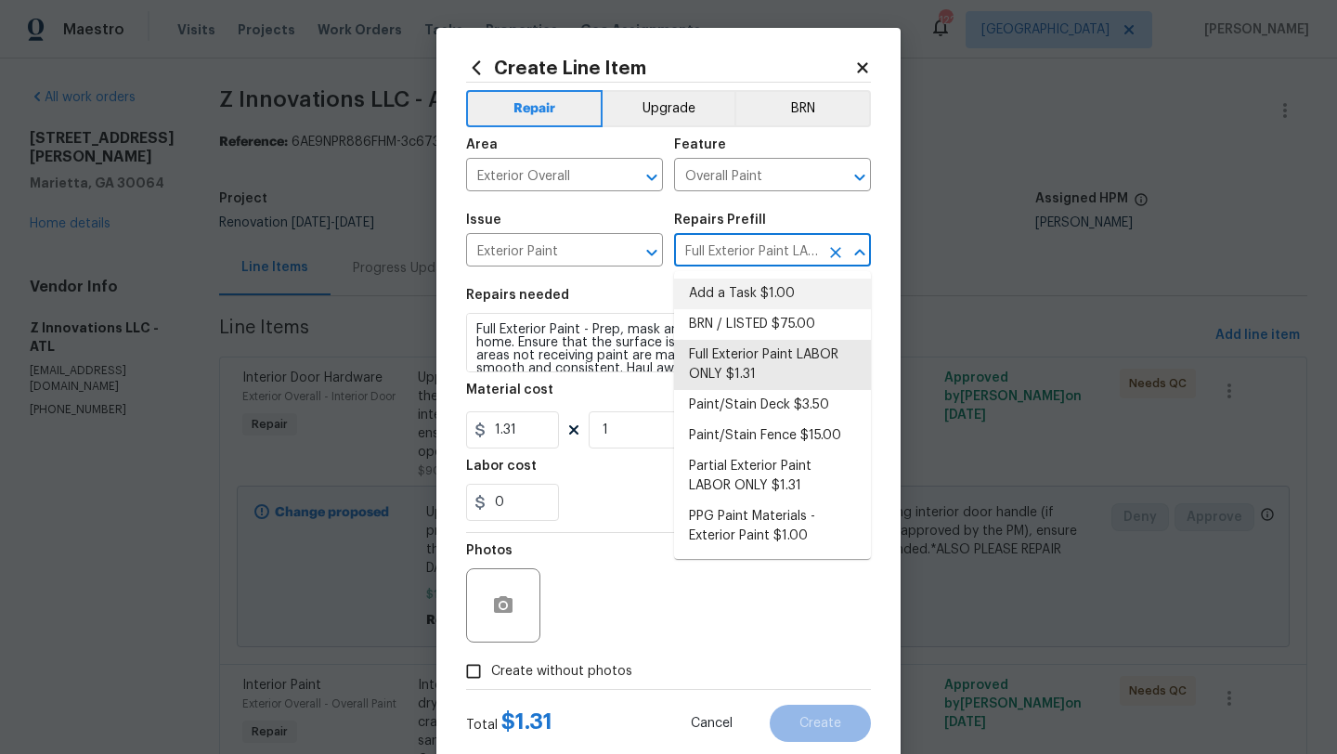
click at [747, 255] on input "Full Exterior Paint LABOR ONLY $1.31" at bounding box center [746, 252] width 145 height 29
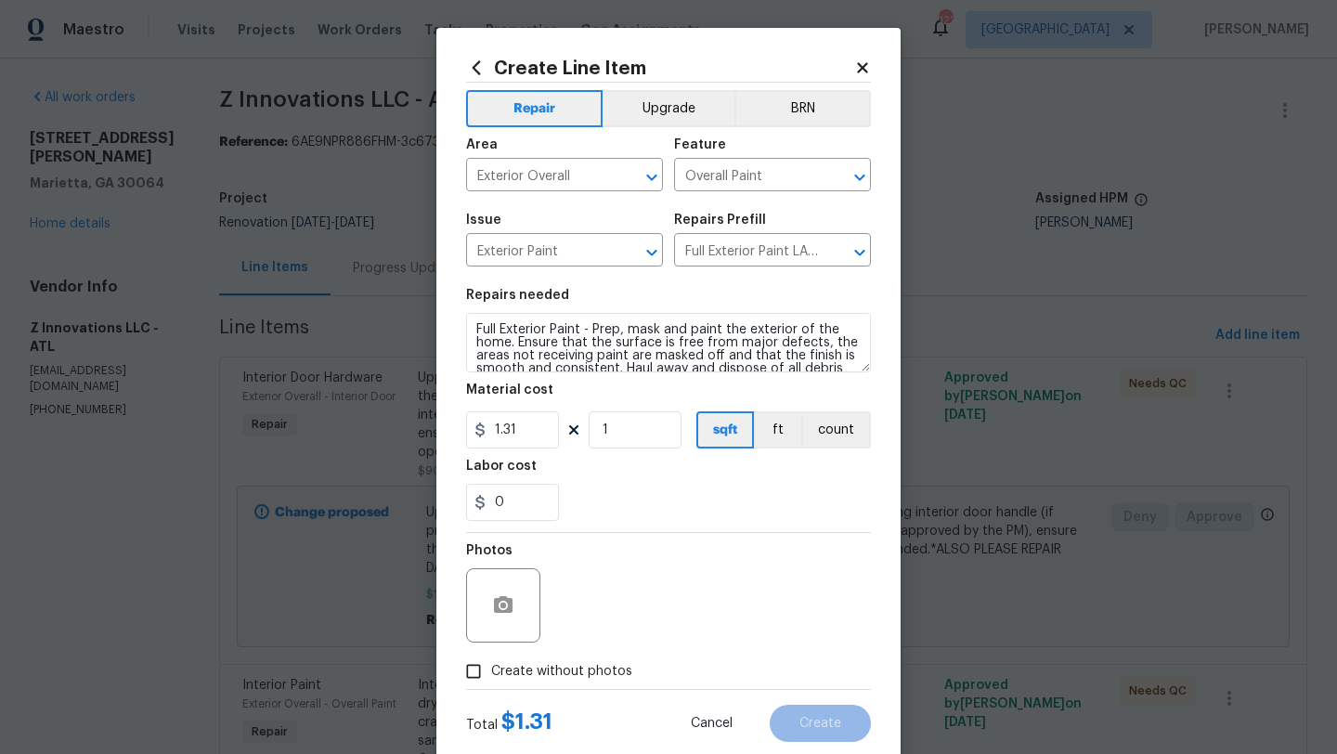
click at [864, 72] on icon at bounding box center [863, 67] width 17 height 17
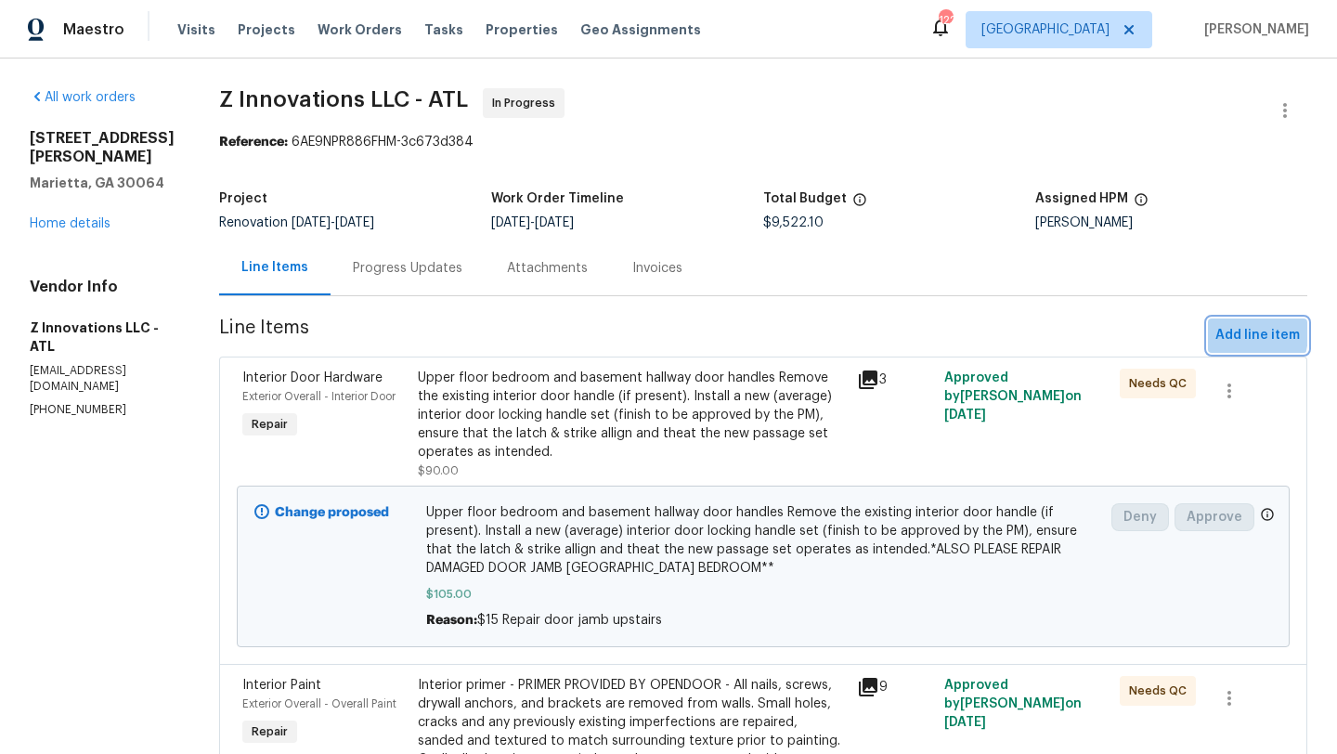
click at [1232, 333] on span "Add line item" at bounding box center [1258, 335] width 85 height 23
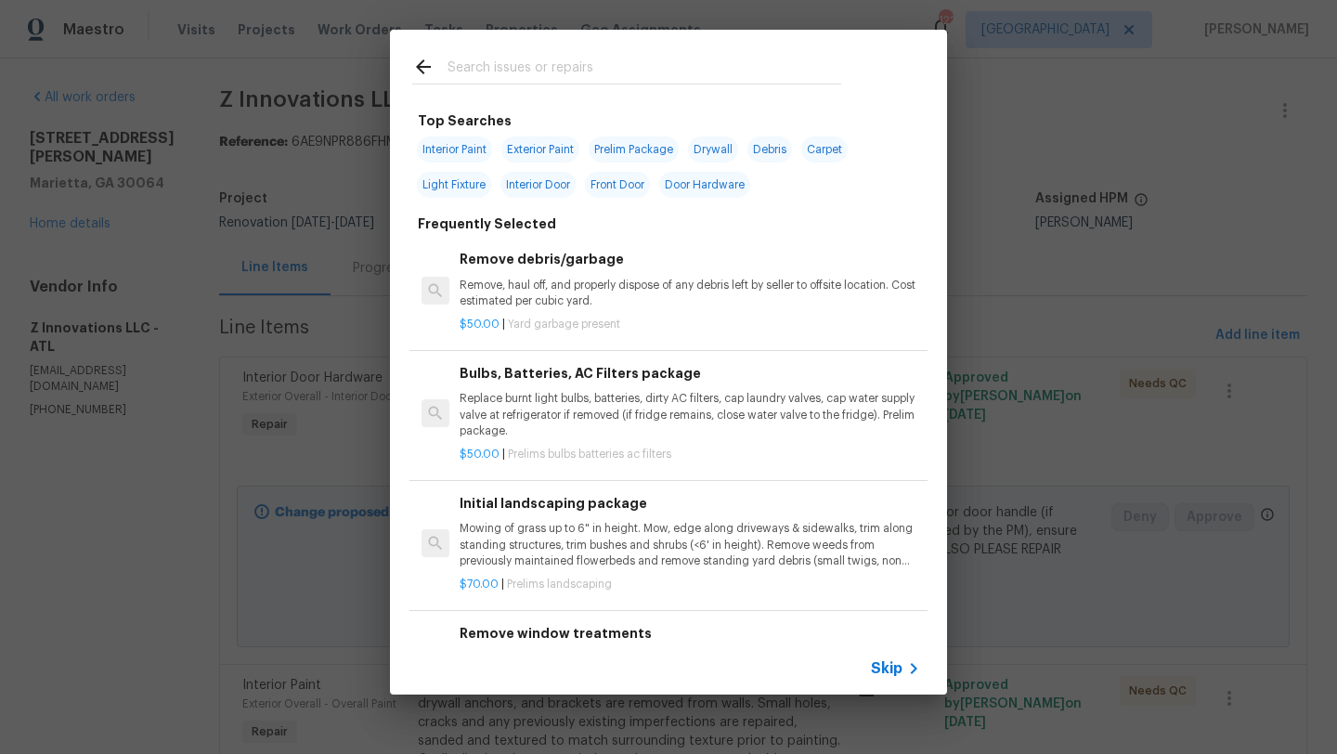
click at [549, 71] on input "text" at bounding box center [645, 70] width 394 height 28
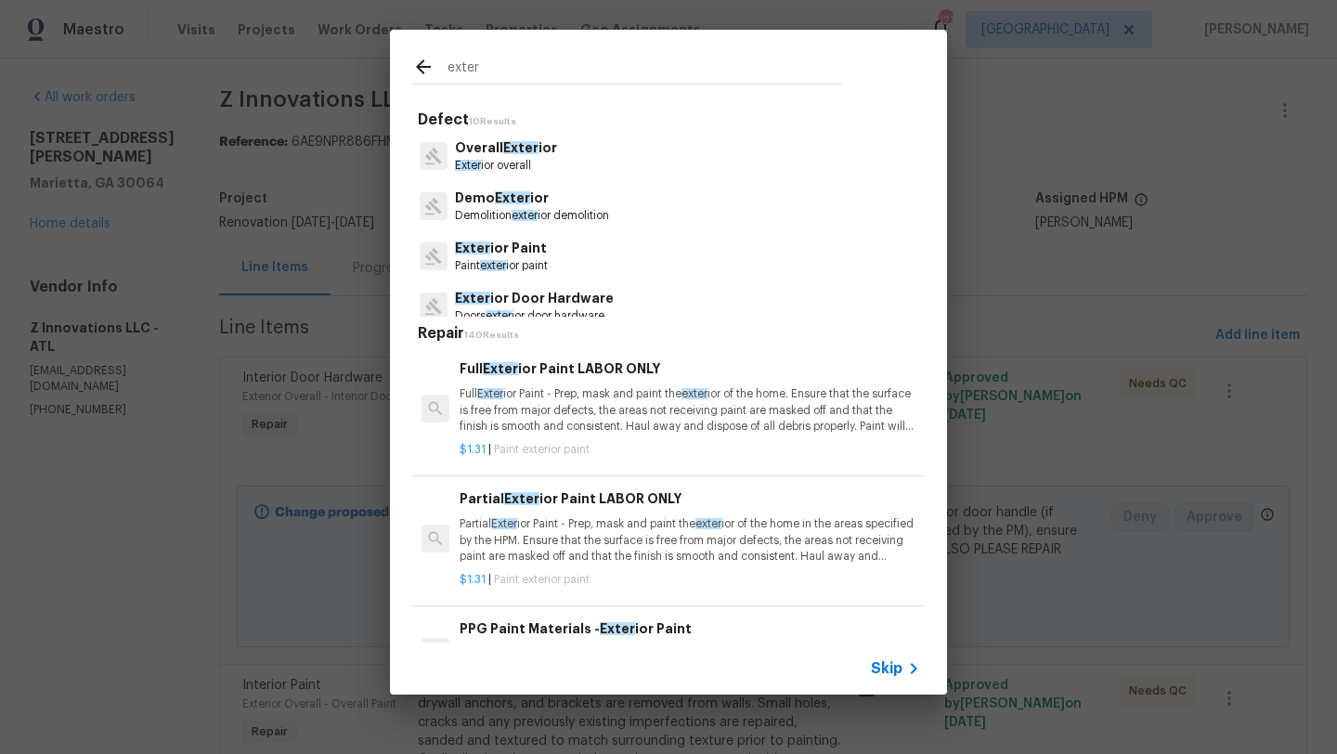
type input "exter"
click at [504, 252] on p "Exter ior Paint" at bounding box center [501, 249] width 93 height 20
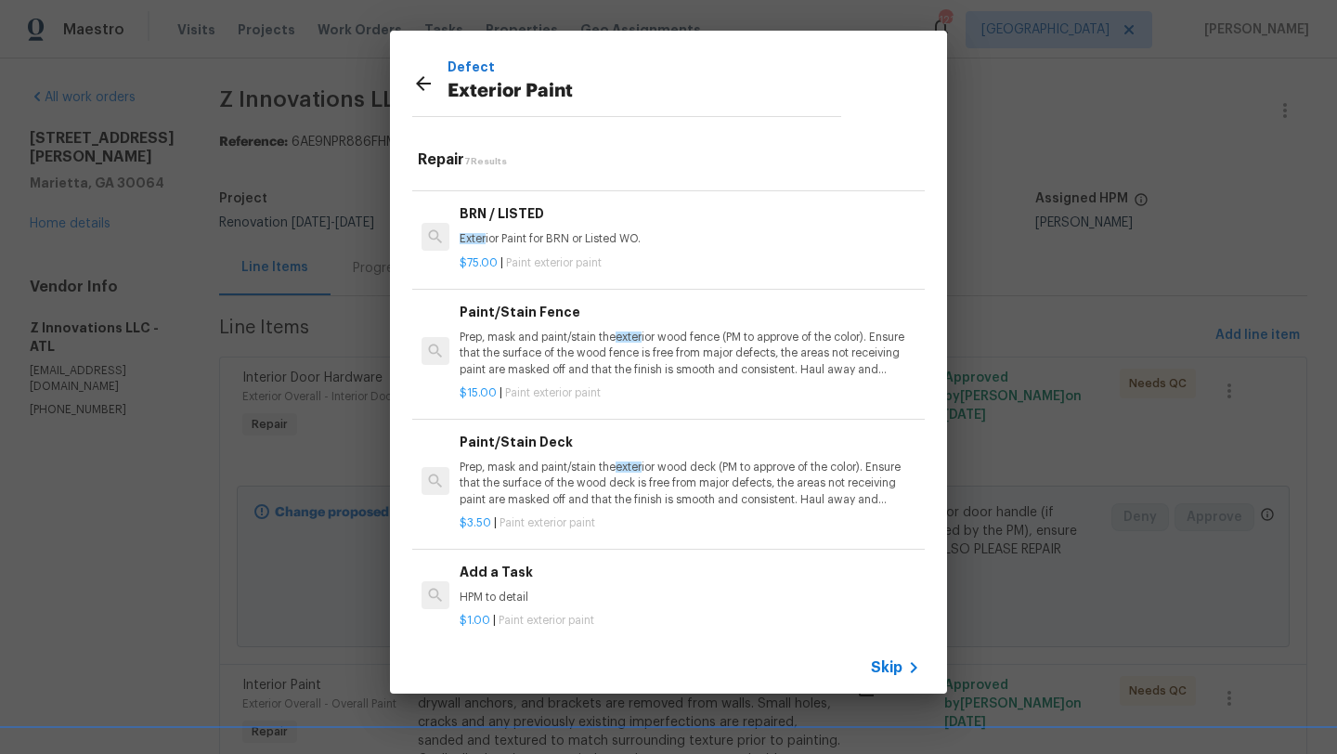
scroll to position [353, 0]
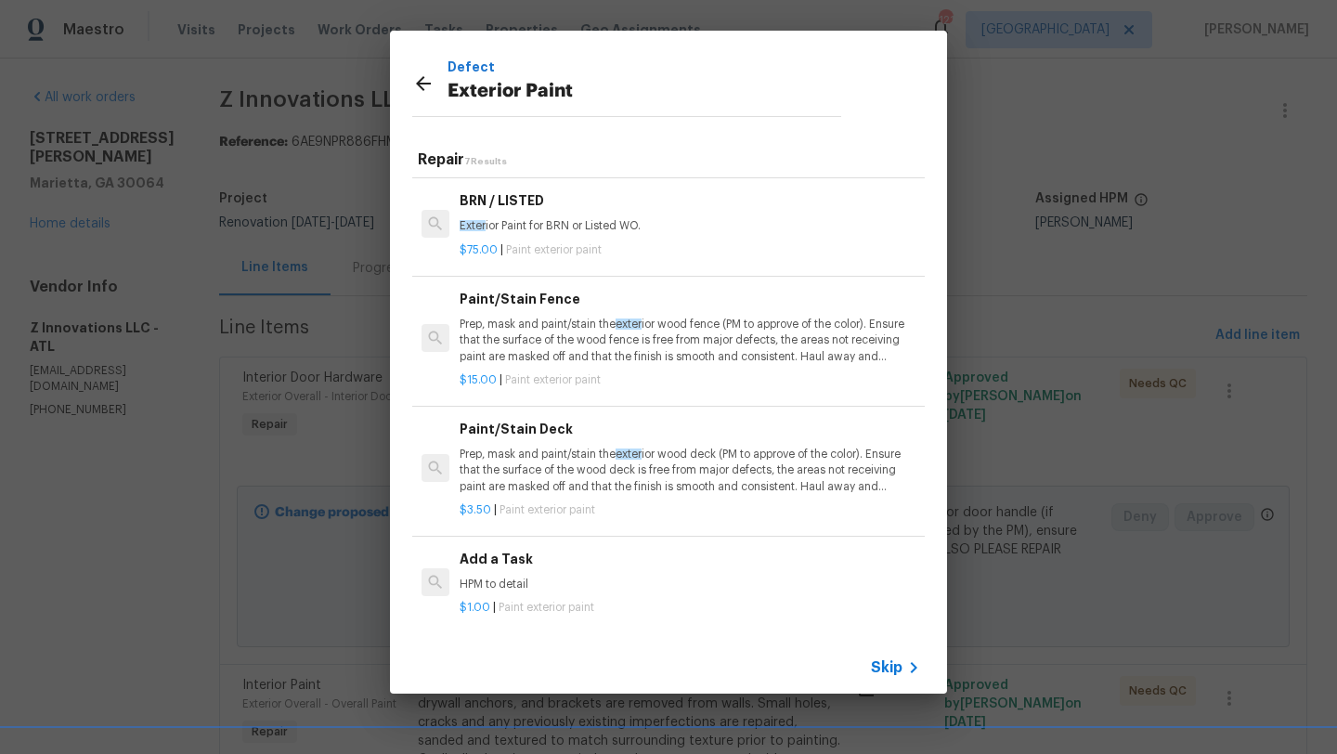
click at [530, 568] on h6 "Add a Task" at bounding box center [690, 559] width 461 height 20
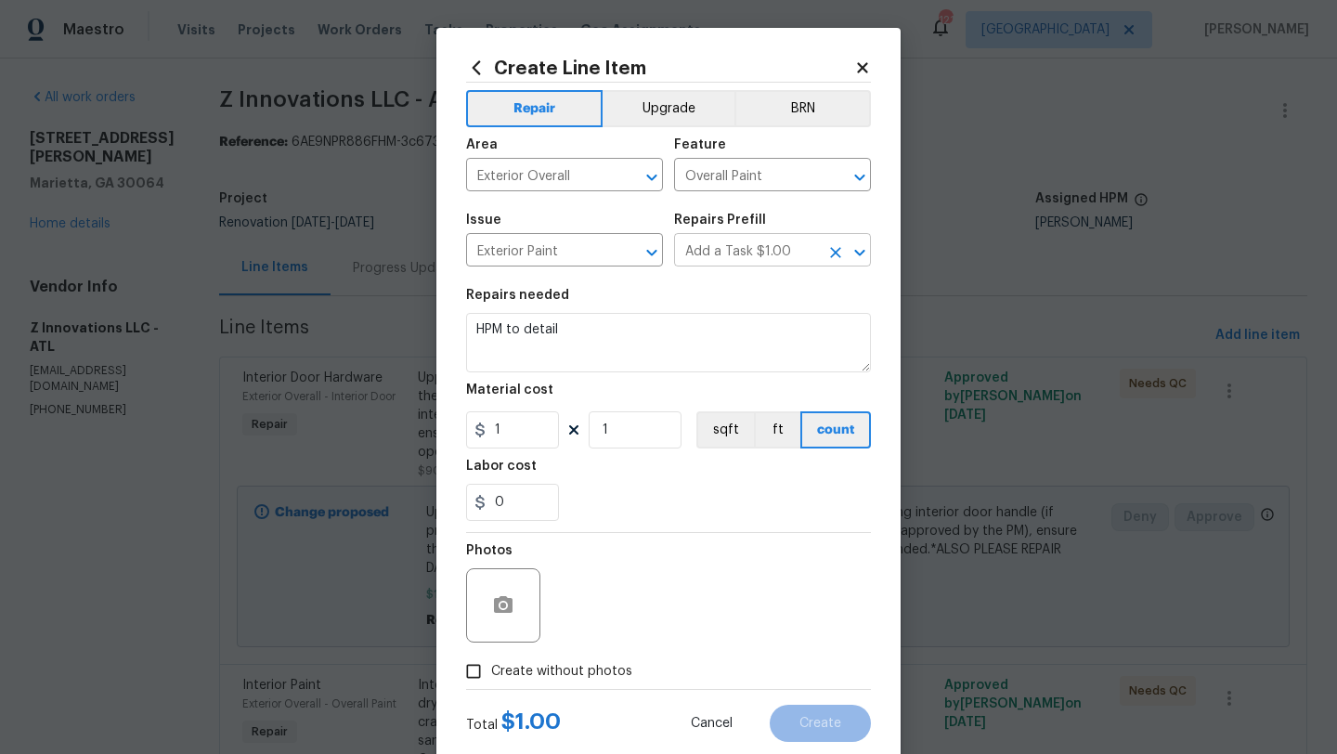
click at [783, 258] on input "Add a Task $1.00" at bounding box center [746, 252] width 145 height 29
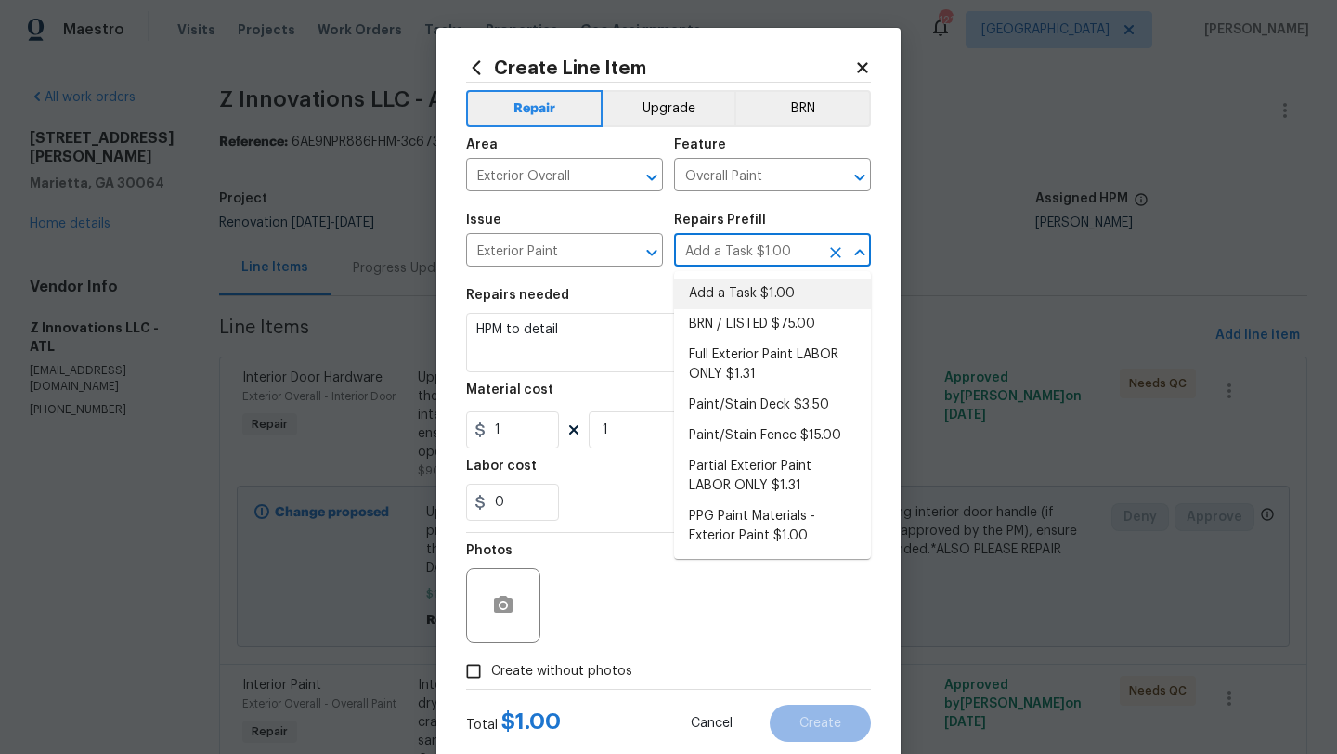
click at [482, 68] on icon at bounding box center [476, 68] width 20 height 20
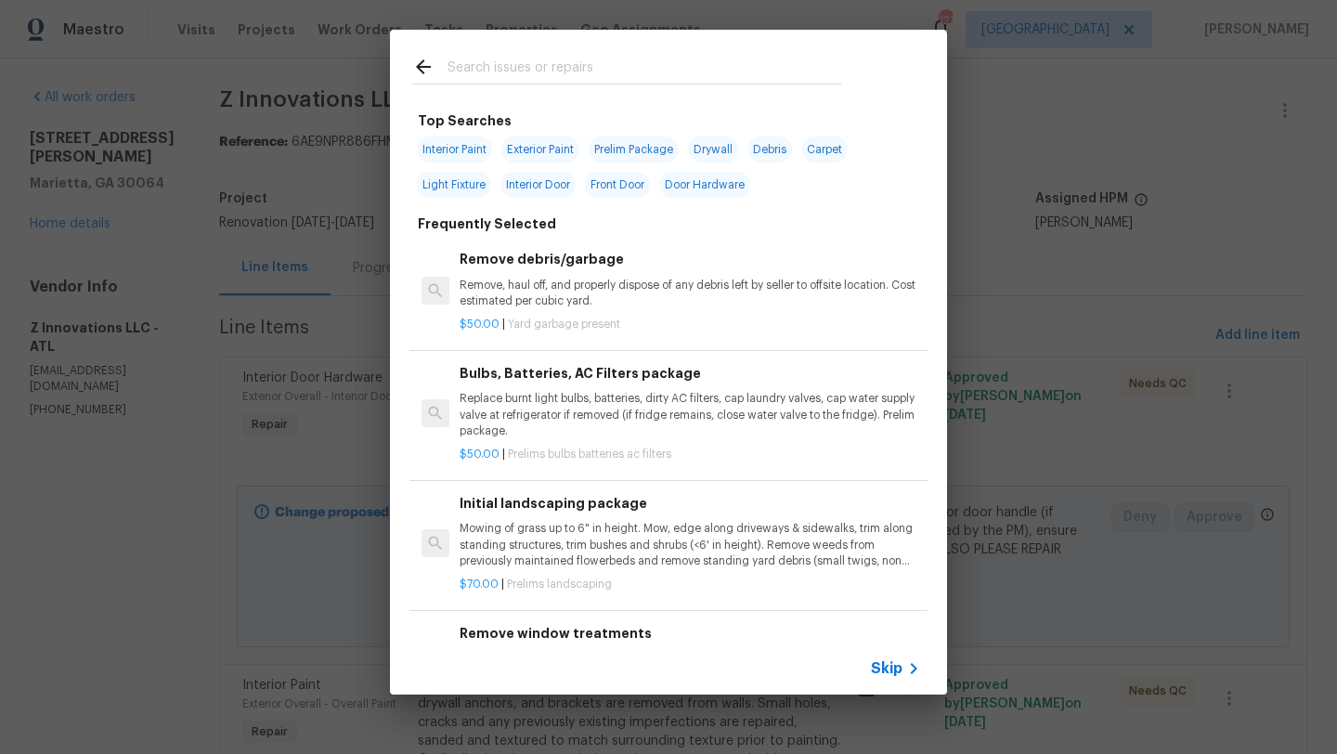
click at [535, 67] on input "text" at bounding box center [645, 70] width 394 height 28
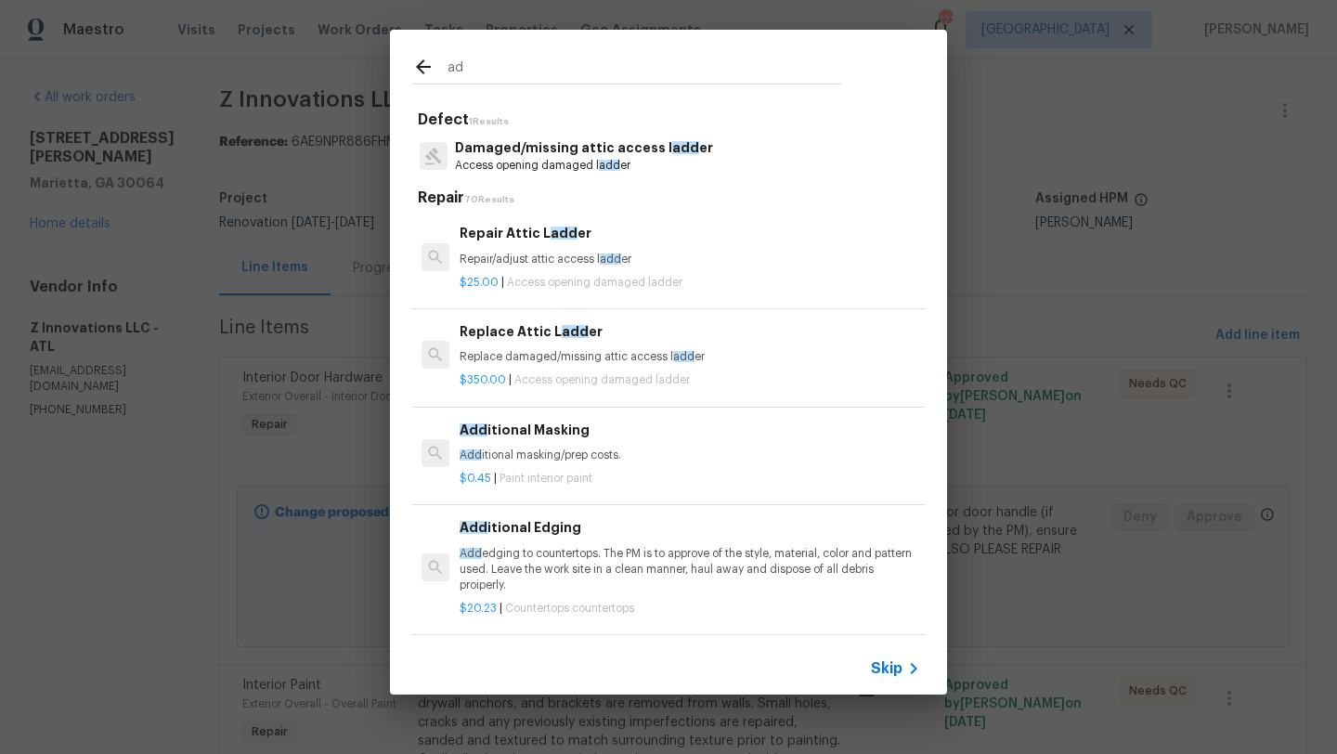
type input "a"
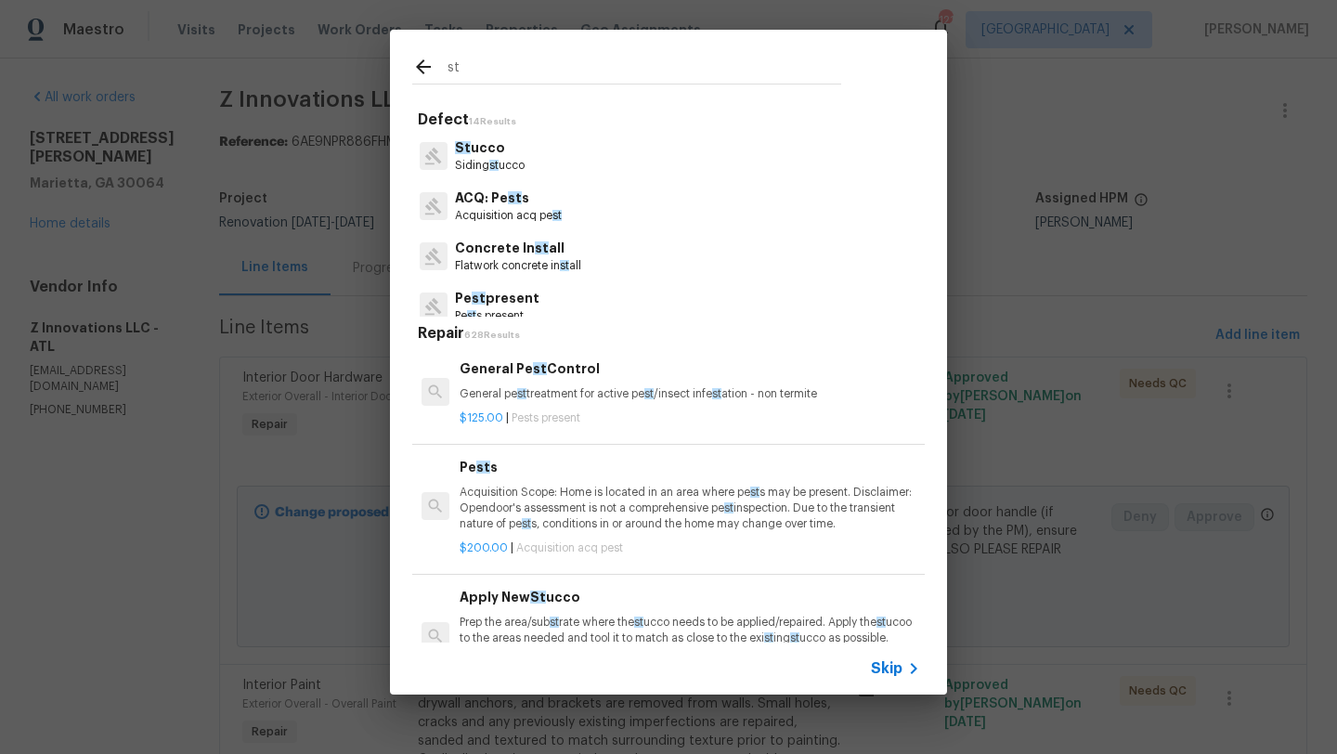
type input "s"
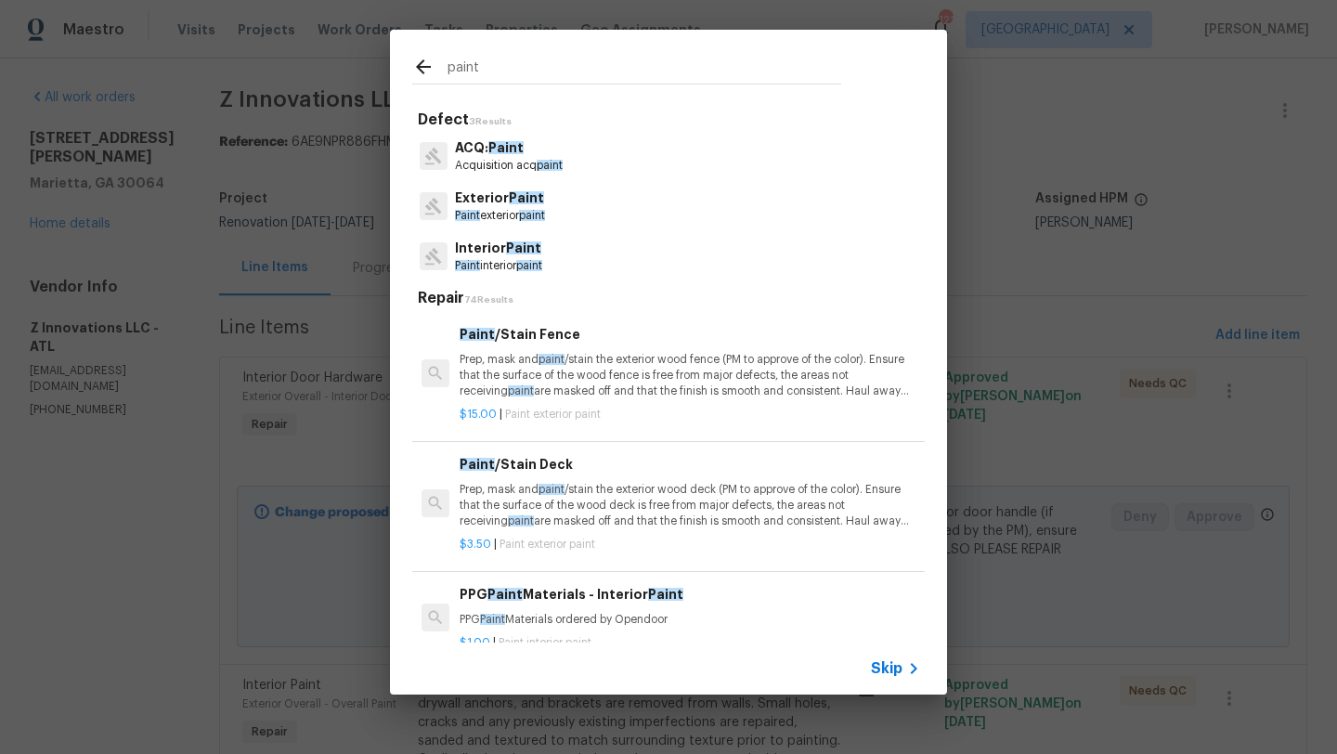
type input "paint"
click at [516, 252] on span "Paint" at bounding box center [523, 247] width 35 height 13
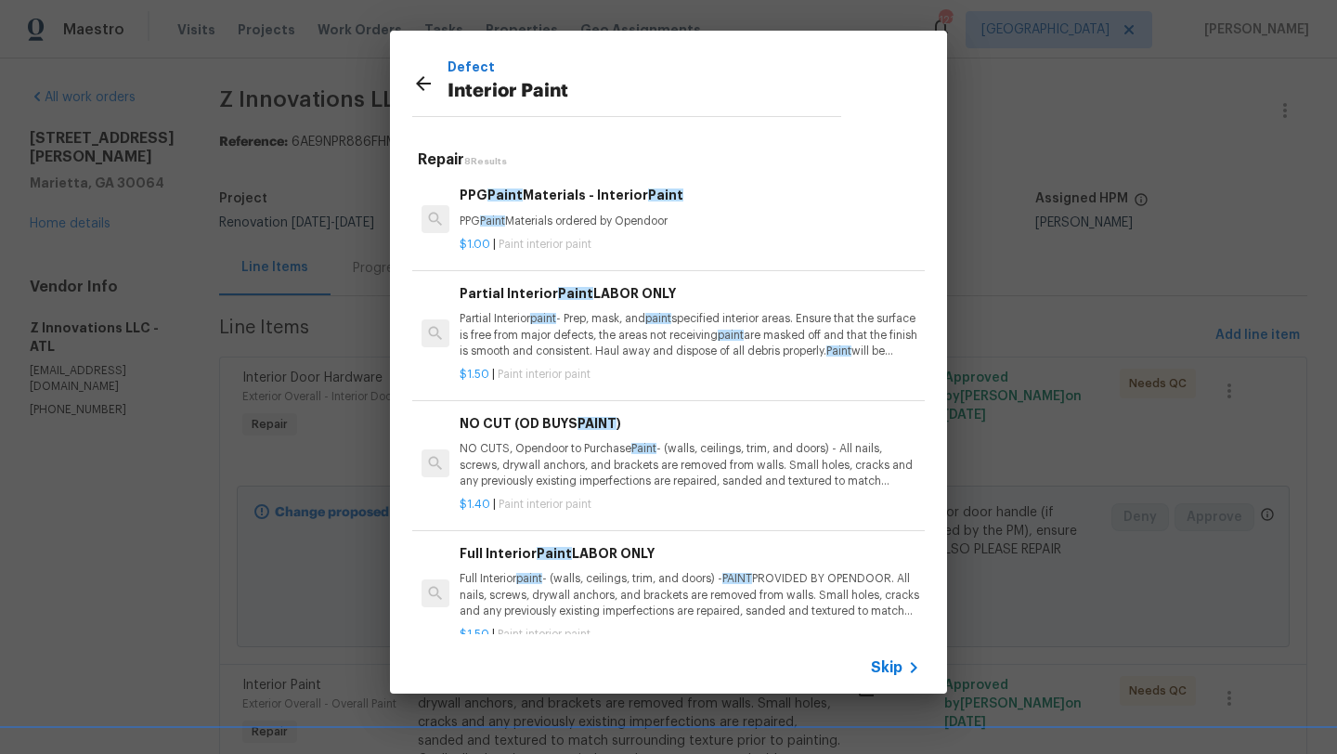
click at [579, 448] on p "NO CUTS, Opendoor to Purchase Paint - (walls, ceilings, trim, and doors) - All …" at bounding box center [690, 464] width 461 height 47
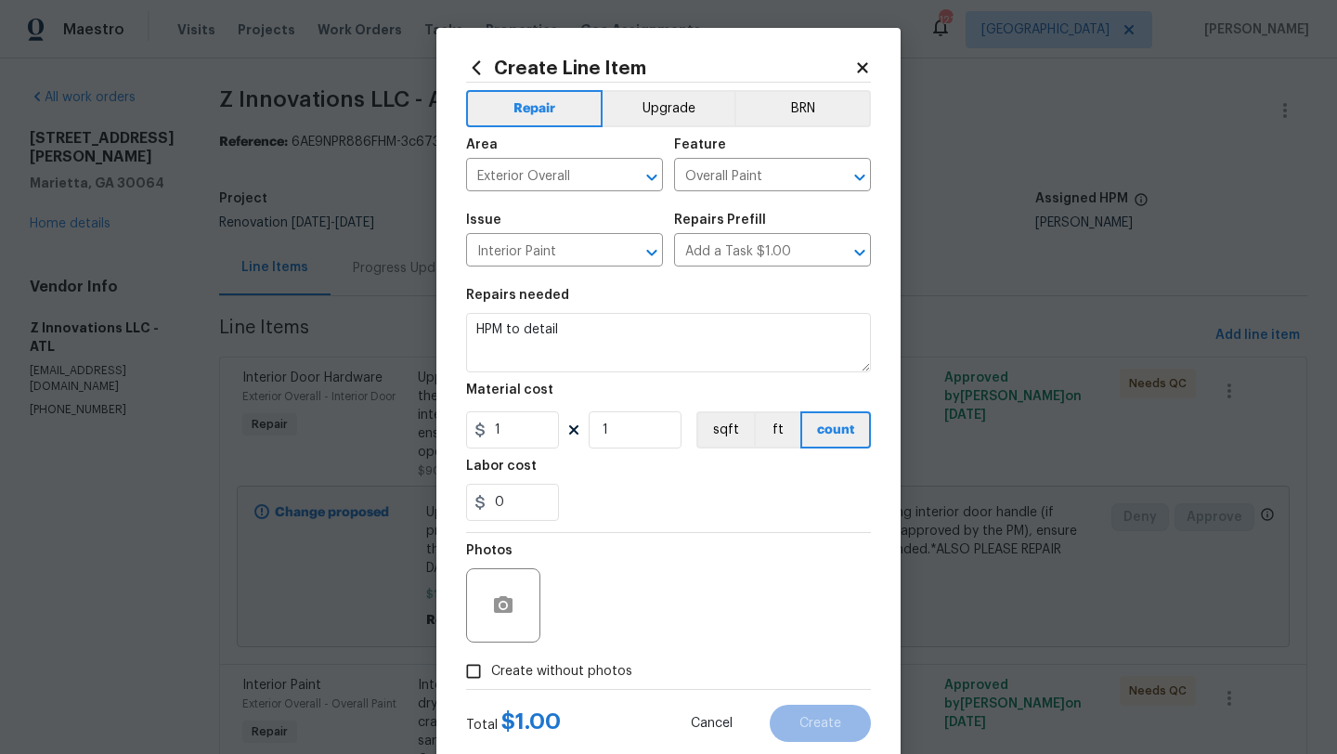
type input "NO CUT (OD BUYS PAINT) $1.40"
type textarea "NO CUTS, Opendoor to Purchase Paint - (walls, ceilings, trim, and doors) - All …"
type input "1.4"
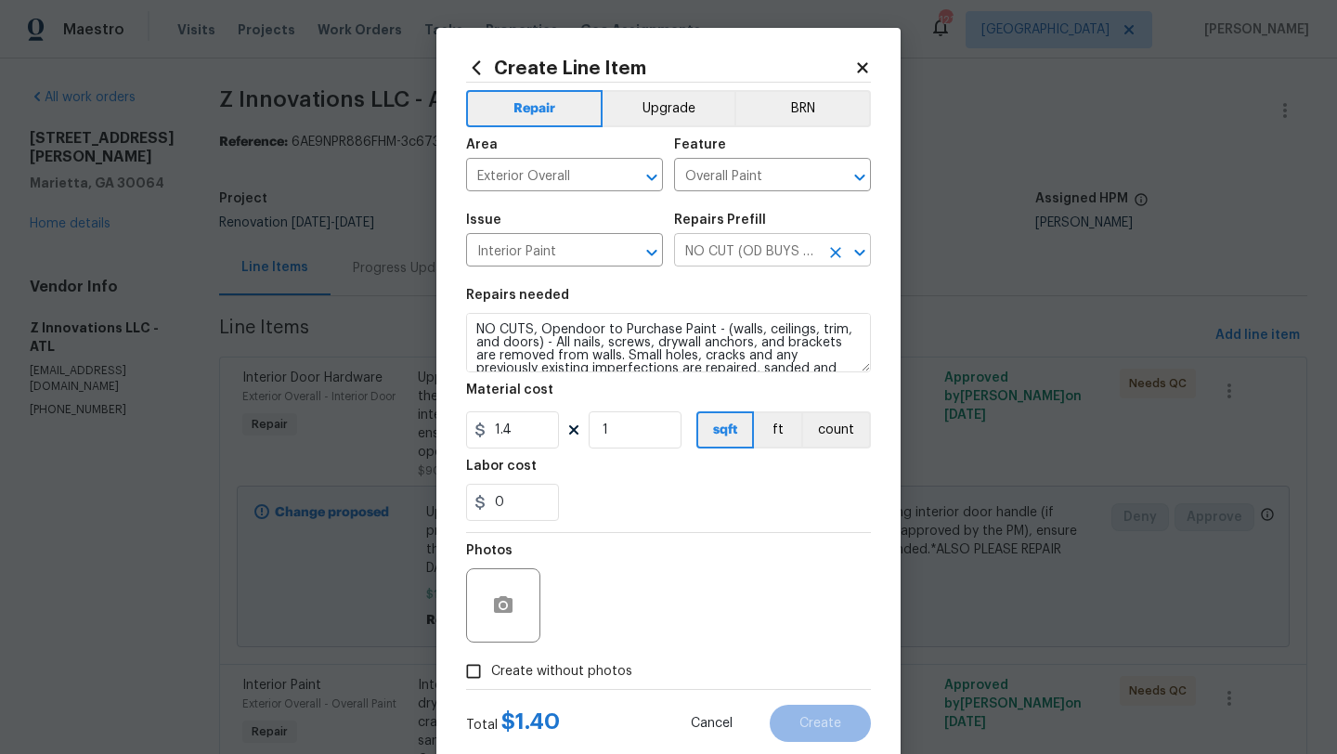
click at [761, 249] on input "NO CUT (OD BUYS PAINT) $1.40" at bounding box center [746, 252] width 145 height 29
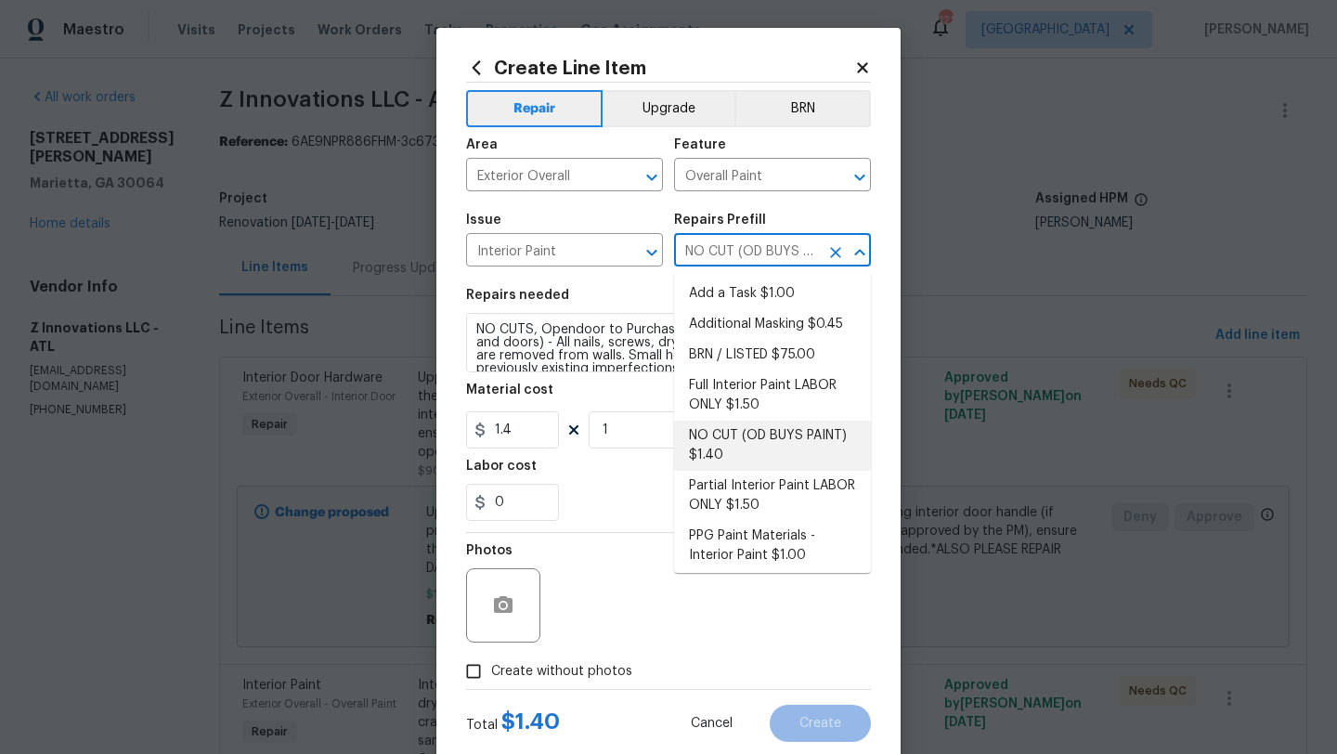
scroll to position [36, 0]
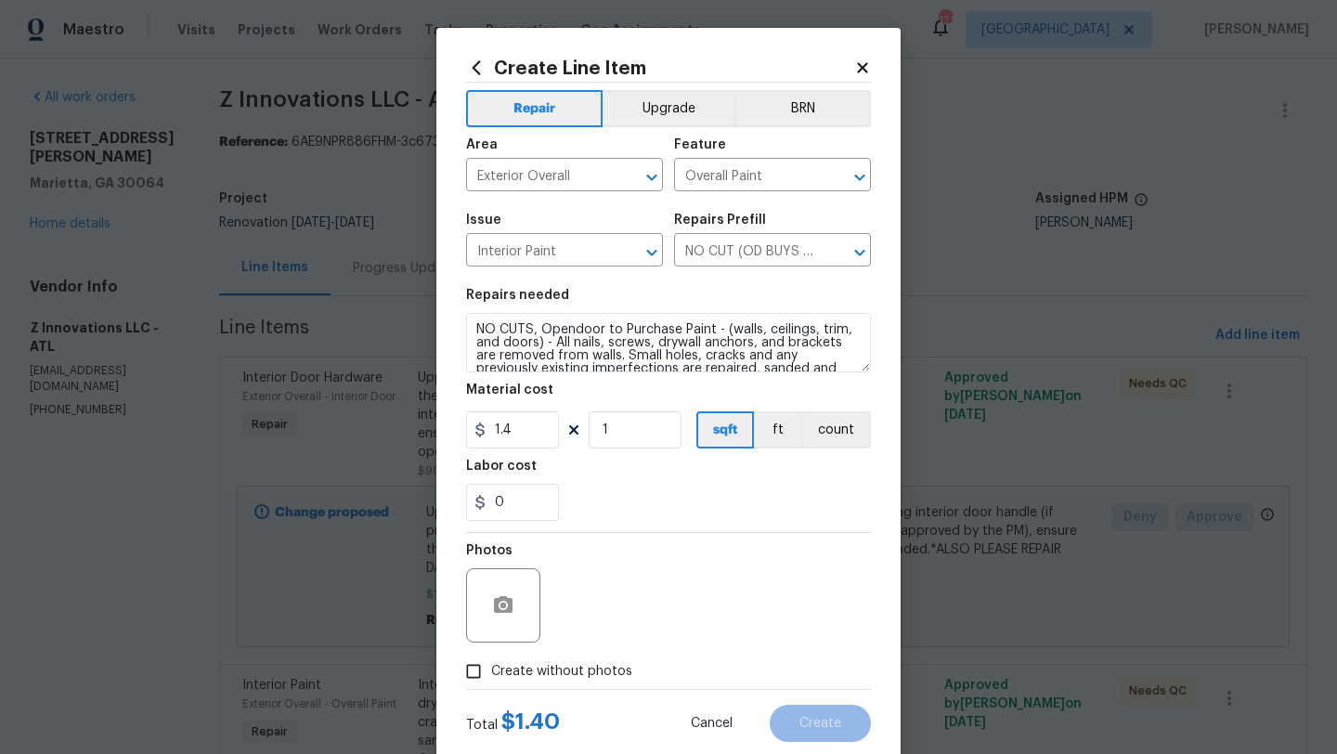
click at [865, 66] on icon at bounding box center [862, 67] width 10 height 10
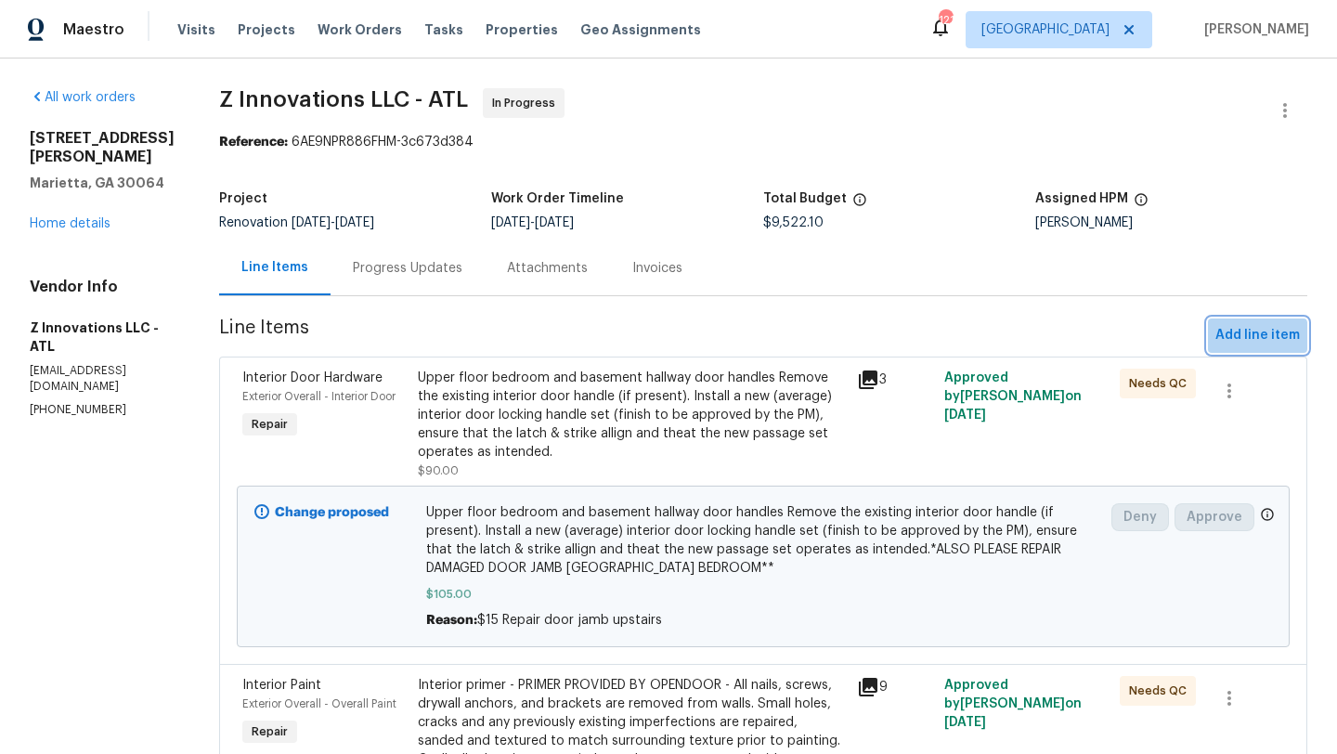
click at [1258, 342] on span "Add line item" at bounding box center [1258, 335] width 85 height 23
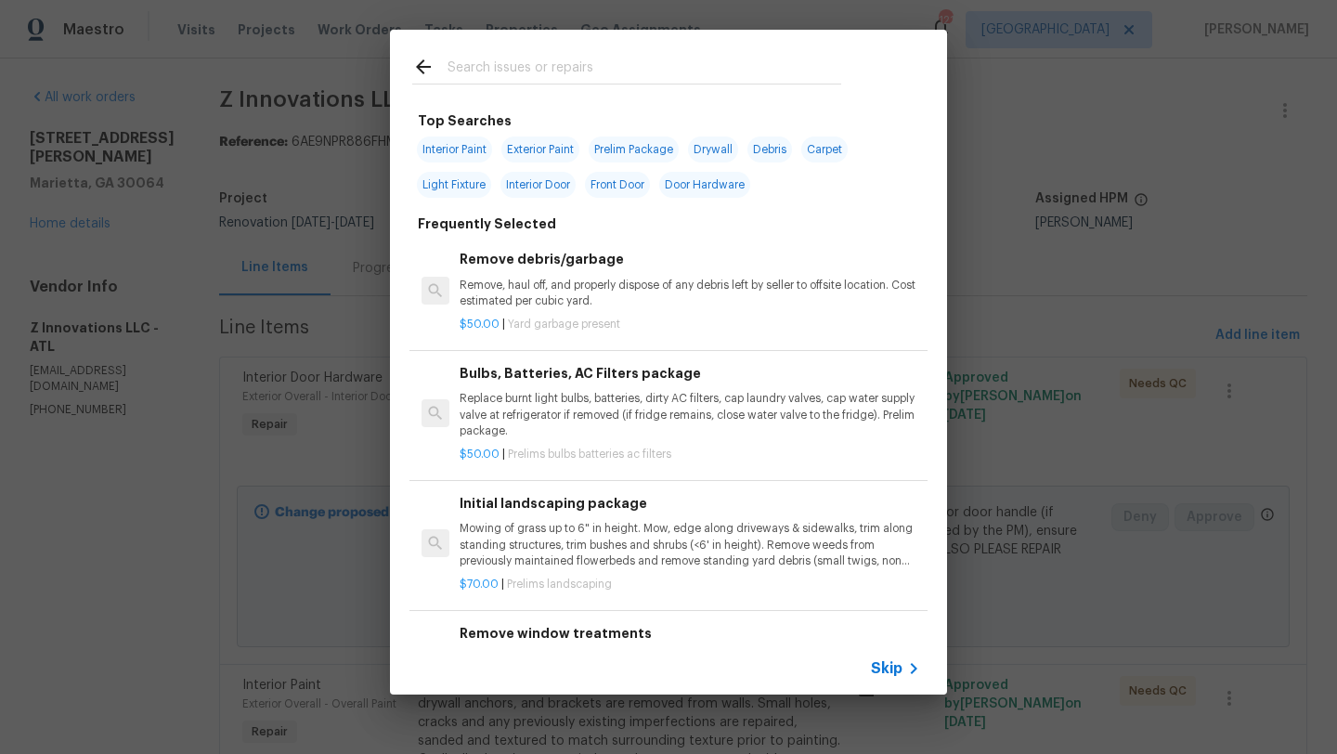
click at [489, 64] on input "text" at bounding box center [645, 70] width 394 height 28
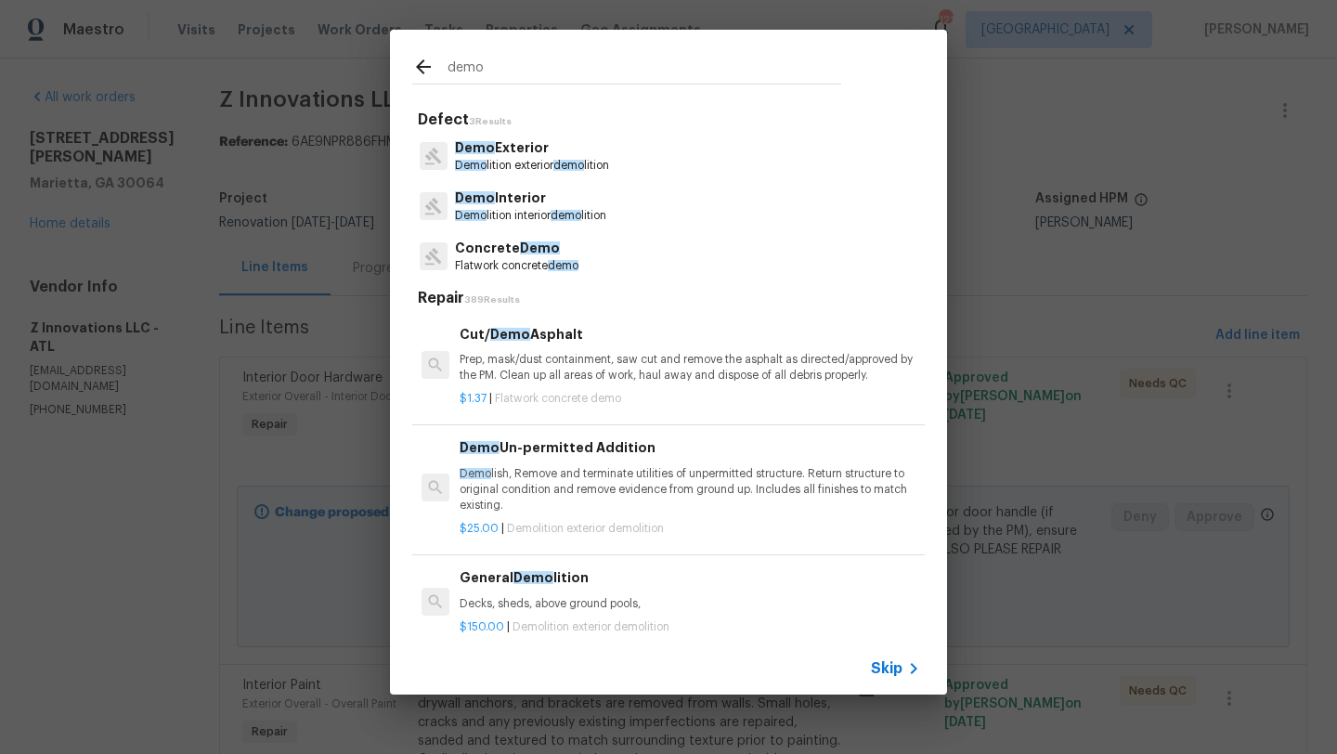
type input "demo"
click at [518, 158] on p "Demo lition exterior demo lition" at bounding box center [532, 166] width 154 height 16
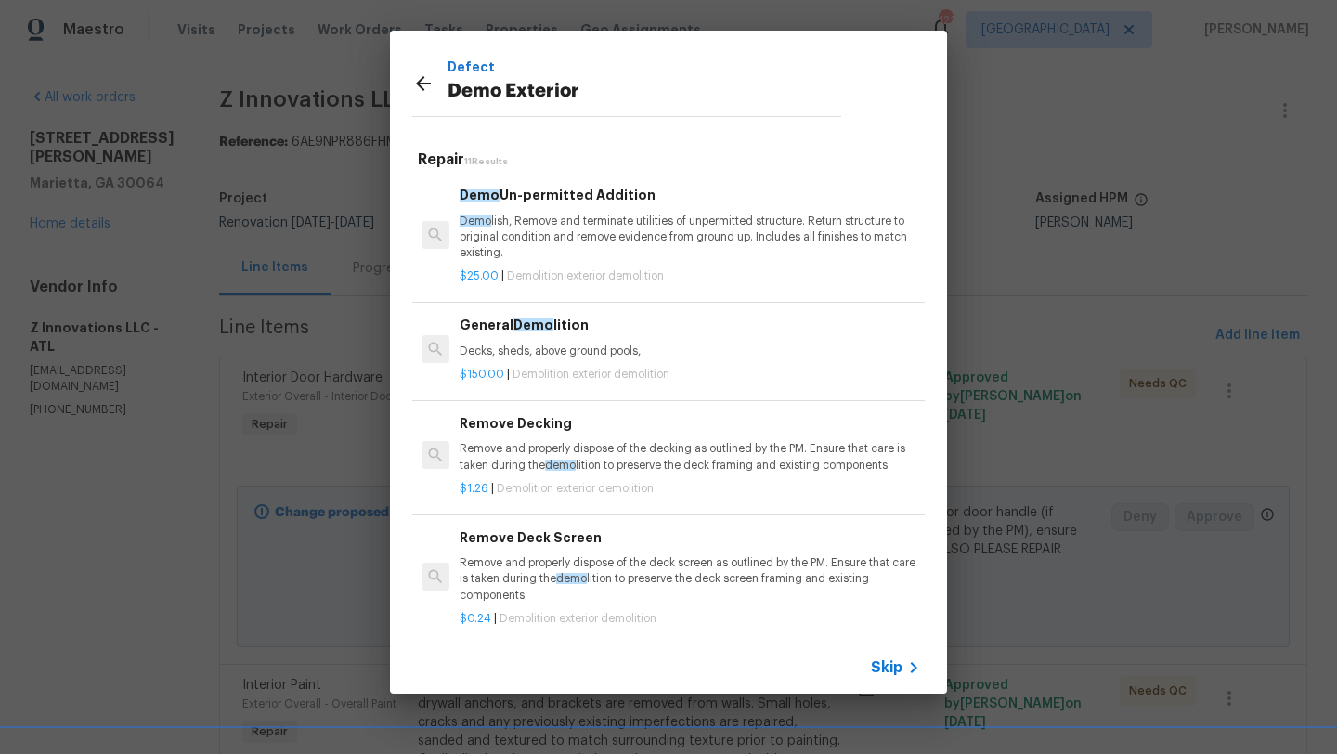
scroll to position [16, 0]
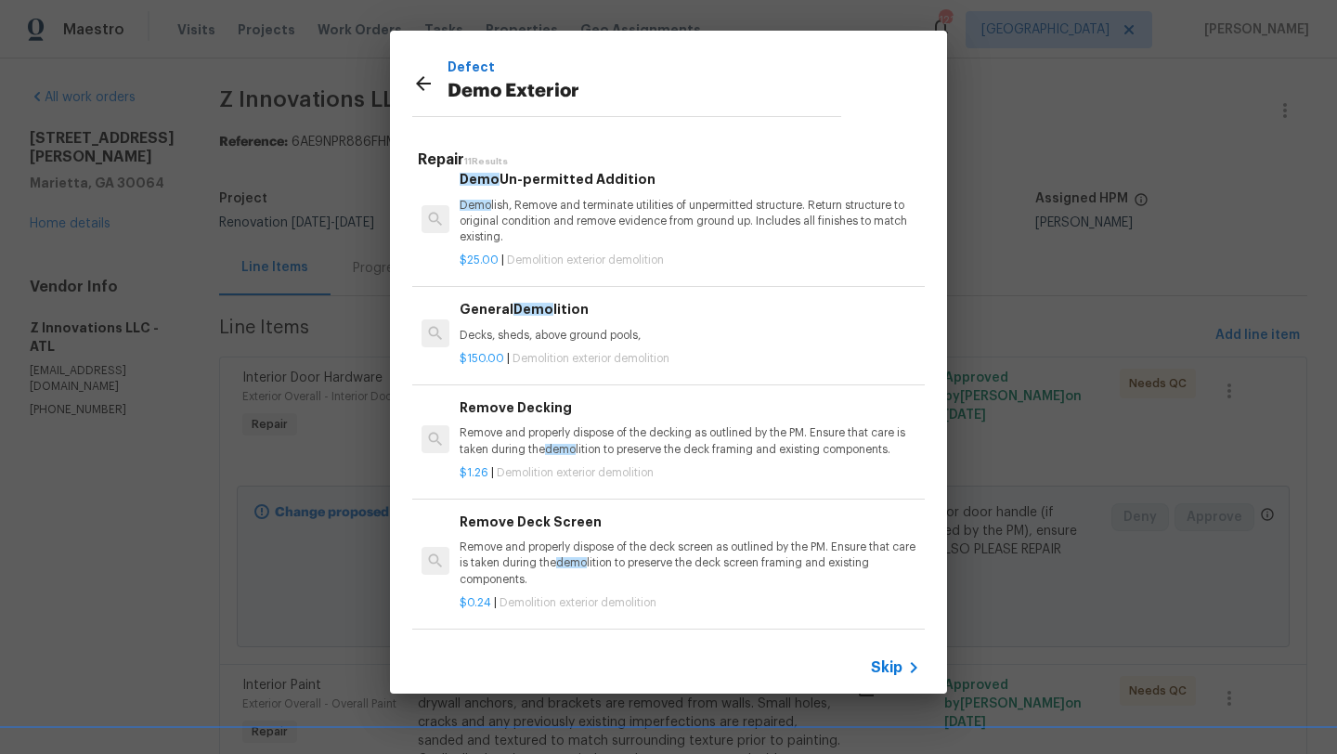
click at [563, 331] on p "Decks, sheds, above ground pools," at bounding box center [690, 336] width 461 height 16
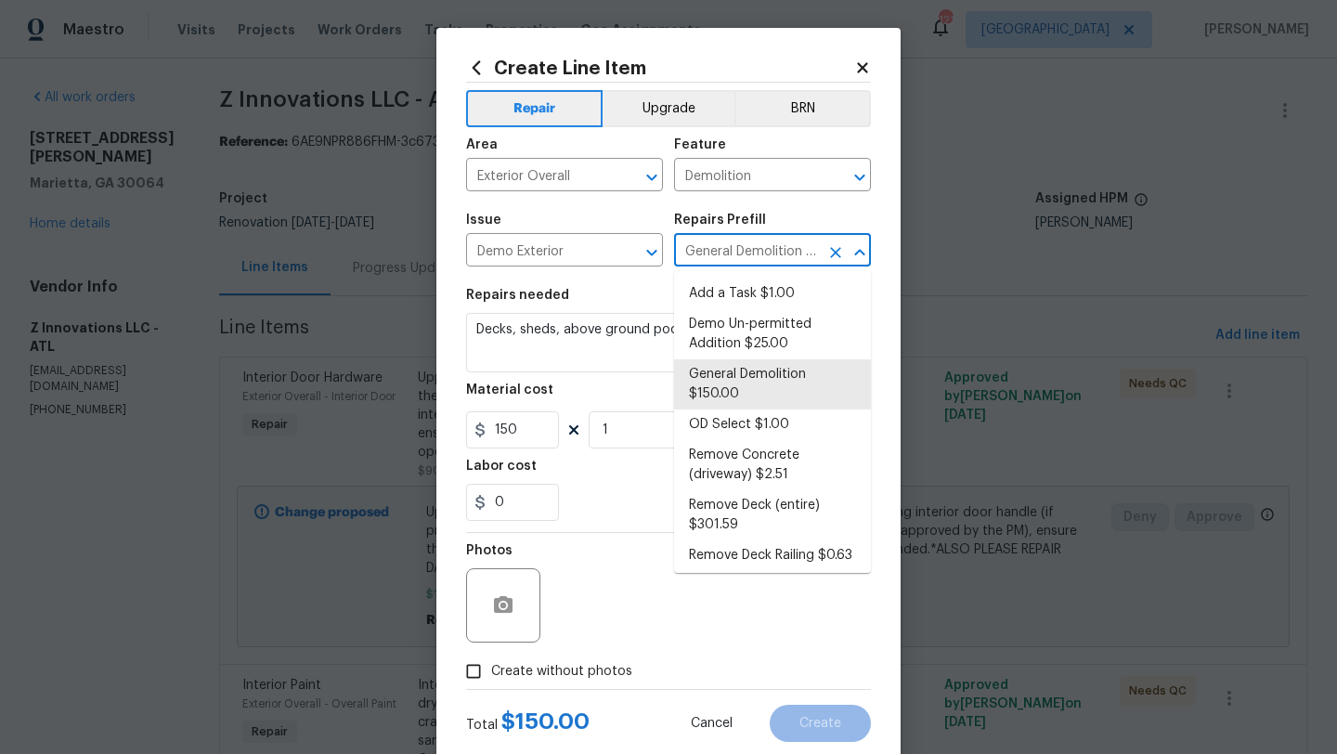
click at [779, 259] on input "General Demolition $150.00" at bounding box center [746, 252] width 145 height 29
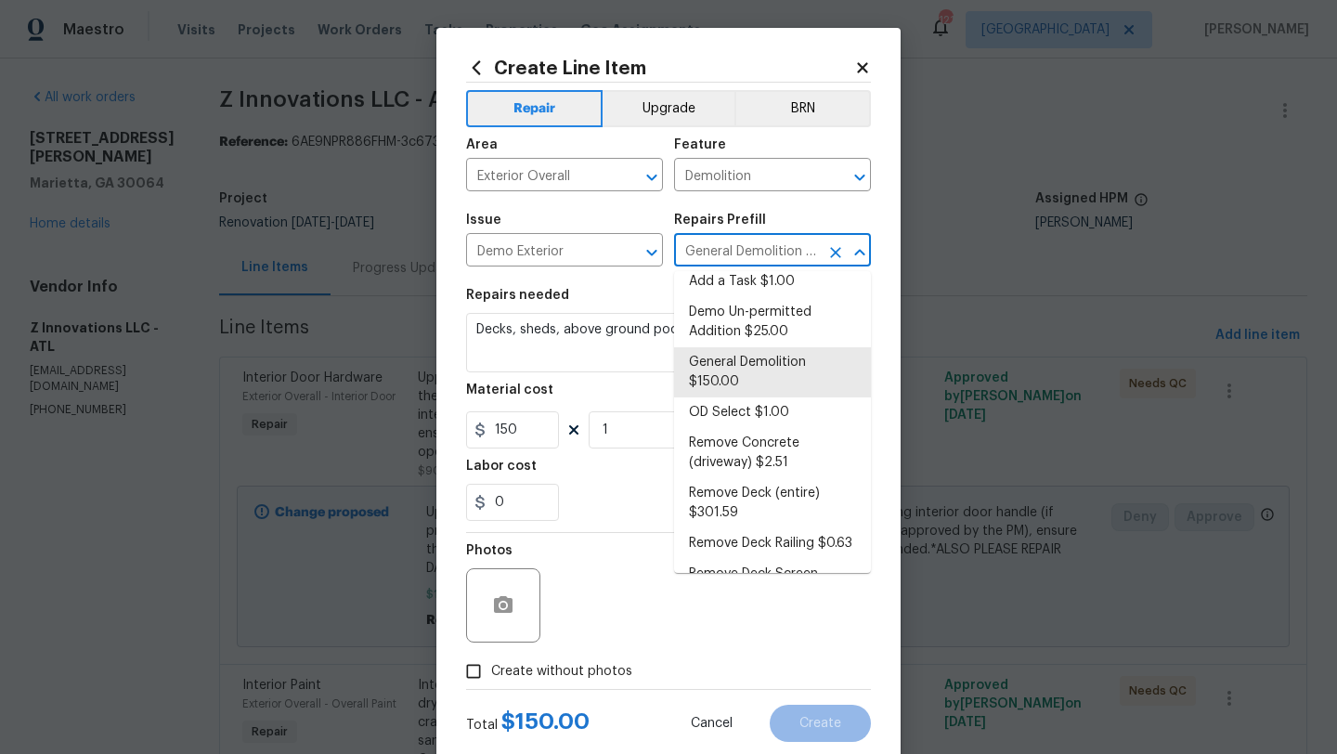
scroll to position [0, 0]
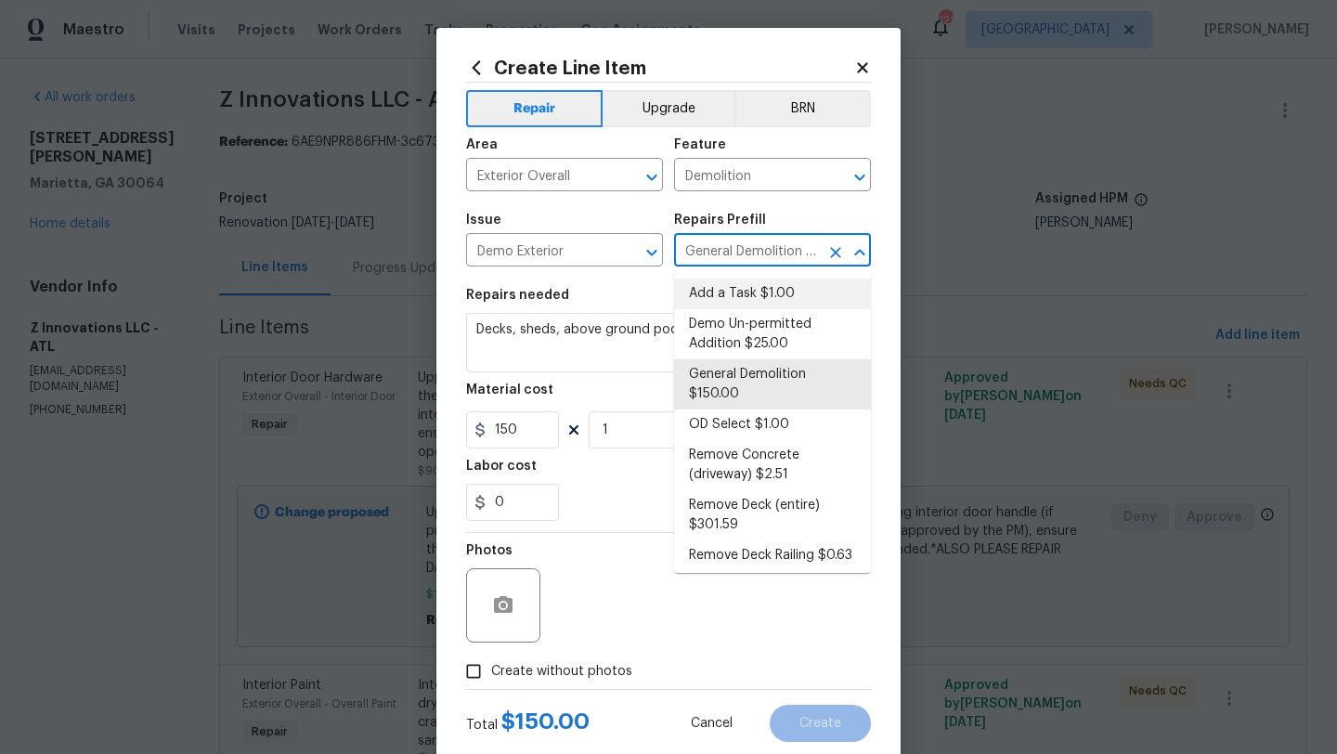
click at [730, 296] on li "Add a Task $1.00" at bounding box center [772, 294] width 197 height 31
type input "Add a Task $1.00"
type textarea "HPM to detail"
type input "1"
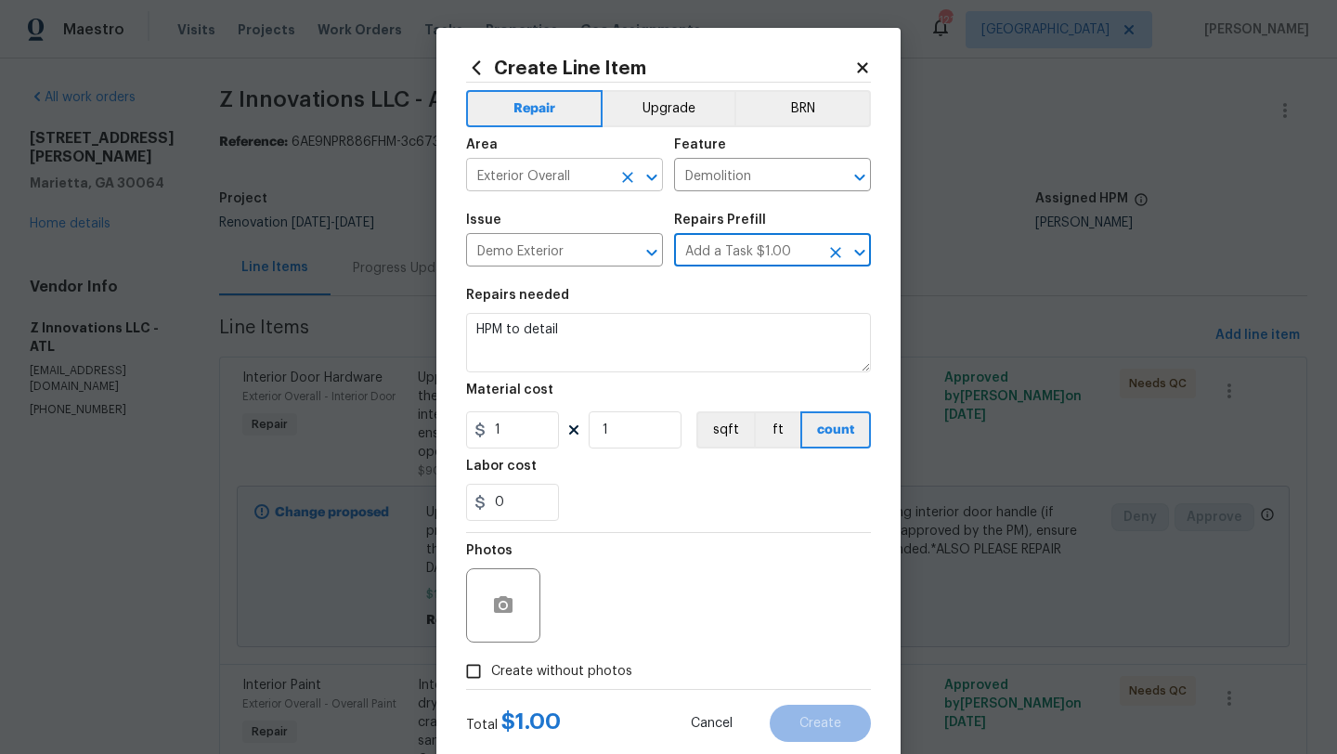
click at [612, 185] on div "Exterior Overall ​" at bounding box center [564, 177] width 197 height 29
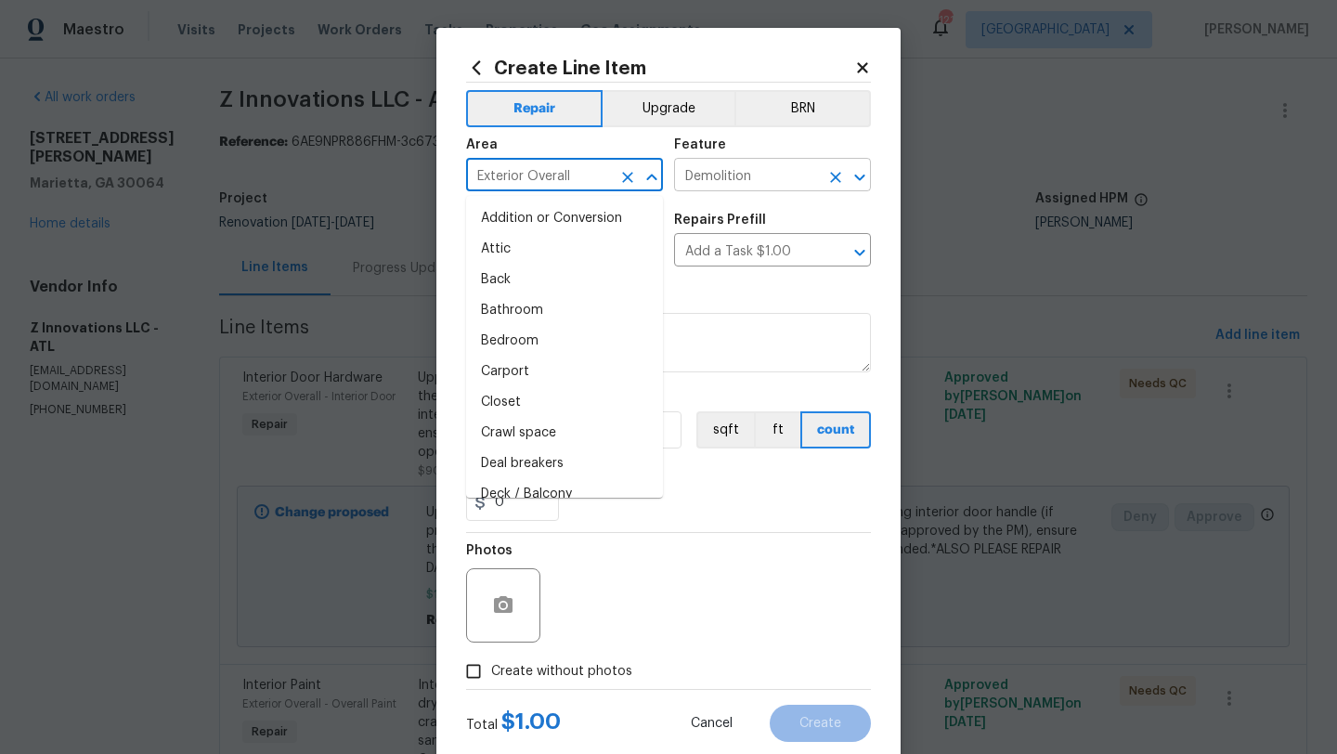
click at [763, 182] on input "Demolition" at bounding box center [746, 177] width 145 height 29
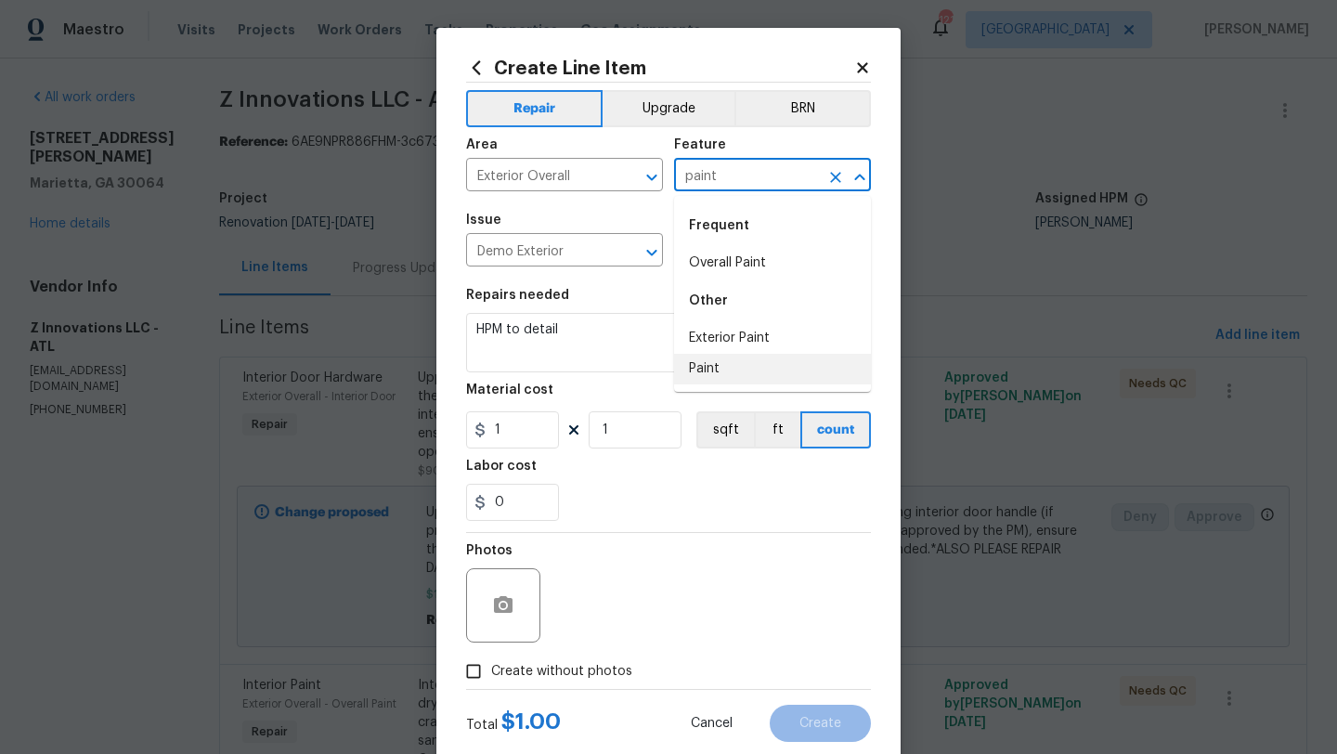
click at [725, 361] on li "Paint" at bounding box center [772, 369] width 197 height 31
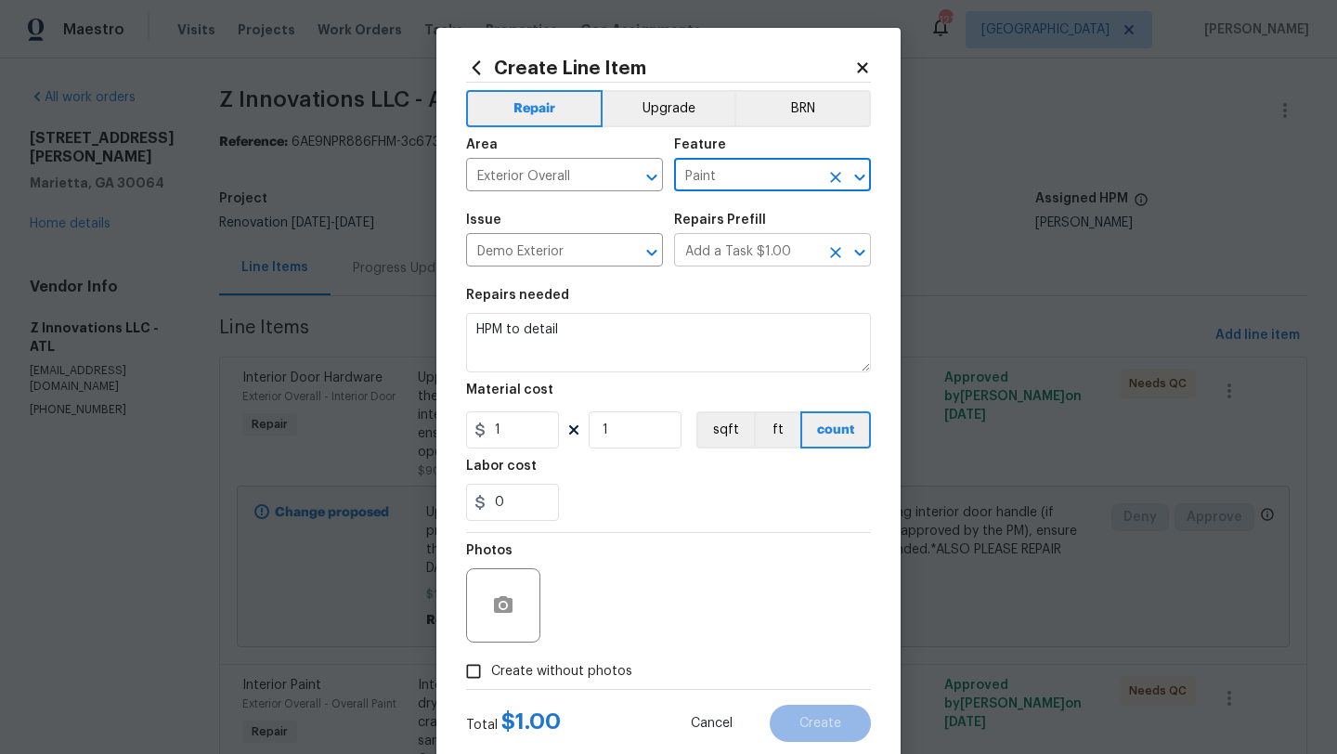
type input "Paint"
click at [729, 254] on input "Add a Task $1.00" at bounding box center [746, 252] width 145 height 29
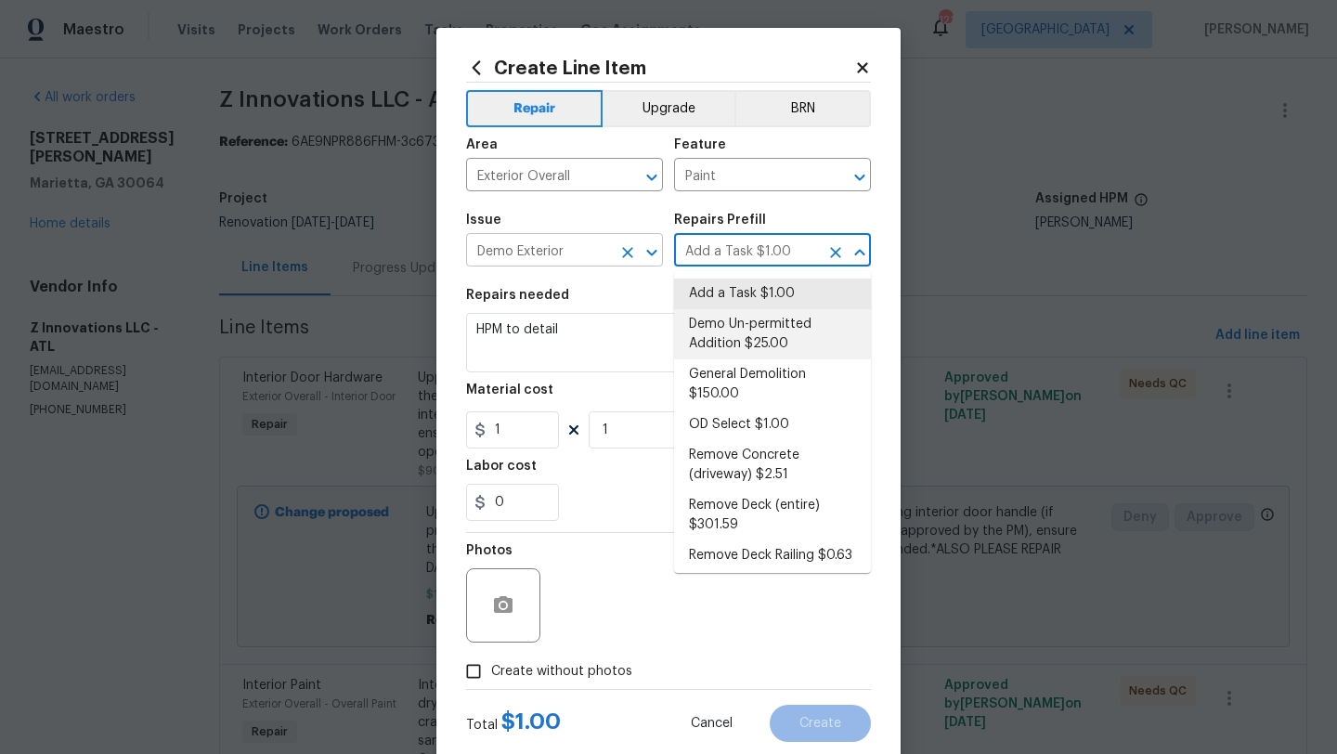
click at [576, 252] on input "Demo Exterior" at bounding box center [538, 252] width 145 height 29
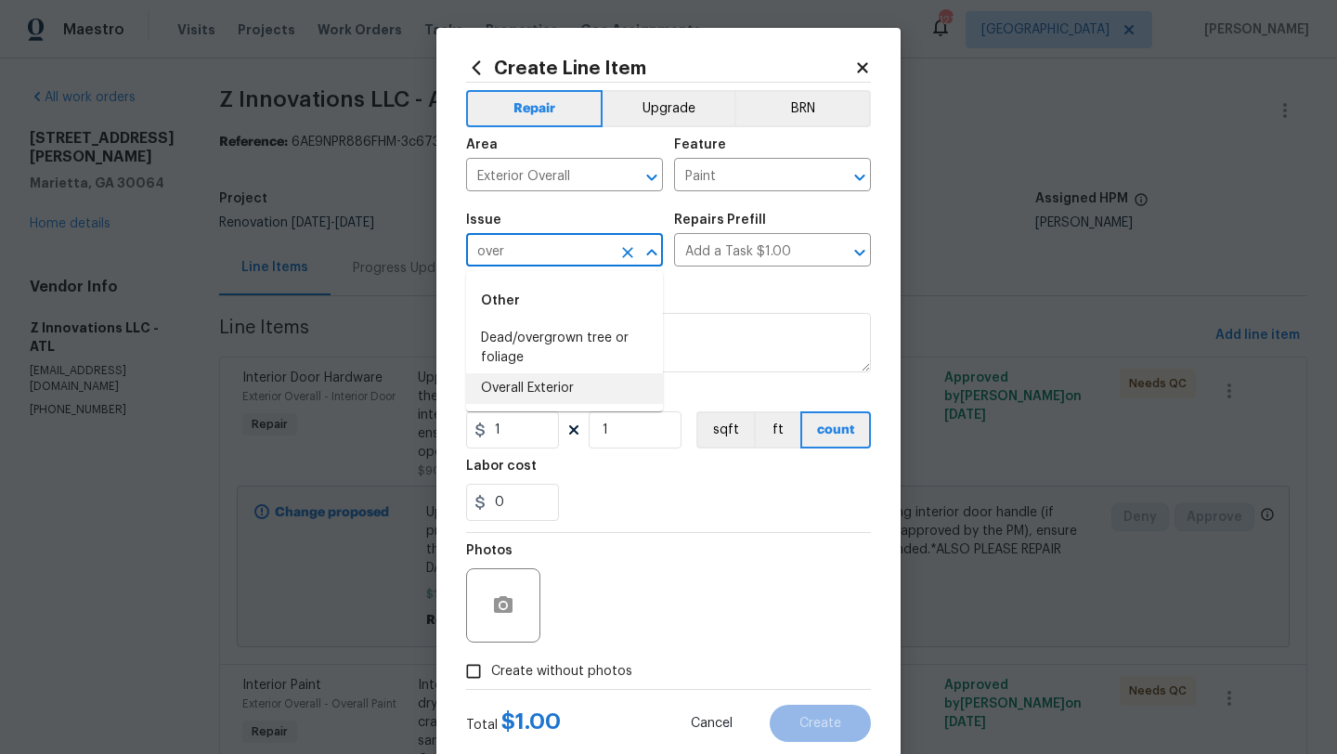
click at [542, 380] on li "Overall Exterior" at bounding box center [564, 388] width 197 height 31
type input "Overall Exterior"
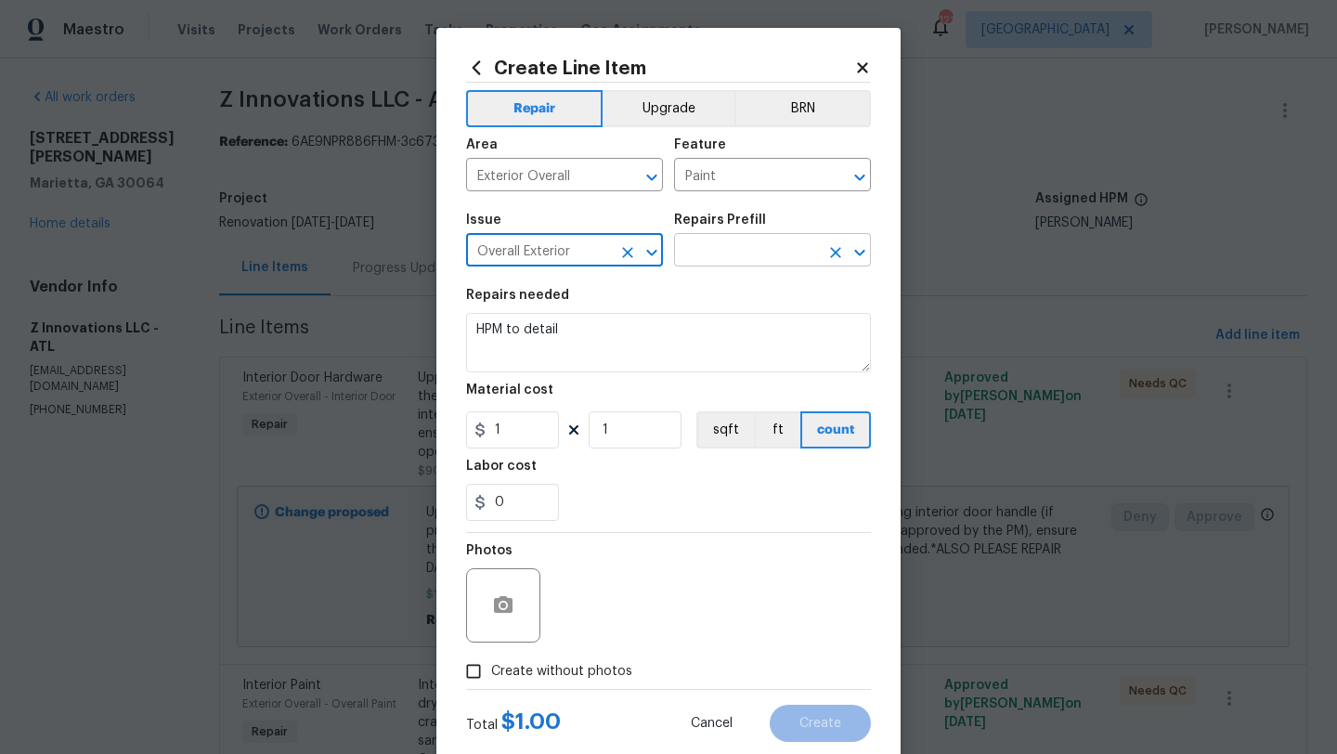
type input "Overall Exterior"
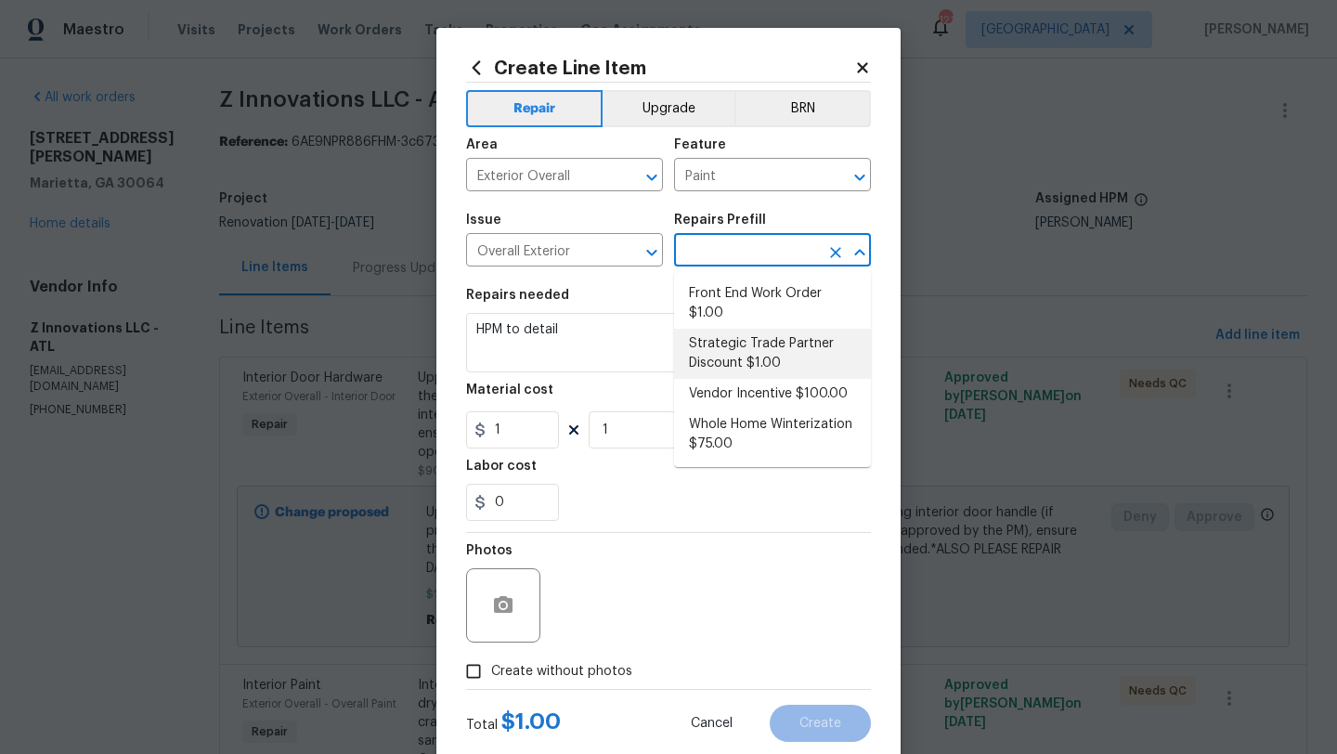
click at [711, 243] on input "text" at bounding box center [746, 252] width 145 height 29
click at [729, 349] on li "Strategic Trade Partner Discount $1.00" at bounding box center [772, 354] width 197 height 50
type input "Strategic Trade Partner Discount $1.00"
type textarea "Calculate and apply 5% STPP discount to the total of the work order as a negati…"
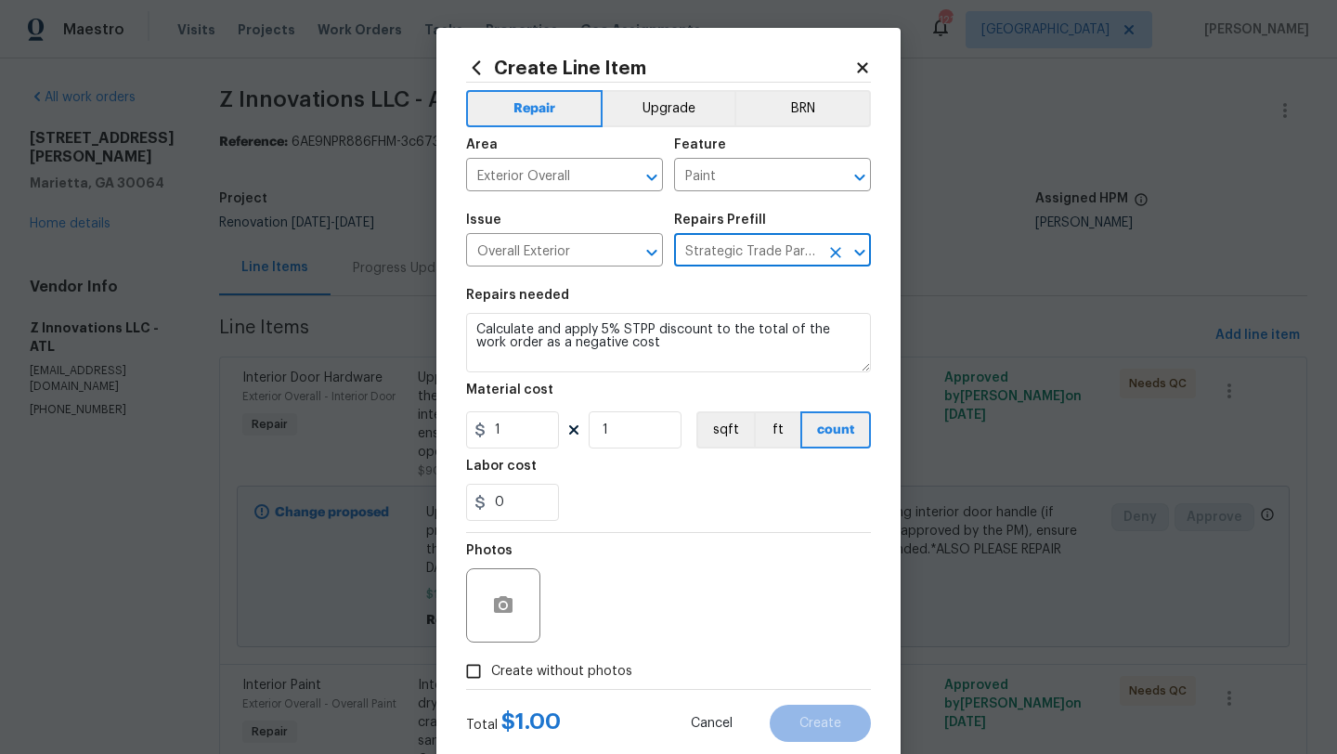
click at [483, 677] on input "Create without photos" at bounding box center [473, 671] width 35 height 35
checkbox input "true"
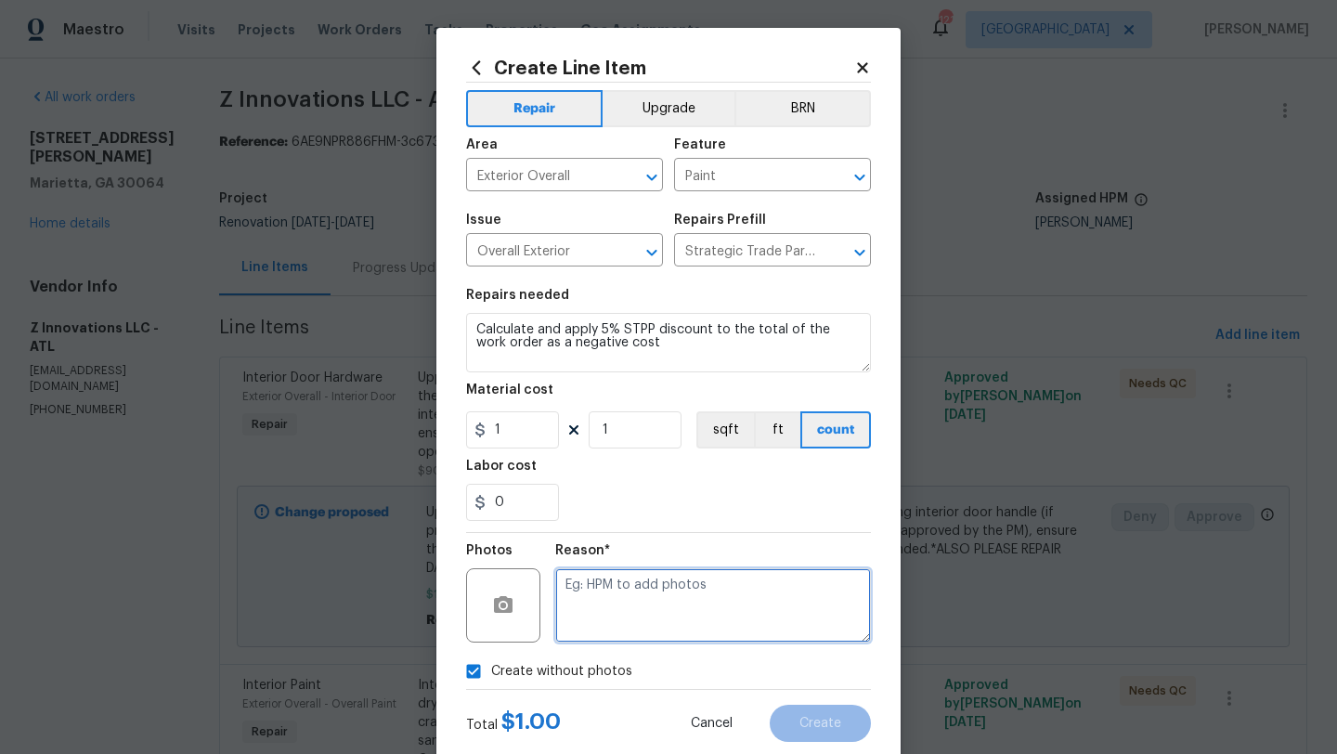
click at [642, 596] on textarea at bounding box center [713, 605] width 316 height 74
type textarea "TBA"
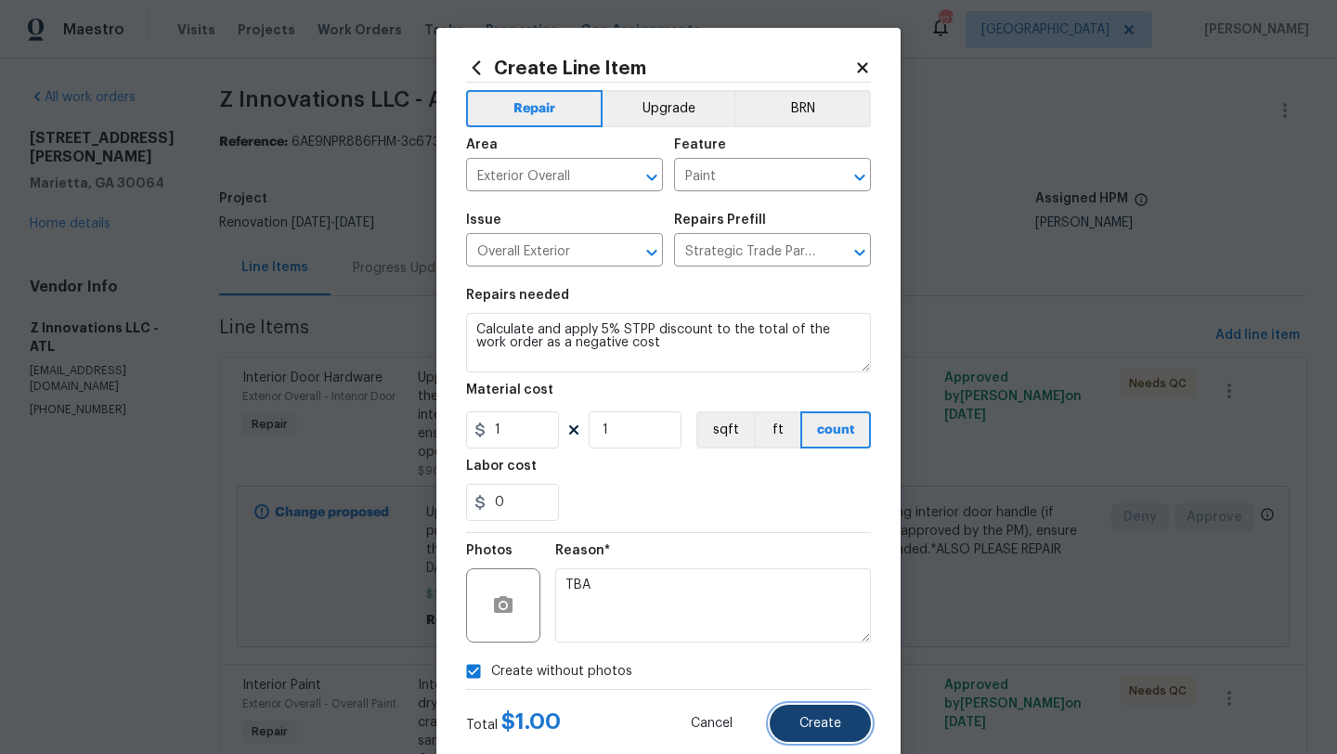
click at [802, 719] on span "Create" at bounding box center [821, 724] width 42 height 14
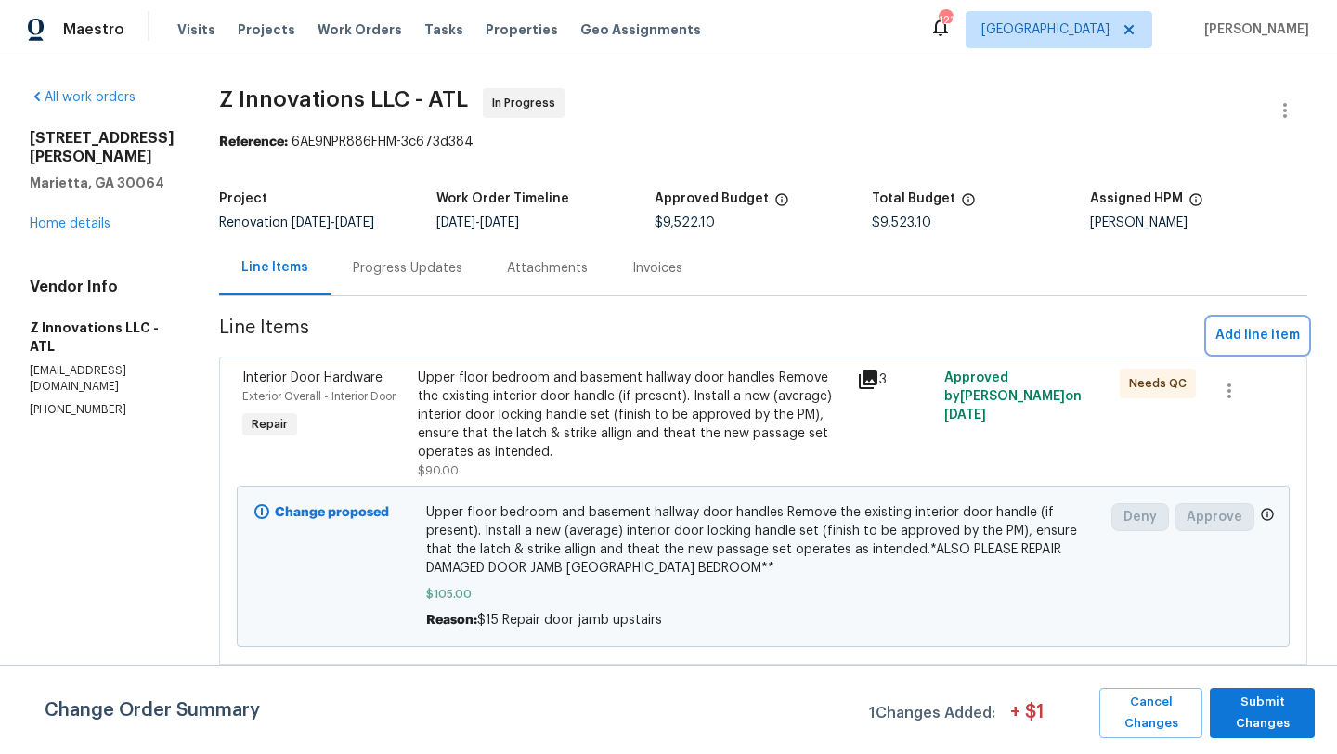
click at [1250, 334] on span "Add line item" at bounding box center [1258, 335] width 85 height 23
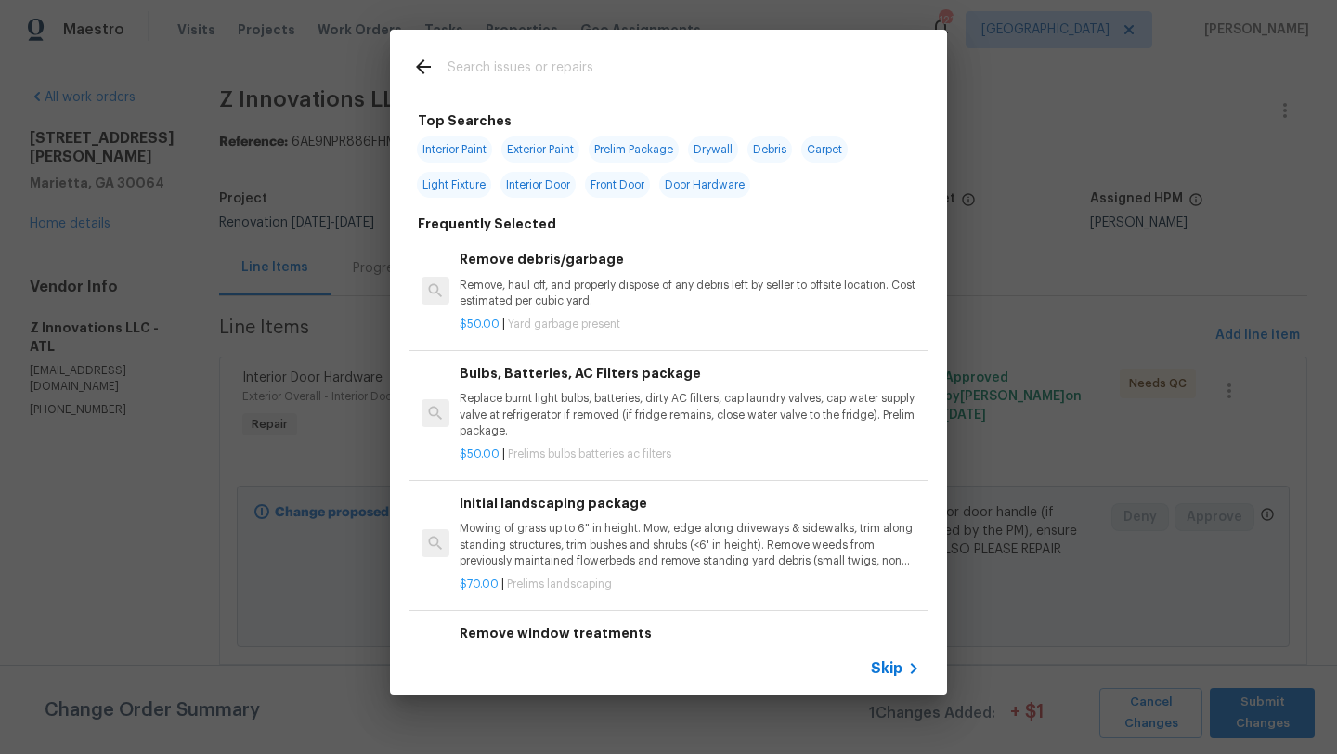
click at [487, 63] on input "text" at bounding box center [645, 70] width 394 height 28
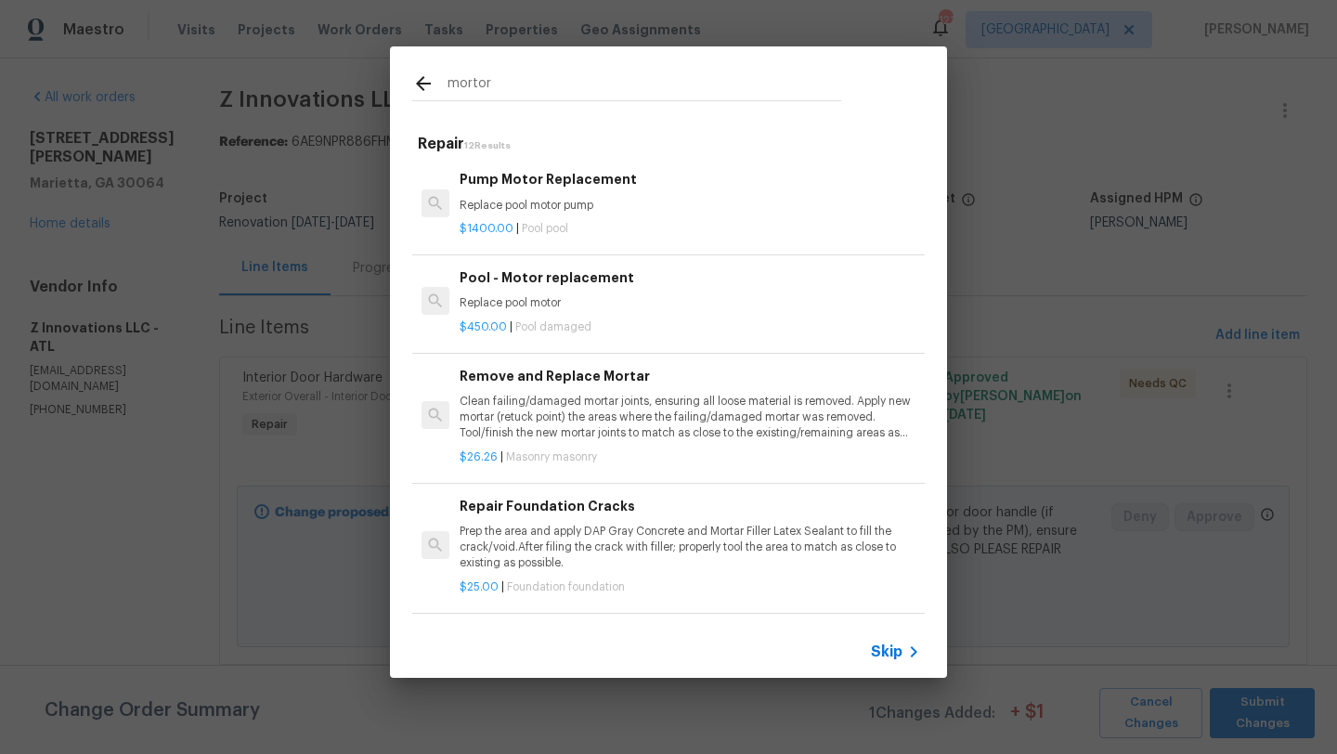
type input "mortor"
click at [571, 553] on p "Prep the area and apply DAP Gray Concrete and Mortar Filler Latex Sealant to fi…" at bounding box center [690, 547] width 461 height 47
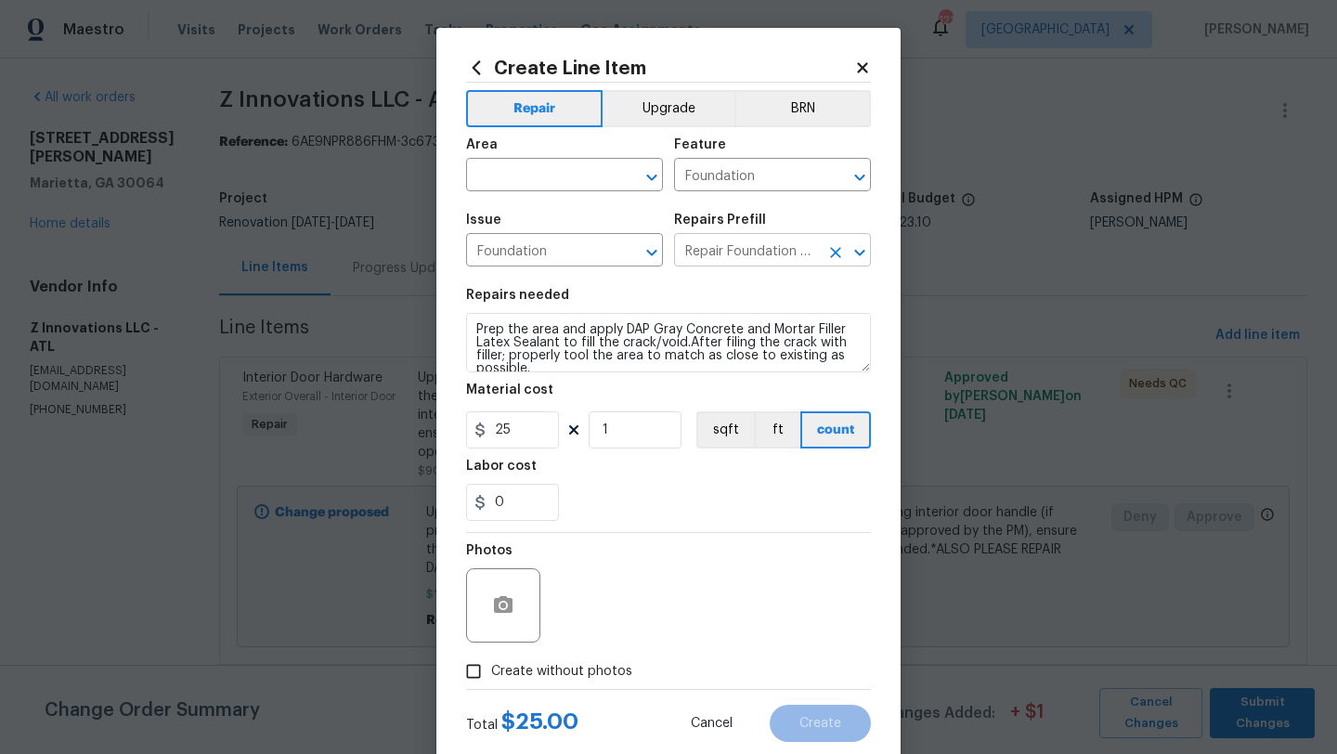
click at [754, 254] on input "Repair Foundation Cracks $25.00" at bounding box center [746, 252] width 145 height 29
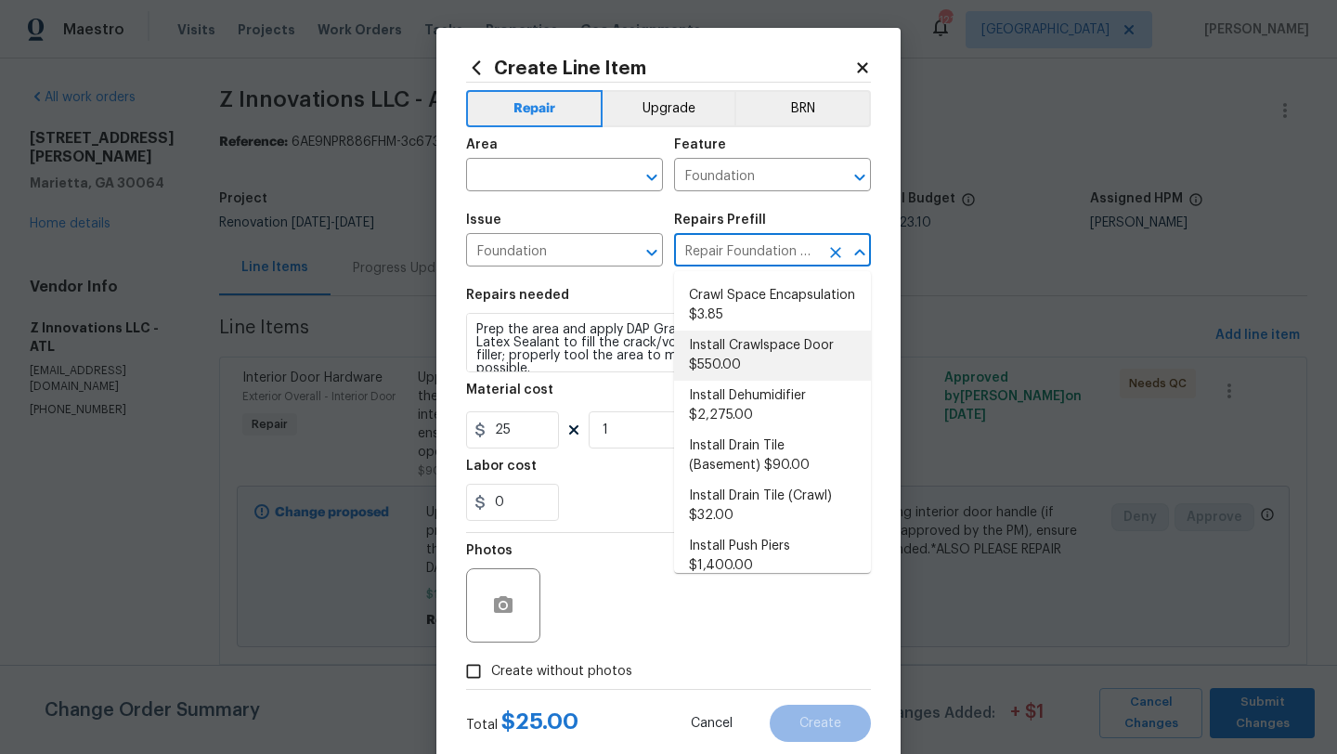
scroll to position [84, 0]
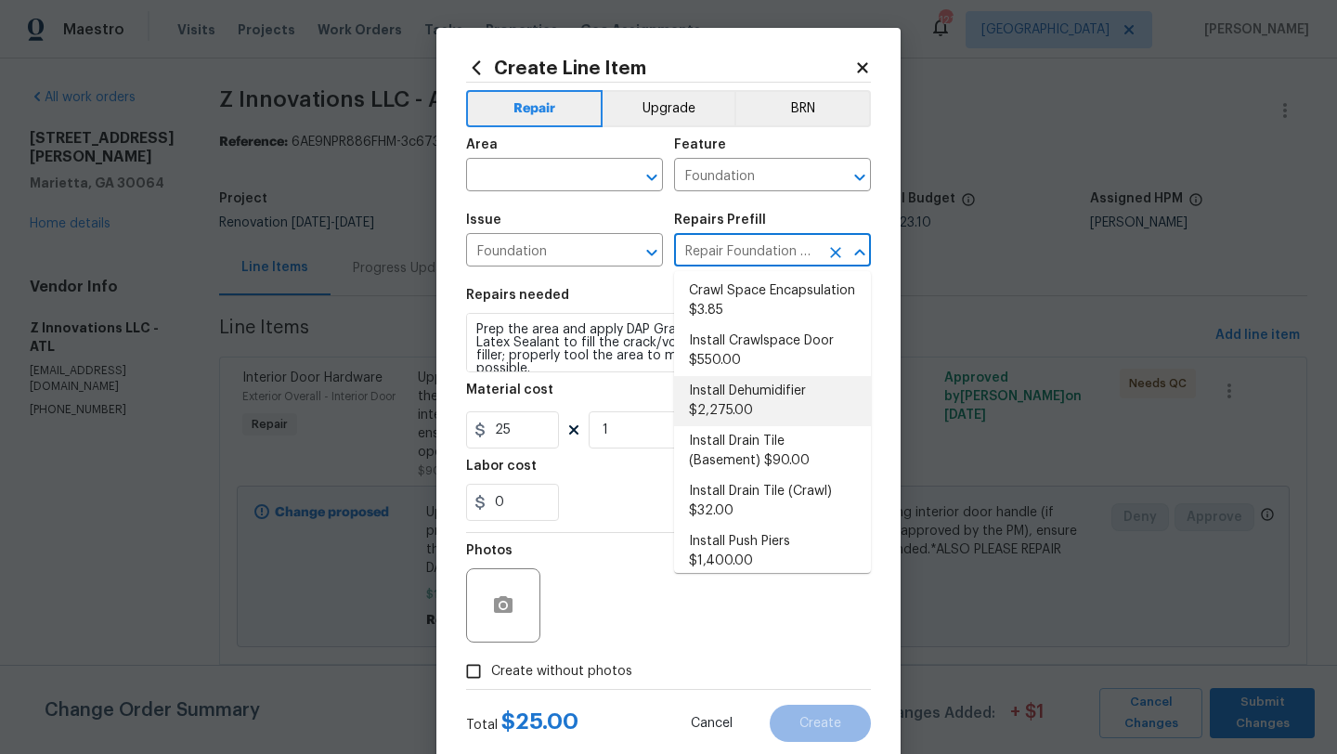
click at [865, 68] on icon at bounding box center [862, 67] width 10 height 10
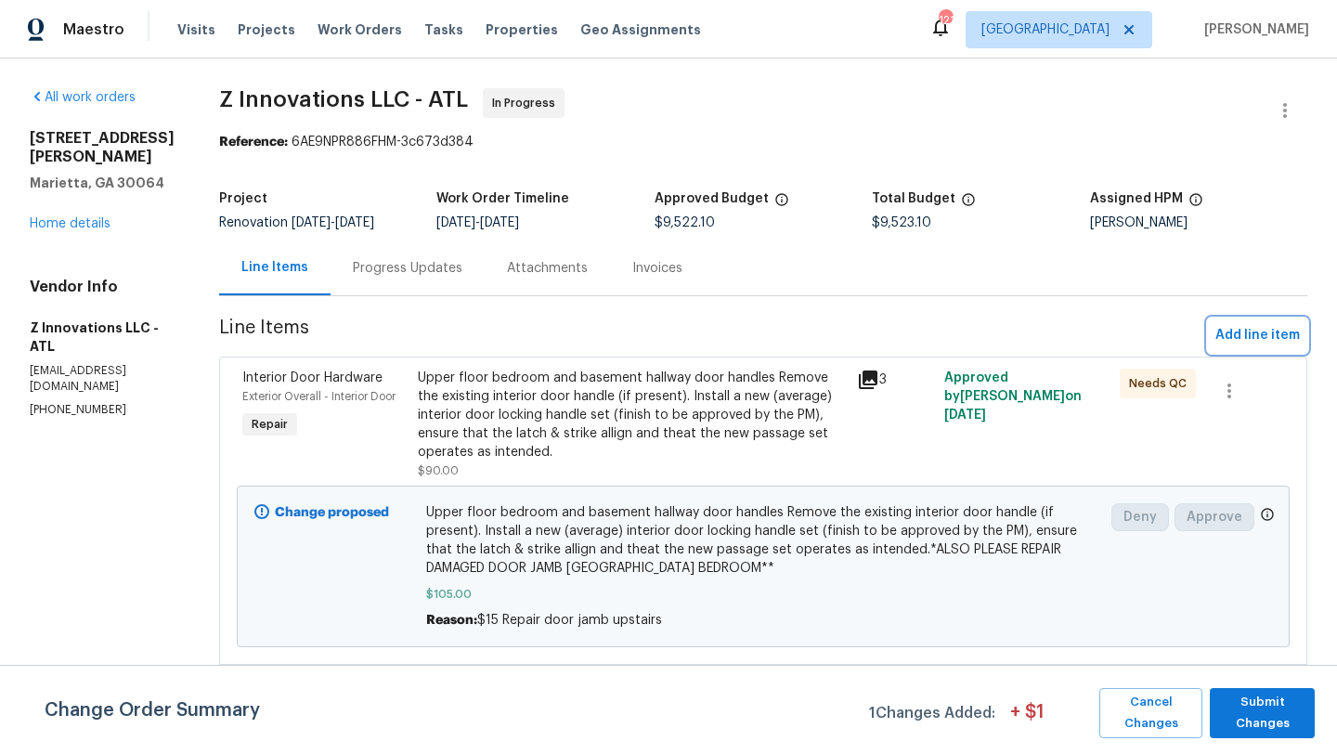
click at [1235, 338] on span "Add line item" at bounding box center [1258, 335] width 85 height 23
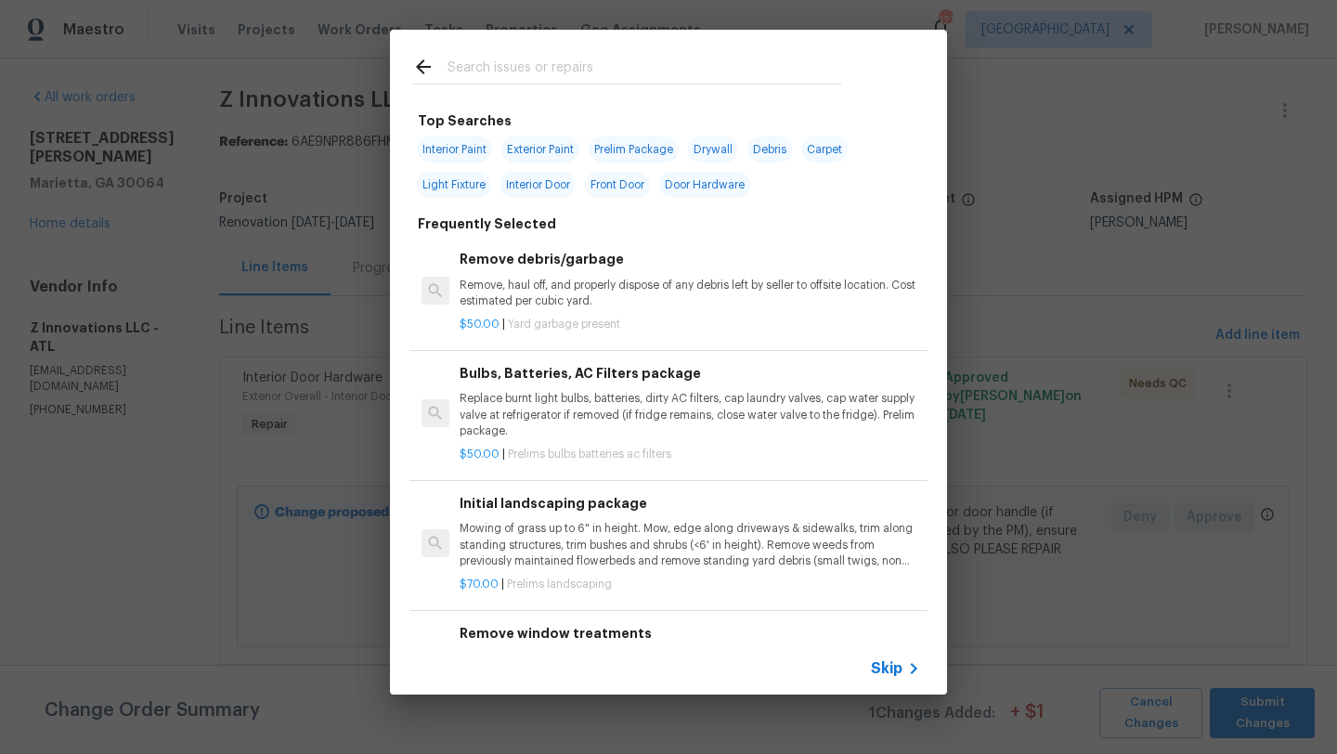
click at [521, 72] on input "text" at bounding box center [645, 70] width 394 height 28
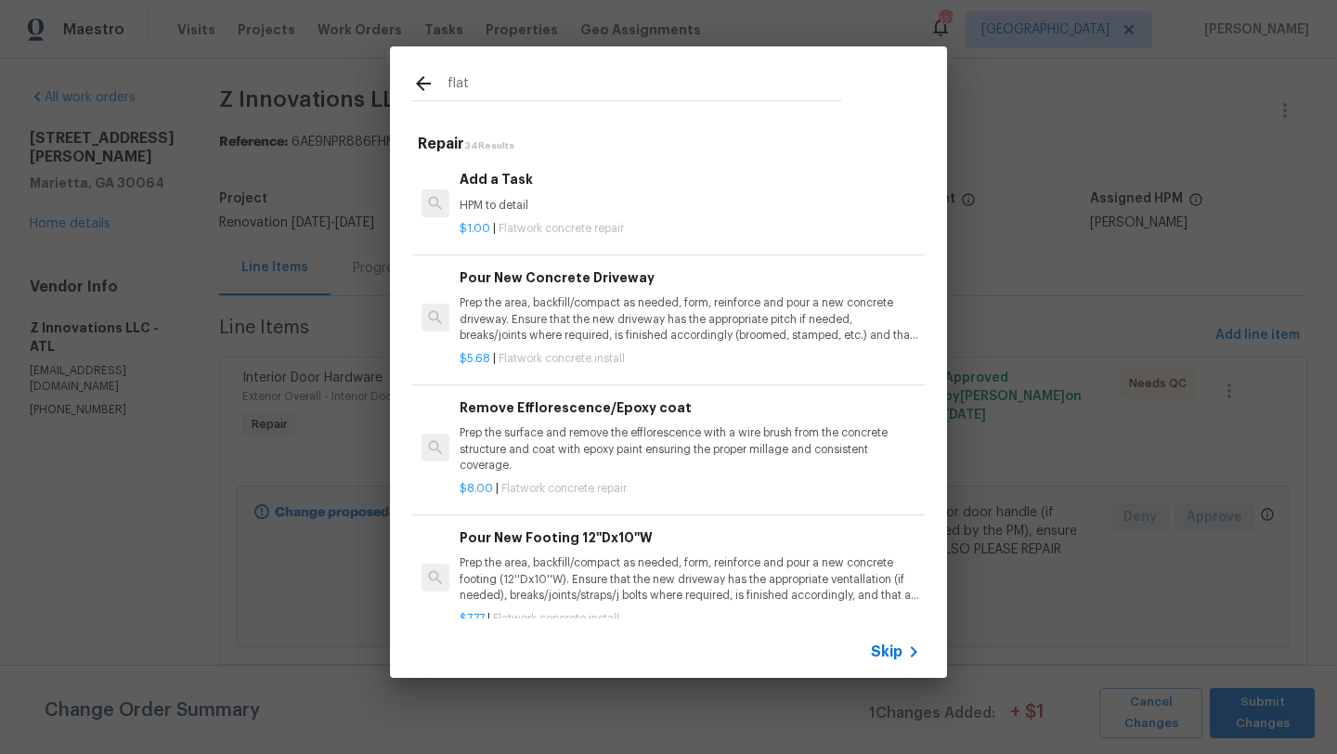
scroll to position [0, 0]
type input "f"
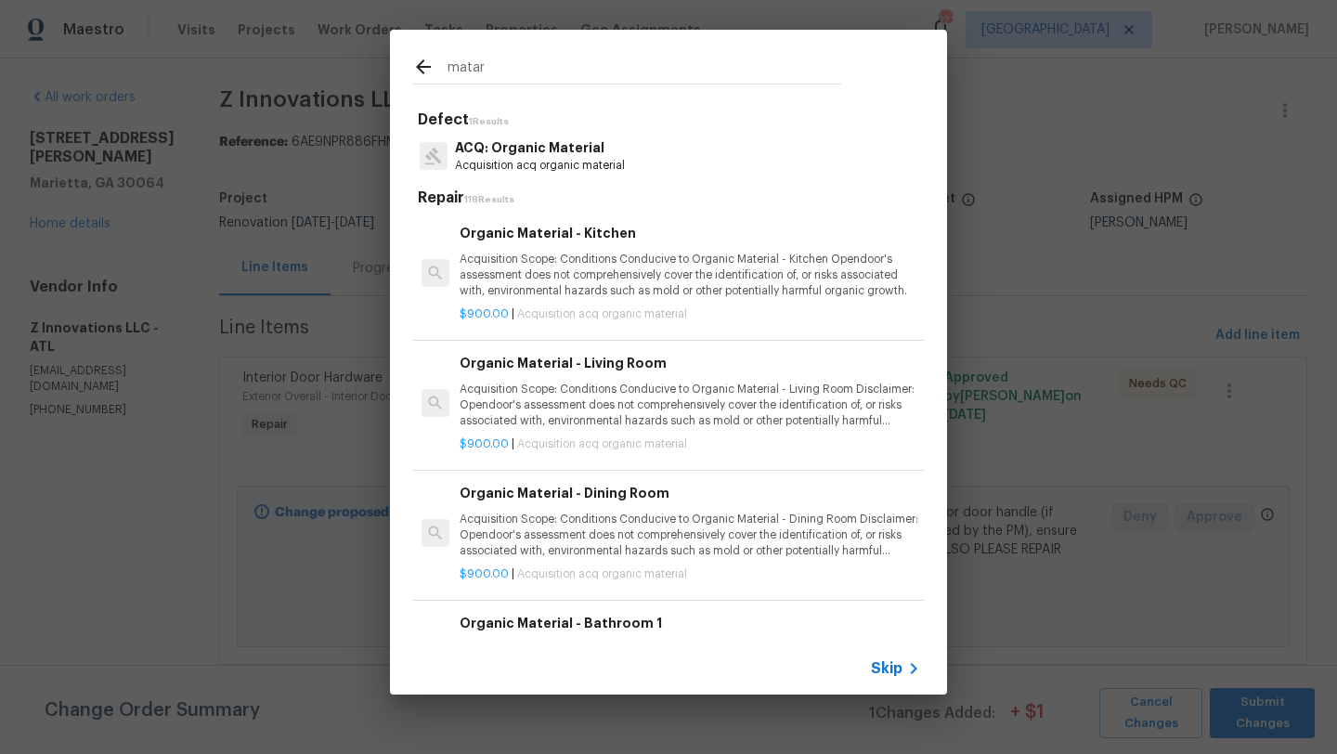
click at [467, 73] on input "matar" at bounding box center [645, 70] width 394 height 28
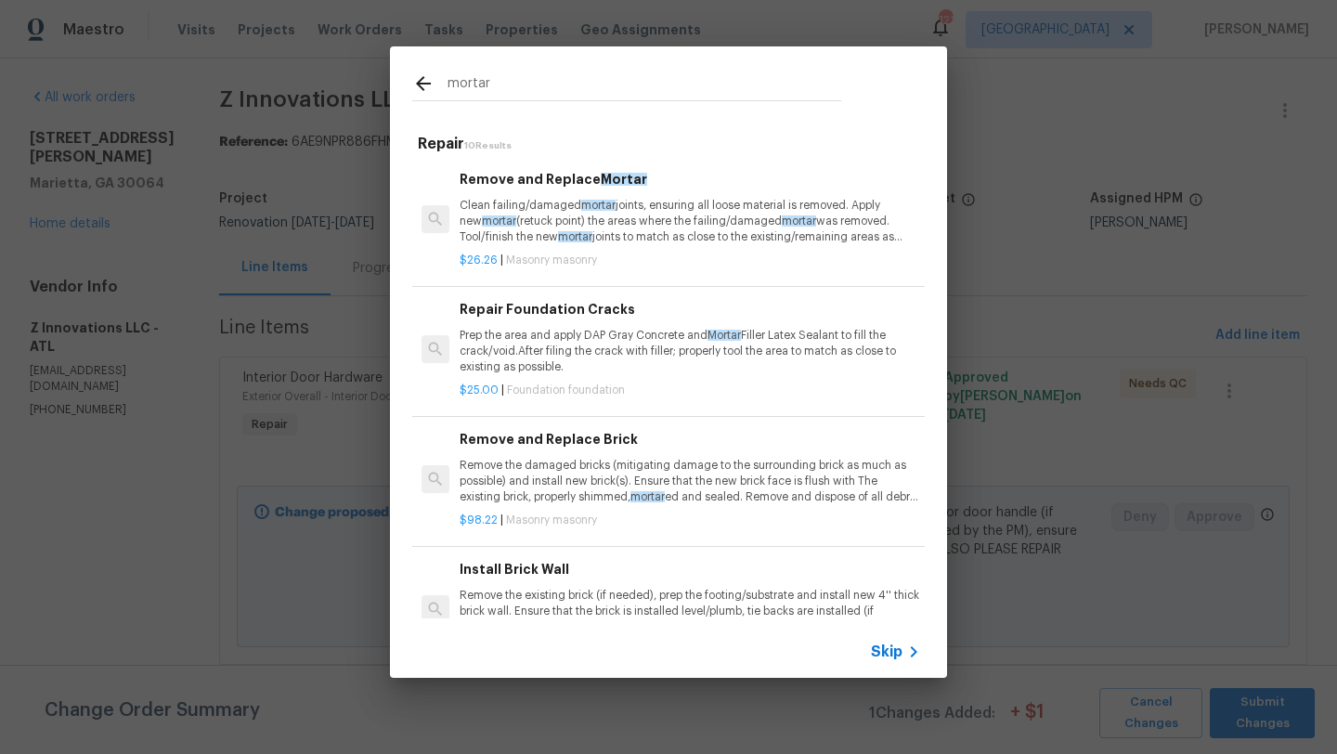
type input "mortar"
click at [655, 213] on p "Clean failing/damaged mortar joints, ensuring all loose material is removed. Ap…" at bounding box center [690, 221] width 461 height 47
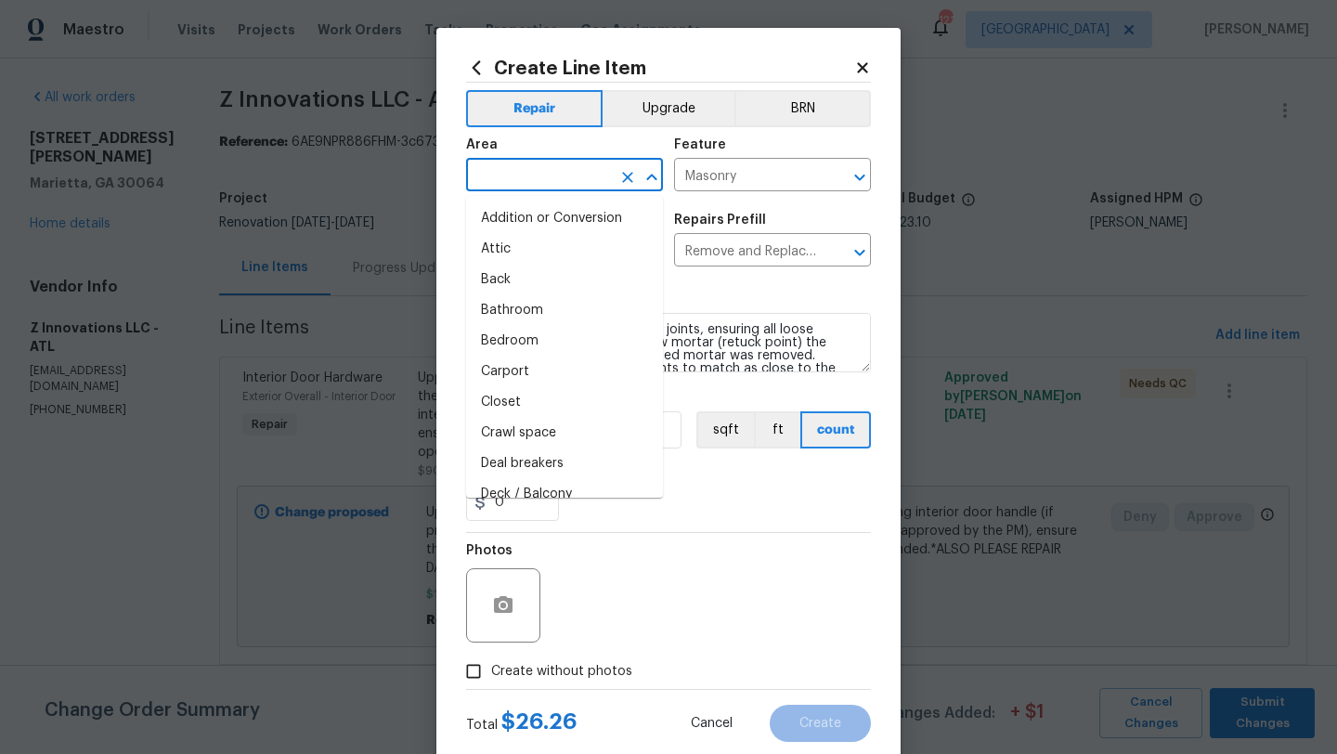
click at [524, 172] on input "text" at bounding box center [538, 177] width 145 height 29
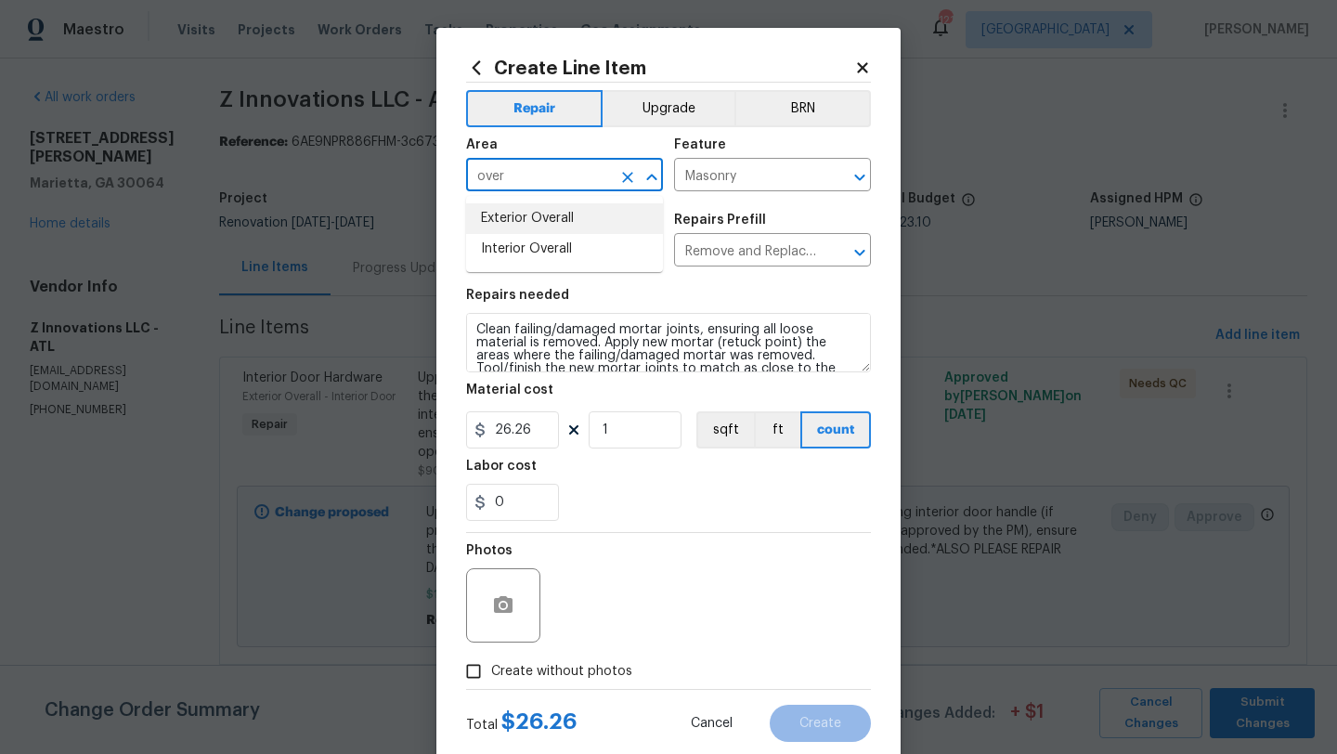
click at [526, 220] on li "Exterior Overall" at bounding box center [564, 218] width 197 height 31
type input "Exterior Overall"
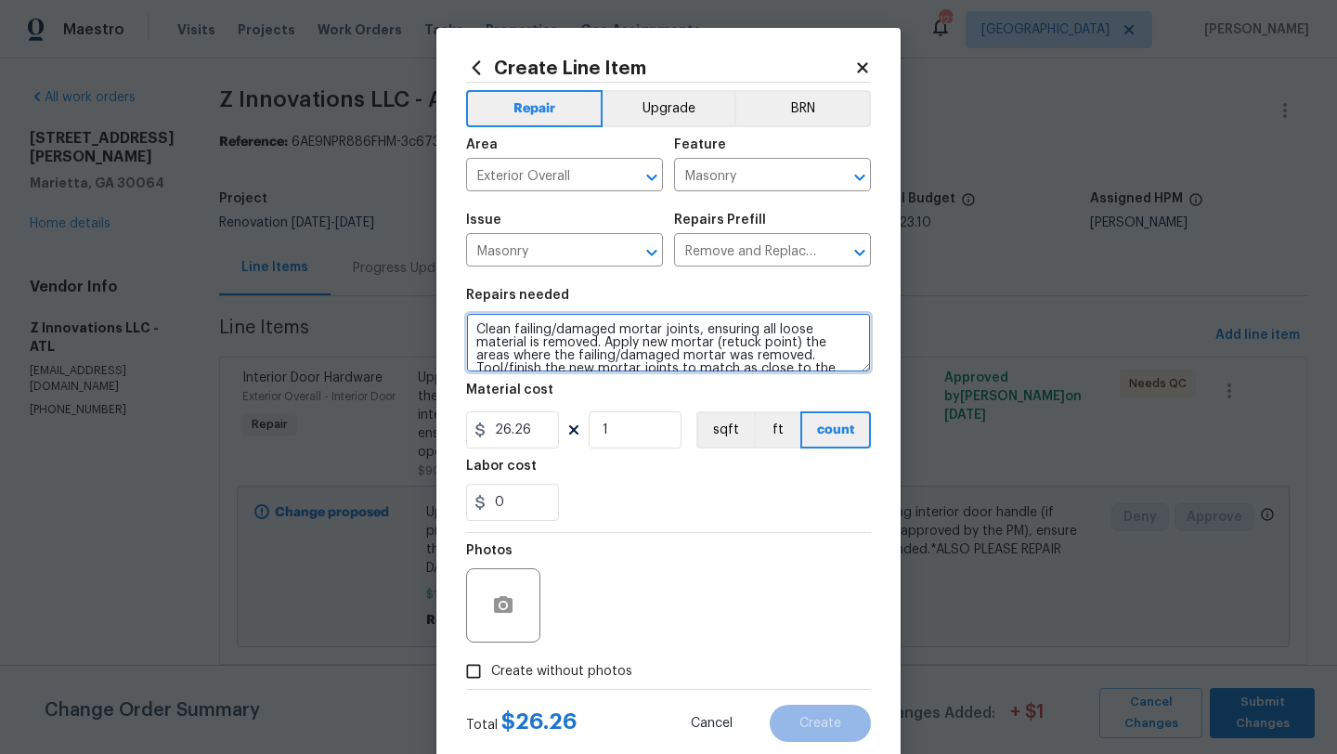
click at [476, 332] on textarea "Clean failing/damaged mortar joints, ensuring all loose material is removed. Ap…" at bounding box center [668, 342] width 405 height 59
click at [502, 613] on icon "button" at bounding box center [503, 604] width 19 height 17
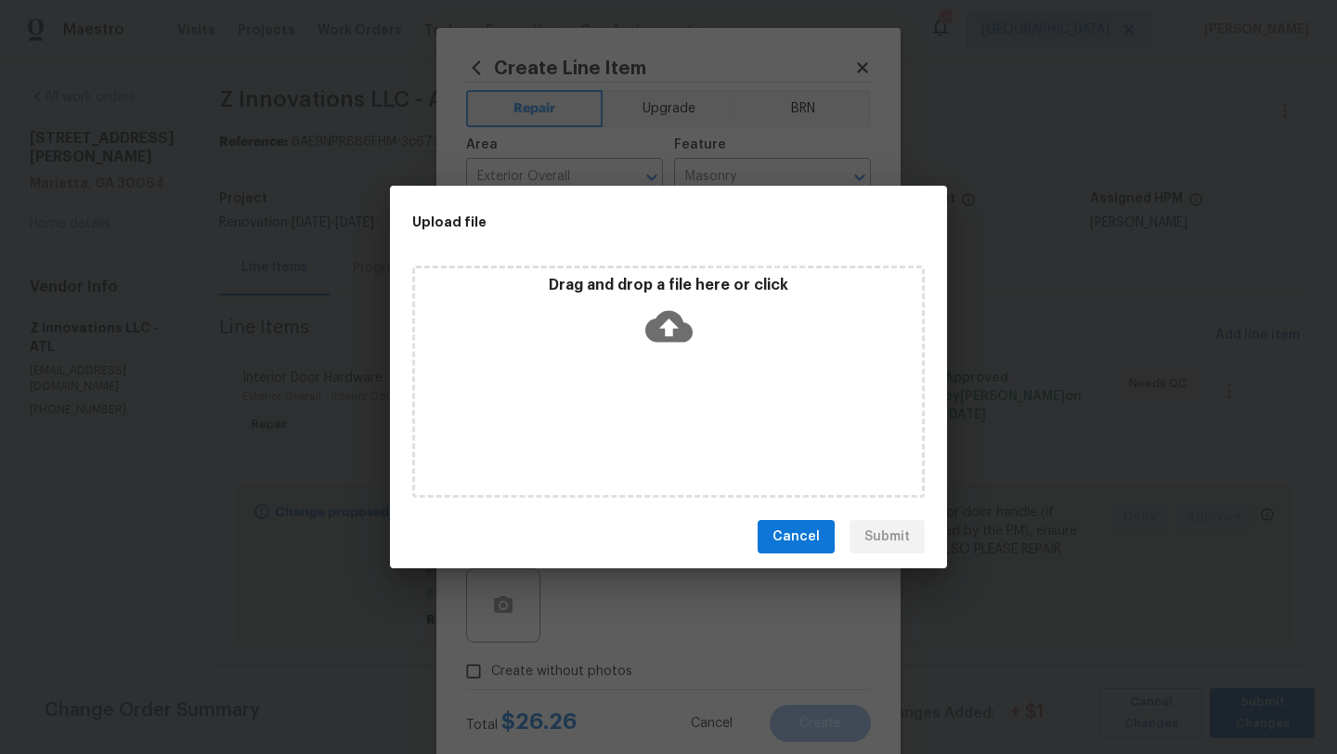
click at [746, 346] on div "Drag and drop a file here or click" at bounding box center [668, 316] width 507 height 80
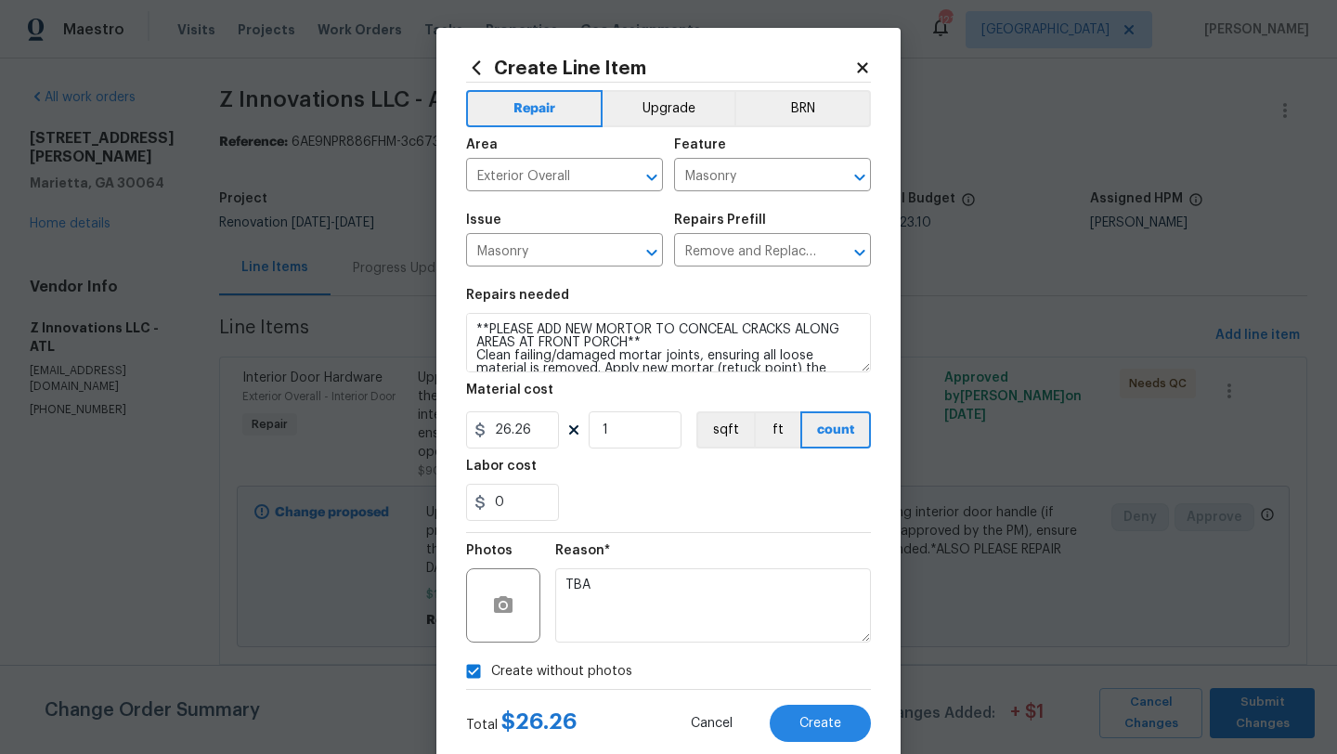
drag, startPoint x: 740, startPoint y: 333, endPoint x: 683, endPoint y: 332, distance: 57.6
click at [683, 332] on textarea "**PLEASE ADD NEW MORTOR TO CONCEAL CRACKS ALONG AREAS AT FRONT PORCH** Clean fa…" at bounding box center [668, 342] width 405 height 59
type textarea "**PLEASE ADD NEW MORTOR TO CRACKS ALONG AREAS AT FRONT PORCH** Clean failing/da…"
click at [625, 440] on input "1" at bounding box center [635, 429] width 93 height 37
type input "14"
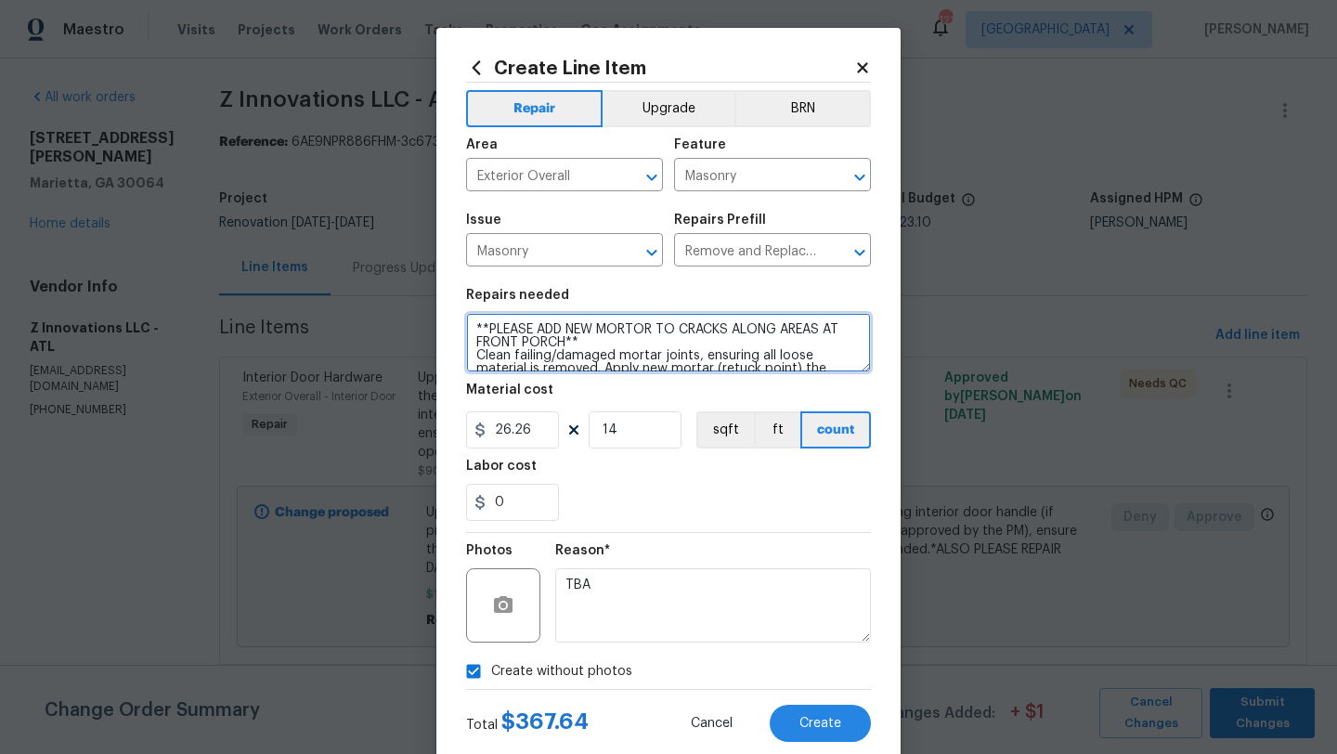
click at [569, 343] on textarea "**PLEASE ADD NEW MORTOR TO CRACKS ALONG AREAS AT FRONT PORCH** Clean failing/da…" at bounding box center [668, 342] width 405 height 59
click at [646, 328] on textarea "**PLEASE ADD NEW MORTOR TO CRACKS ALONG AREAS AT FRONT PORCH, ENSURE NEW MORTAR…" at bounding box center [668, 342] width 405 height 59
click at [712, 341] on textarea "**PLEASE ADD NEW MORTAR TO CRACKS ALONG AREAS AT FRONT PORCH, ENSURE NEW MORTAR…" at bounding box center [668, 342] width 405 height 59
click at [541, 333] on textarea "**PLEASE ADD NEW MORTAR TO CRACKS ALONG AREAS AT FRONT PORCH, ENSURE NEW MORTAR…" at bounding box center [668, 342] width 405 height 59
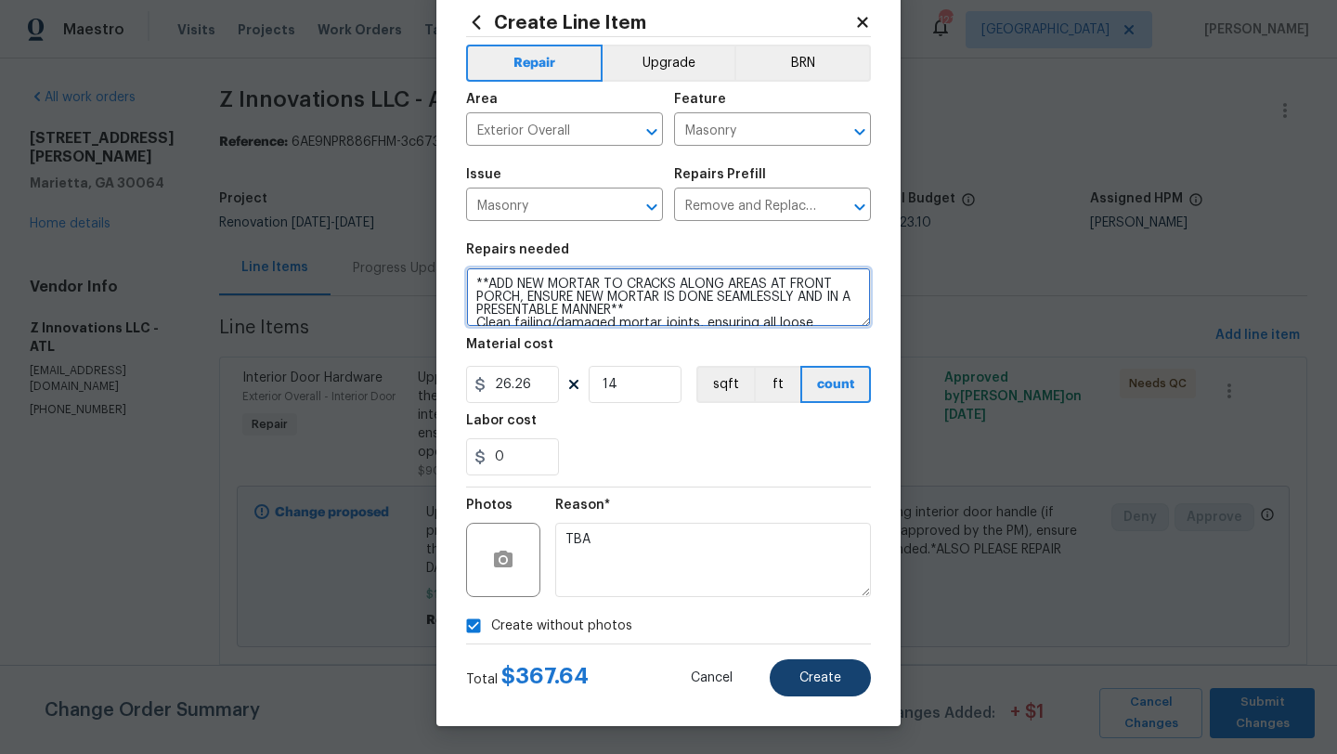
type textarea "**ADD NEW MORTAR TO CRACKS ALONG AREAS AT FRONT PORCH, ENSURE NEW MORTAR IS DON…"
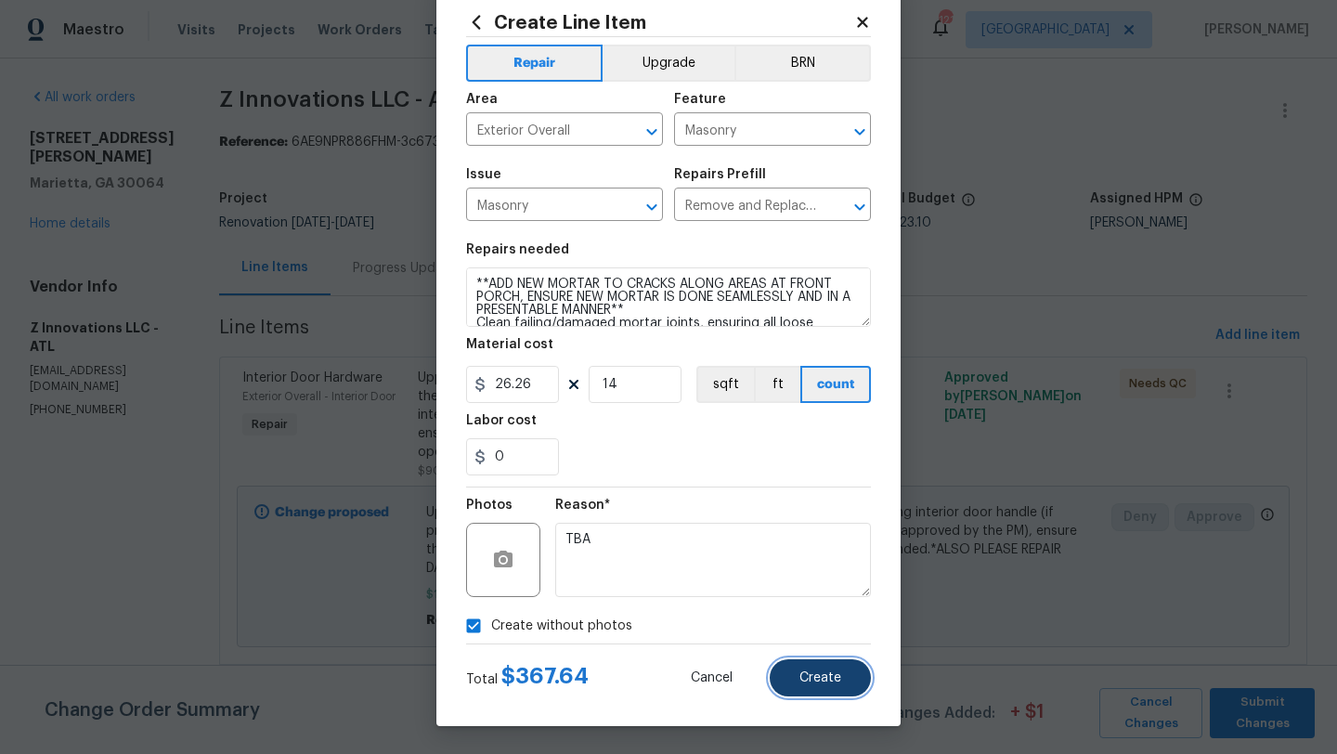
click at [795, 672] on button "Create" at bounding box center [820, 677] width 101 height 37
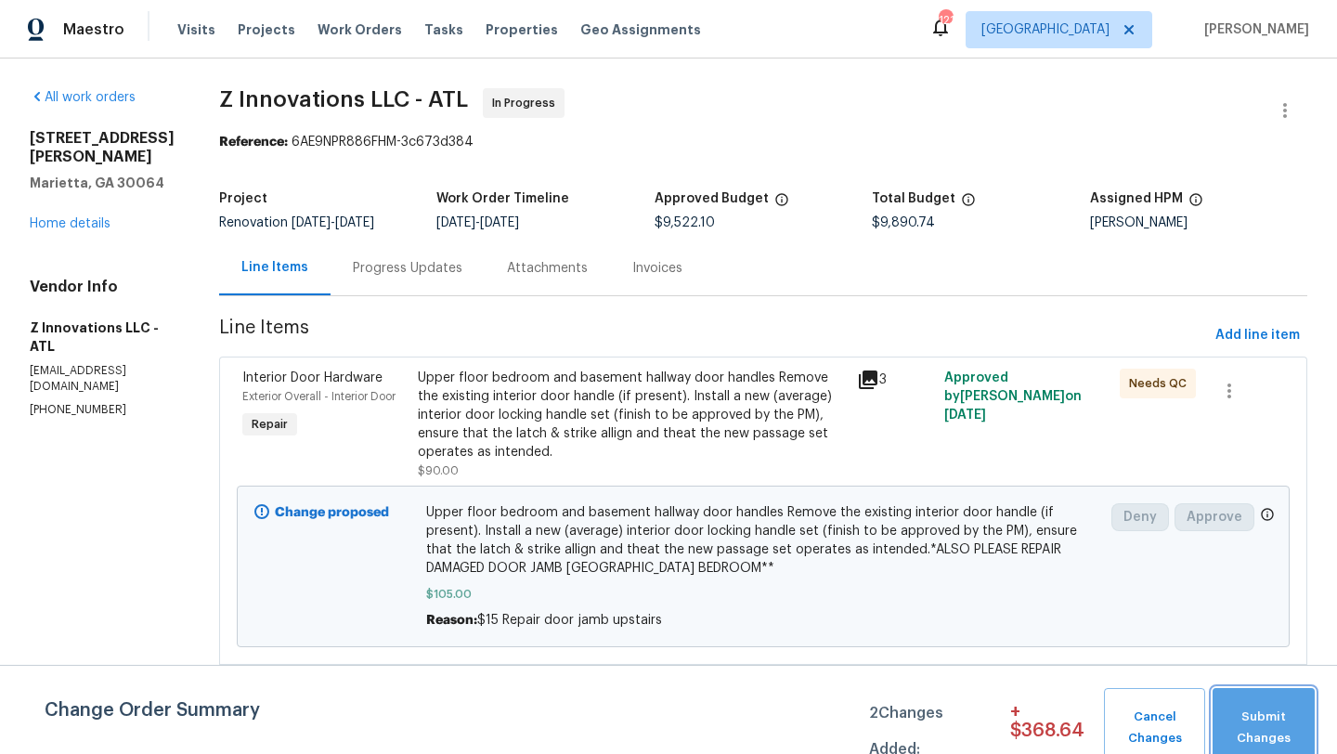
click at [1259, 725] on span "Submit Changes" at bounding box center [1264, 728] width 84 height 43
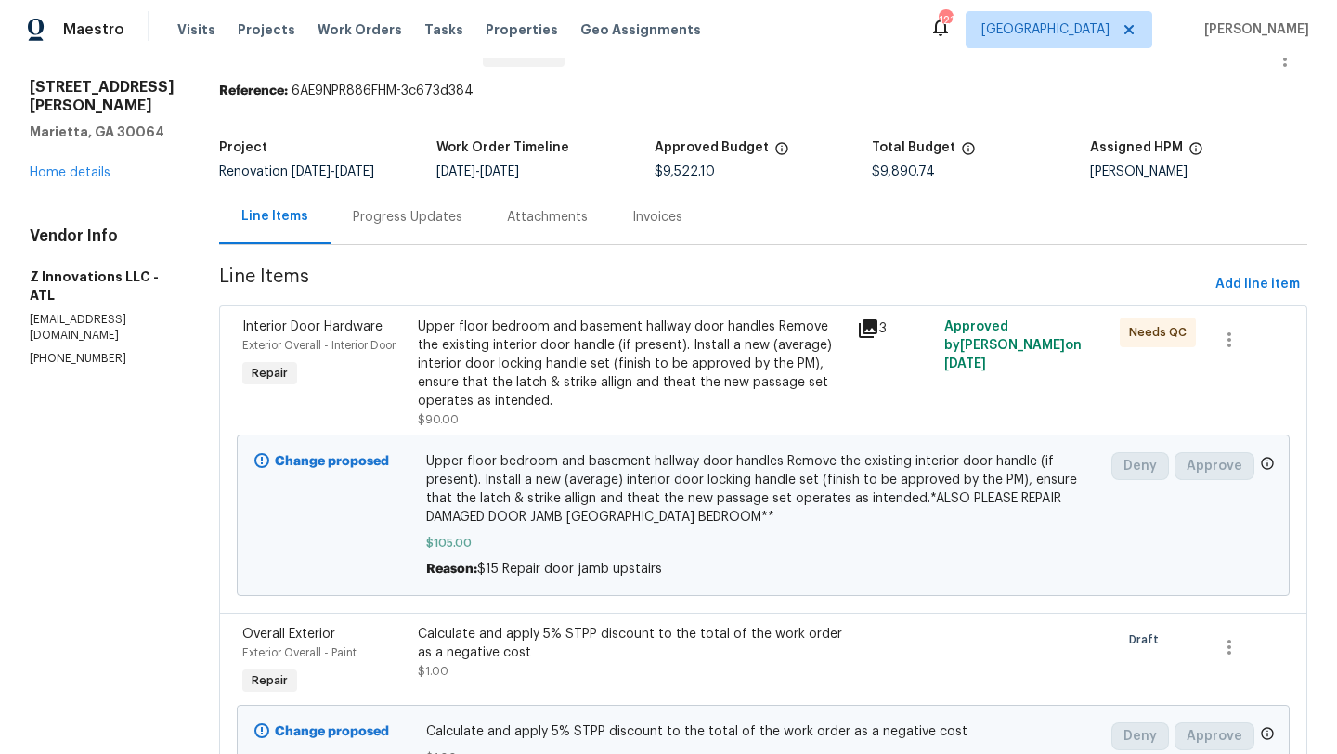
scroll to position [0, 0]
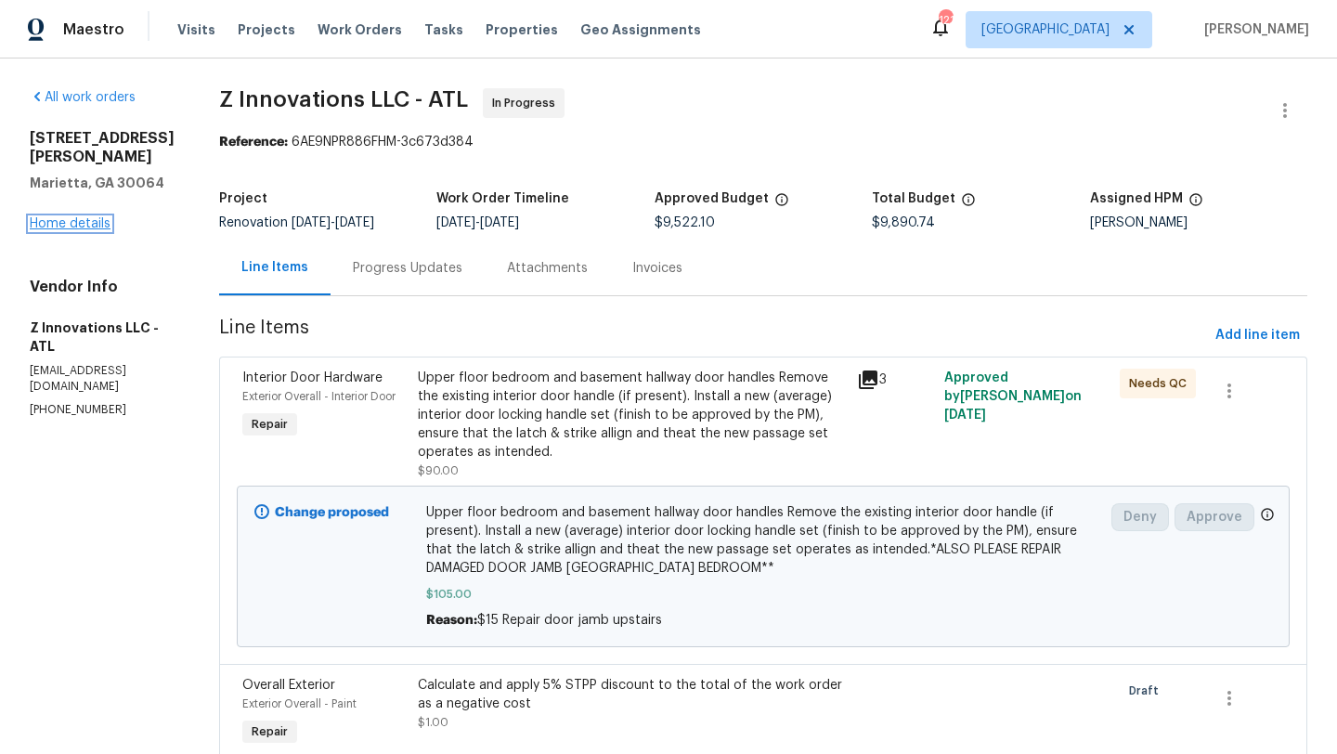
click at [85, 224] on link "Home details" at bounding box center [70, 223] width 81 height 13
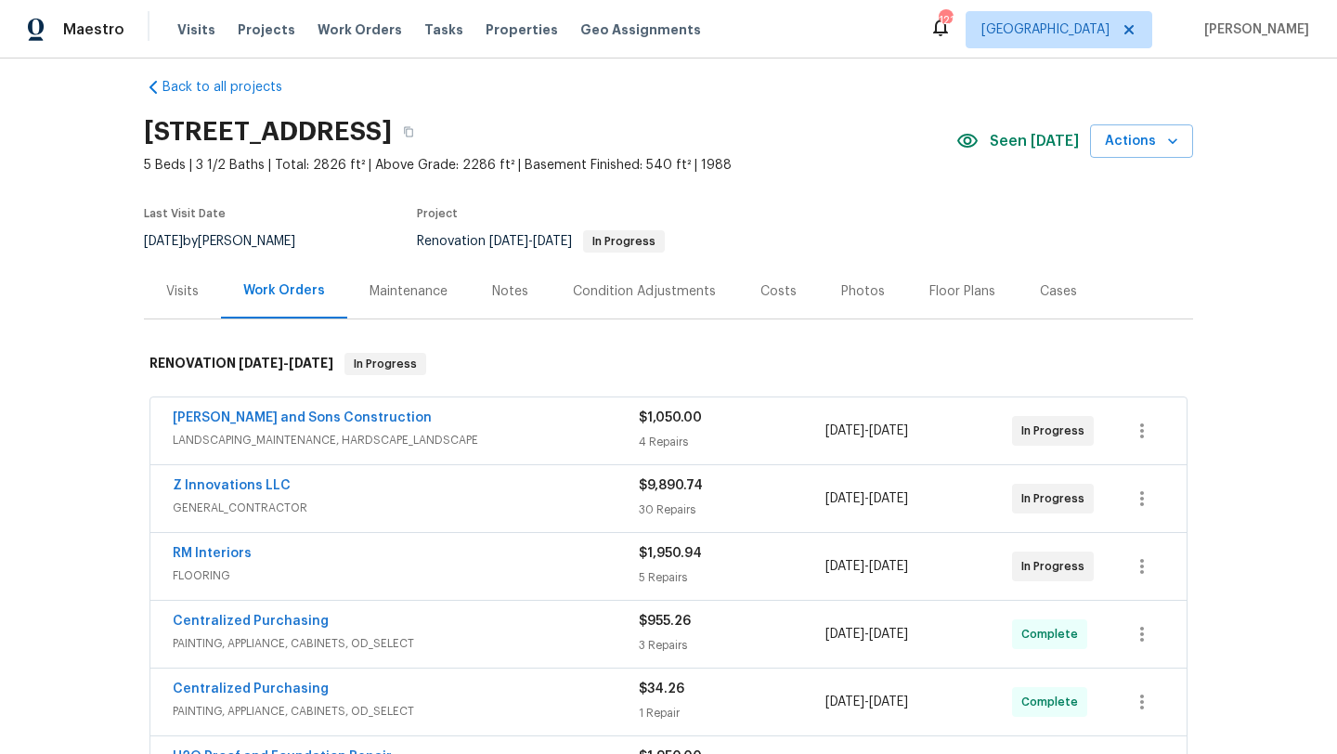
scroll to position [16, 0]
click at [168, 294] on div "Visits" at bounding box center [182, 293] width 33 height 19
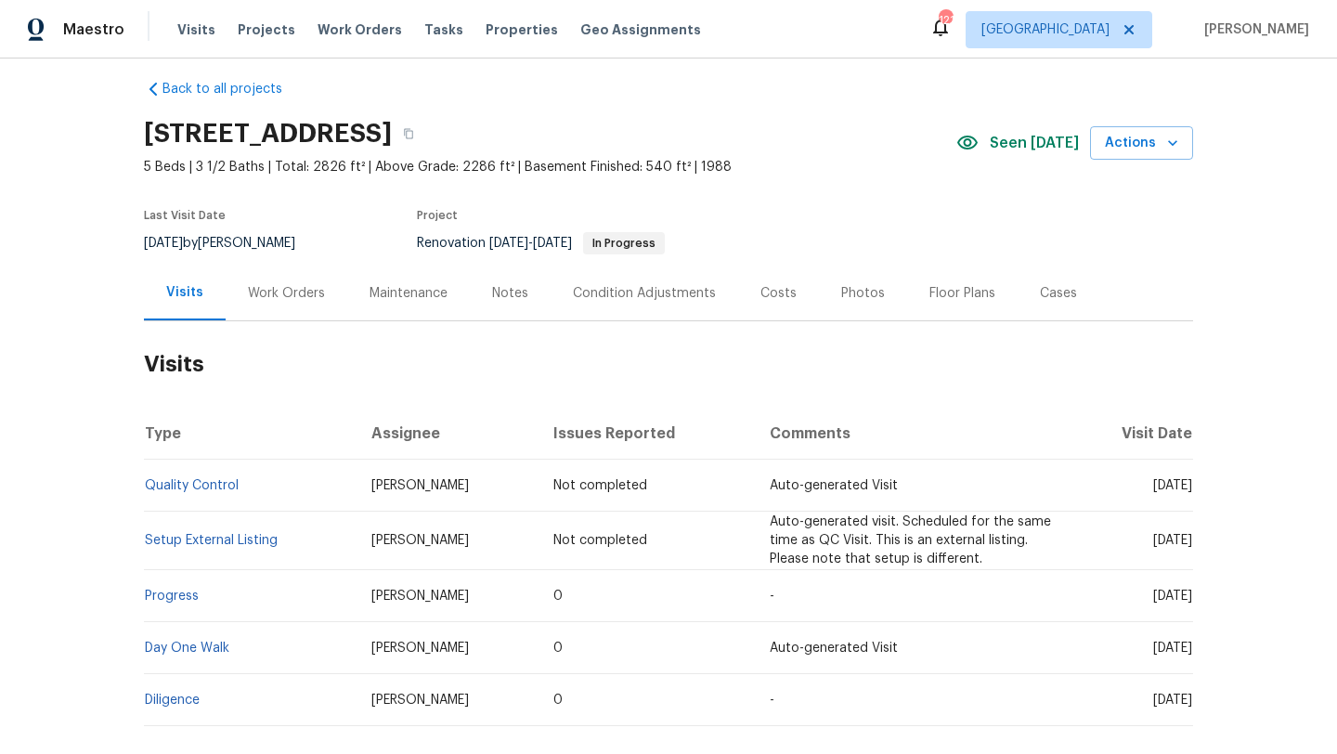
click at [496, 300] on div "Notes" at bounding box center [510, 293] width 36 height 19
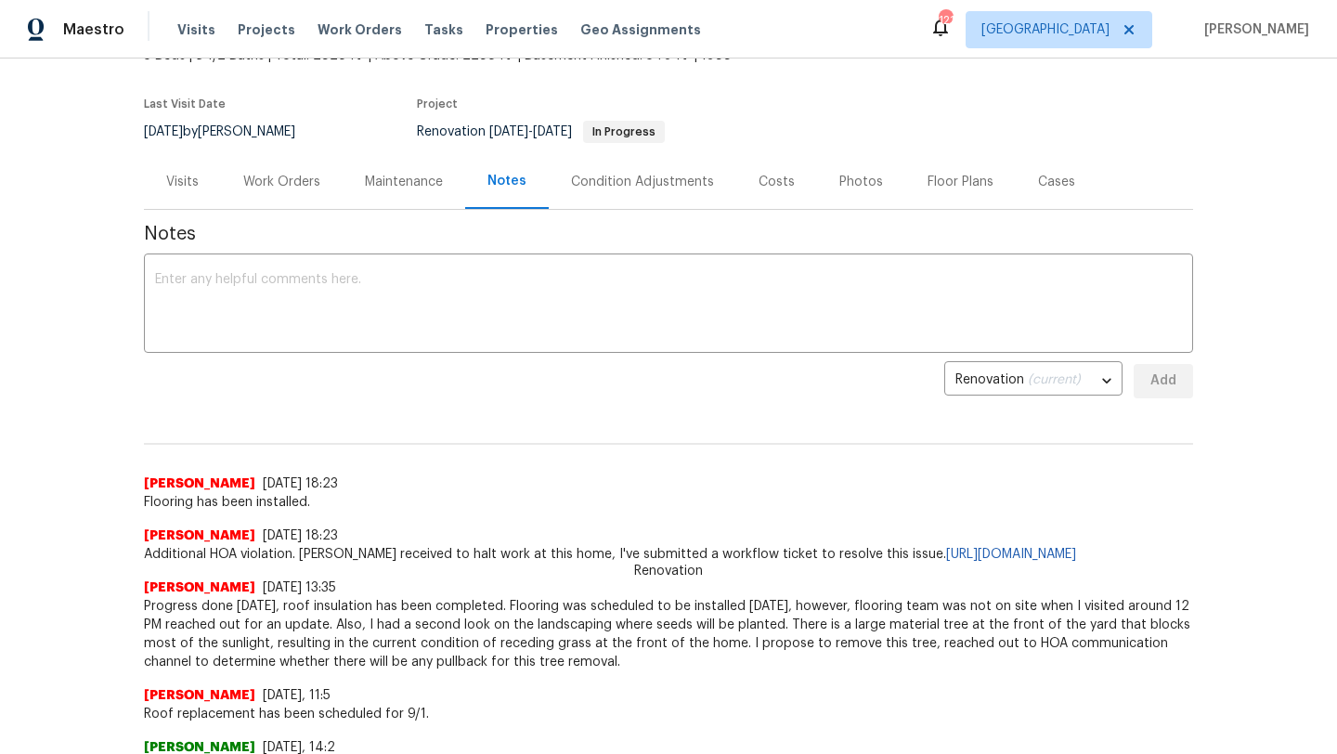
scroll to position [129, 0]
click at [200, 177] on div "Visits" at bounding box center [182, 179] width 77 height 55
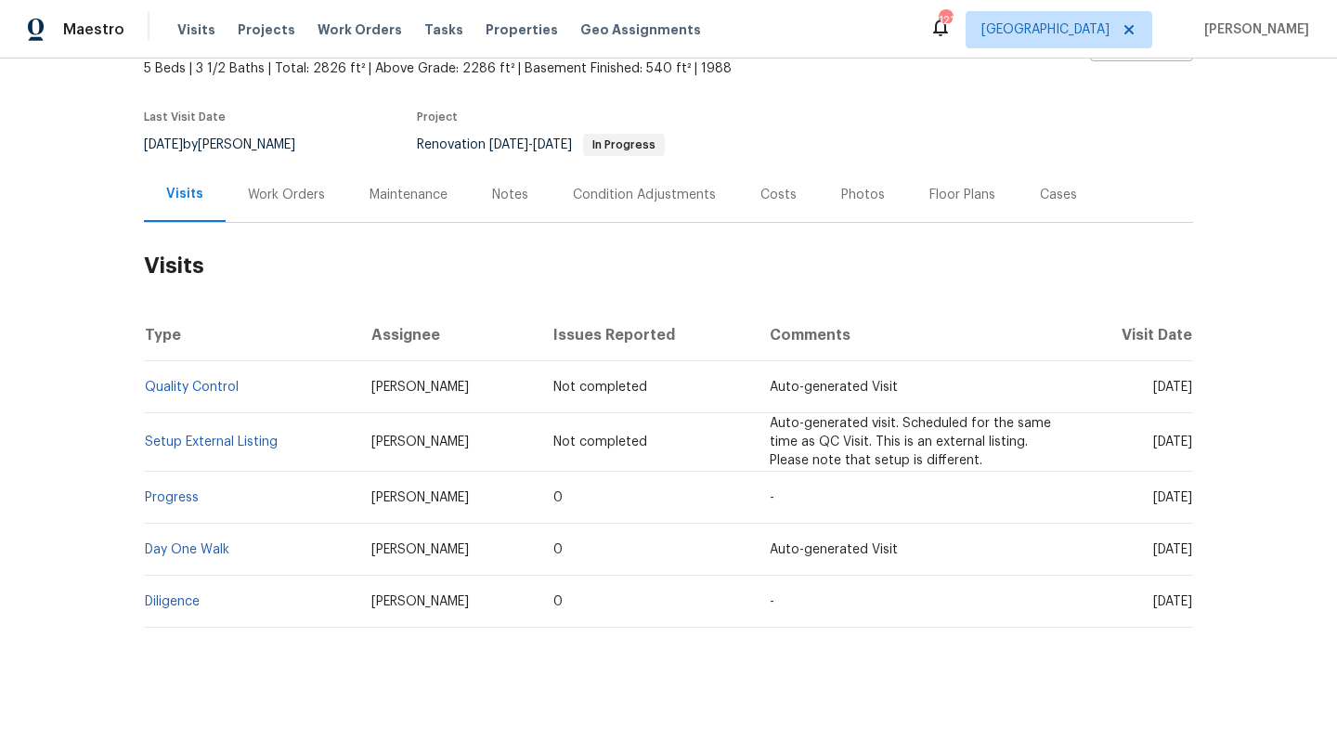
scroll to position [114, 0]
click at [295, 188] on div "Work Orders" at bounding box center [286, 195] width 77 height 19
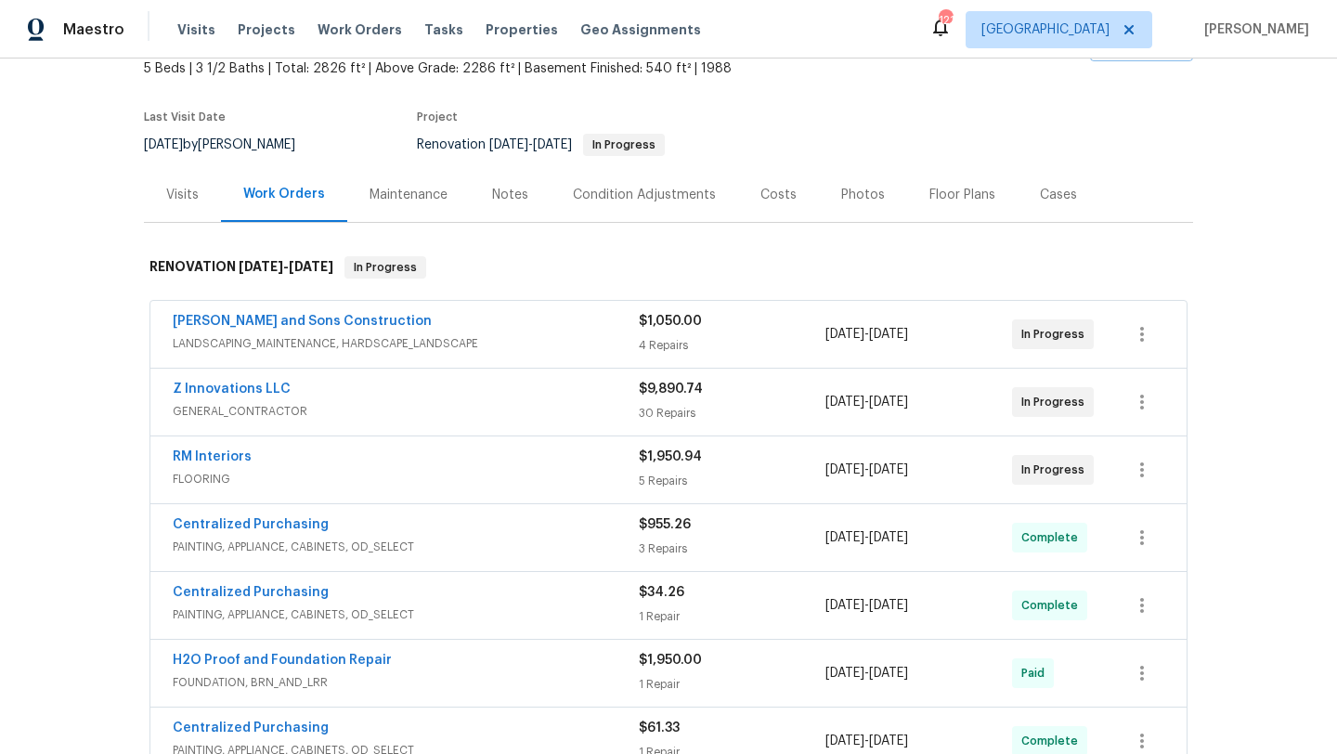
scroll to position [129, 0]
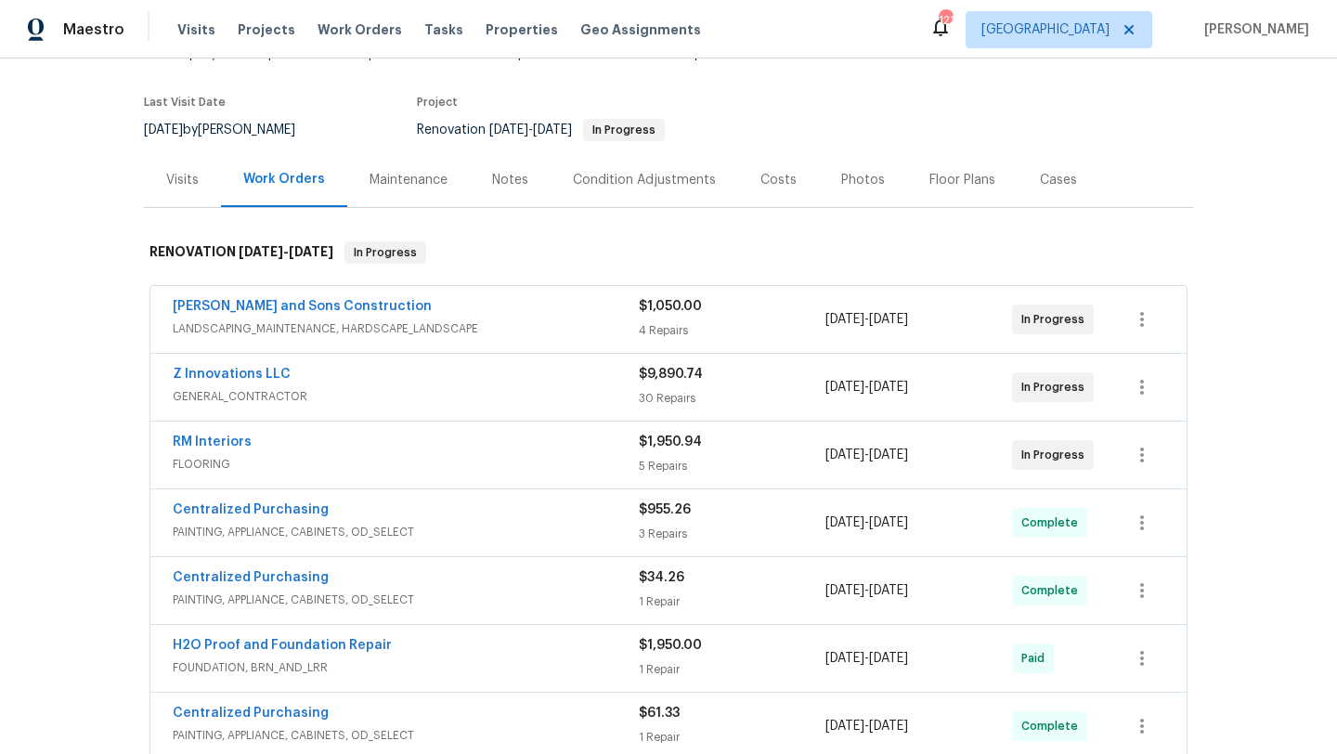
click at [417, 376] on div "Z Innovations LLC" at bounding box center [406, 376] width 466 height 22
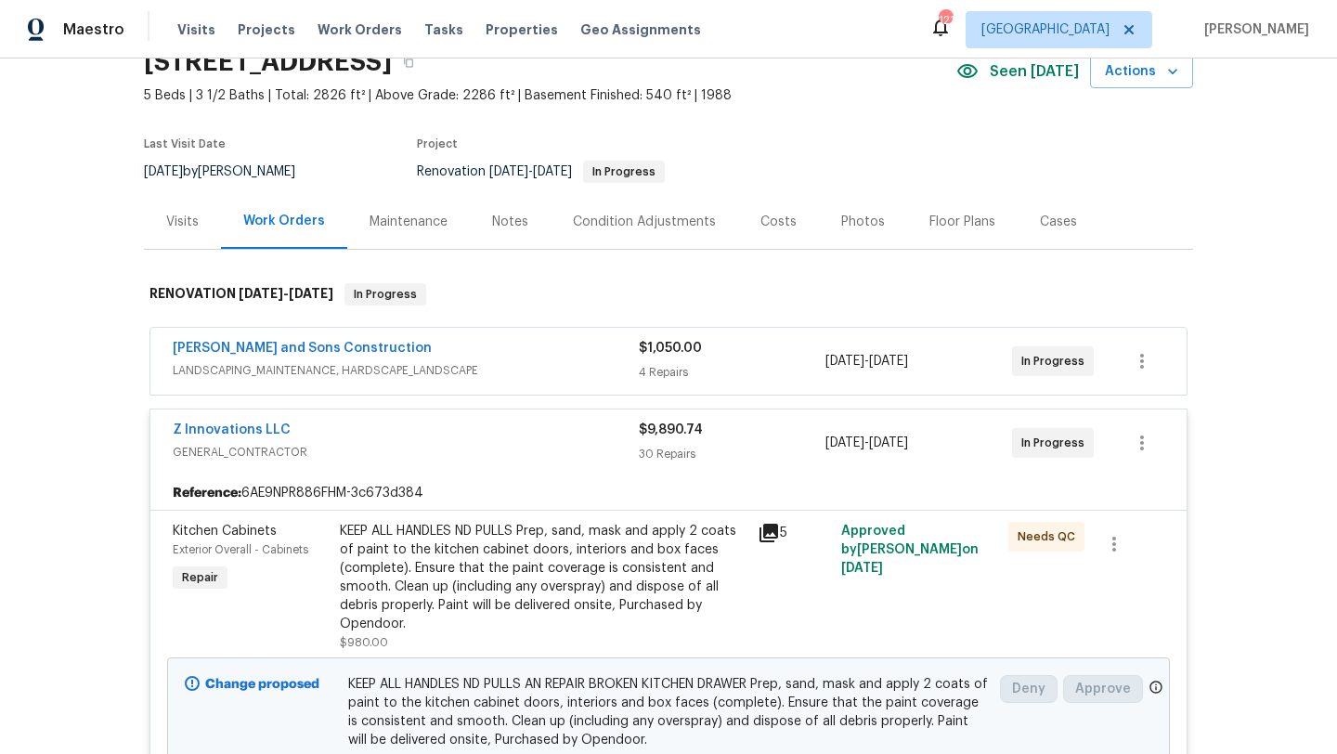
scroll to position [0, 0]
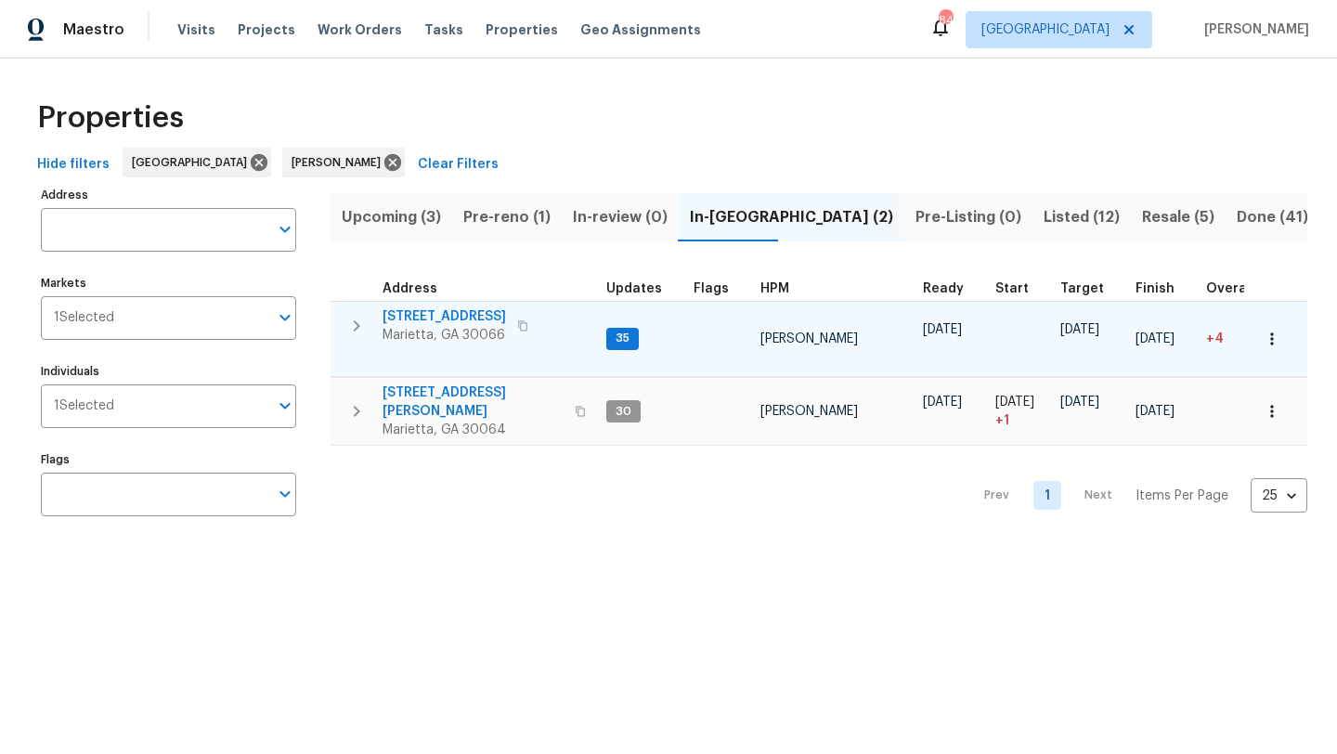
click at [461, 318] on span "[STREET_ADDRESS]" at bounding box center [445, 316] width 124 height 19
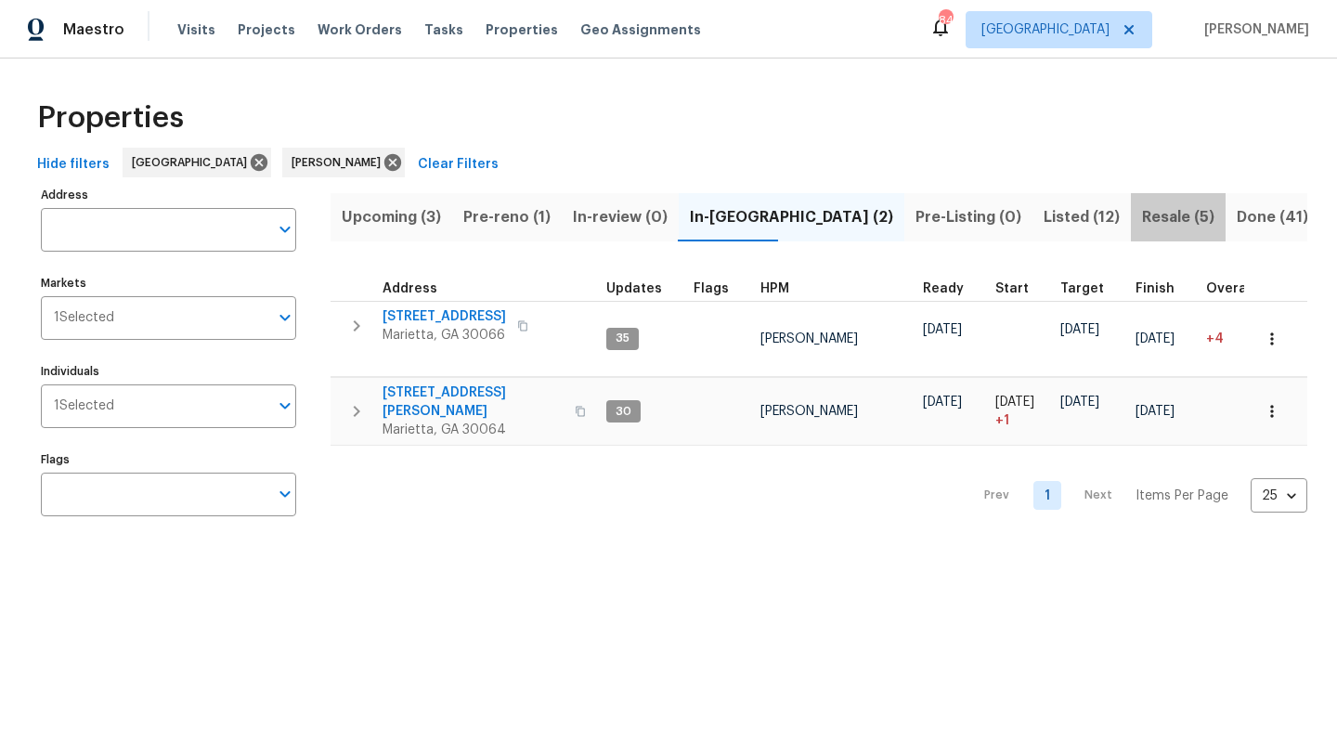
click at [1142, 223] on span "Resale (5)" at bounding box center [1178, 217] width 72 height 26
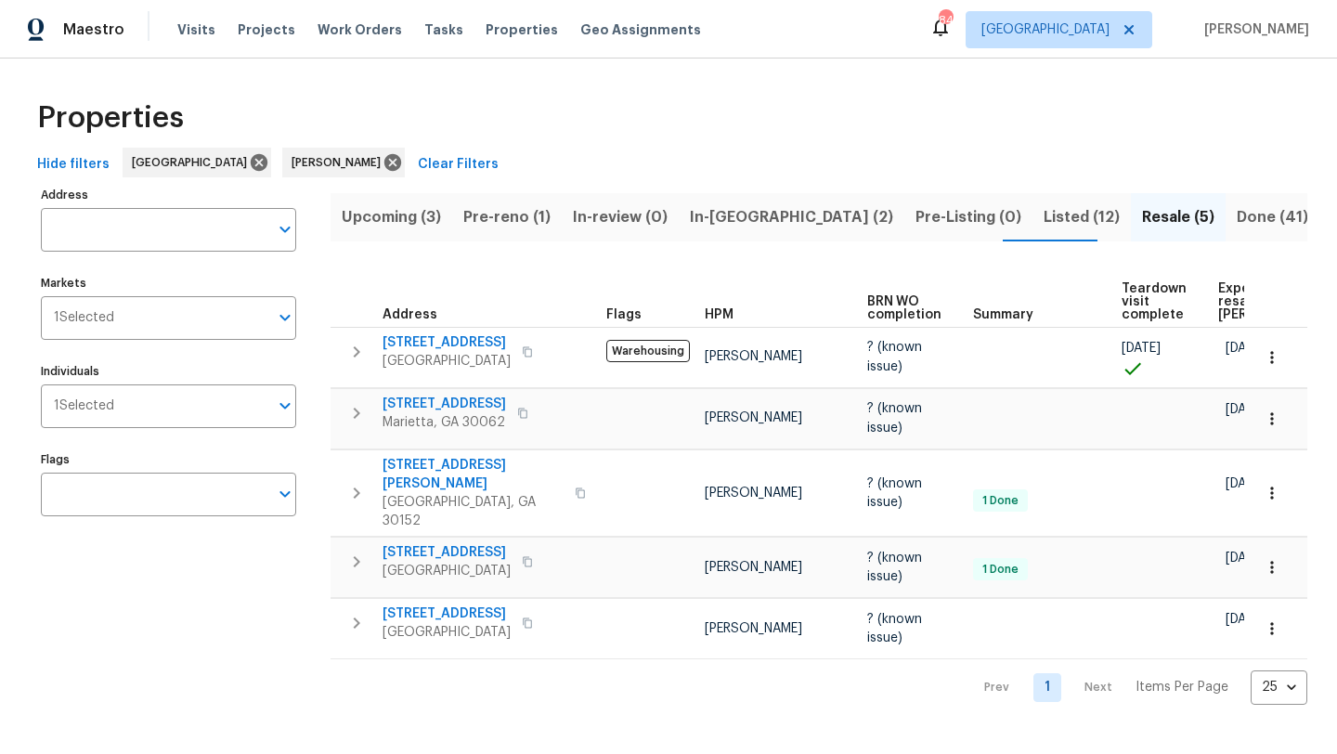
click at [384, 219] on span "Upcoming (3)" at bounding box center [391, 217] width 99 height 26
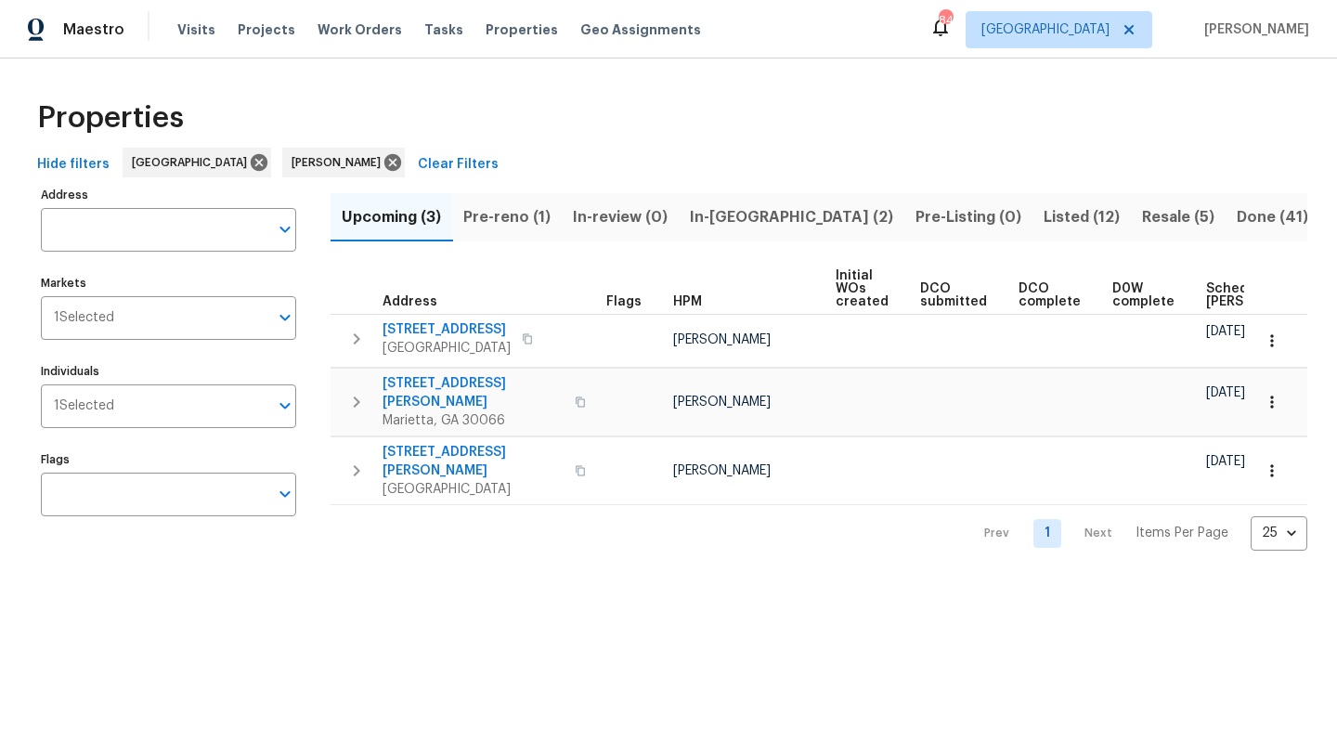
click at [1142, 216] on span "Resale (5)" at bounding box center [1178, 217] width 72 height 26
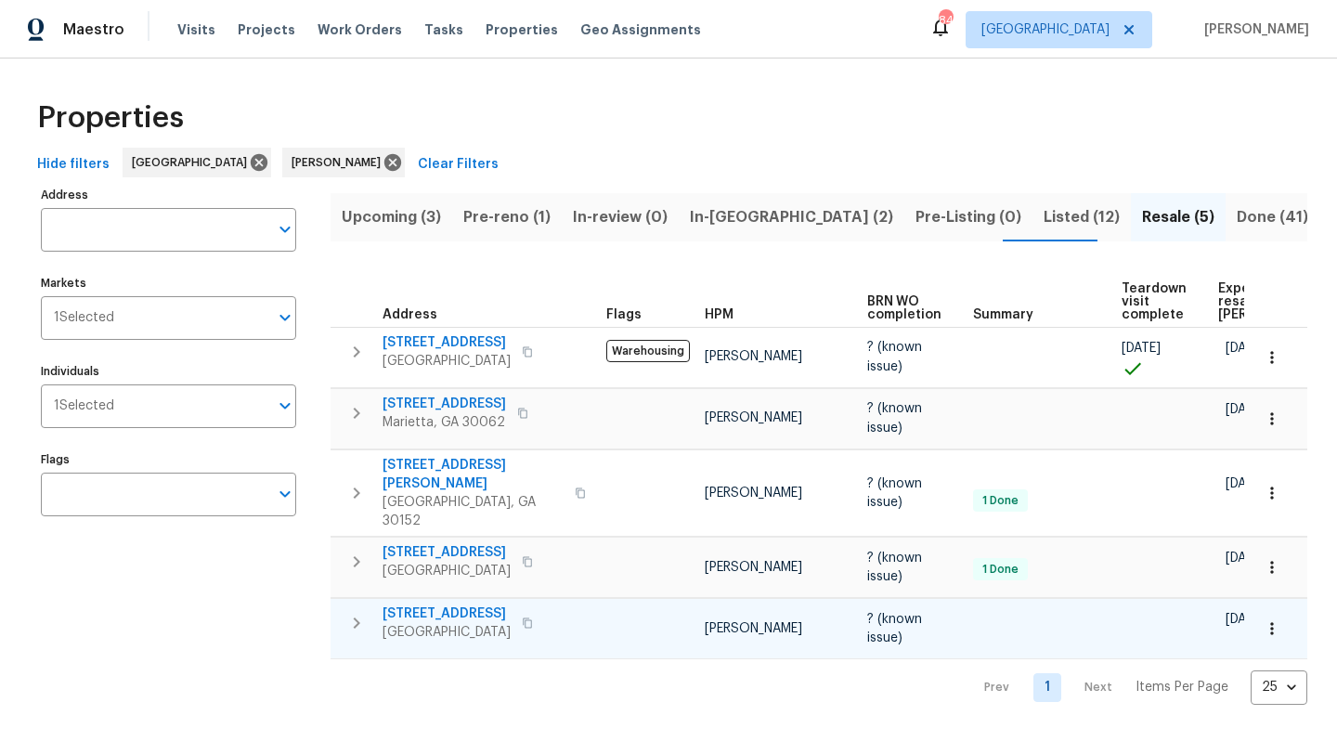
click at [416, 605] on span "[STREET_ADDRESS]" at bounding box center [447, 614] width 128 height 19
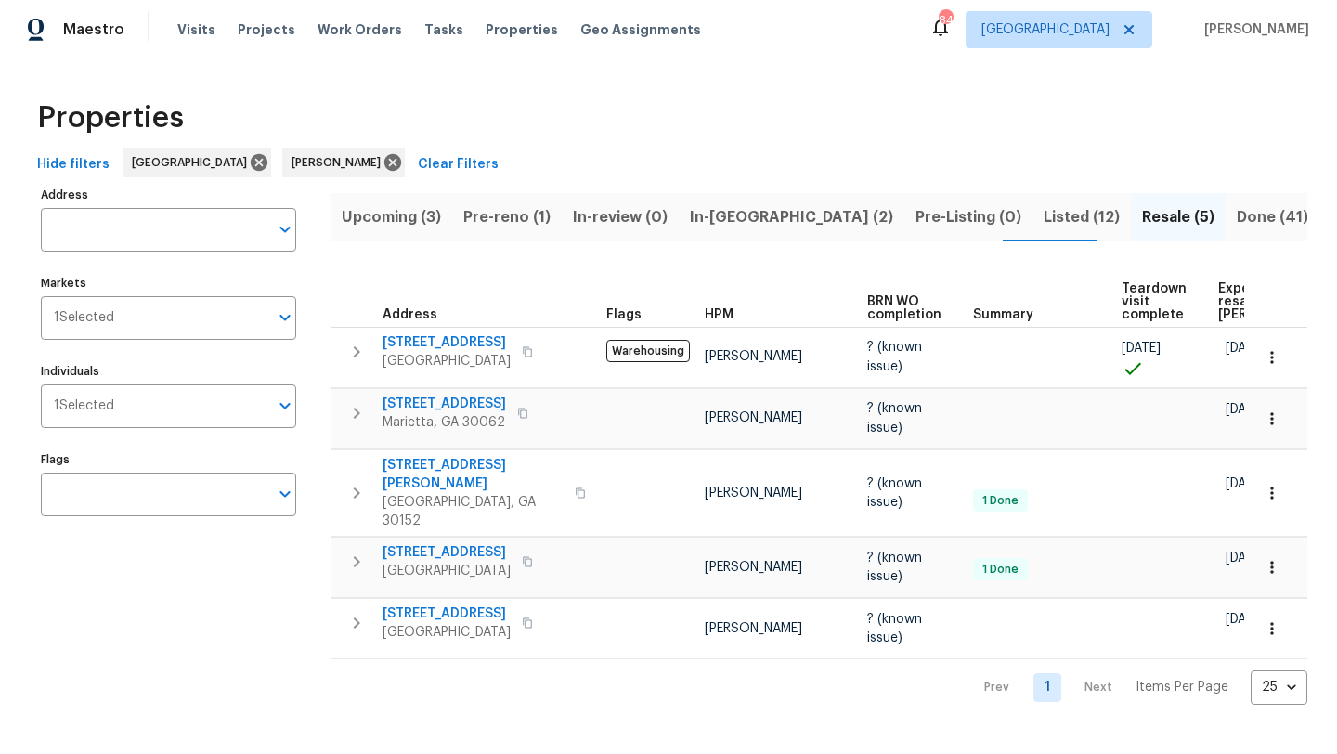
click at [496, 217] on span "Pre-reno (1)" at bounding box center [506, 217] width 87 height 26
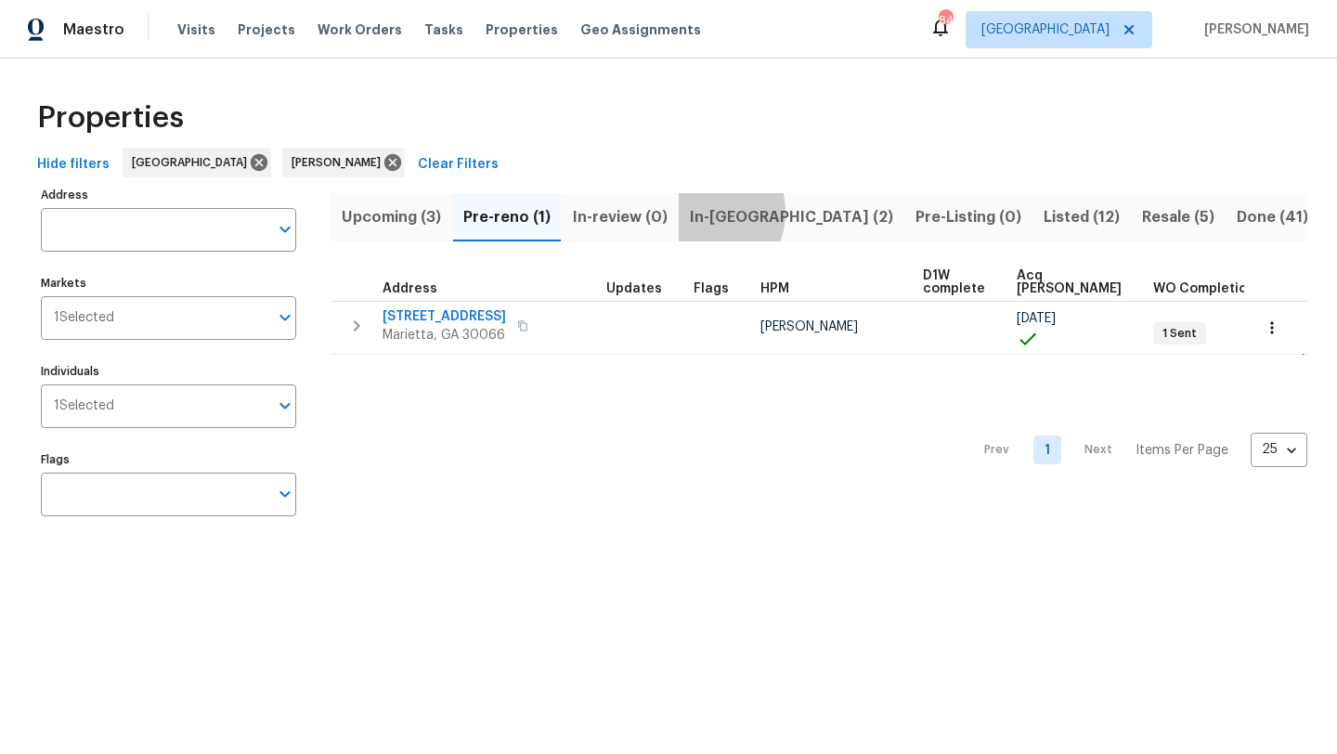
click at [703, 212] on span "In-[GEOGRAPHIC_DATA] (2)" at bounding box center [791, 217] width 203 height 26
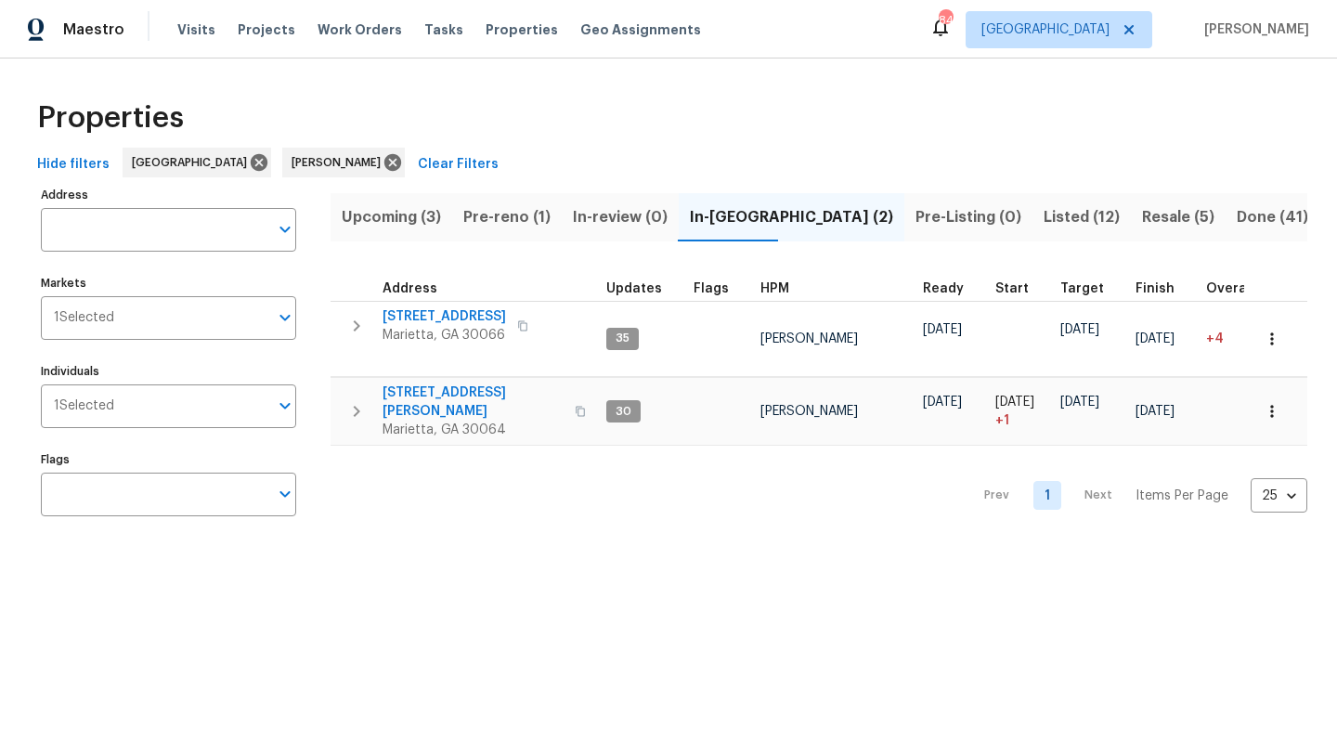
click at [424, 226] on span "Upcoming (3)" at bounding box center [391, 217] width 99 height 26
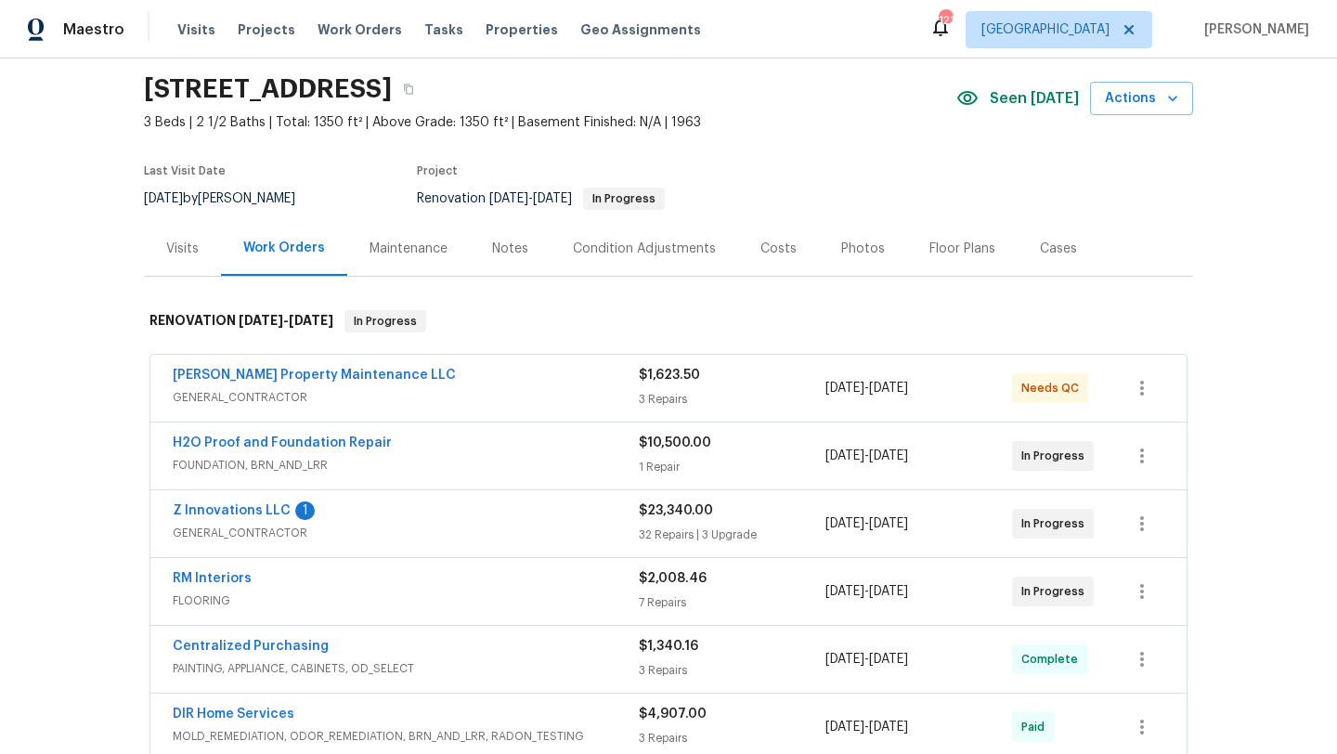
scroll to position [78, 0]
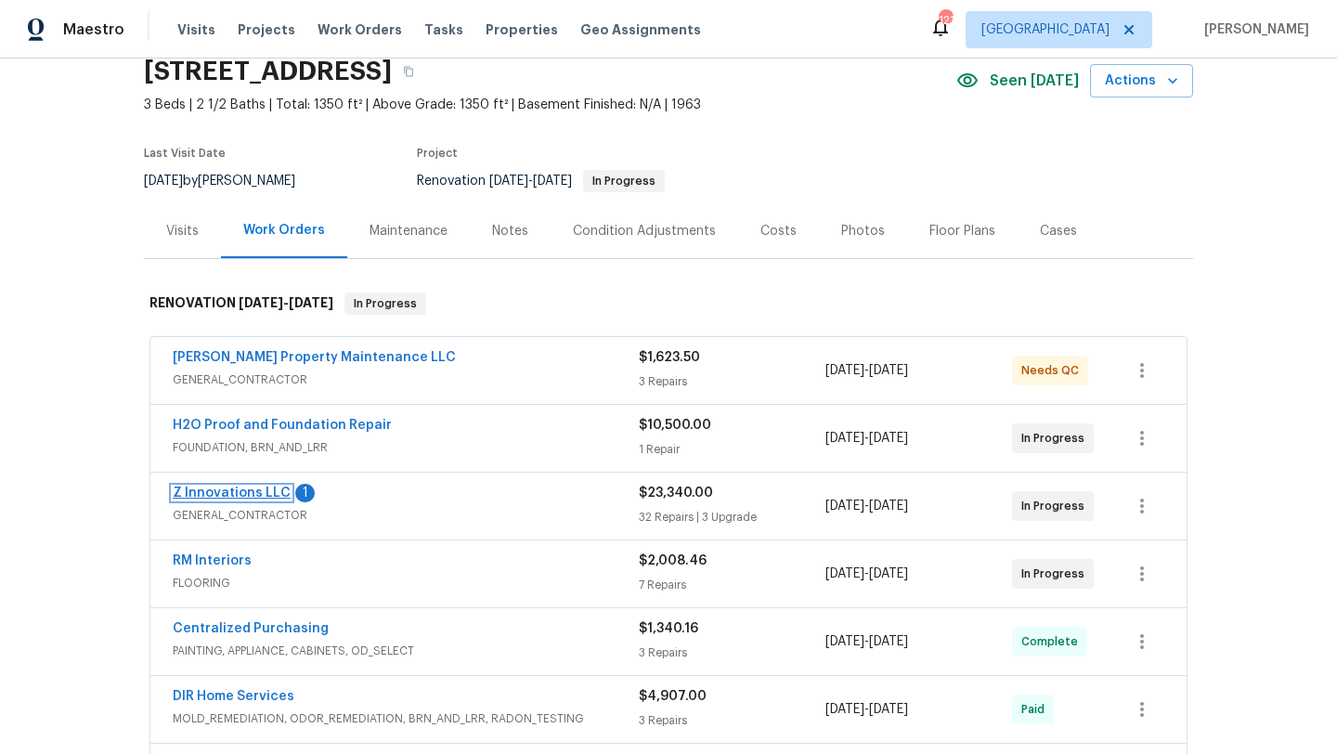
click at [245, 496] on link "Z Innovations LLC" at bounding box center [232, 493] width 118 height 13
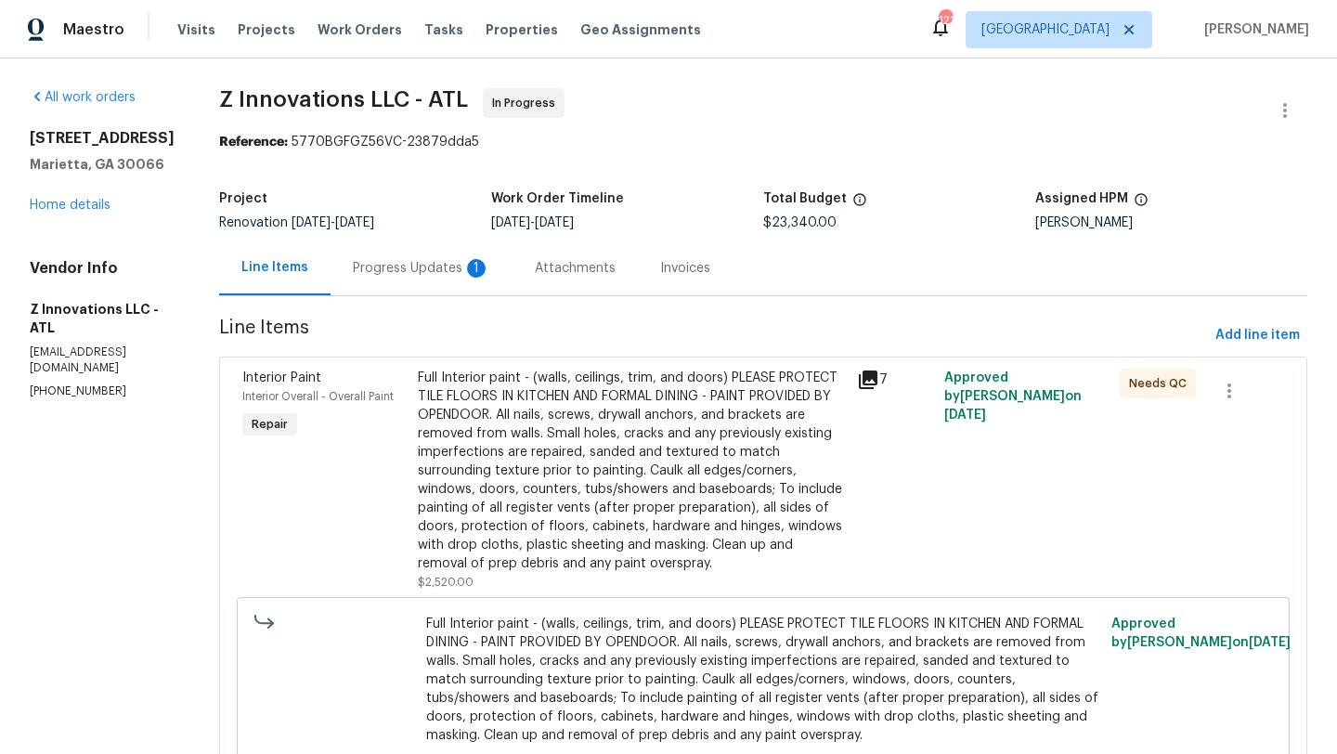
click at [423, 271] on div "Progress Updates 1" at bounding box center [421, 268] width 137 height 19
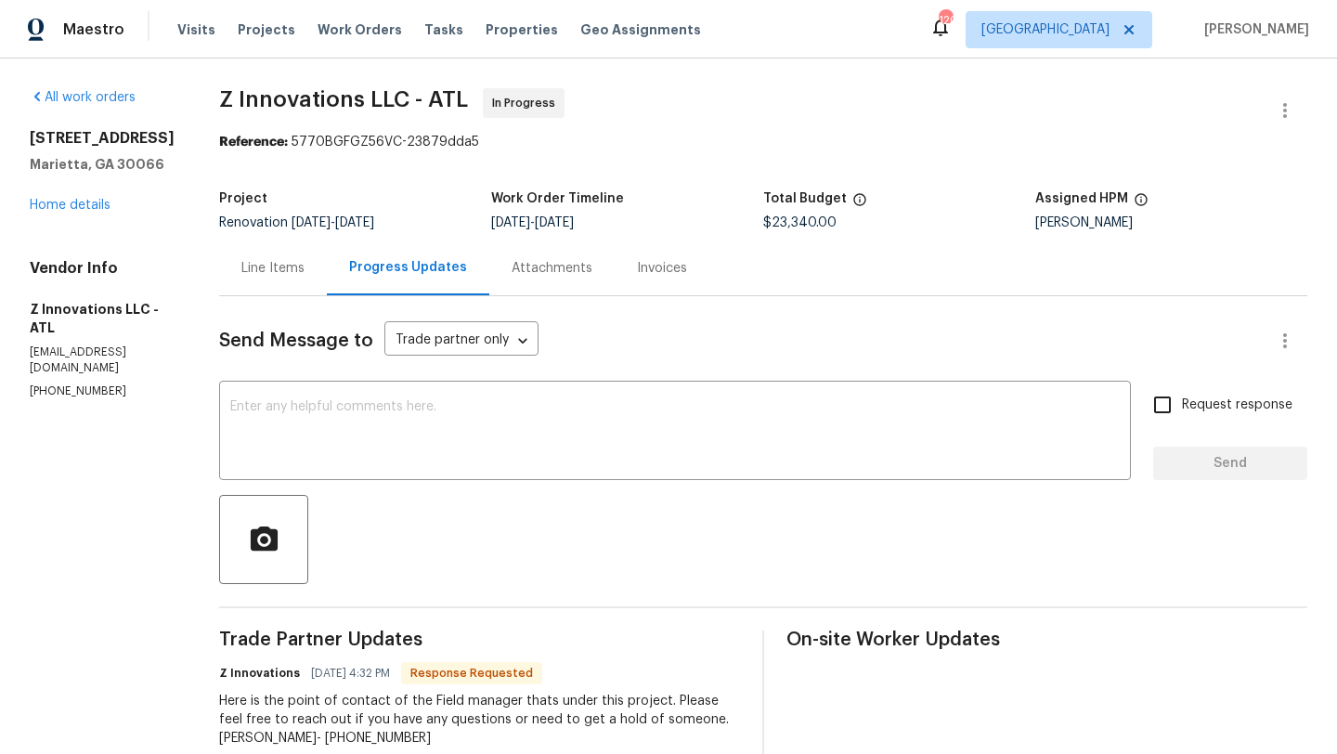
scroll to position [69, 0]
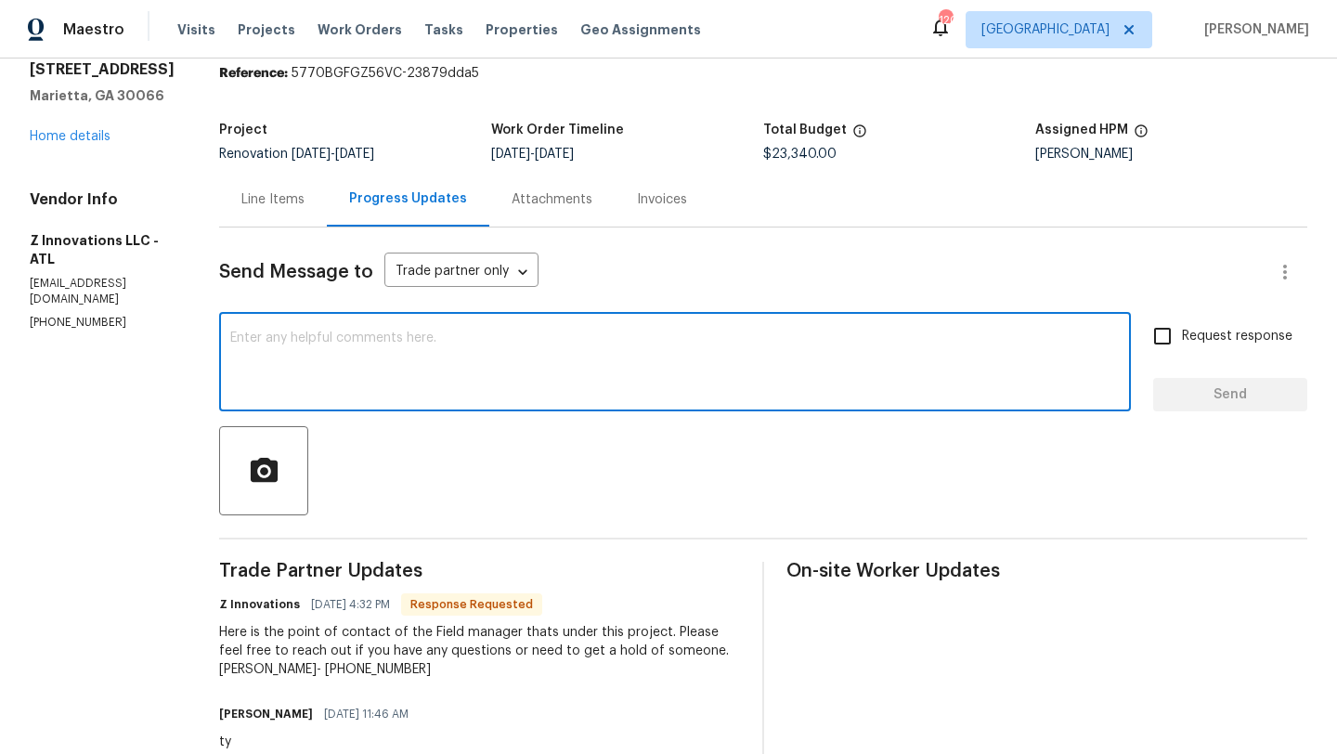
click at [370, 363] on textarea at bounding box center [675, 364] width 890 height 65
type textarea "N"
type textarea "Good evening, noted. thank you."
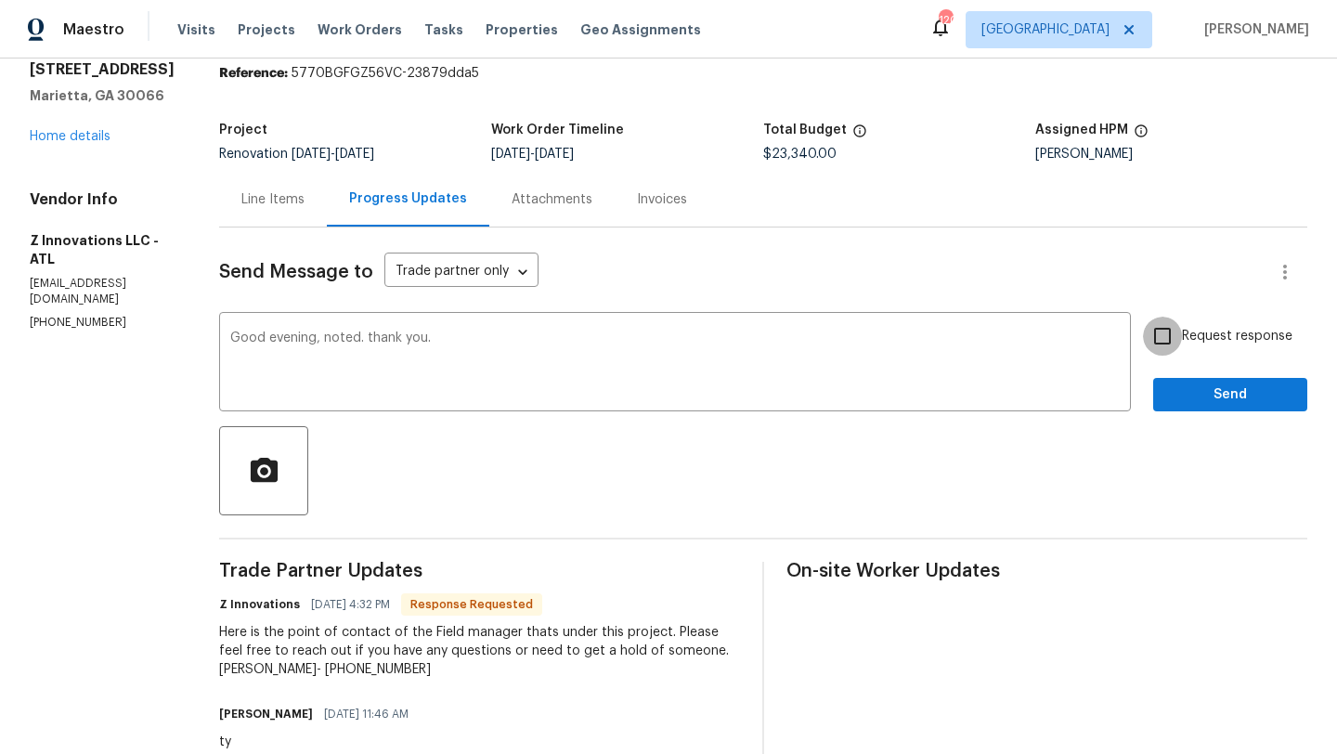
click at [1163, 345] on input "Request response" at bounding box center [1162, 336] width 39 height 39
checkbox input "true"
click at [1211, 398] on span "Send" at bounding box center [1230, 395] width 124 height 23
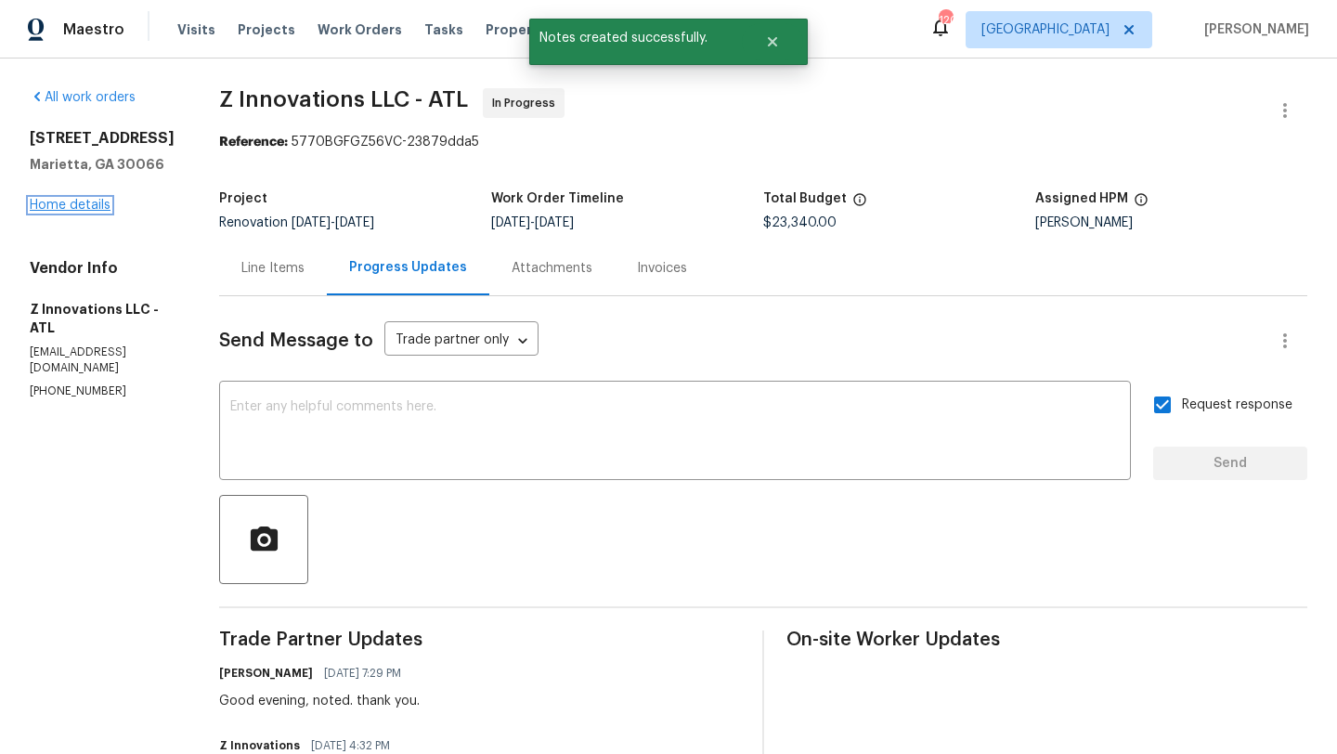
click at [93, 207] on link "Home details" at bounding box center [70, 205] width 81 height 13
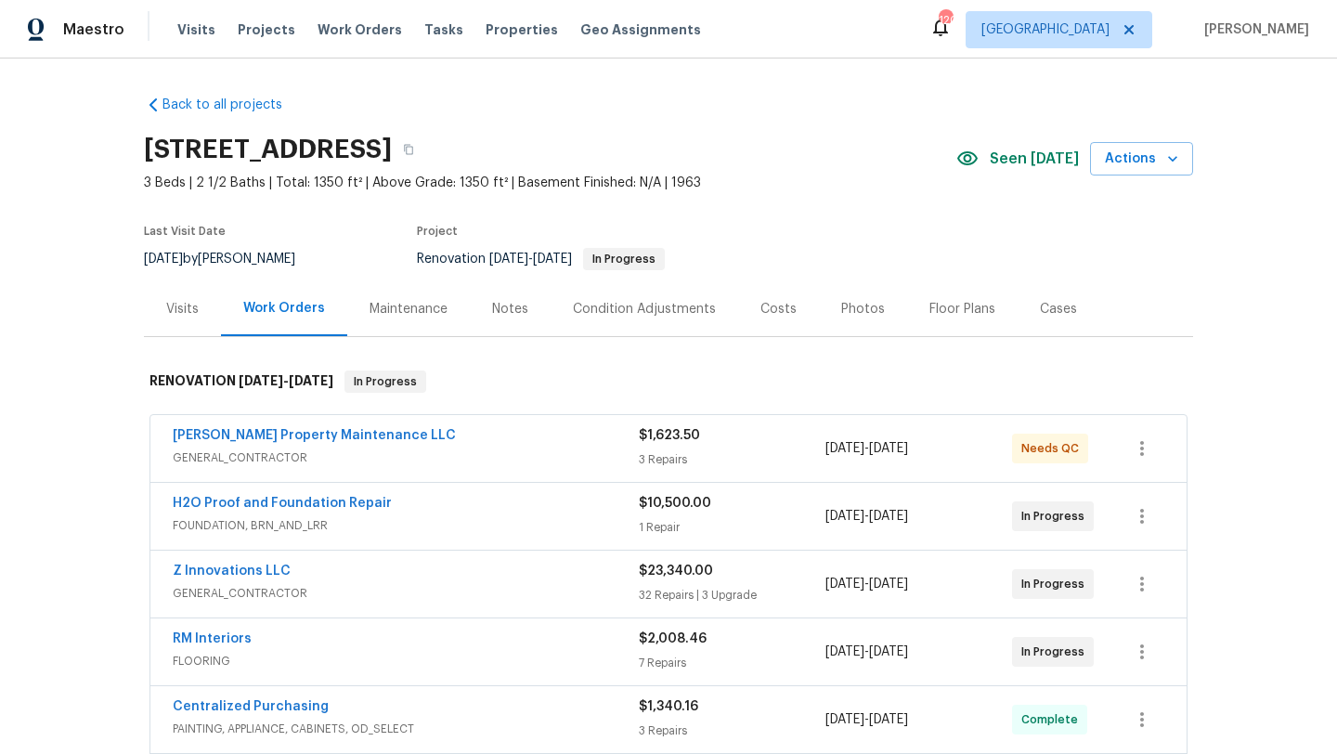
click at [513, 311] on div "Notes" at bounding box center [510, 309] width 36 height 19
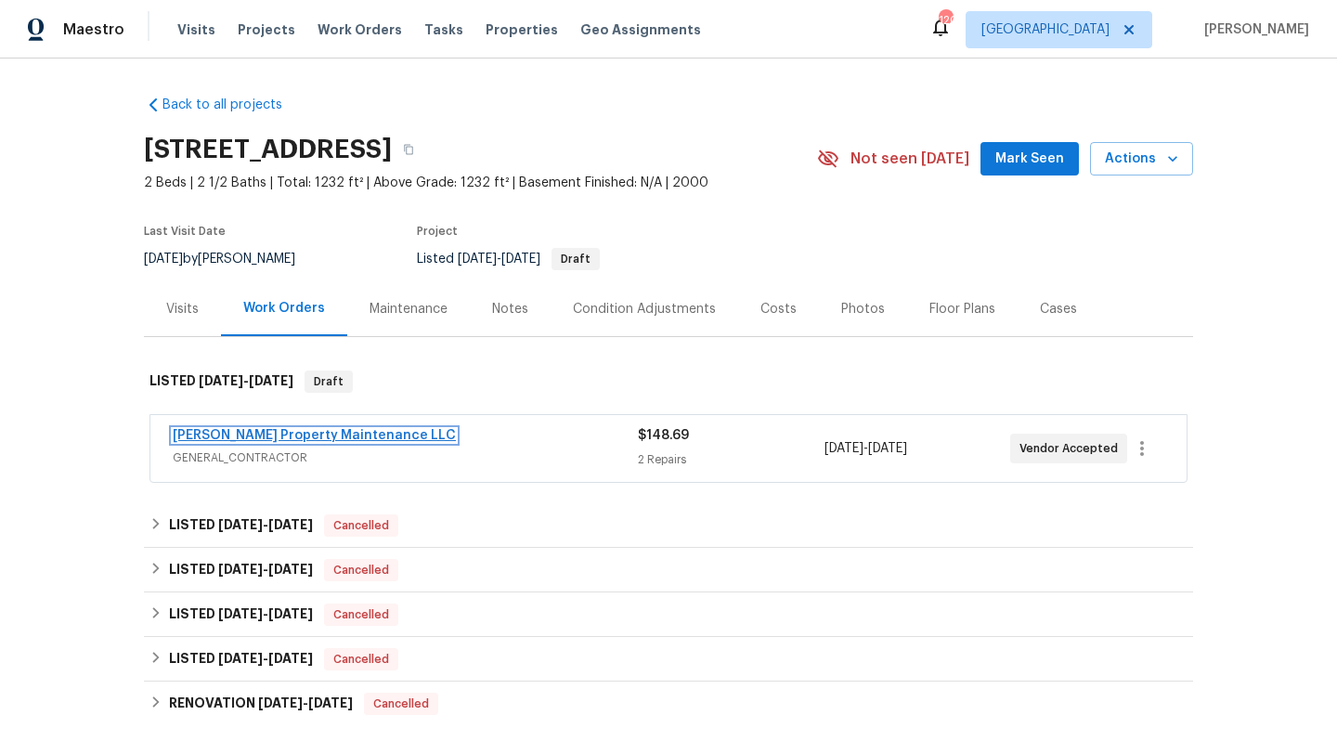
click at [320, 440] on link "[PERSON_NAME] Property Maintenance LLC" at bounding box center [314, 435] width 283 height 13
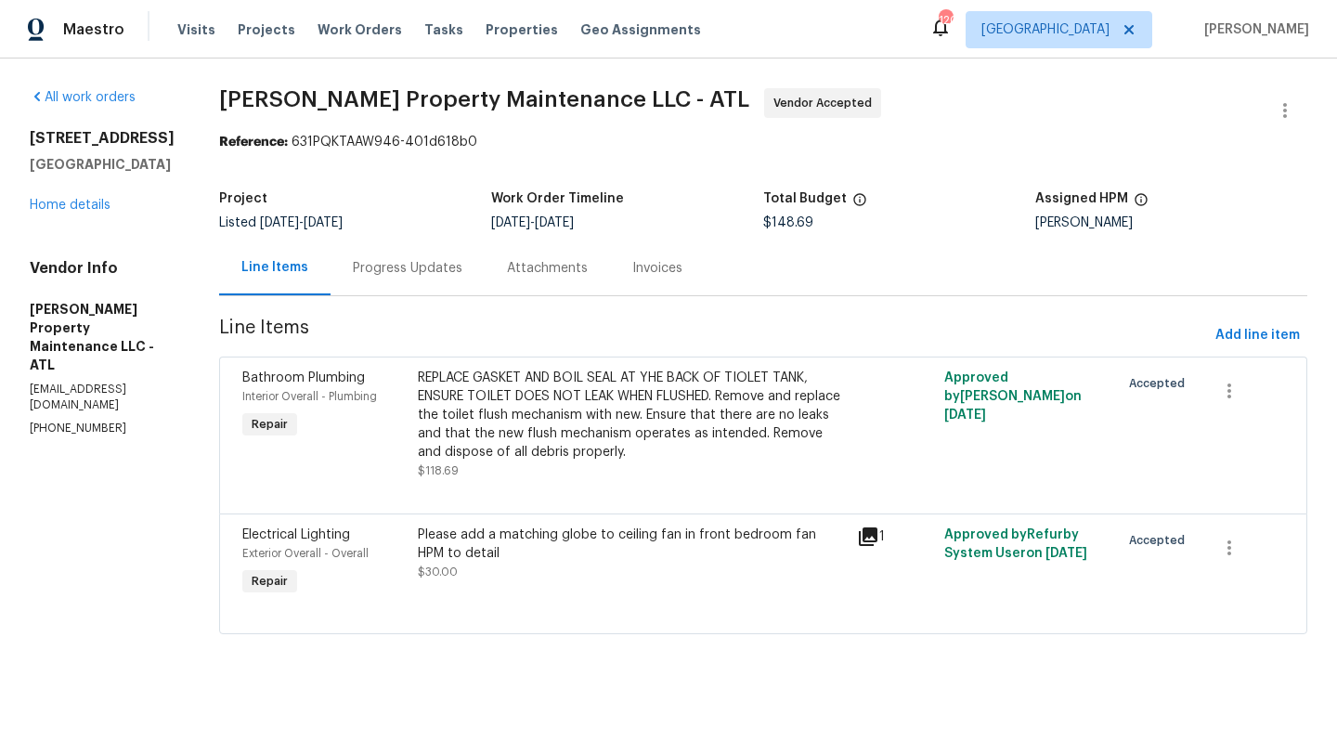
click at [409, 276] on div "Progress Updates" at bounding box center [408, 268] width 110 height 19
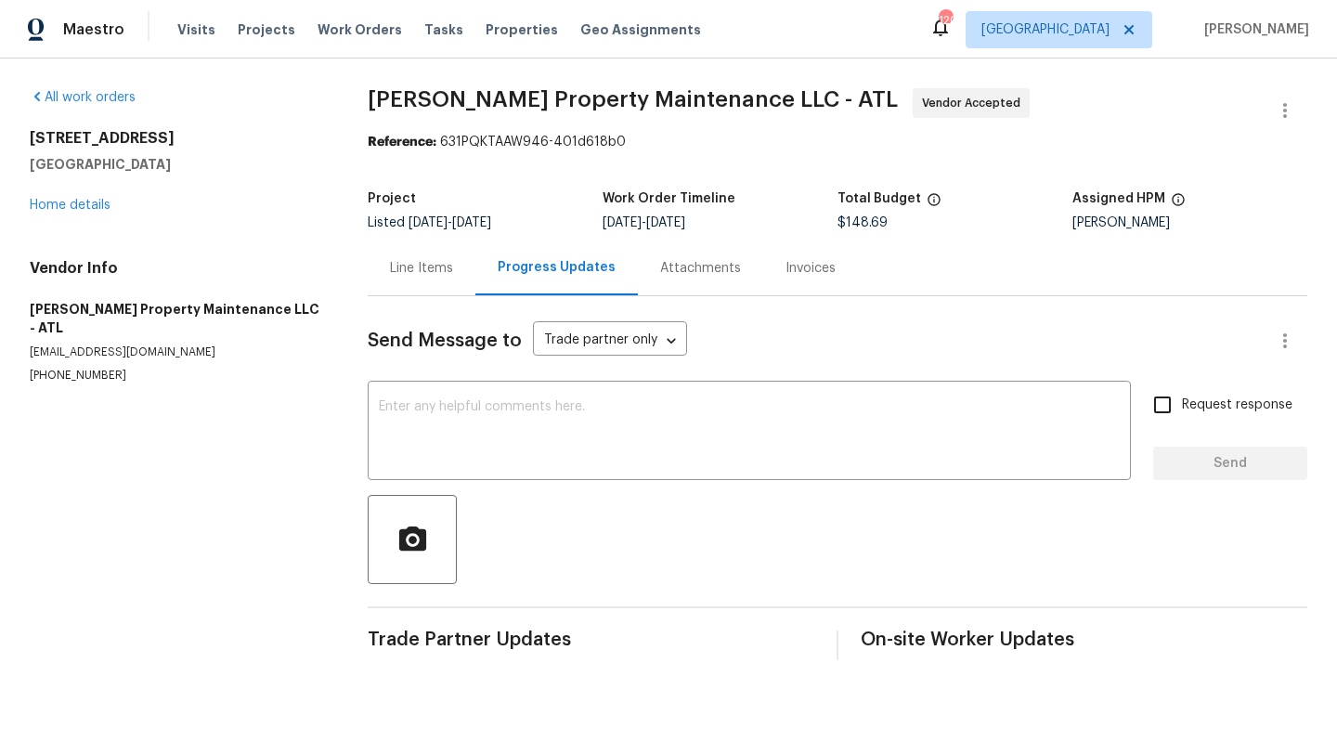
click at [429, 271] on div "Line Items" at bounding box center [421, 268] width 63 height 19
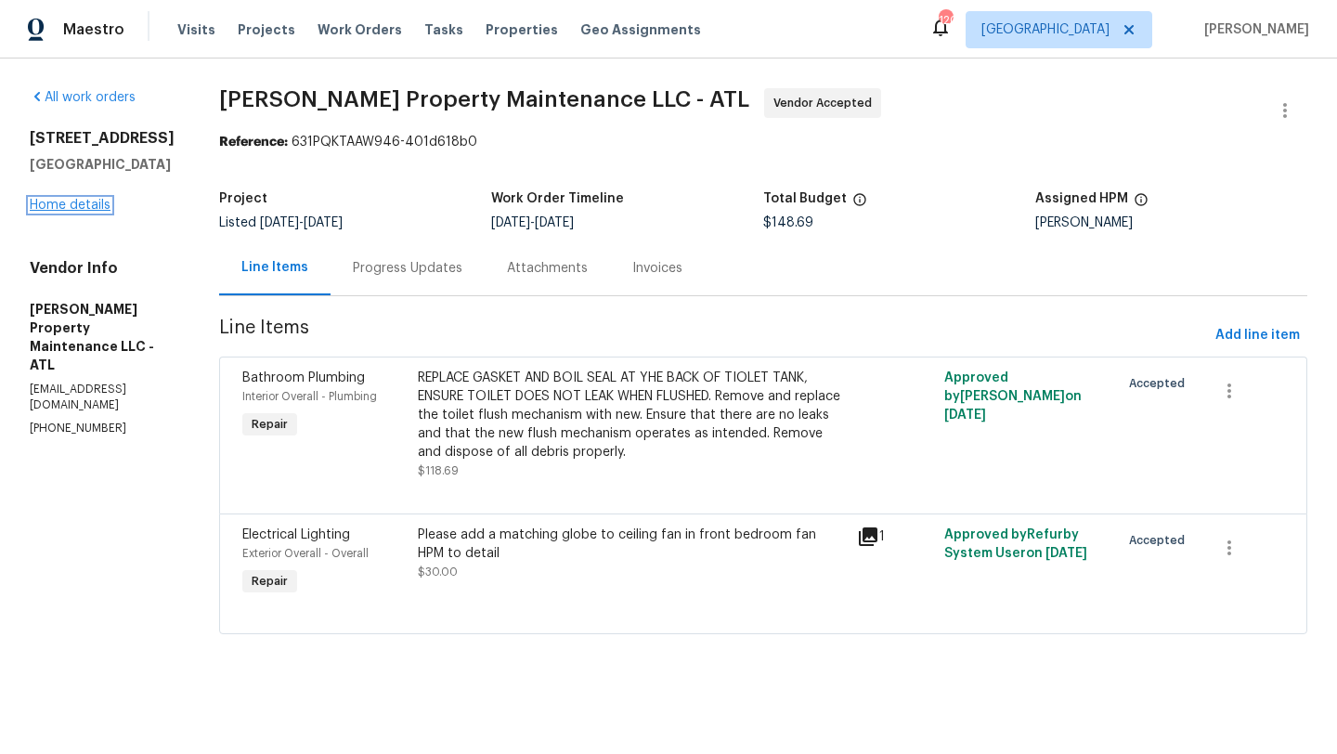
click at [101, 206] on link "Home details" at bounding box center [70, 205] width 81 height 13
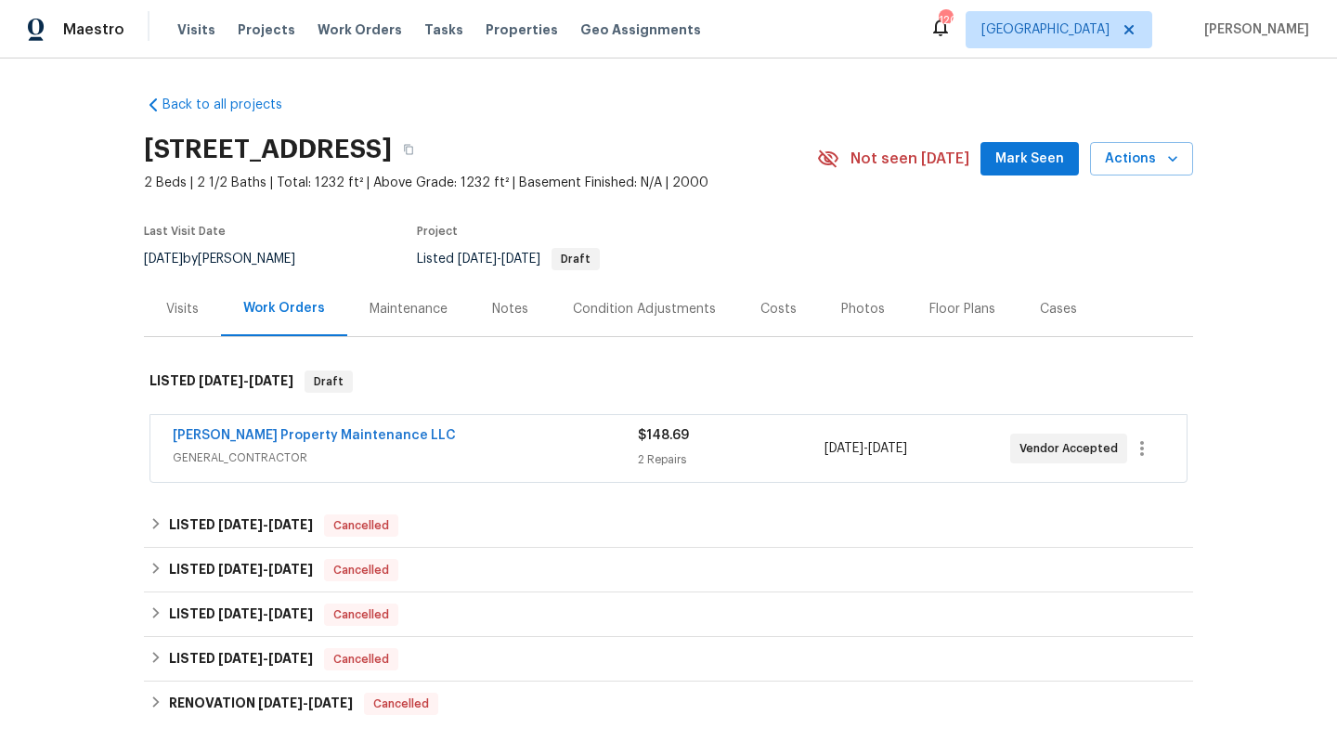
click at [516, 301] on div "Notes" at bounding box center [510, 309] width 36 height 19
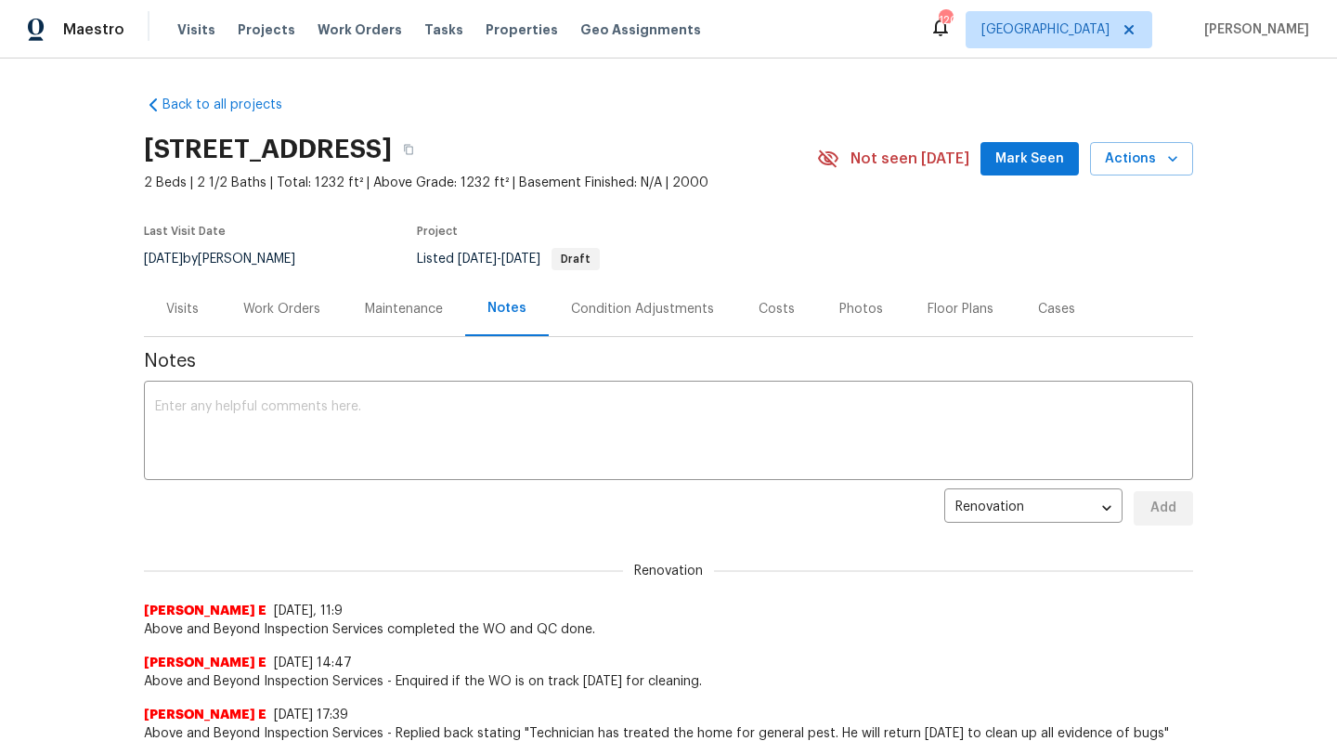
click at [1050, 166] on span "Mark Seen" at bounding box center [1030, 159] width 69 height 23
click at [395, 313] on div "Maintenance" at bounding box center [404, 309] width 78 height 19
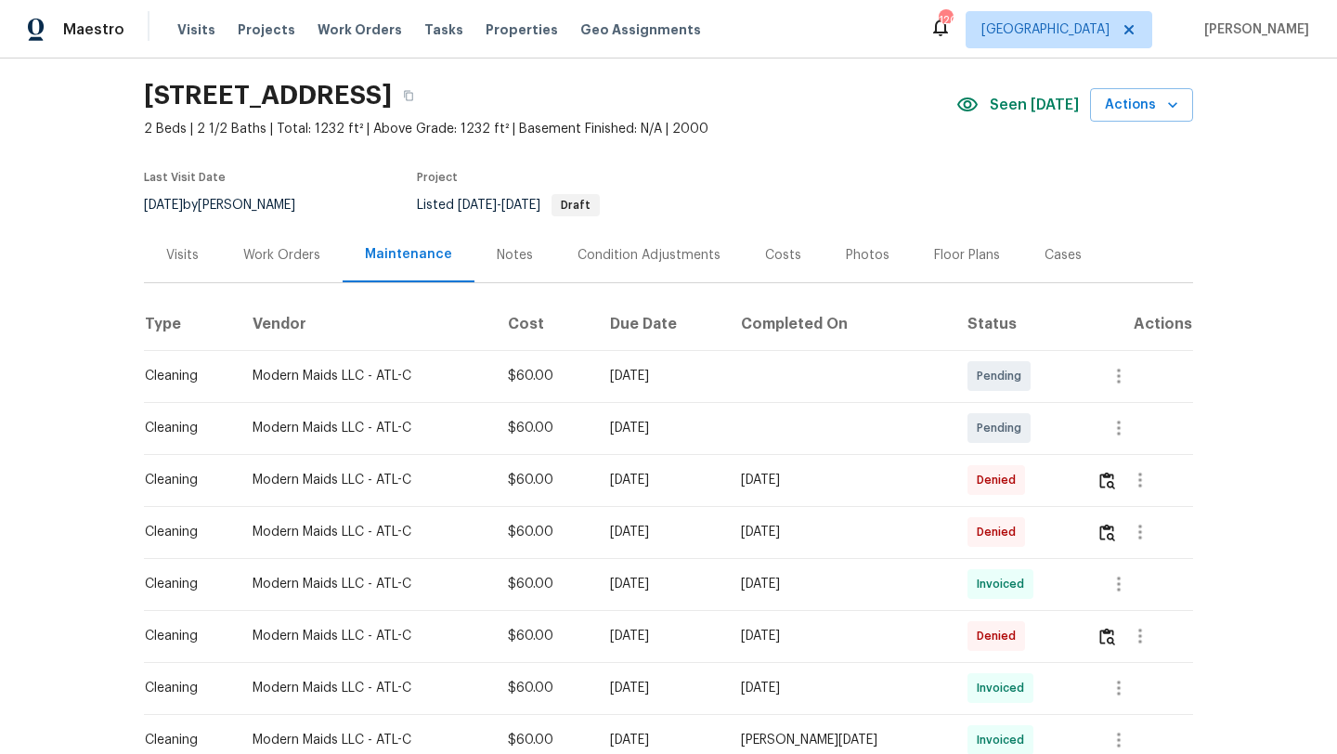
scroll to position [55, 0]
click at [1124, 429] on icon "button" at bounding box center [1119, 427] width 22 height 22
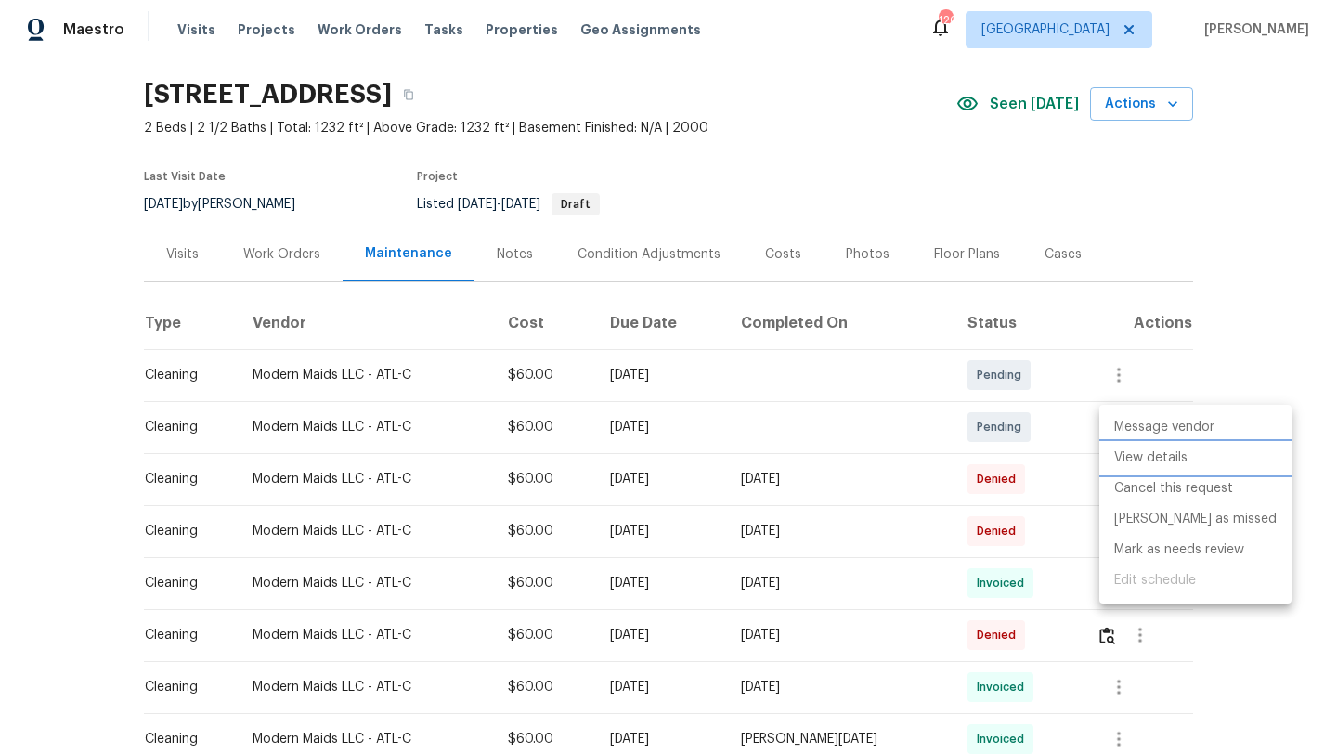
click at [1134, 463] on li "View details" at bounding box center [1196, 458] width 192 height 31
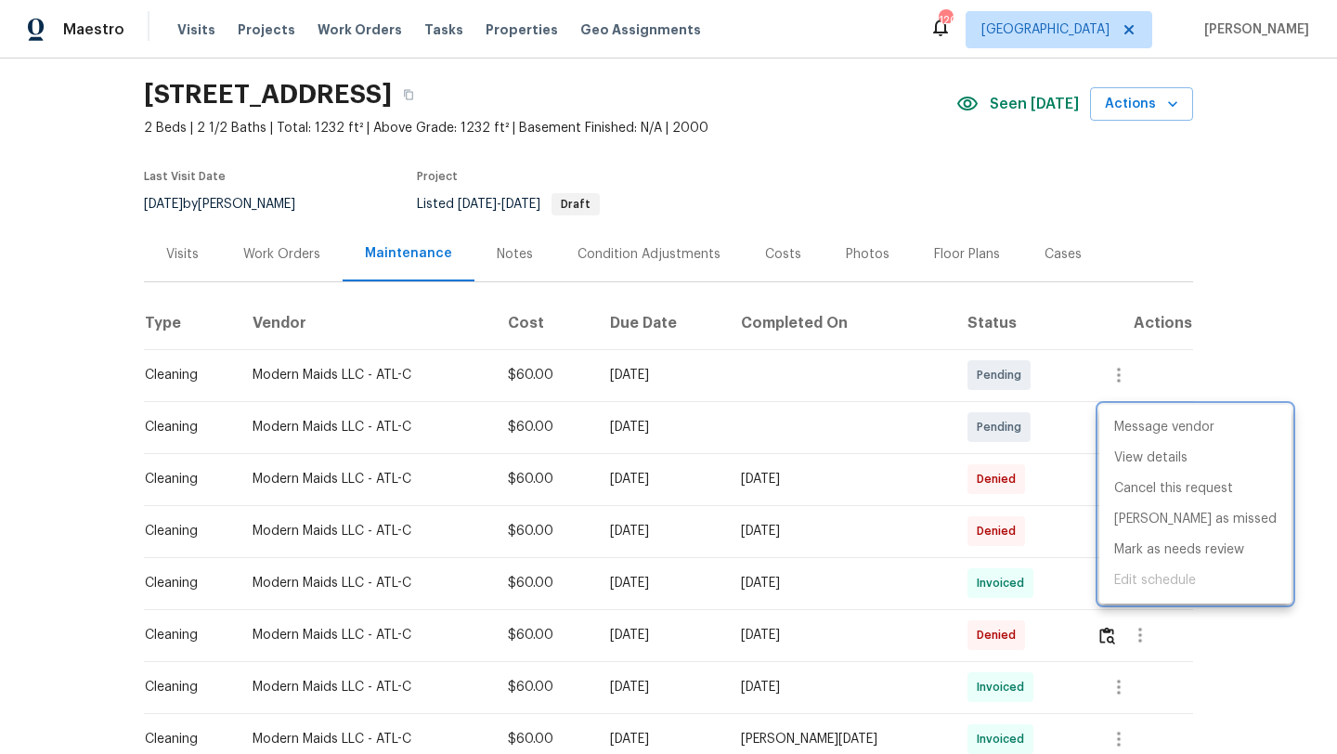
click at [190, 264] on div at bounding box center [668, 377] width 1337 height 754
